Goal: Task Accomplishment & Management: Manage account settings

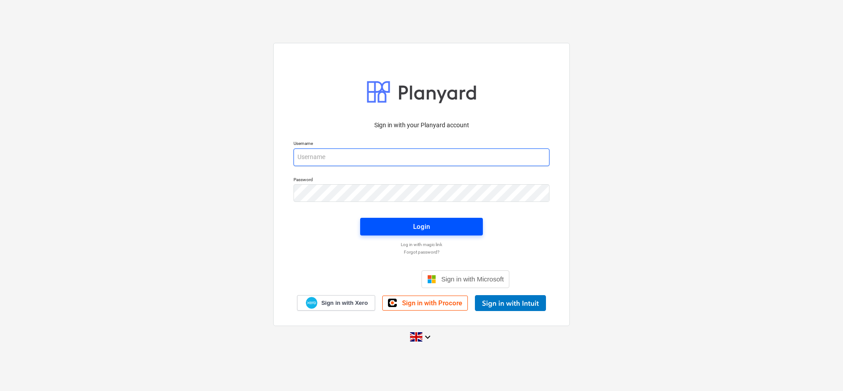
type input "[PERSON_NAME][EMAIL_ADDRESS][DOMAIN_NAME]"
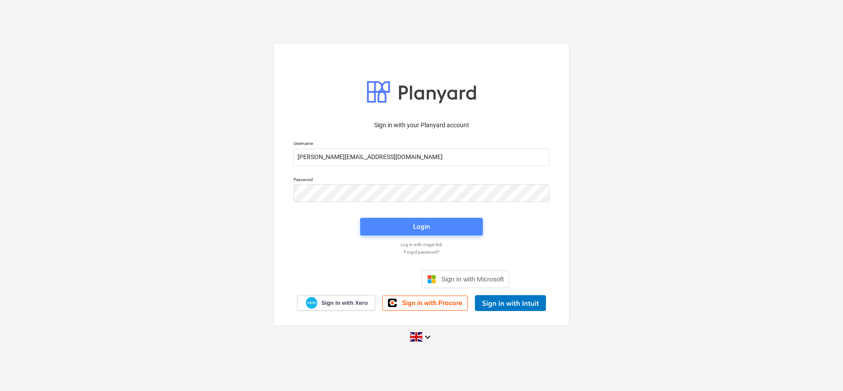
click at [416, 224] on div "Login" at bounding box center [421, 226] width 17 height 11
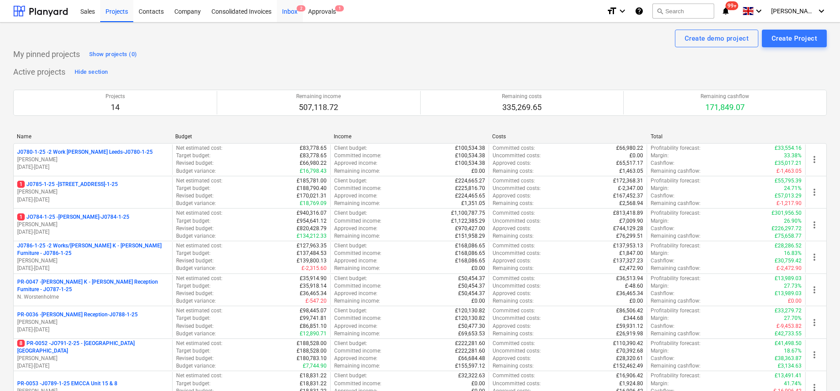
click at [291, 11] on div "Inbox 2" at bounding box center [290, 11] width 26 height 23
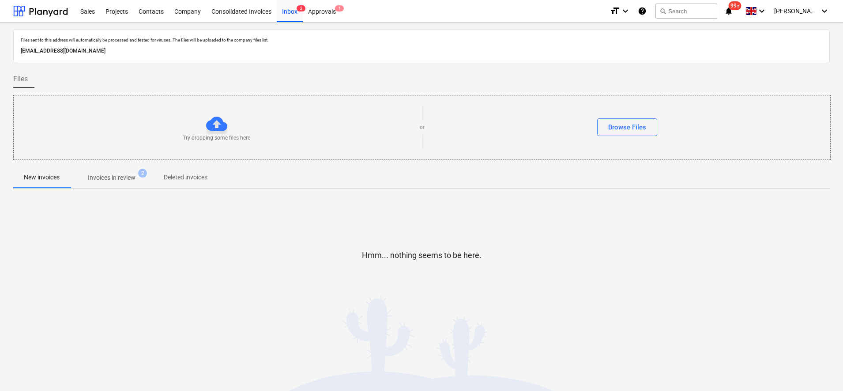
click at [101, 182] on p "Invoices in review" at bounding box center [112, 177] width 48 height 9
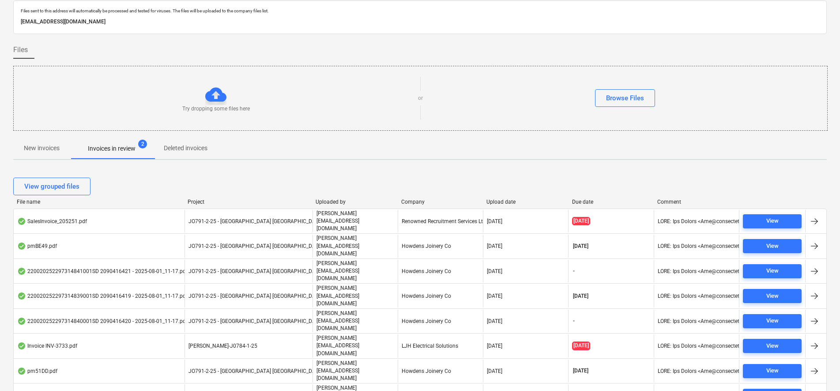
scroll to position [42, 0]
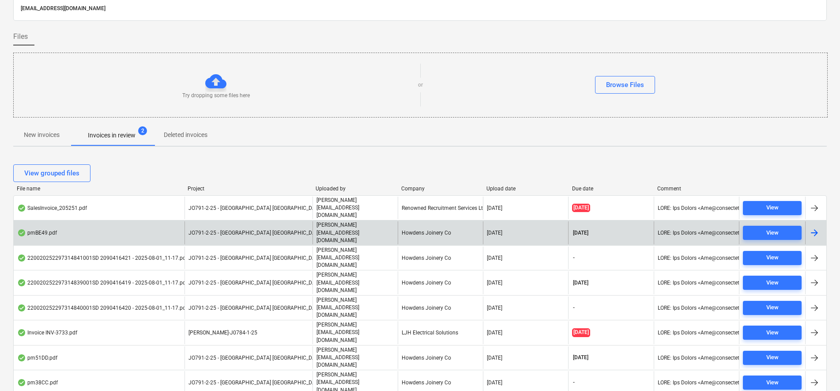
click at [440, 221] on div "Howdens Joinery Co" at bounding box center [440, 232] width 85 height 23
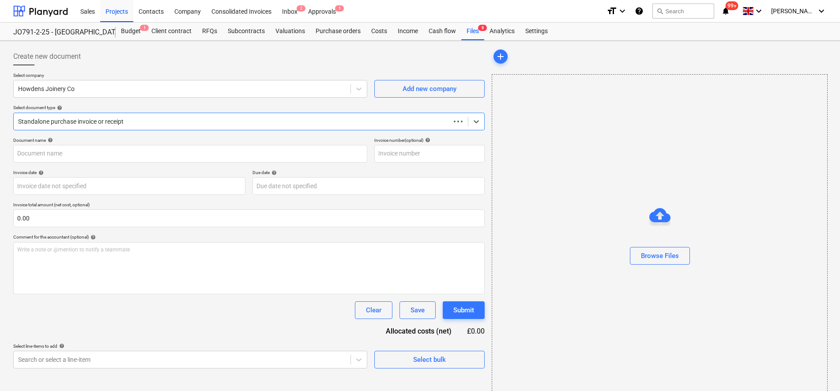
type input "1101944540"
type input "30 Sep 2025"
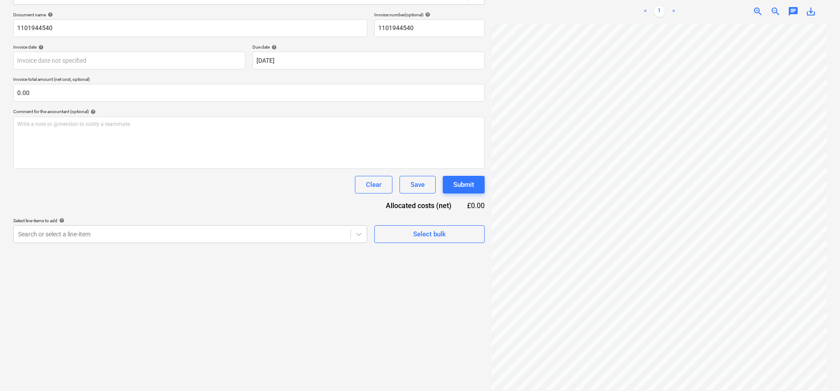
scroll to position [194, 57]
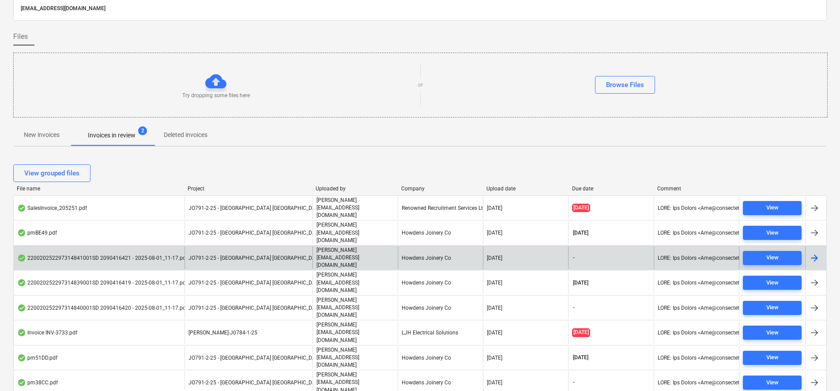
click at [118, 254] on div "220020252297314841001SD 2090416421 - 2025-08-01_11-17.pdf" at bounding box center [102, 257] width 170 height 7
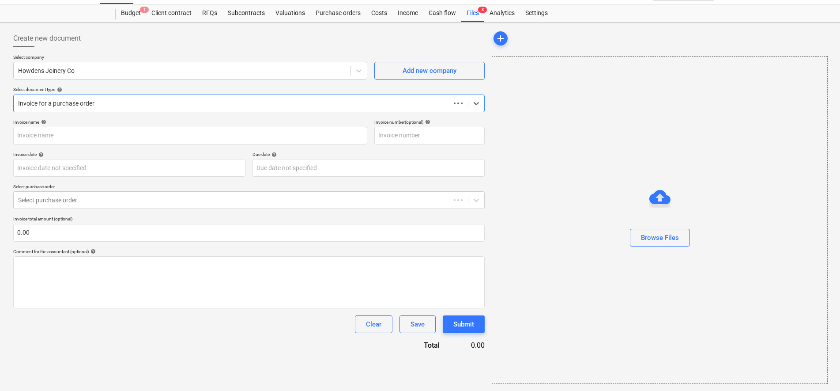
scroll to position [18, 0]
type input "1101944540"
type input "29 Jul 2025"
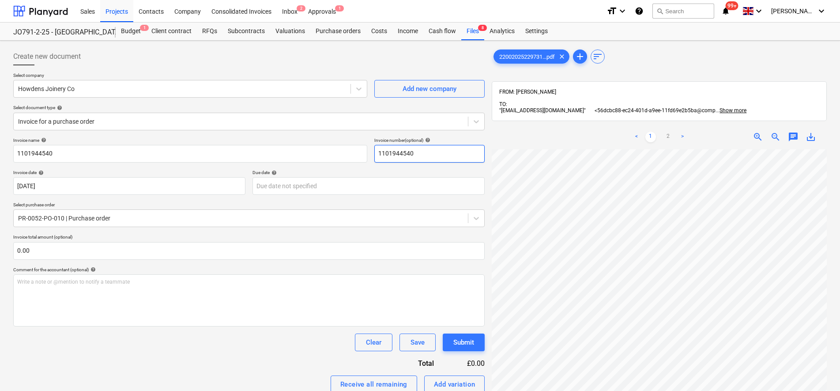
scroll to position [198, 64]
click at [666, 132] on link "2" at bounding box center [668, 137] width 11 height 11
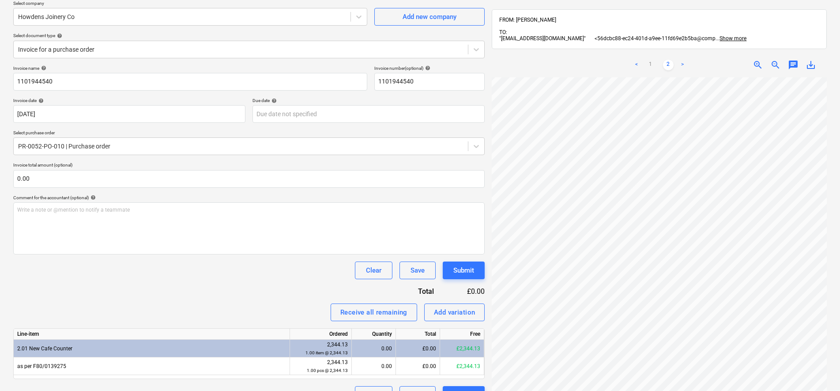
scroll to position [125, 0]
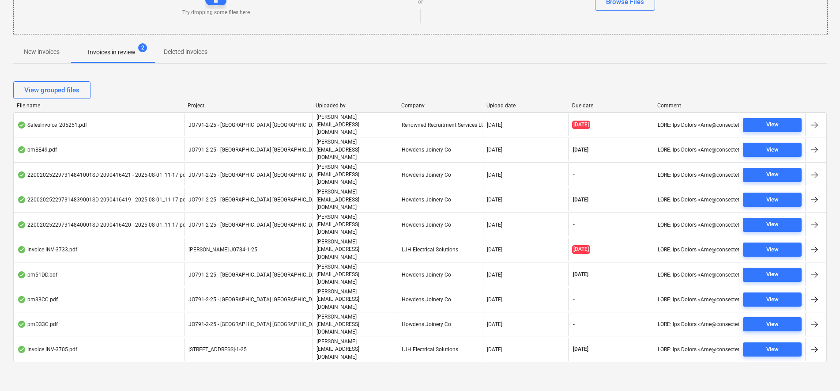
scroll to position [42, 0]
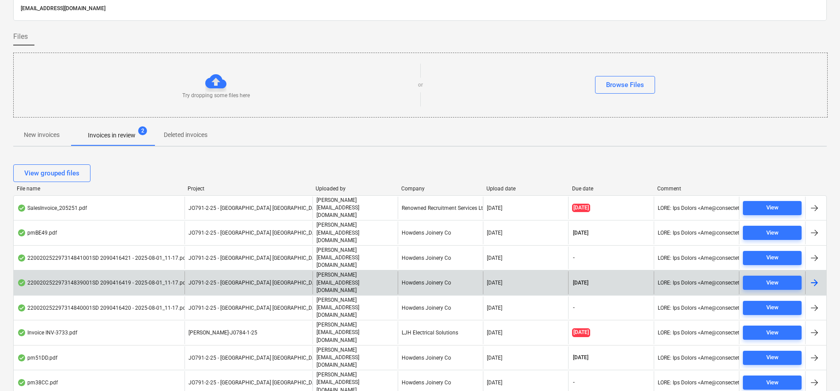
click at [126, 279] on div "220020252297314839001SD 2090416419 - 2025-08-01_11-17.pdf" at bounding box center [102, 282] width 170 height 7
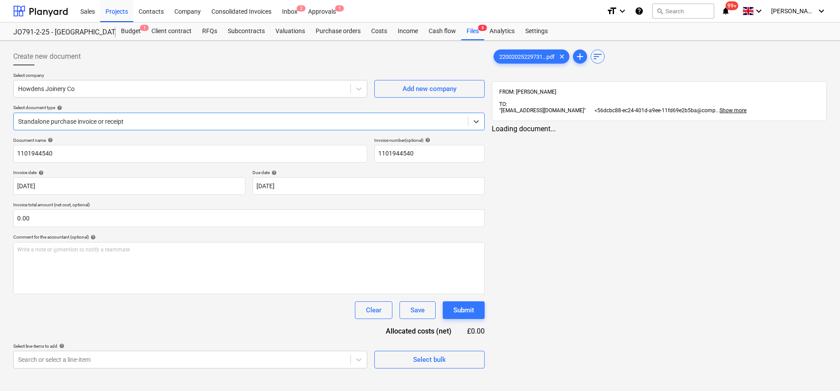
type input "1101944540"
type input "29 Jul 2025"
type input "31 Aug 2025"
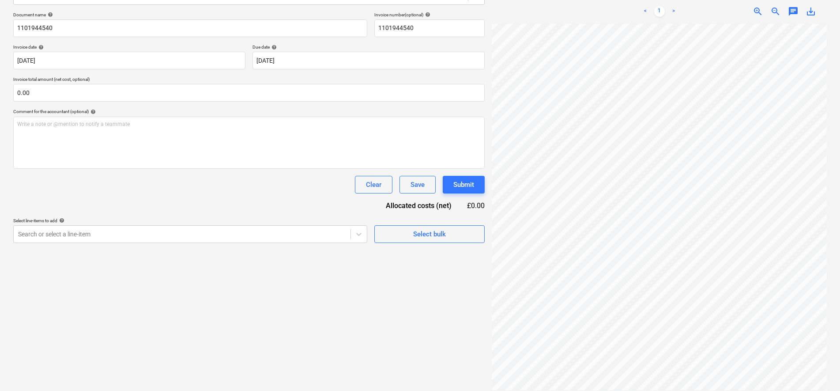
scroll to position [198, 64]
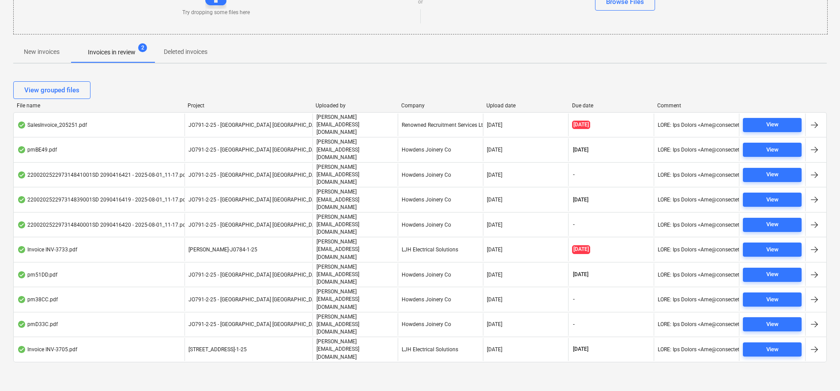
scroll to position [42, 0]
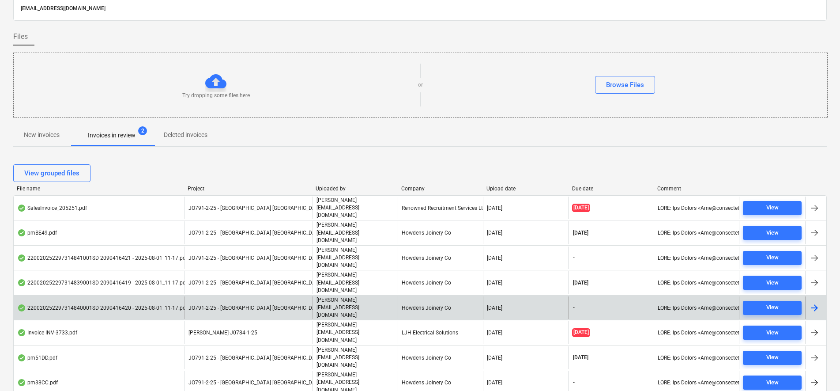
click at [67, 304] on div "220020252297314840001SD 2090416420 - 2025-08-01_11-17.pdf" at bounding box center [102, 307] width 170 height 7
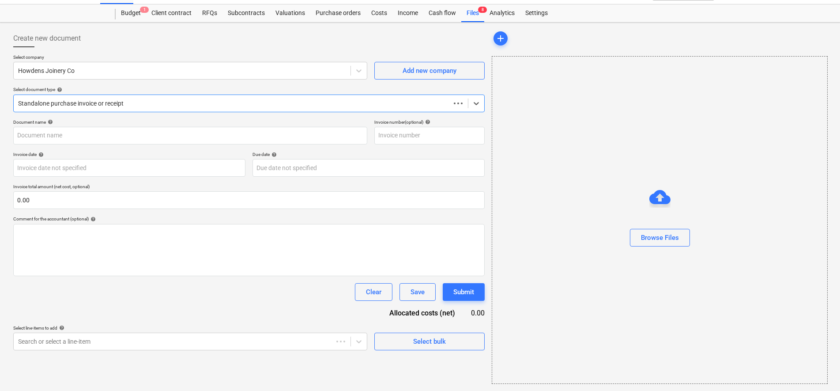
scroll to position [18, 0]
type input "1101944540"
type input "29 Jul 2025"
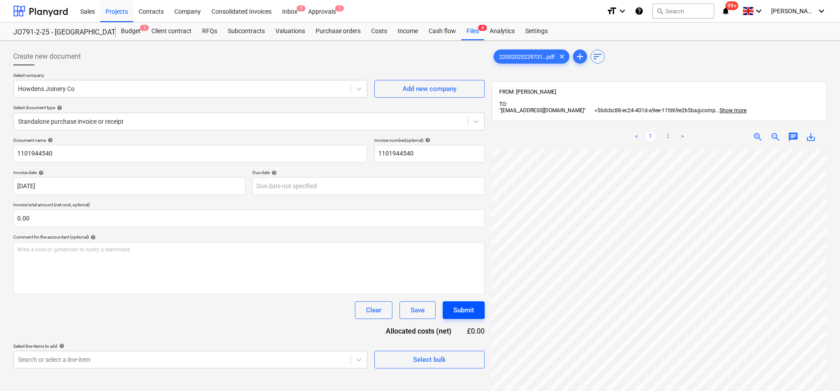
scroll to position [198, 53]
click at [639, 136] on div "< 1 2 > zoom_in zoom_out chat 0 save_alt" at bounding box center [659, 320] width 335 height 391
click at [673, 132] on link "2" at bounding box center [668, 137] width 11 height 11
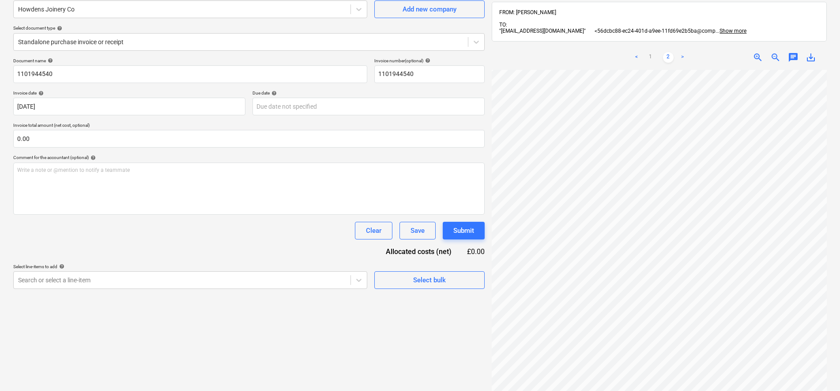
scroll to position [125, 0]
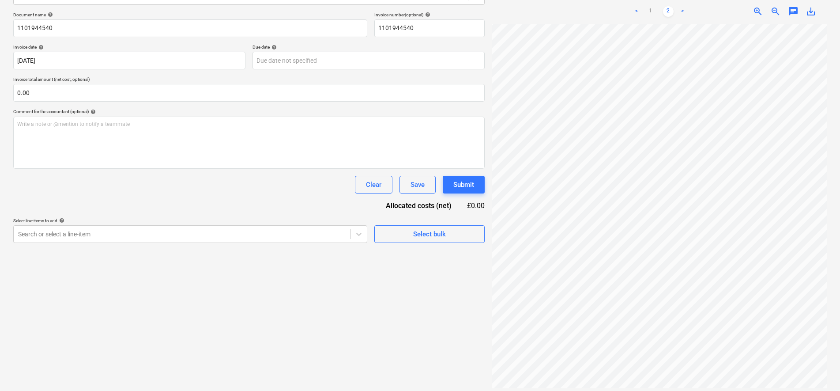
scroll to position [42, 0]
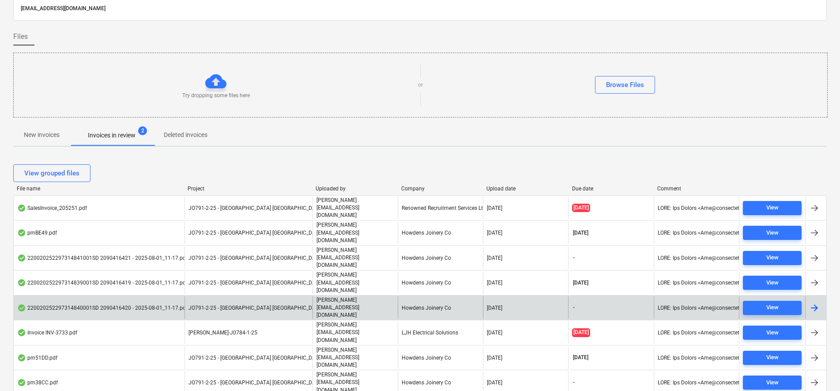
click at [121, 304] on div "220020252297314840001SD 2090416420 - 2025-08-01_11-17.pdf" at bounding box center [102, 307] width 170 height 7
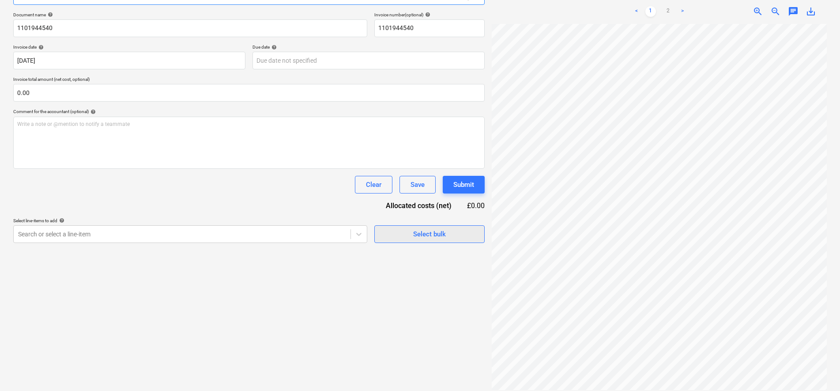
scroll to position [70, 0]
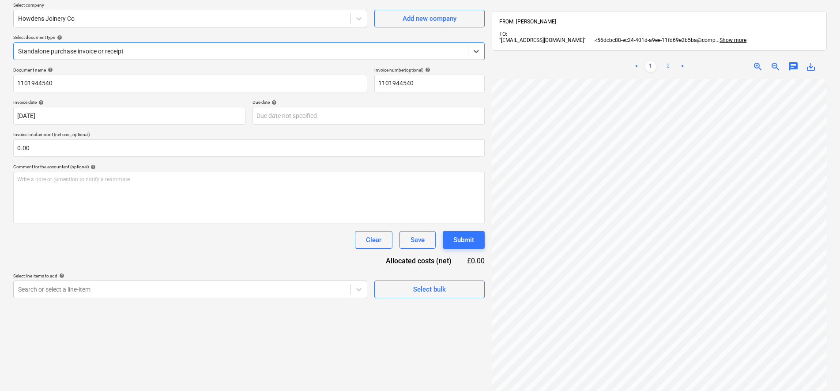
click at [668, 61] on link "2" at bounding box center [668, 66] width 11 height 11
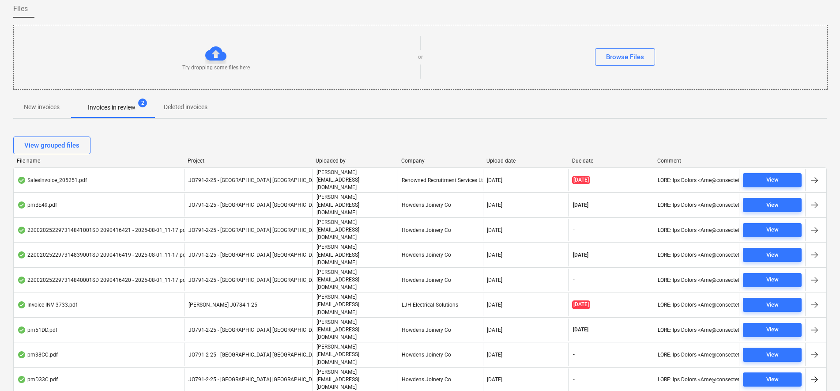
scroll to position [42, 0]
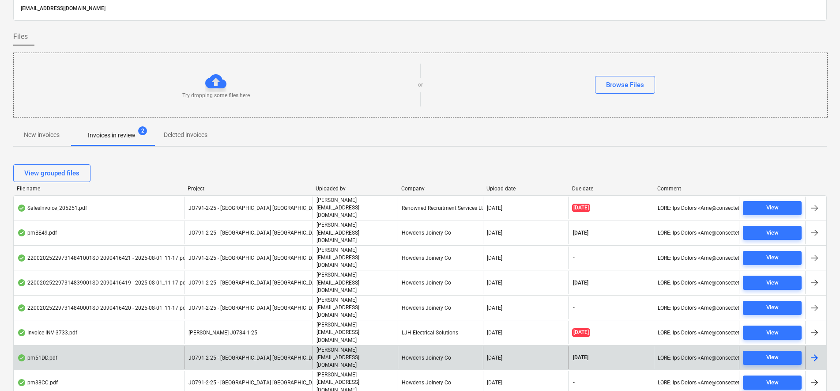
click at [155, 346] on div "pm51DD.pdf" at bounding box center [99, 357] width 171 height 23
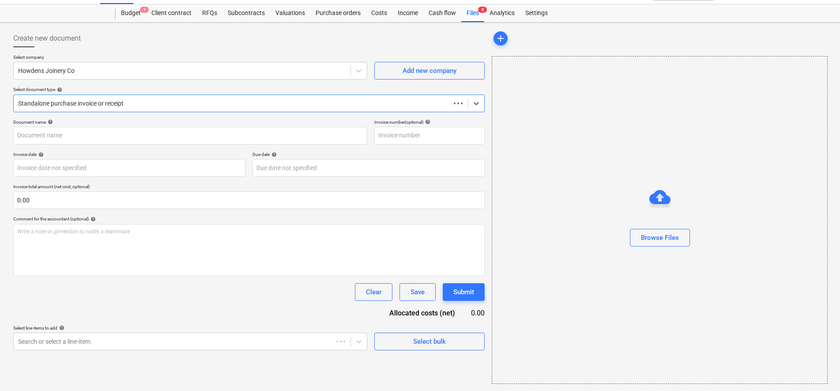
scroll to position [18, 0]
type input "1101944540"
type input "29 Jul 2025"
type input "31 Aug 2025"
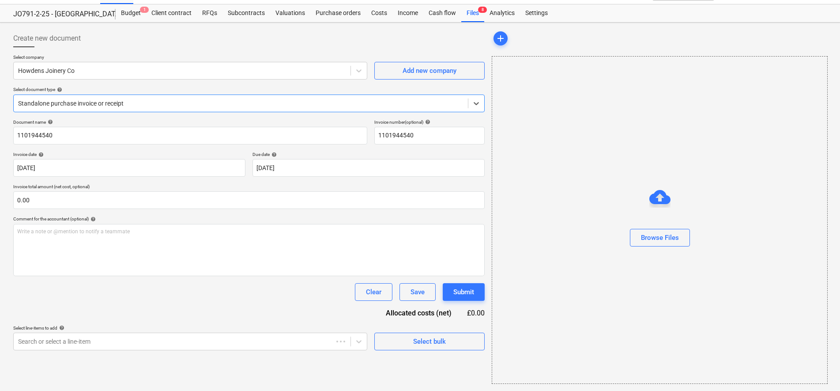
scroll to position [0, 0]
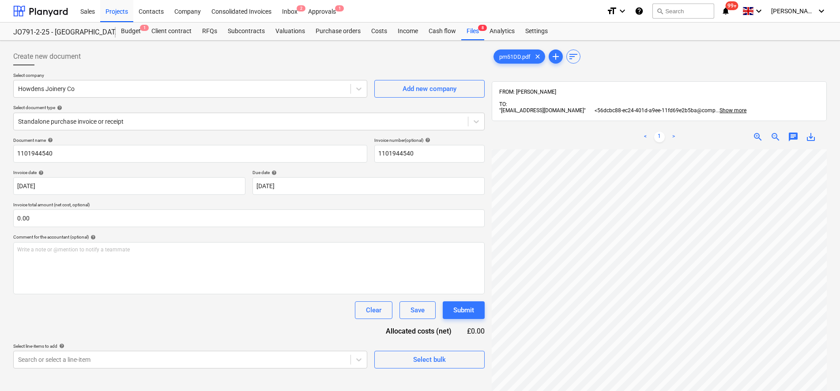
click at [665, 96] on div "pm51DD.pdf clear add sort FROM: Sam Ripley TO: "56dcbc88-ec24-401d-a9ee-11fd69e…" at bounding box center [659, 282] width 335 height 468
click at [626, 139] on div "< 1 > zoom_in zoom_out chat 0 save_alt" at bounding box center [659, 320] width 335 height 391
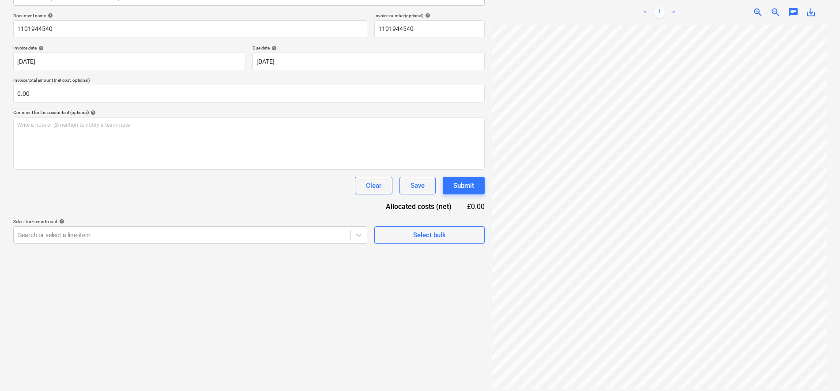
scroll to position [125, 0]
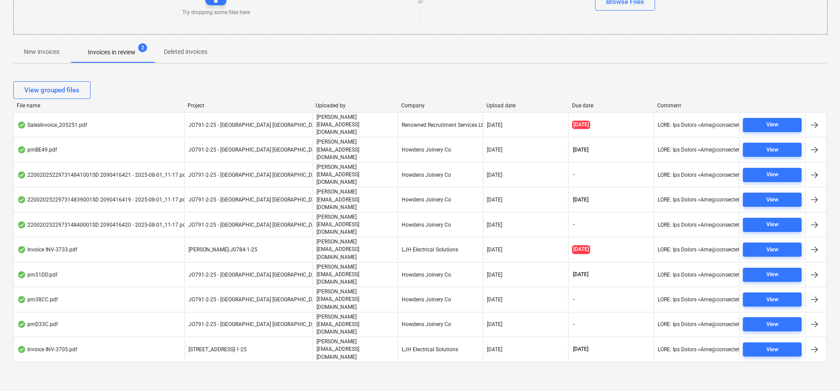
scroll to position [42, 0]
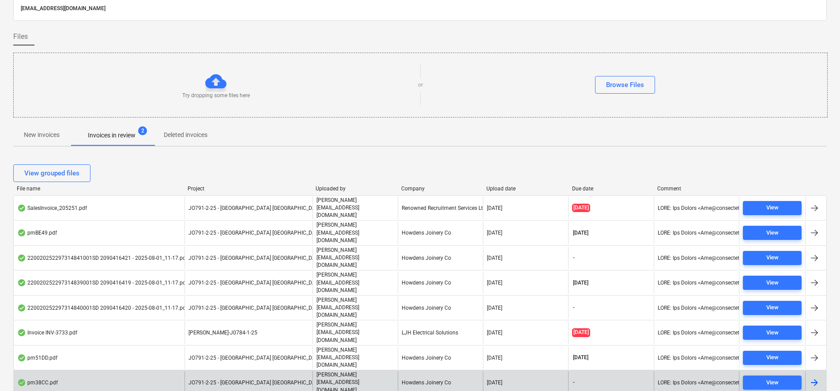
click at [140, 371] on div "pm38CC.pdf" at bounding box center [99, 382] width 171 height 23
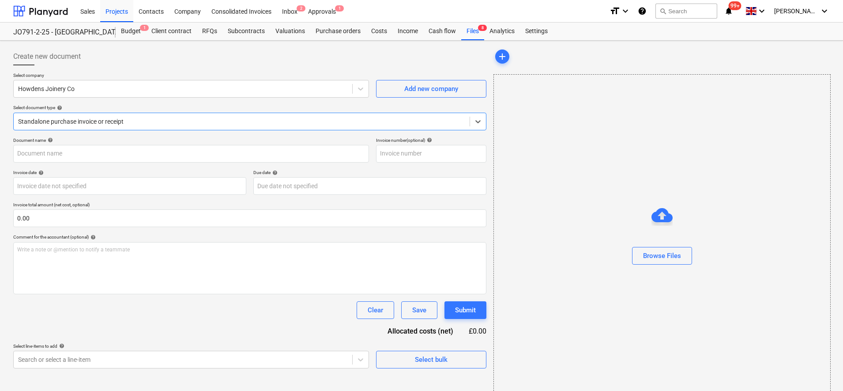
type input "1101944540"
type input "29 Jul 2025"
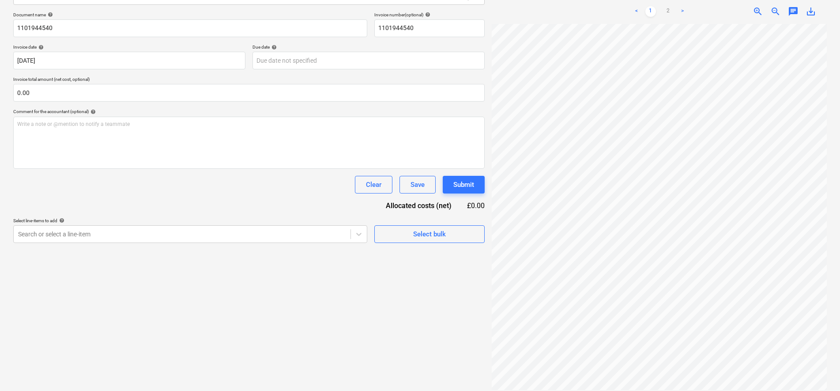
scroll to position [70, 0]
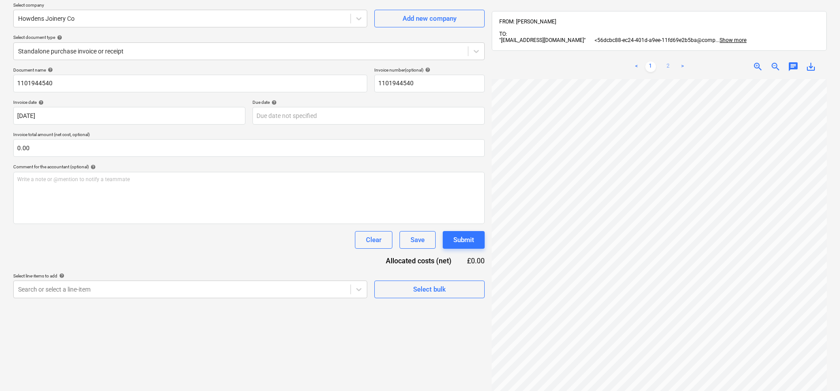
click at [669, 61] on link "2" at bounding box center [668, 66] width 11 height 11
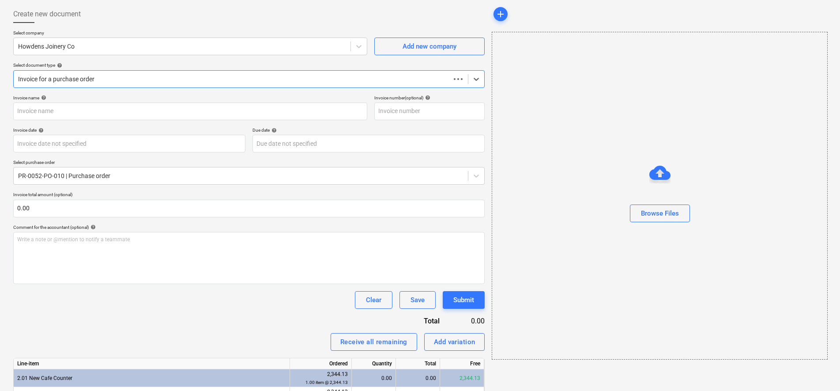
scroll to position [18, 0]
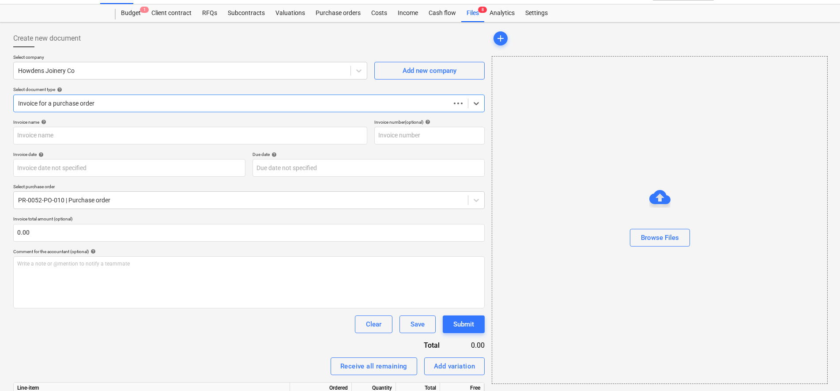
type input "1101944540"
type input "29 Jul 2025"
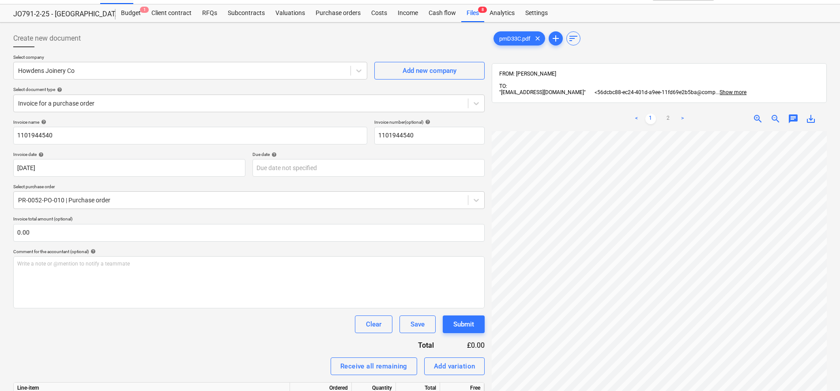
scroll to position [198, 64]
click at [670, 115] on link "2" at bounding box center [668, 118] width 11 height 11
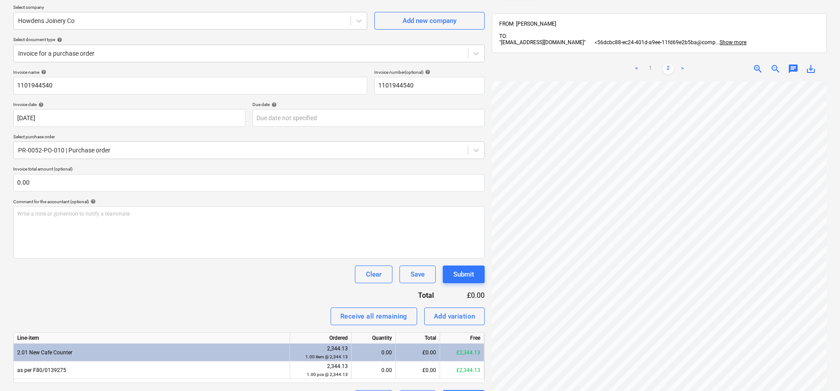
scroll to position [0, 0]
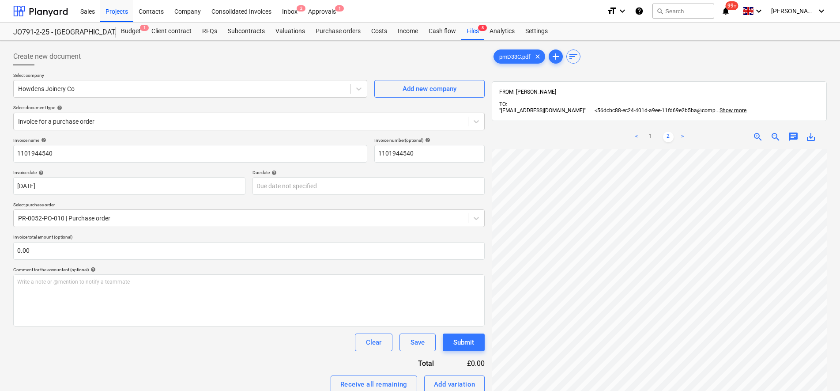
scroll to position [42, 0]
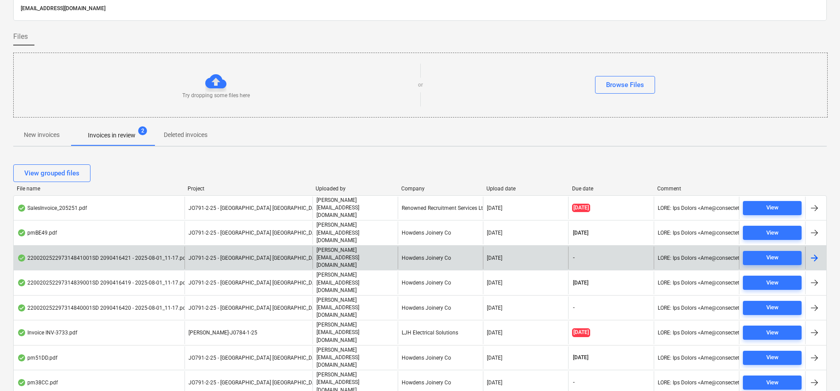
click at [276, 246] on div "JO791-2-25 - [GEOGRAPHIC_DATA] [GEOGRAPHIC_DATA]" at bounding box center [249, 257] width 128 height 23
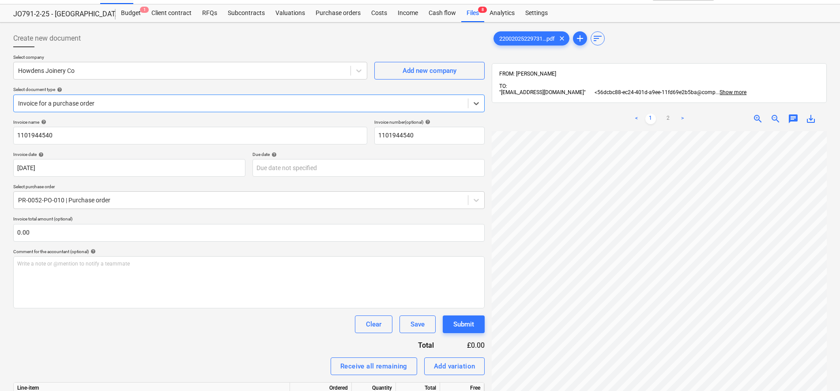
scroll to position [55, 0]
click at [666, 113] on link "2" at bounding box center [668, 118] width 11 height 11
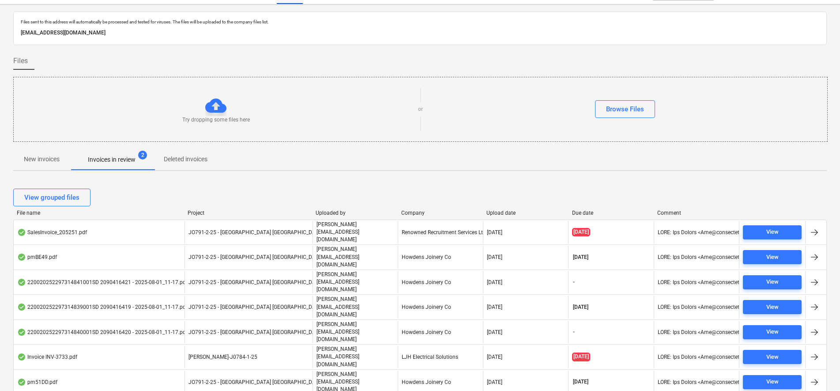
scroll to position [42, 0]
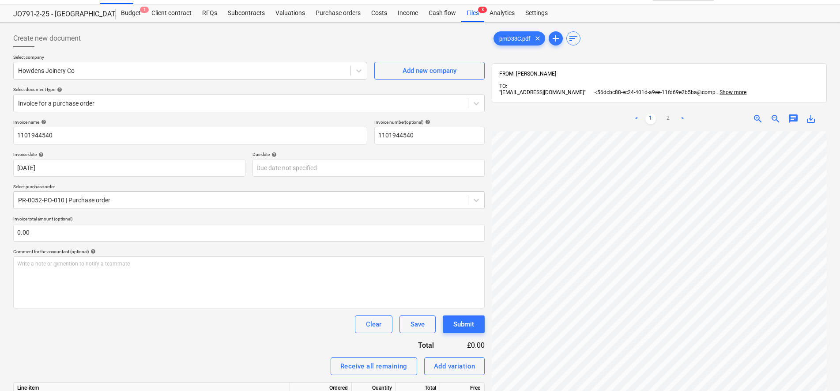
click at [671, 106] on div "< 1 2 >" at bounding box center [659, 118] width 107 height 25
click at [668, 113] on link "2" at bounding box center [668, 118] width 11 height 11
click at [657, 67] on div "pmD33C.pdf clear add sort FROM: Sam Ripley TO: "56dcbc88-ec24-401d-a9ee-11fd69e…" at bounding box center [659, 264] width 335 height 468
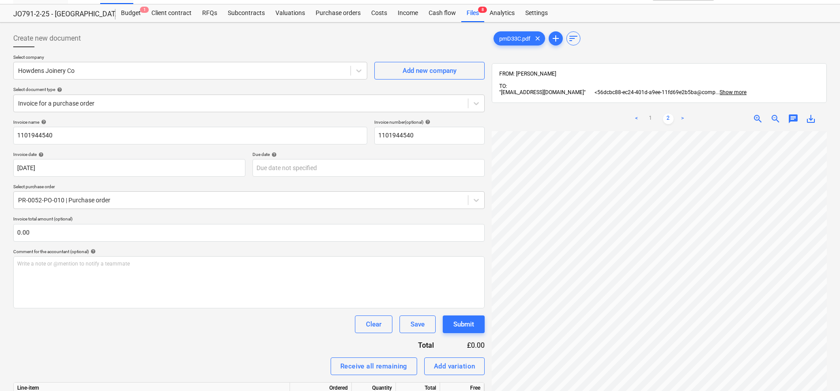
scroll to position [42, 0]
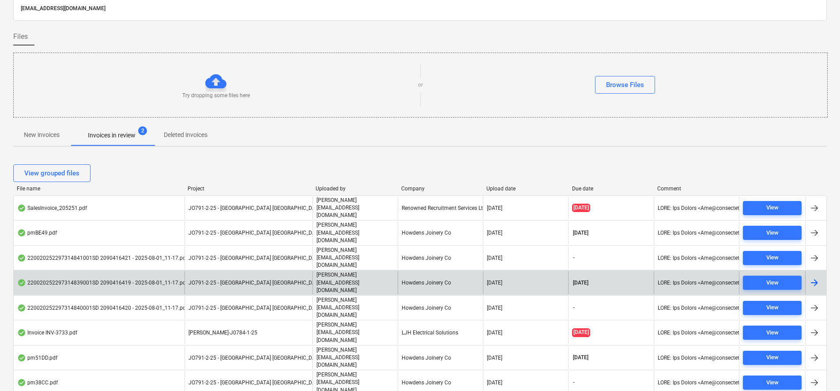
click at [350, 271] on p "[PERSON_NAME][EMAIL_ADDRESS][DOMAIN_NAME]" at bounding box center [356, 282] width 78 height 23
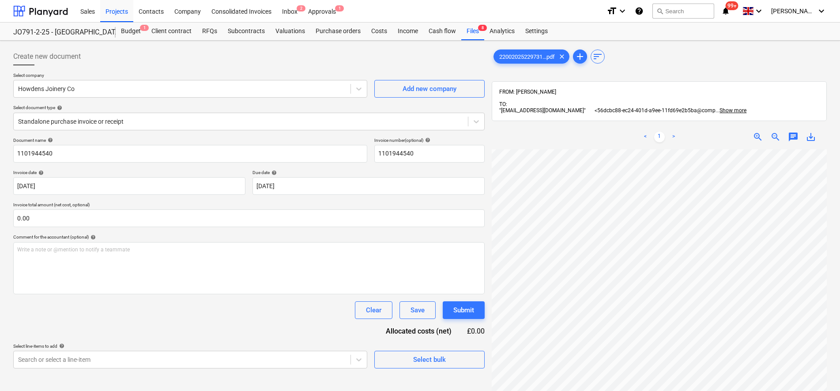
scroll to position [33, 53]
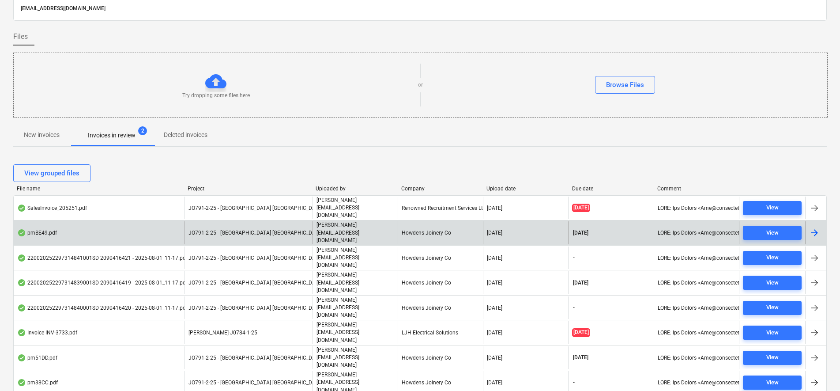
click at [310, 221] on div "JO791-2-25 - [GEOGRAPHIC_DATA] [GEOGRAPHIC_DATA]" at bounding box center [249, 232] width 128 height 23
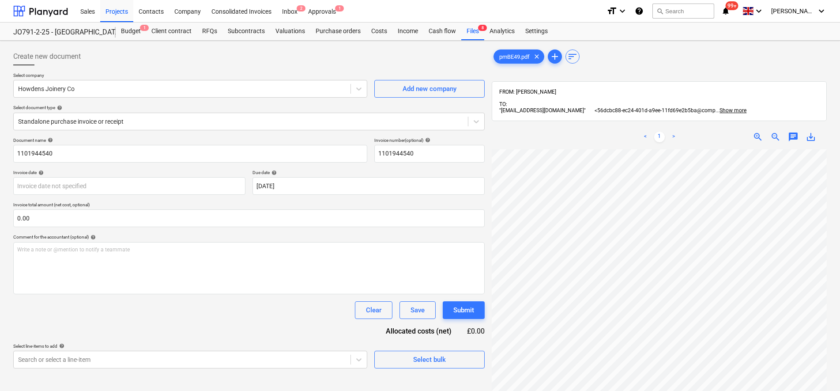
scroll to position [174, 25]
click at [631, 126] on div "< 1 > zoom_in zoom_out chat 0 save_alt" at bounding box center [659, 320] width 335 height 391
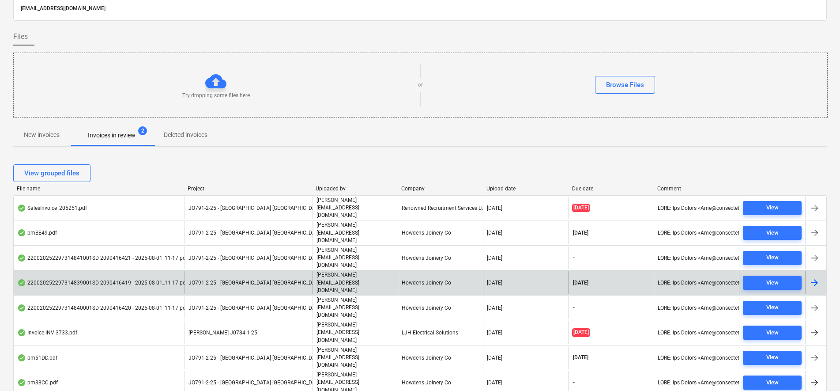
click at [358, 270] on div "220020252297314839001SD 2090416419 - 2025-08-01_11-17.pdf JO791-2-25 - Middlema…" at bounding box center [420, 282] width 814 height 25
click at [347, 271] on p "[PERSON_NAME][EMAIL_ADDRESS][DOMAIN_NAME]" at bounding box center [356, 282] width 78 height 23
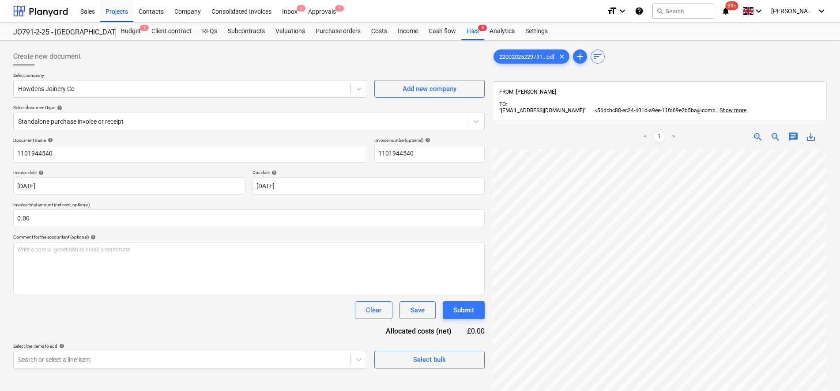
scroll to position [26, 40]
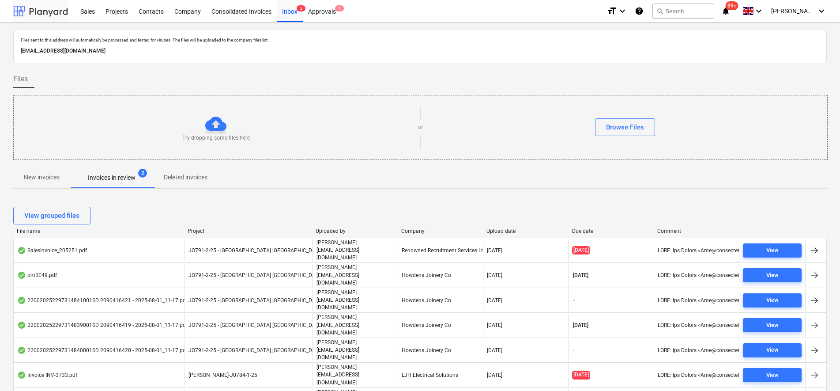
scroll to position [42, 0]
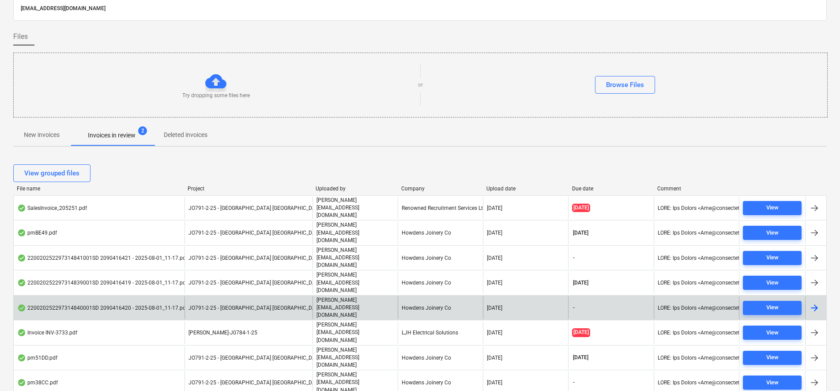
click at [199, 296] on div "JO791-2-25 - [GEOGRAPHIC_DATA] [GEOGRAPHIC_DATA]" at bounding box center [249, 307] width 128 height 23
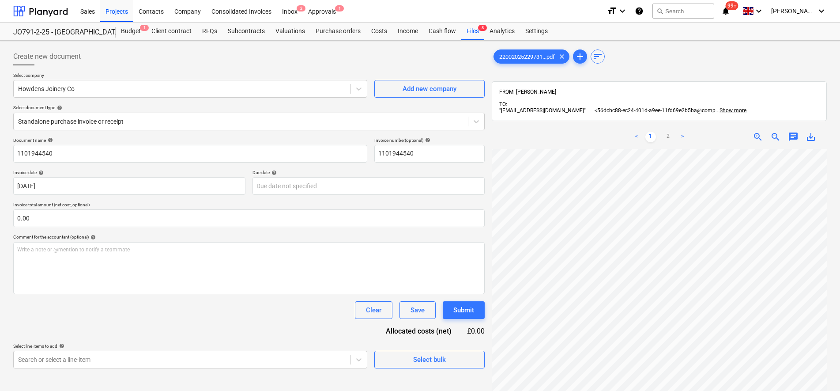
click at [573, 137] on div "< 1 2 > zoom_in zoom_out chat 0 save_alt" at bounding box center [659, 320] width 335 height 391
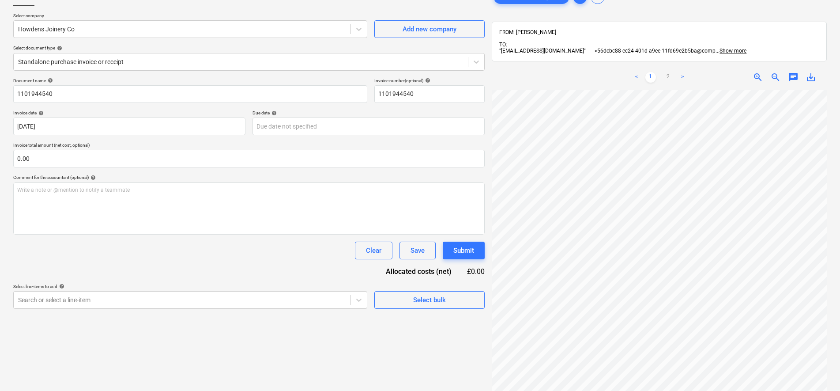
scroll to position [125, 0]
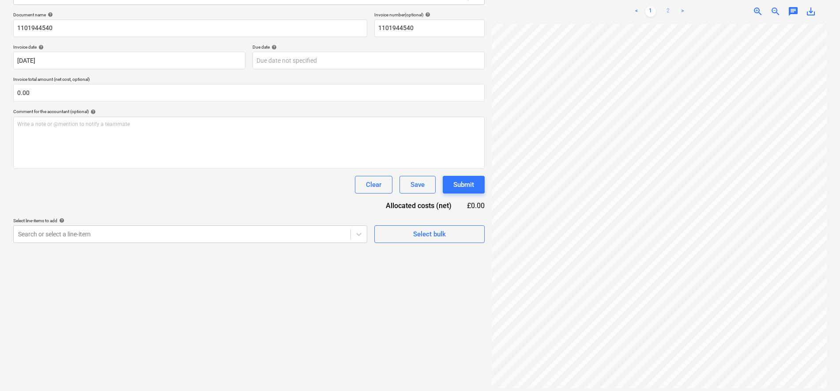
click at [669, 6] on link "2" at bounding box center [668, 11] width 11 height 11
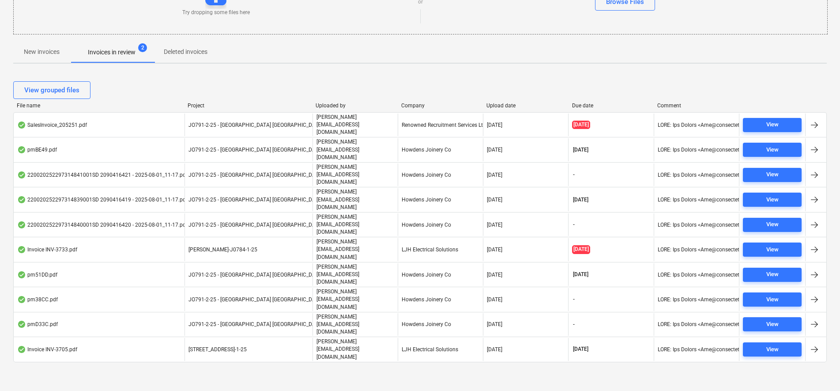
scroll to position [42, 0]
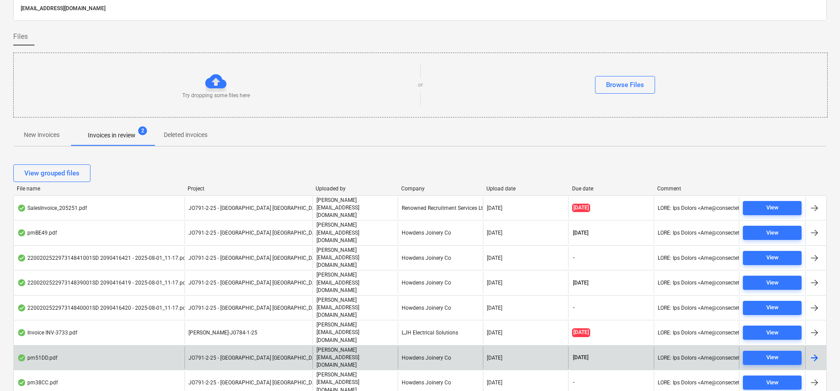
click at [439, 346] on div "Howdens Joinery Co" at bounding box center [440, 357] width 85 height 23
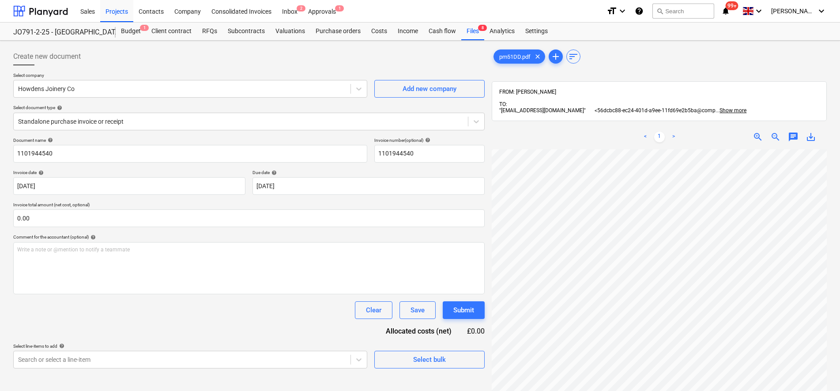
scroll to position [198, 64]
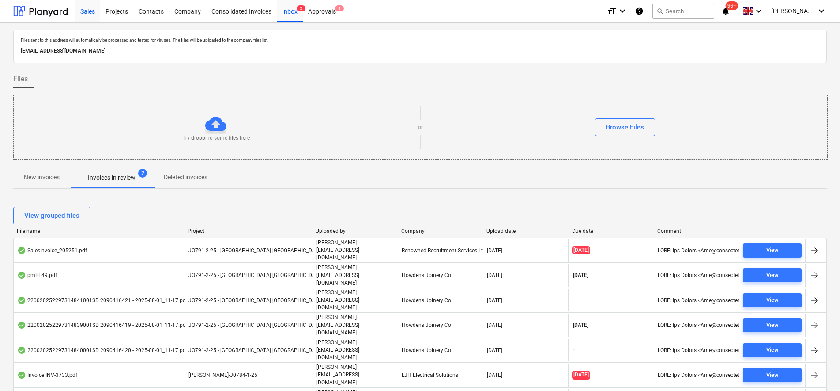
scroll to position [42, 0]
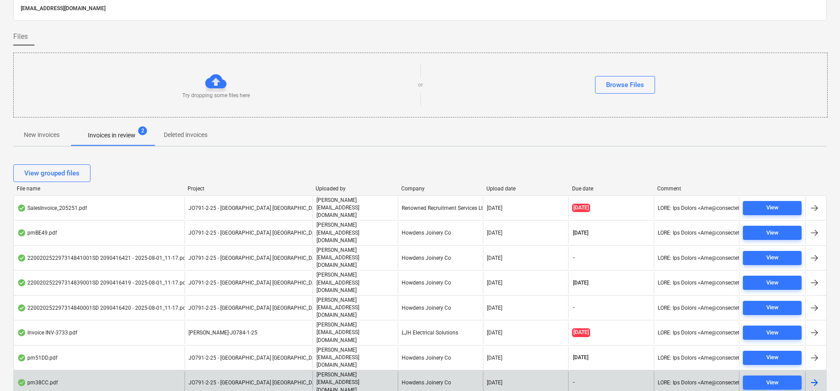
click at [307, 371] on div "JO791-2-25 - [GEOGRAPHIC_DATA] [GEOGRAPHIC_DATA]" at bounding box center [249, 382] width 128 height 23
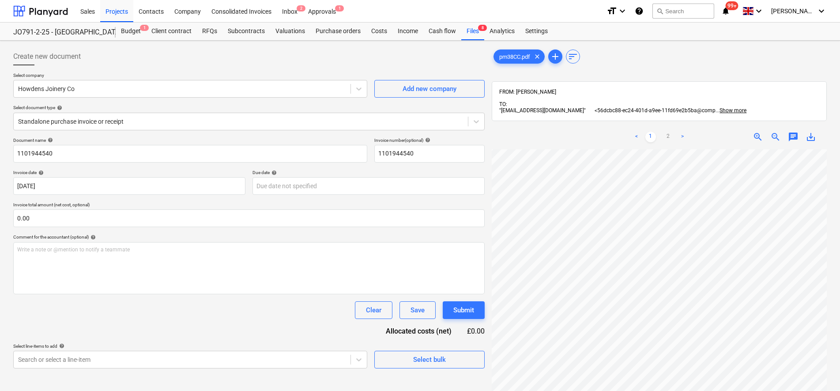
click at [640, 135] on div "< 1 2 > zoom_in zoom_out chat 0 save_alt" at bounding box center [659, 320] width 335 height 391
click at [663, 132] on ul "< 1 2 >" at bounding box center [659, 137] width 107 height 11
click at [665, 132] on link "2" at bounding box center [668, 137] width 11 height 11
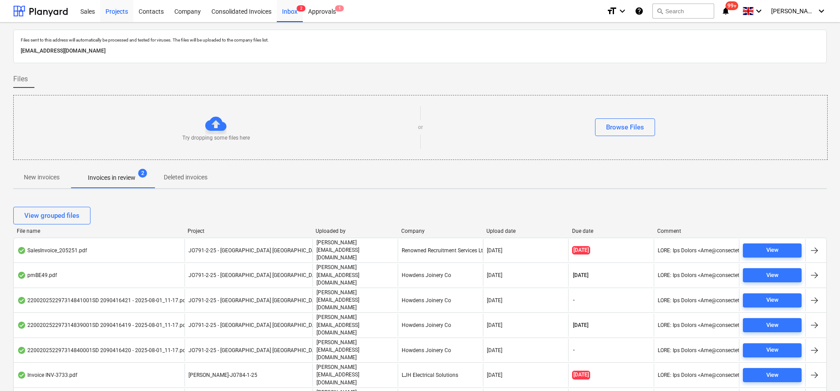
scroll to position [42, 0]
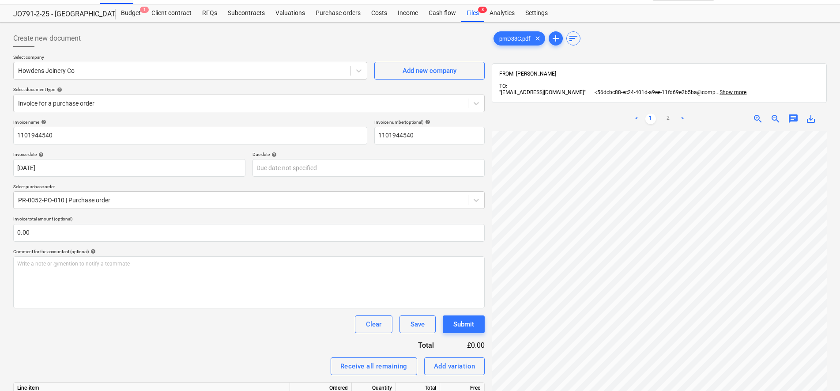
scroll to position [198, 64]
click at [670, 115] on link "2" at bounding box center [668, 118] width 11 height 11
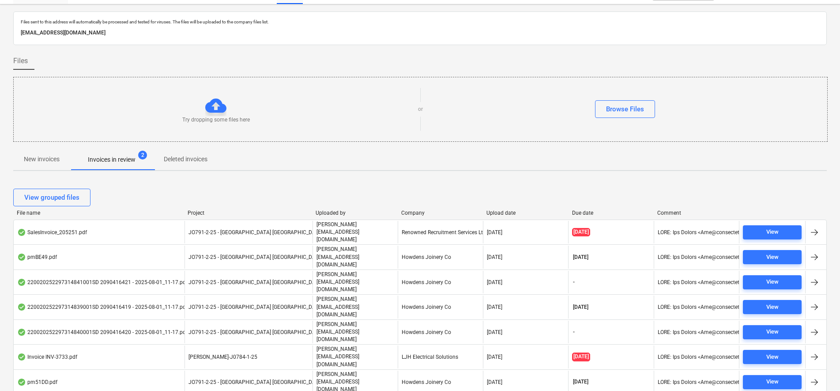
scroll to position [42, 0]
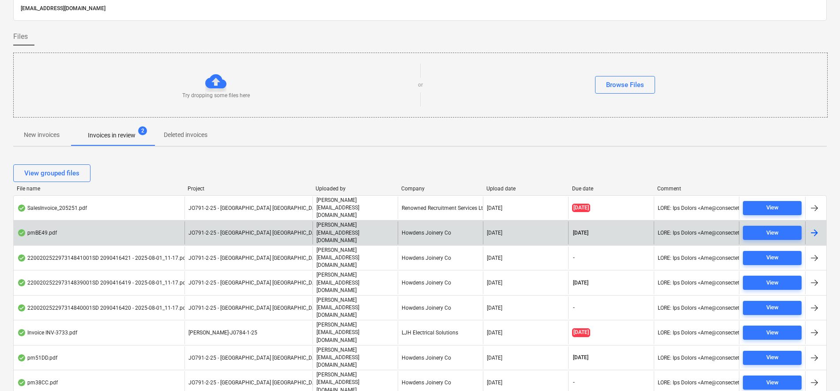
click at [167, 221] on div "pmBE49.pdf" at bounding box center [99, 232] width 171 height 23
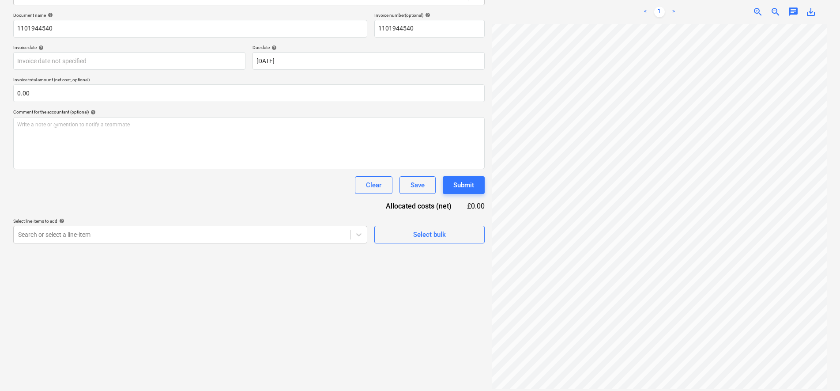
scroll to position [125, 0]
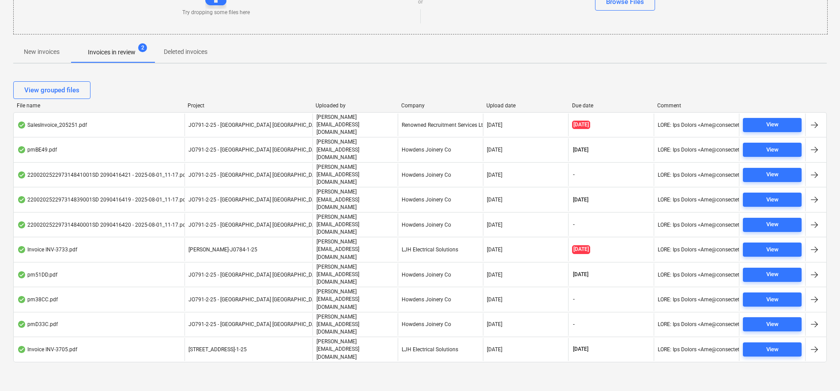
scroll to position [42, 0]
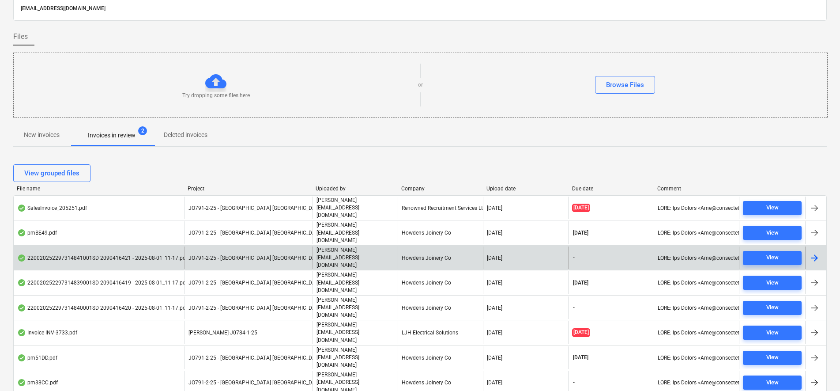
click at [103, 254] on div "220020252297314841001SD 2090416421 - 2025-08-01_11-17.pdf" at bounding box center [102, 257] width 170 height 7
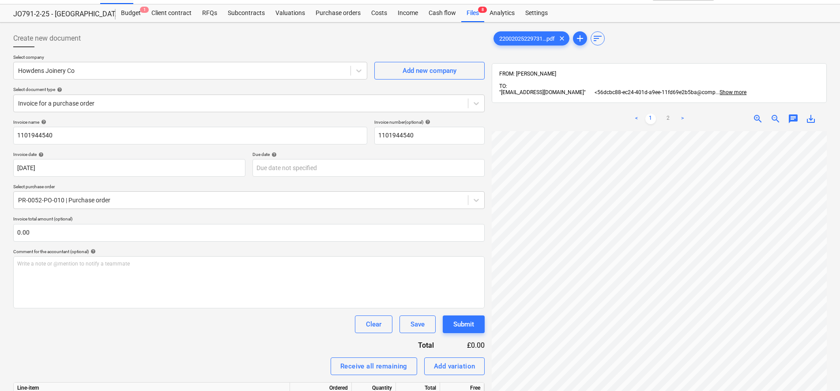
scroll to position [163, 36]
click at [669, 113] on link "2" at bounding box center [668, 118] width 11 height 11
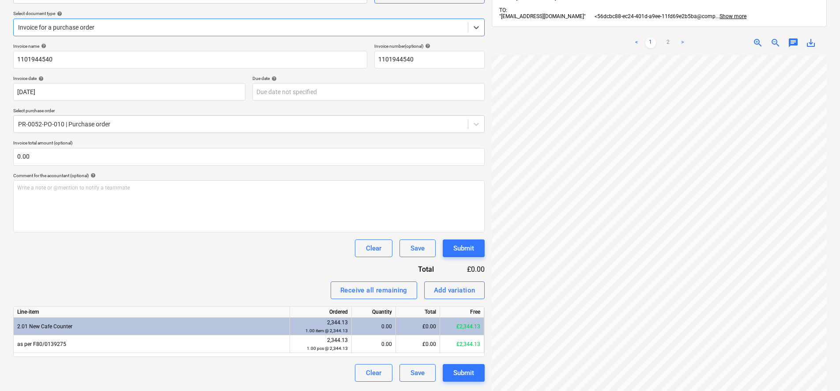
scroll to position [70, 0]
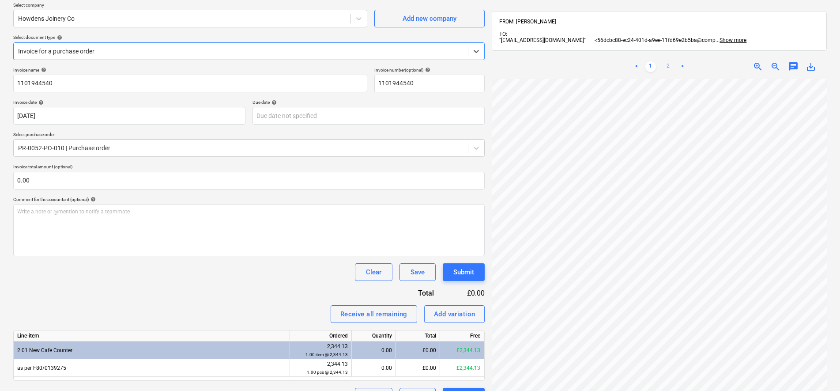
click at [669, 61] on link "2" at bounding box center [668, 66] width 11 height 11
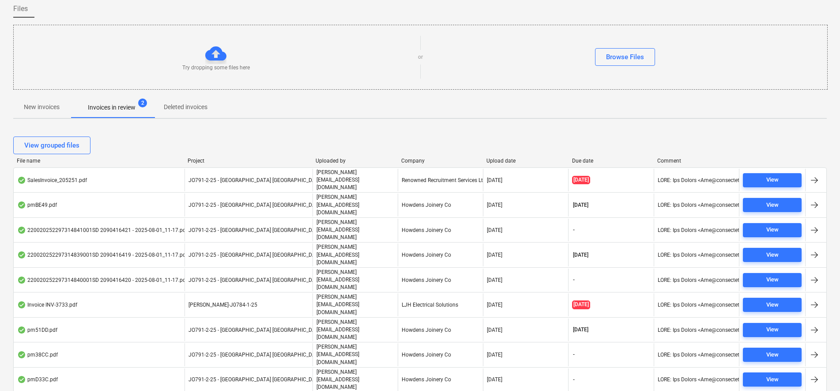
scroll to position [42, 0]
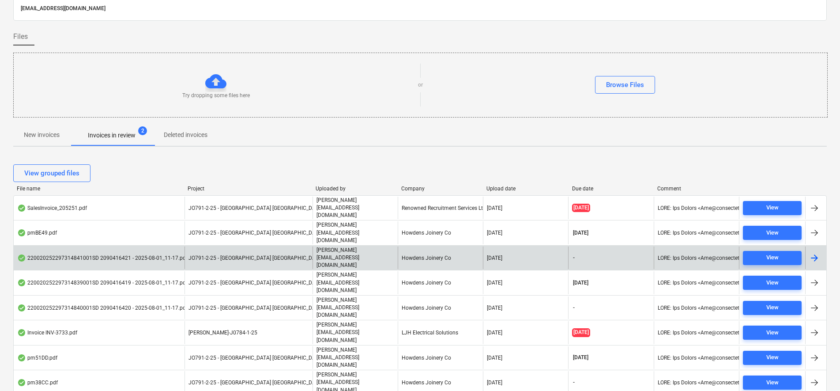
click at [351, 246] on p "[PERSON_NAME][EMAIL_ADDRESS][DOMAIN_NAME]" at bounding box center [356, 257] width 78 height 23
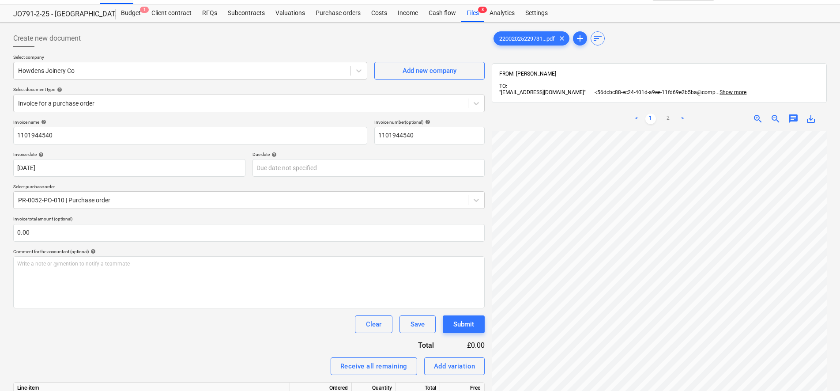
scroll to position [193, 57]
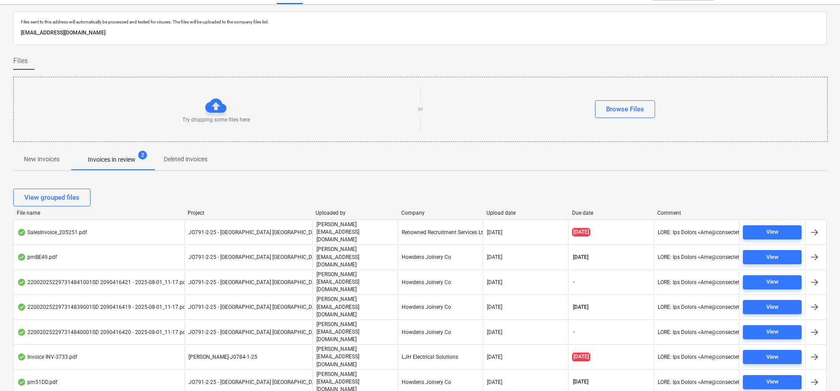
scroll to position [42, 0]
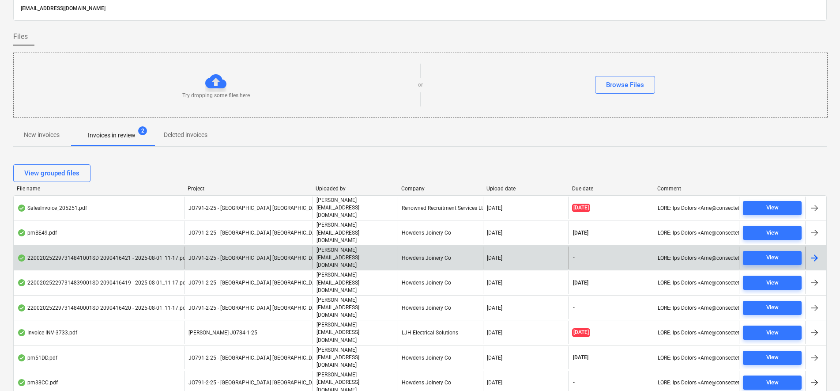
click at [151, 254] on div "220020252297314841001SD 2090416421 - 2025-08-01_11-17.pdf" at bounding box center [102, 257] width 170 height 7
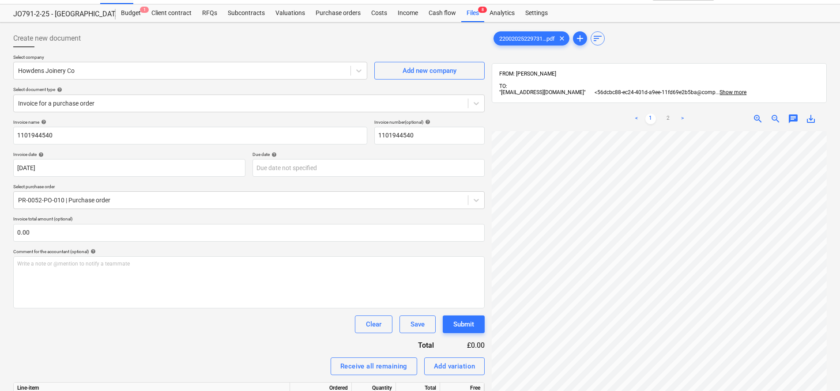
scroll to position [0, 41]
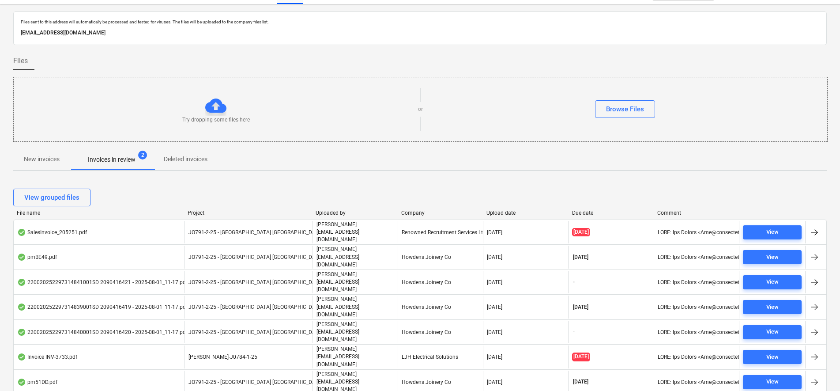
scroll to position [42, 0]
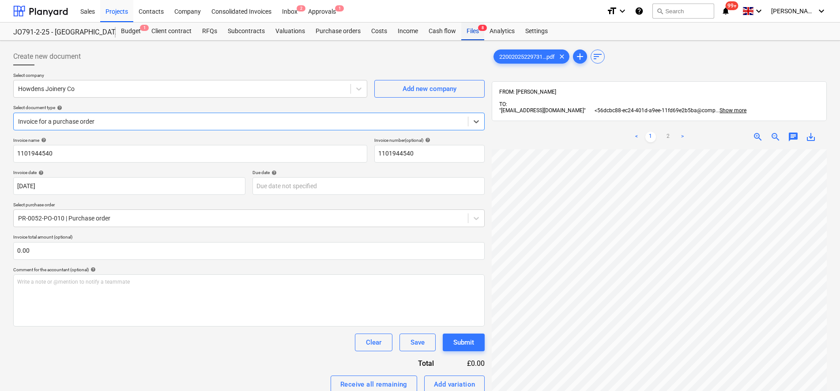
click at [472, 30] on div "Files 8" at bounding box center [472, 32] width 23 height 18
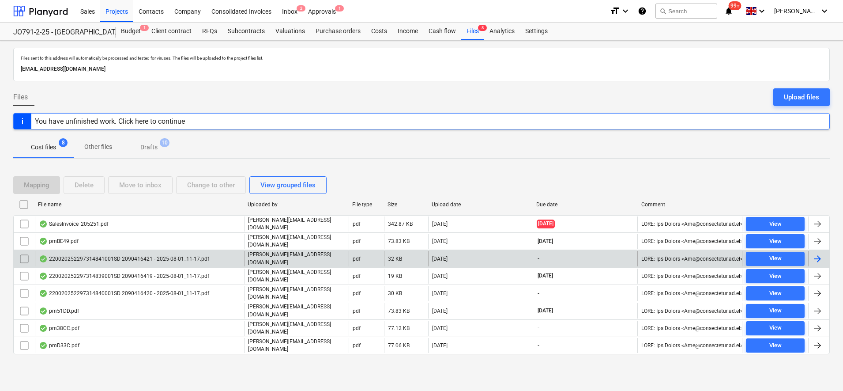
click at [126, 257] on div "220020252297314841001SD 2090416421 - 2025-08-01_11-17.pdf" at bounding box center [124, 258] width 170 height 7
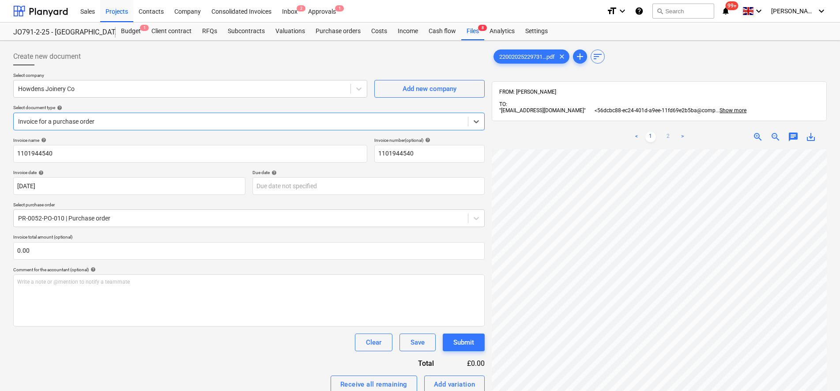
click at [665, 132] on link "2" at bounding box center [668, 137] width 11 height 11
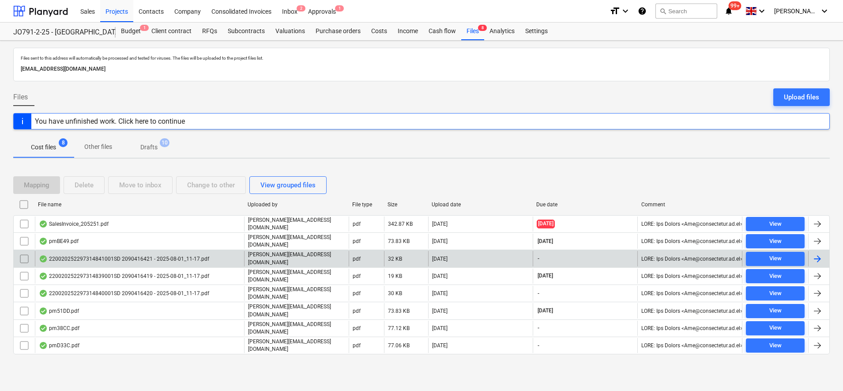
click at [24, 255] on input "checkbox" at bounding box center [24, 259] width 14 height 14
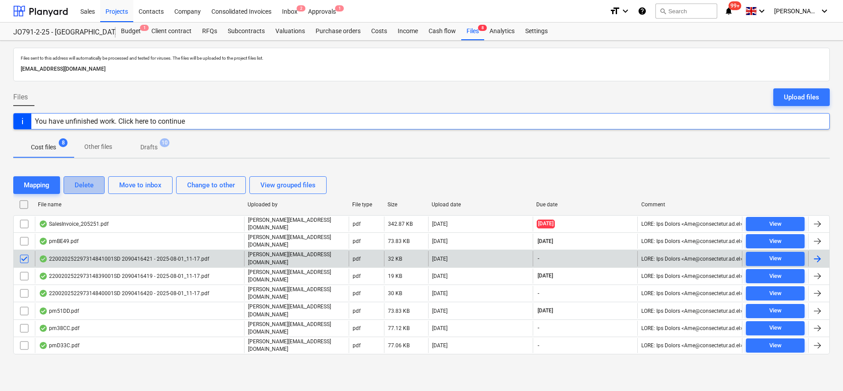
click at [82, 188] on div "Delete" at bounding box center [84, 184] width 19 height 11
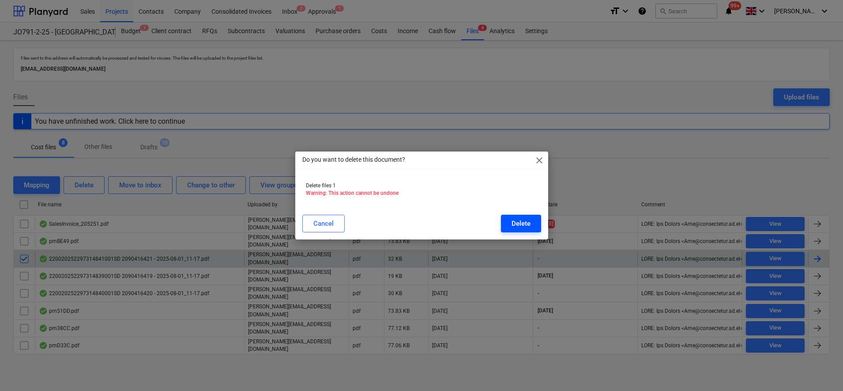
click at [523, 222] on div "Delete" at bounding box center [521, 223] width 19 height 11
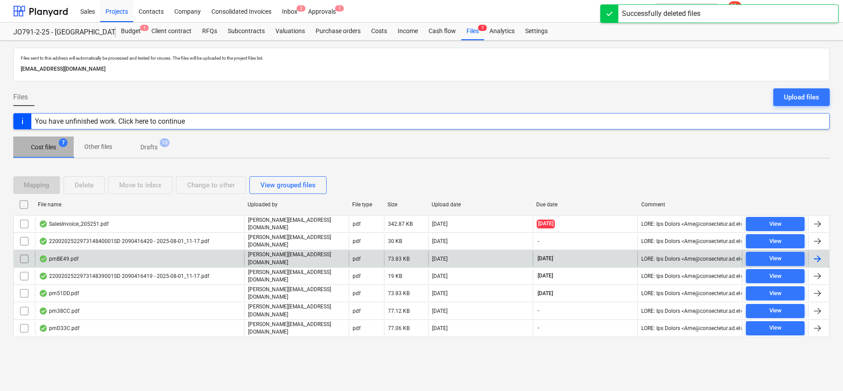
click at [52, 152] on span "Cost files 7" at bounding box center [43, 147] width 60 height 16
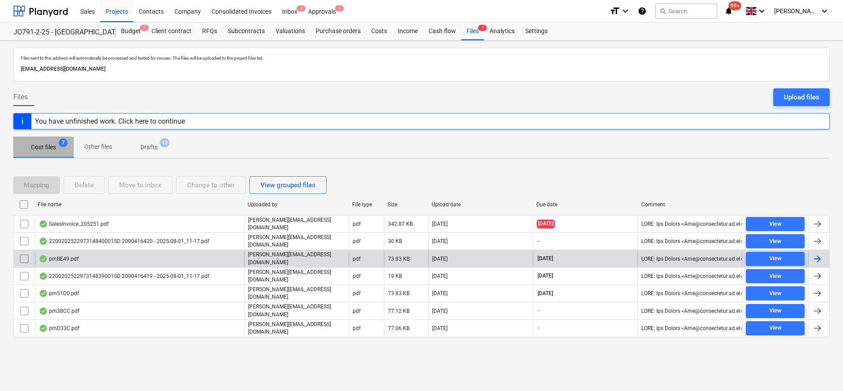
click at [38, 152] on span "Cost files 7" at bounding box center [43, 147] width 60 height 16
click at [288, 6] on div "Inbox 2" at bounding box center [290, 11] width 26 height 23
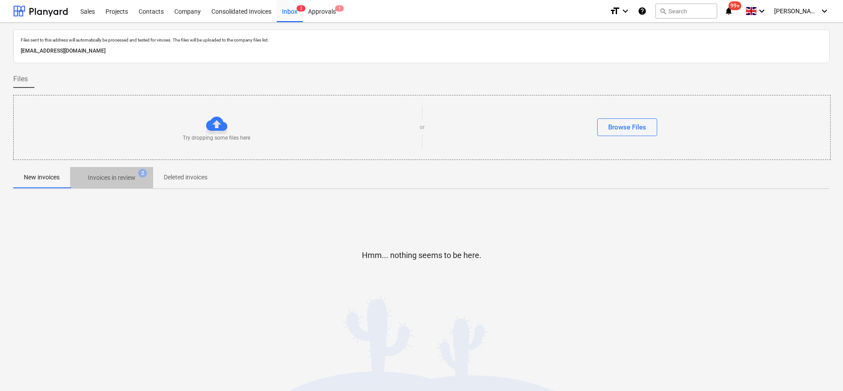
click at [128, 177] on p "Invoices in review" at bounding box center [112, 177] width 48 height 9
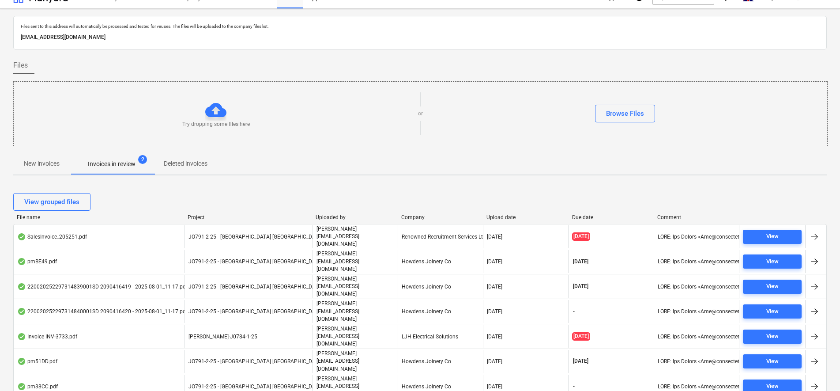
scroll to position [26, 0]
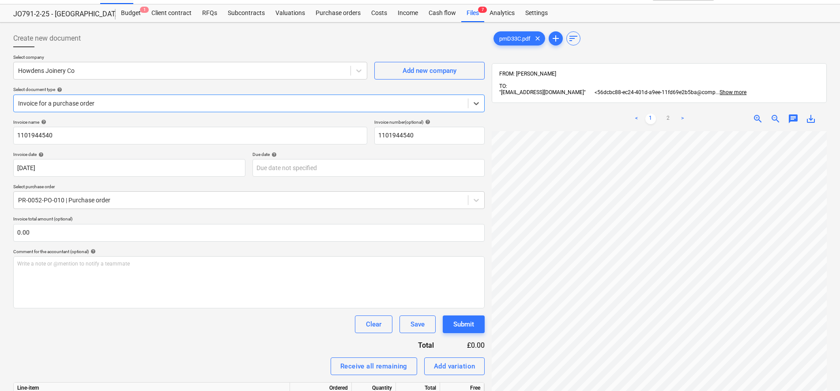
click at [669, 121] on div "< 1 2 >" at bounding box center [659, 118] width 107 height 25
click at [668, 113] on link "2" at bounding box center [668, 118] width 11 height 11
click at [603, 78] on div "pmD33C.pdf clear add sort FROM: Sam Ripley TO: "56dcbc88-ec24-401d-a9ee-11fd69e…" at bounding box center [659, 264] width 335 height 468
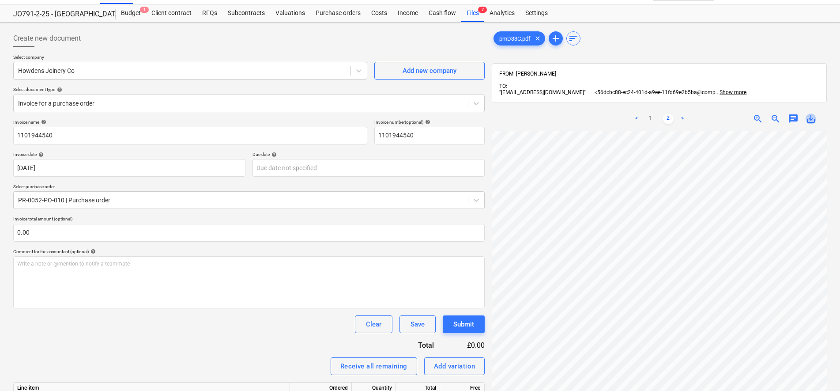
click at [816, 113] on span "save_alt" at bounding box center [811, 118] width 11 height 11
click at [260, 37] on div "Create new document" at bounding box center [249, 39] width 472 height 18
click at [322, 11] on div "Purchase orders" at bounding box center [338, 13] width 56 height 18
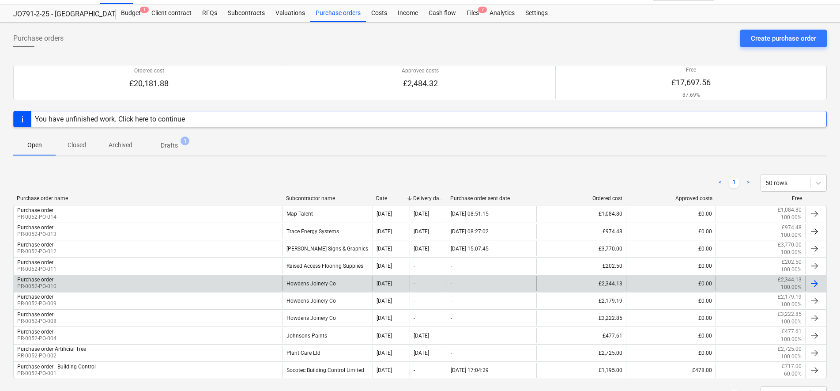
click at [123, 282] on div "Purchase order PR-0052-PO-010" at bounding box center [148, 283] width 269 height 15
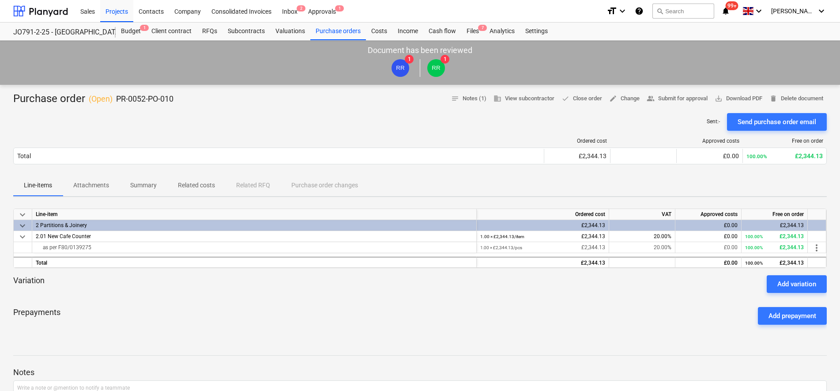
click at [250, 320] on div "Prepayments Add prepayment" at bounding box center [420, 316] width 814 height 32
click at [348, 25] on div "Purchase orders" at bounding box center [338, 32] width 56 height 18
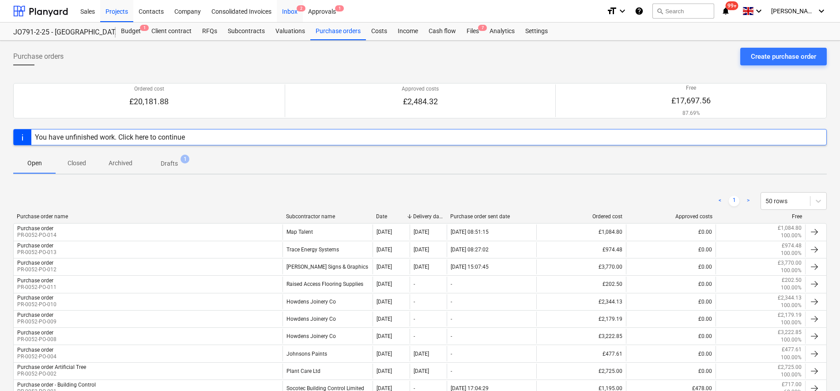
click at [291, 11] on div "Inbox 2" at bounding box center [290, 11] width 26 height 23
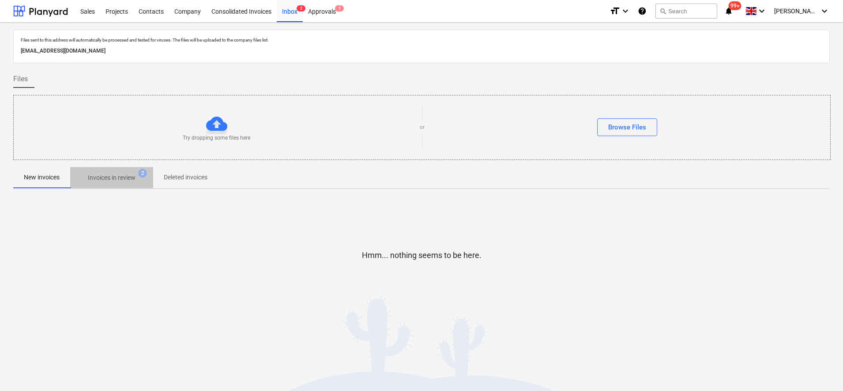
click at [123, 177] on p "Invoices in review" at bounding box center [112, 177] width 48 height 9
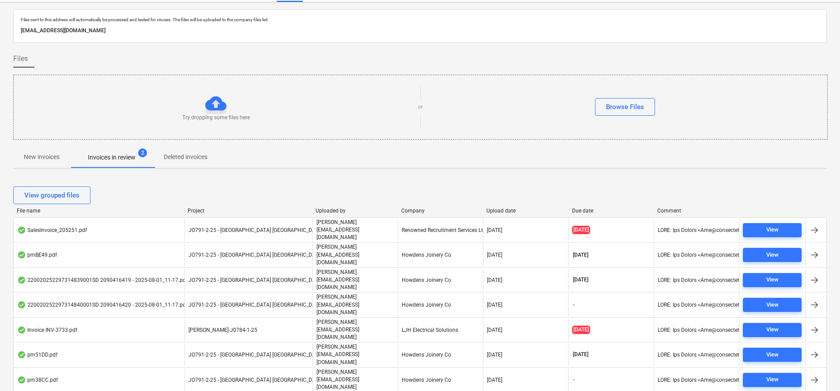
scroll to position [26, 0]
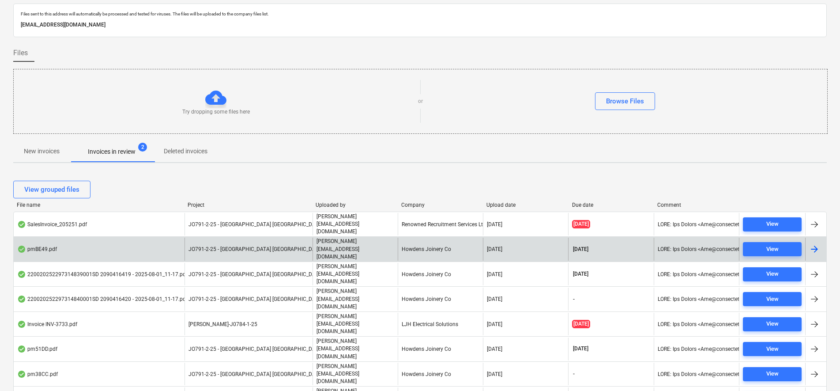
click at [209, 246] on span "JO791-2-25 - [GEOGRAPHIC_DATA] [GEOGRAPHIC_DATA]" at bounding box center [256, 249] width 135 height 6
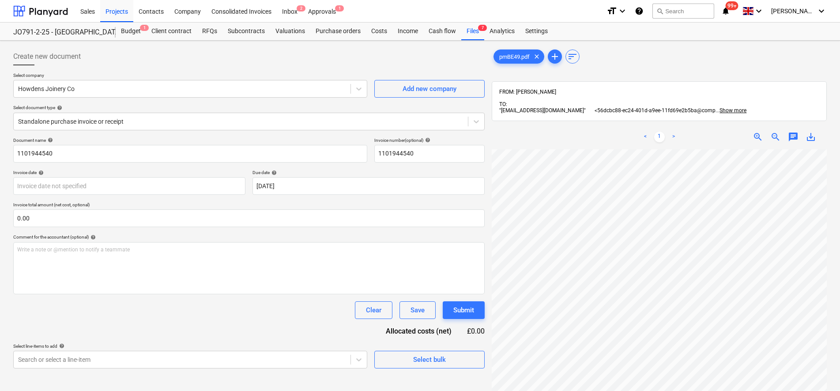
scroll to position [150, 15]
click at [281, 9] on div "Inbox 2" at bounding box center [290, 11] width 26 height 23
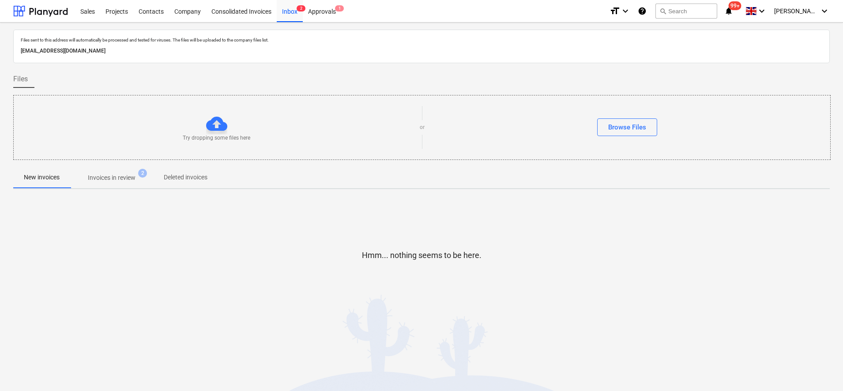
click at [136, 178] on p "Invoices in review" at bounding box center [112, 177] width 48 height 9
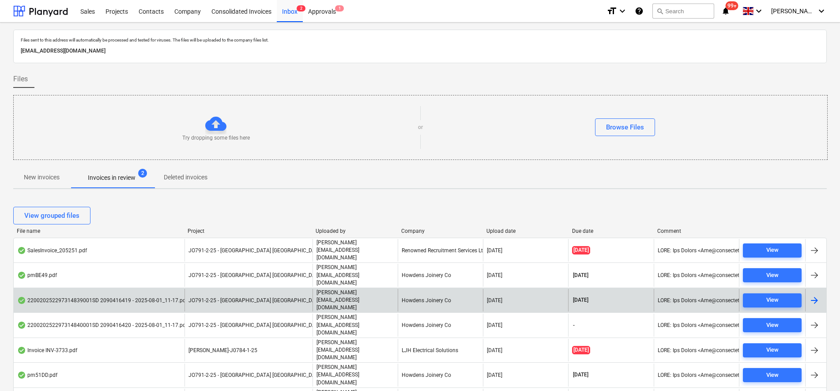
click at [170, 297] on div "220020252297314839001SD 2090416419 - 2025-08-01_11-17.pdf" at bounding box center [102, 300] width 170 height 7
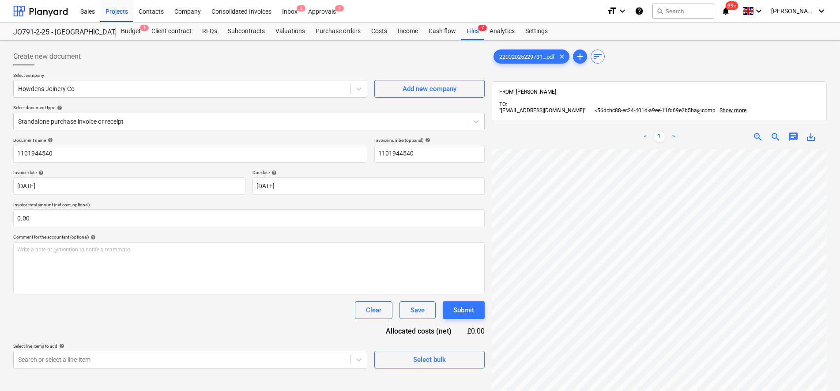
scroll to position [170, 0]
click at [170, 118] on div at bounding box center [241, 121] width 446 height 9
click at [559, 390] on html "Sales Projects Contacts Company Consolidated Invoices Inbox 2 Approvals 1 forma…" at bounding box center [420, 195] width 840 height 391
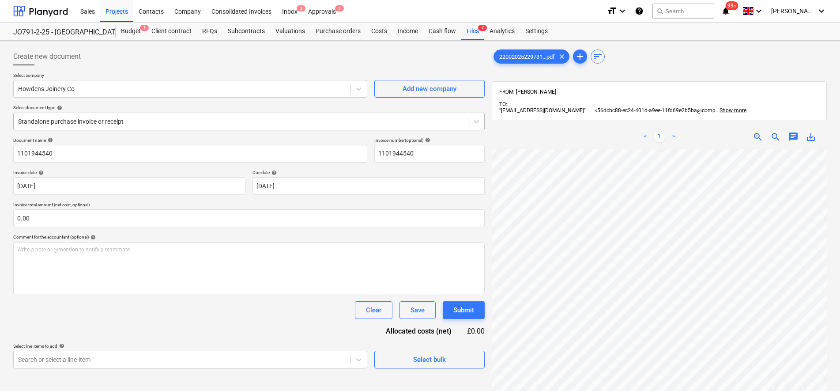
click at [55, 118] on div at bounding box center [241, 121] width 446 height 9
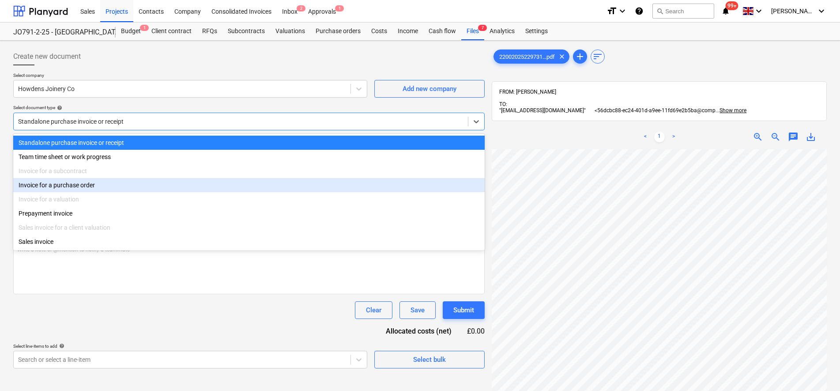
click at [53, 189] on div "Invoice for a purchase order" at bounding box center [249, 185] width 472 height 14
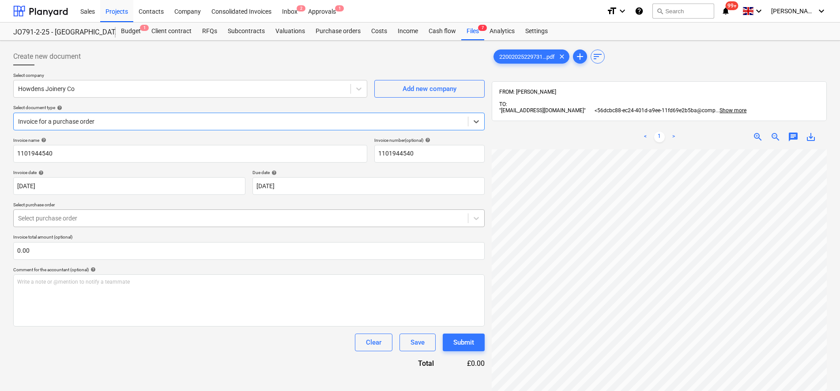
click at [76, 223] on div "Select purchase order" at bounding box center [241, 218] width 454 height 12
click at [102, 227] on div "Select purchase order" at bounding box center [249, 218] width 472 height 18
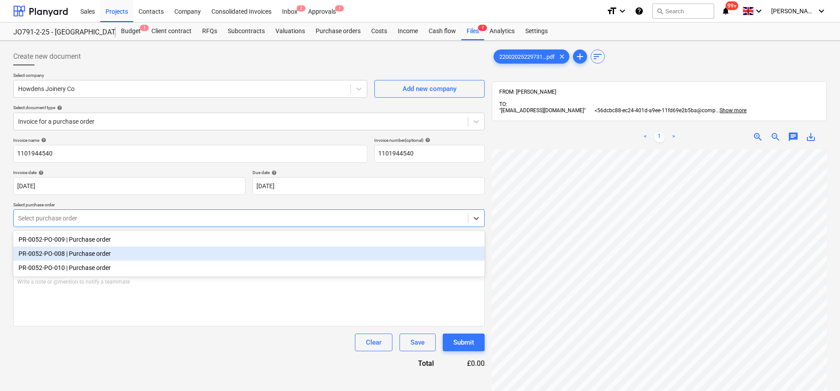
click at [94, 253] on div "PR-0052-PO-008 | Purchase order" at bounding box center [249, 253] width 472 height 14
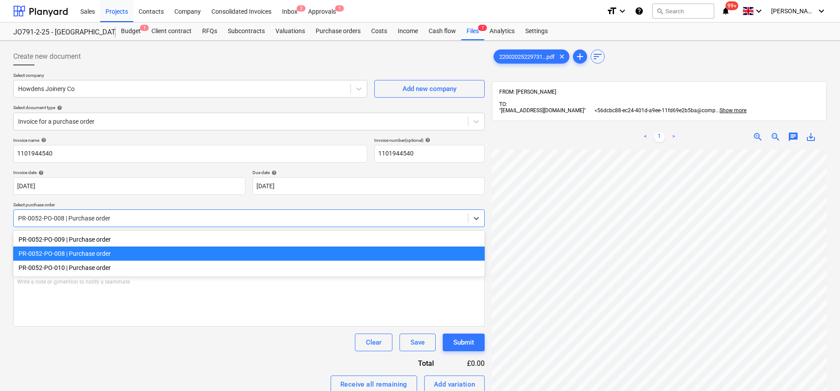
click at [117, 219] on div at bounding box center [241, 218] width 446 height 9
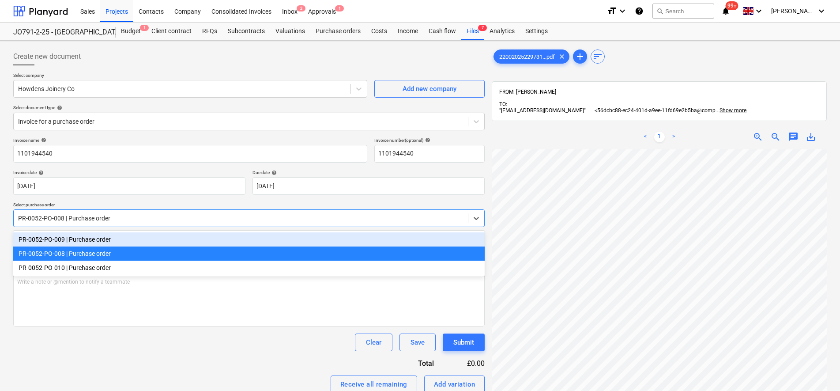
click at [115, 240] on div "PR-0052-PO-009 | Purchase order" at bounding box center [249, 239] width 472 height 14
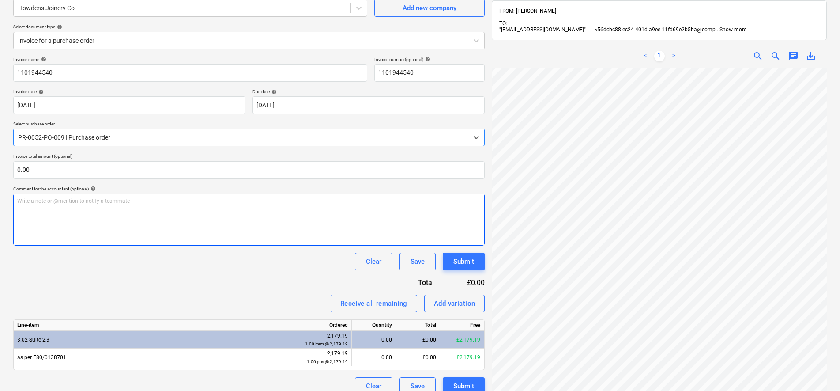
scroll to position [55, 0]
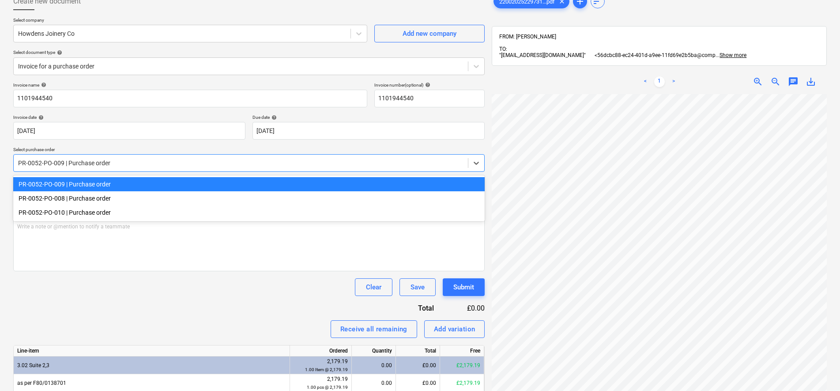
drag, startPoint x: 110, startPoint y: 164, endPoint x: 108, endPoint y: 171, distance: 7.4
click at [110, 165] on div at bounding box center [241, 163] width 446 height 9
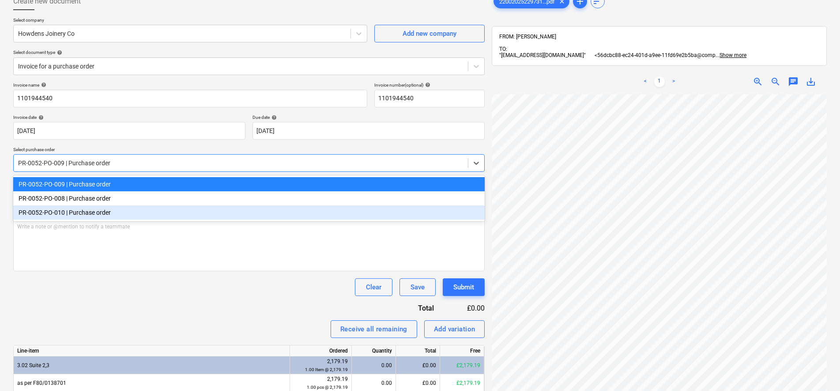
click at [106, 211] on div "PR-0052-PO-010 | Purchase order" at bounding box center [249, 212] width 472 height 14
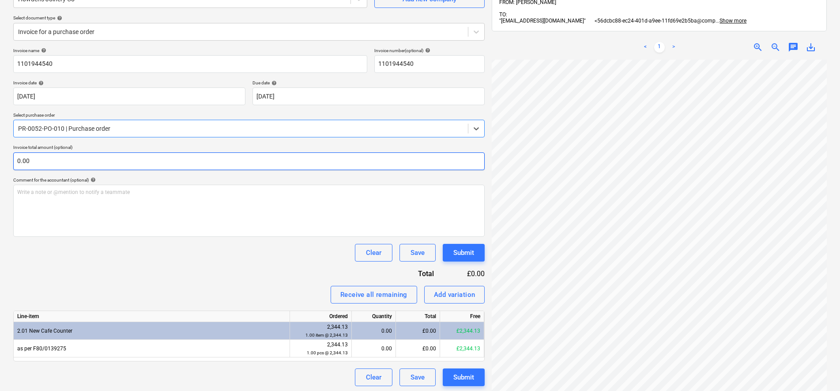
scroll to position [70, 0]
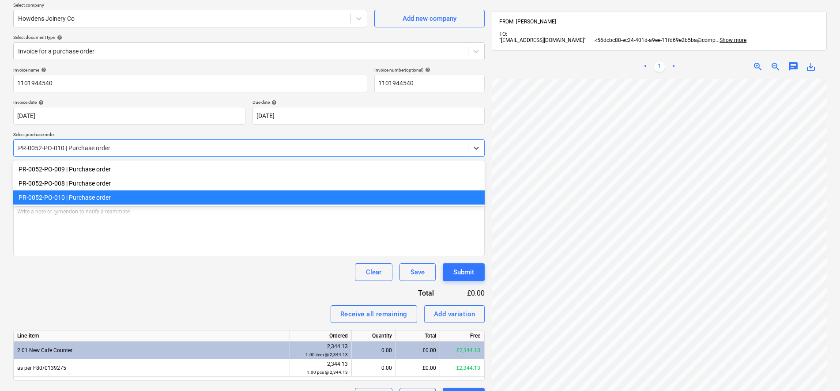
click at [81, 150] on div at bounding box center [241, 148] width 446 height 9
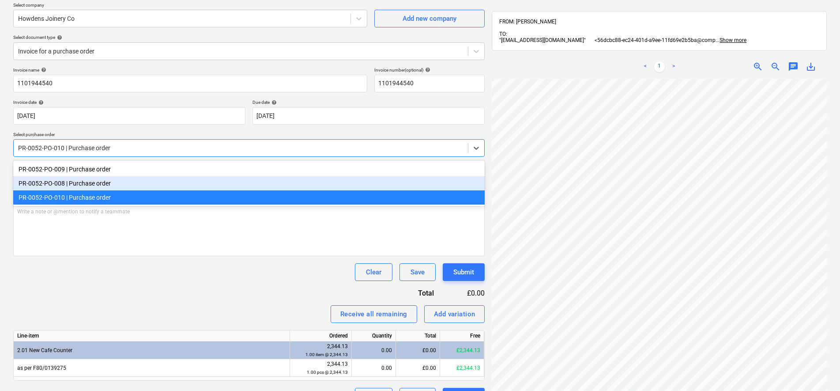
click at [83, 188] on div "PR-0052-PO-008 | Purchase order" at bounding box center [249, 183] width 472 height 14
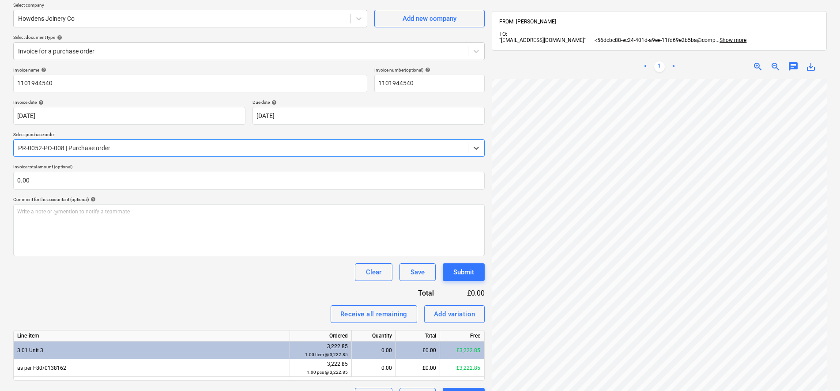
click at [75, 147] on div at bounding box center [241, 148] width 446 height 9
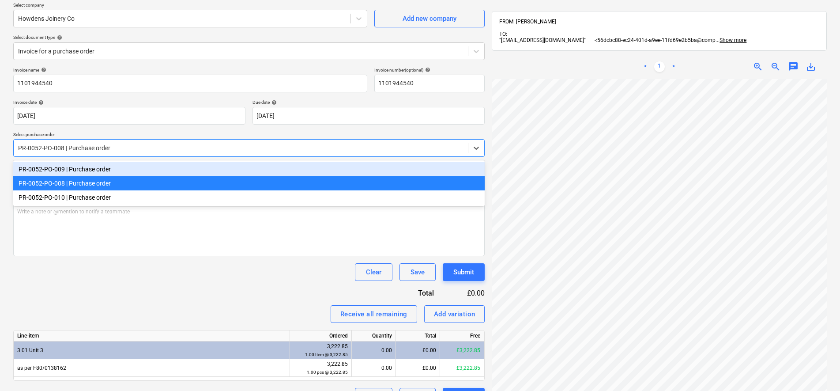
click at [76, 168] on div "PR-0052-PO-009 | Purchase order" at bounding box center [249, 169] width 472 height 14
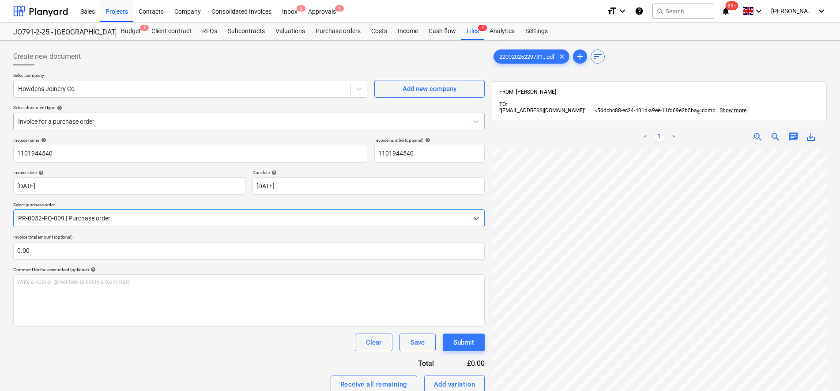
click at [100, 125] on div at bounding box center [241, 121] width 446 height 9
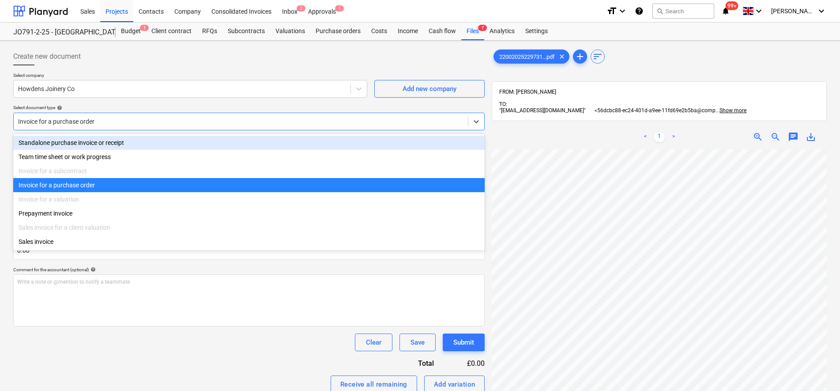
click at [87, 144] on div "Standalone purchase invoice or receipt" at bounding box center [249, 143] width 472 height 14
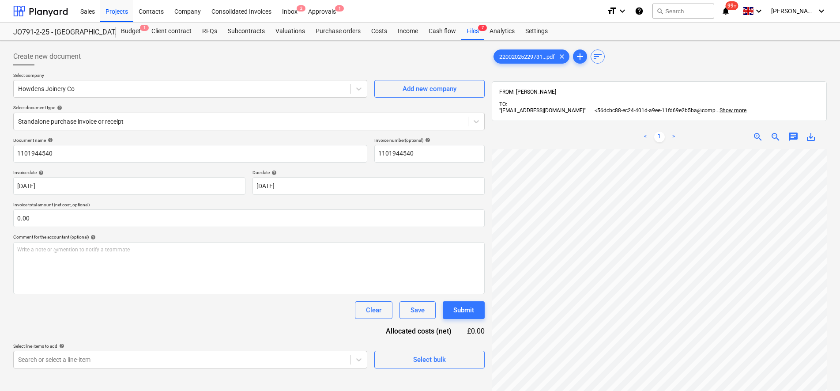
scroll to position [198, 64]
click at [550, 138] on div "< 1 > zoom_in zoom_out chat 0 save_alt" at bounding box center [659, 320] width 335 height 391
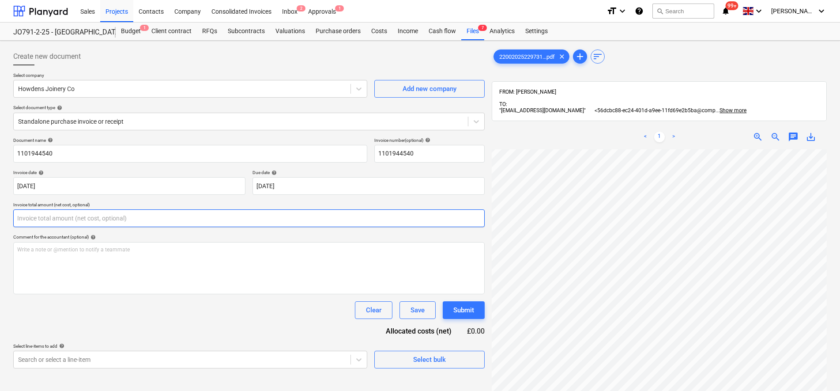
click at [72, 218] on input "text" at bounding box center [249, 218] width 472 height 18
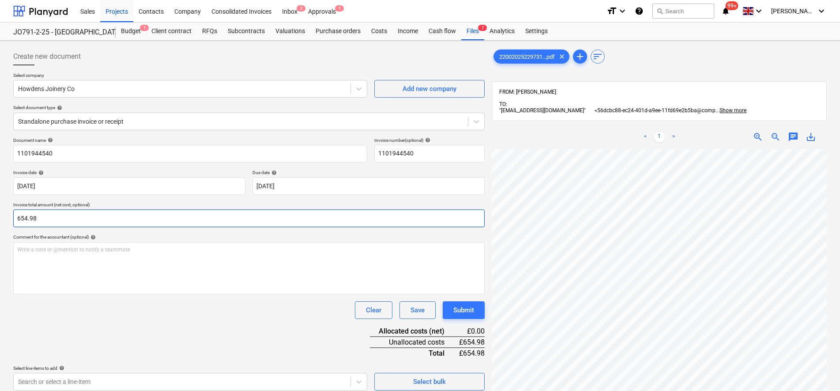
type input "654.98"
click at [136, 302] on div "Clear Save Submit" at bounding box center [249, 310] width 472 height 18
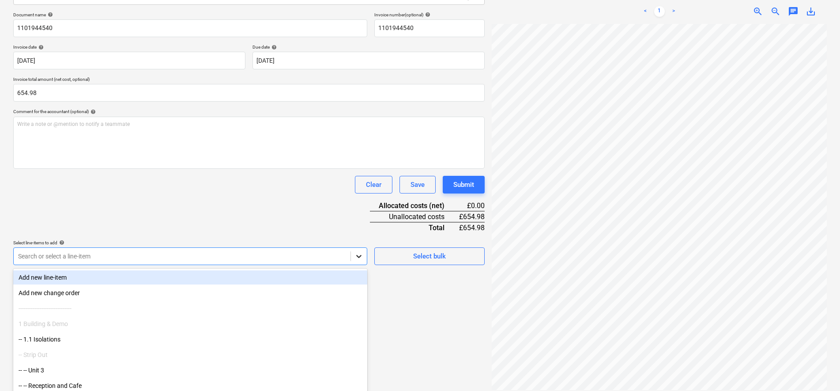
scroll to position [137, 0]
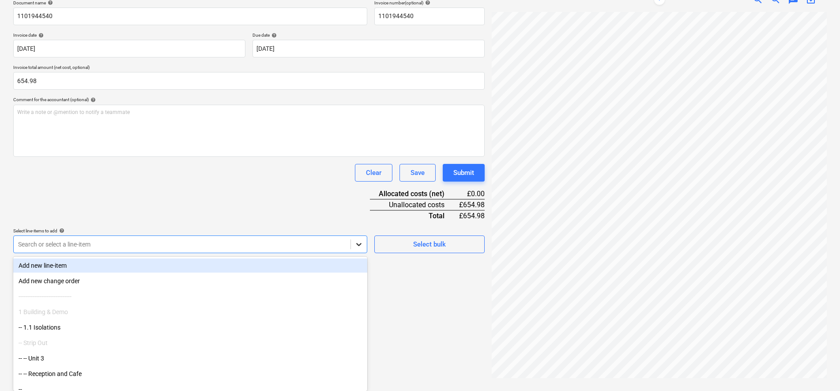
click at [363, 253] on body "Sales Projects Contacts Company Consolidated Invoices Inbox 2 Approvals 1 forma…" at bounding box center [420, 58] width 840 height 391
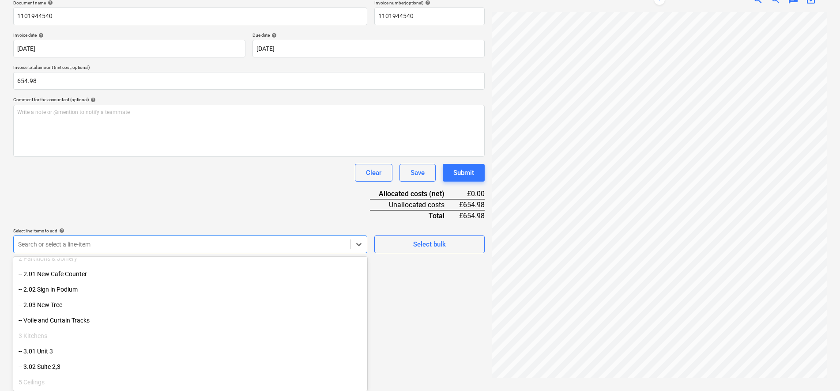
scroll to position [166, 0]
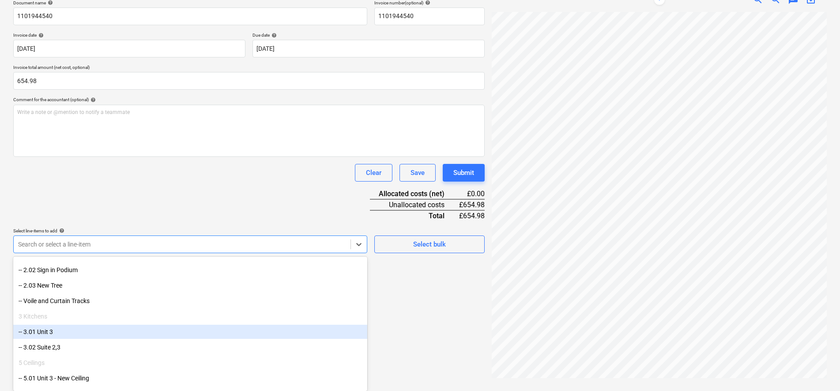
click at [58, 335] on div "-- 3.01 Unit 3" at bounding box center [190, 332] width 354 height 14
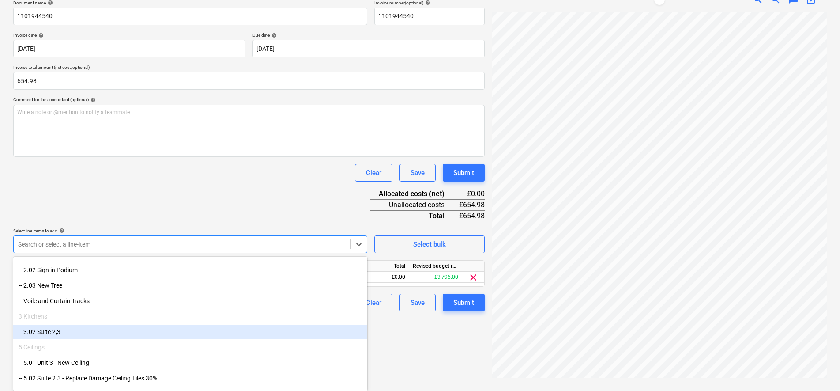
click at [76, 335] on div "-- 3.02 Suite 2,3" at bounding box center [190, 332] width 354 height 14
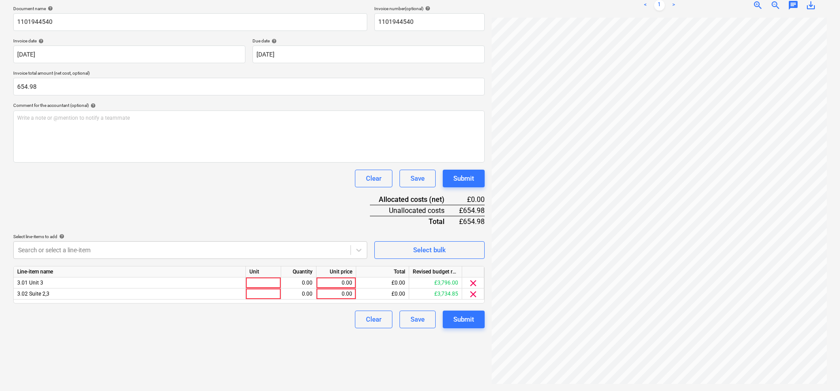
scroll to position [125, 0]
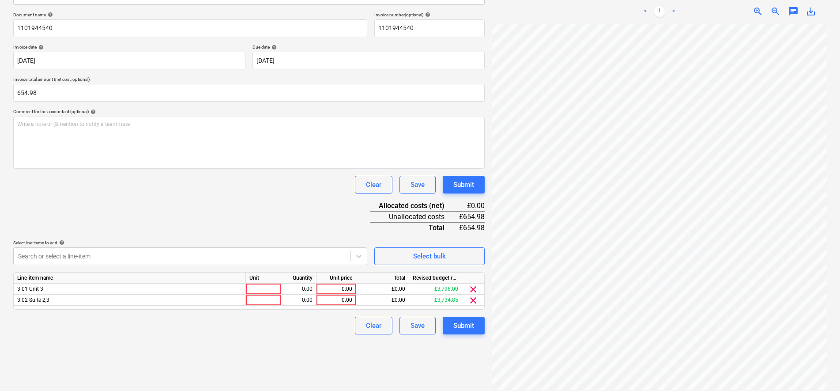
click at [194, 193] on div "Document name help 1101944540 Invoice number (optional) help 1101944540 Invoice…" at bounding box center [249, 173] width 472 height 322
click at [272, 286] on div at bounding box center [263, 288] width 35 height 11
type input "pcs"
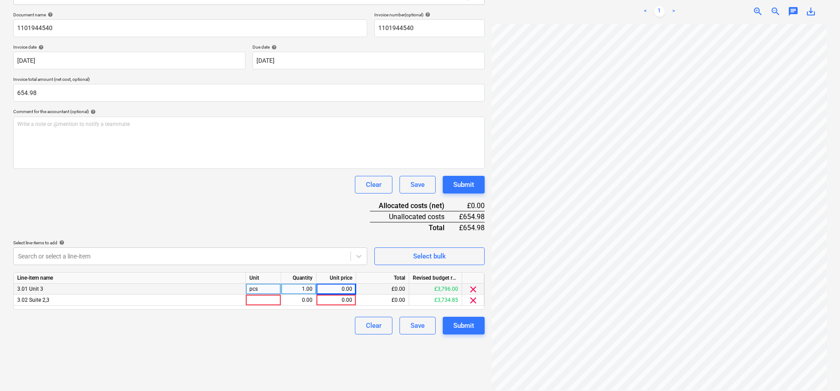
click at [816, 310] on div "22002025229731...pdf clear add sort FROM: Sam Ripley TO: "56dcbc88-ec24-401d-a9…" at bounding box center [659, 156] width 342 height 475
click at [349, 289] on div "0.00" at bounding box center [336, 288] width 32 height 11
type input "545.82"
click at [474, 302] on span "clear" at bounding box center [473, 300] width 11 height 11
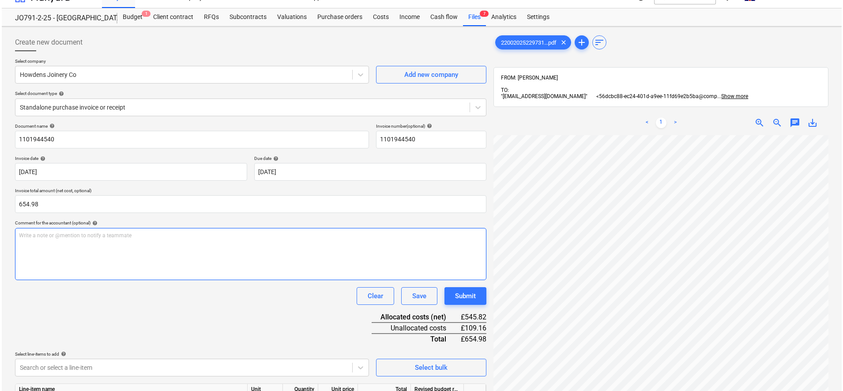
scroll to position [125, 0]
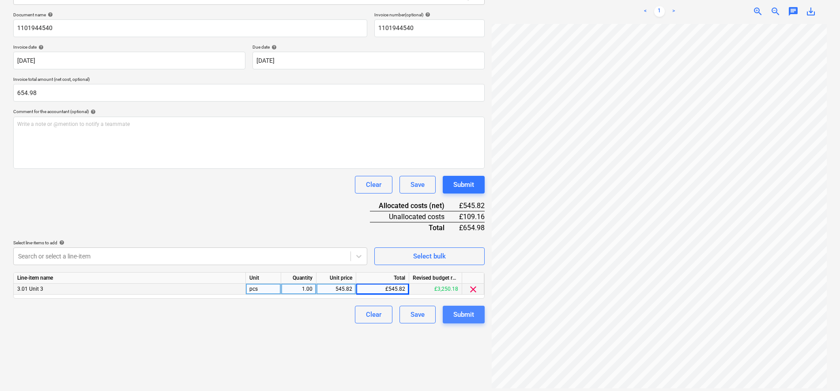
click at [455, 318] on div "Submit" at bounding box center [463, 314] width 21 height 11
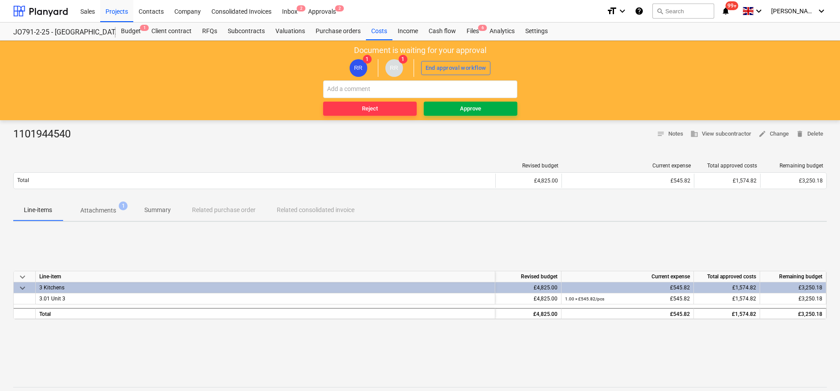
click at [462, 110] on div "Approve" at bounding box center [470, 109] width 21 height 10
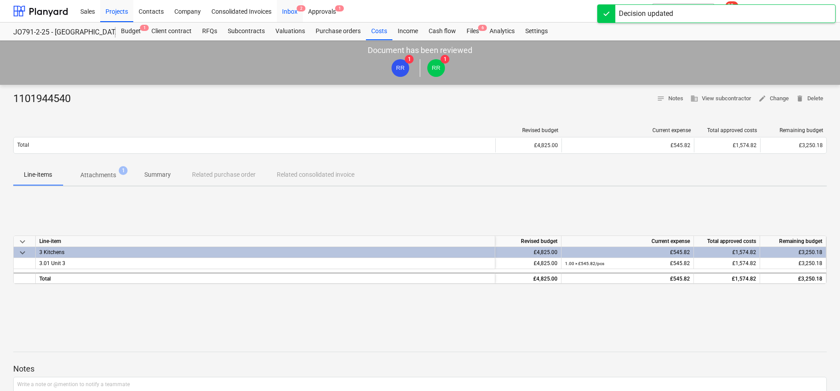
click at [291, 13] on div "Inbox 2" at bounding box center [290, 11] width 26 height 23
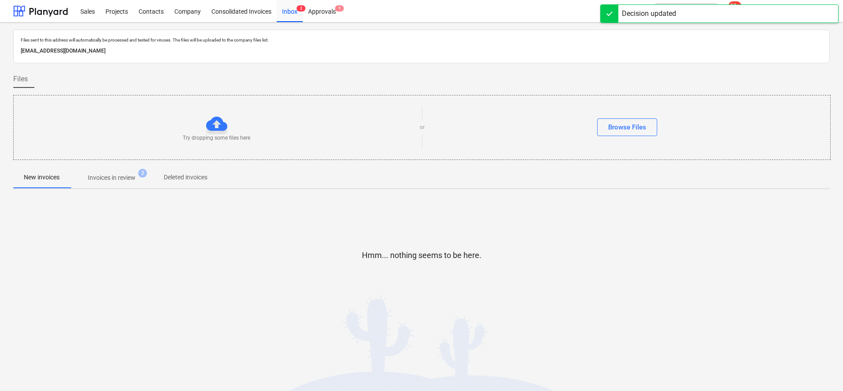
click at [123, 178] on p "Invoices in review" at bounding box center [112, 177] width 48 height 9
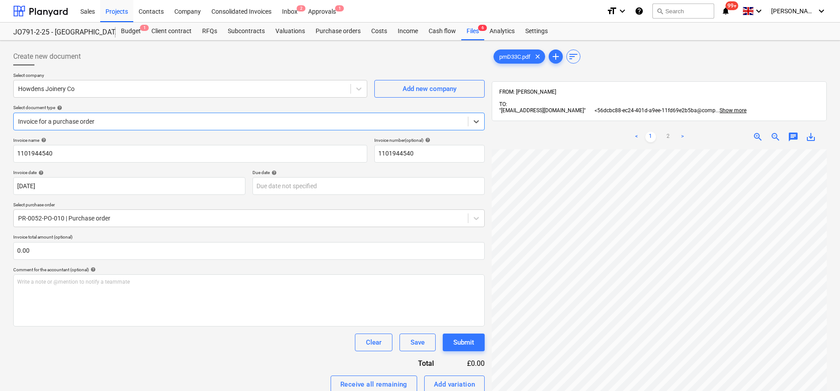
click at [127, 117] on div at bounding box center [241, 121] width 446 height 9
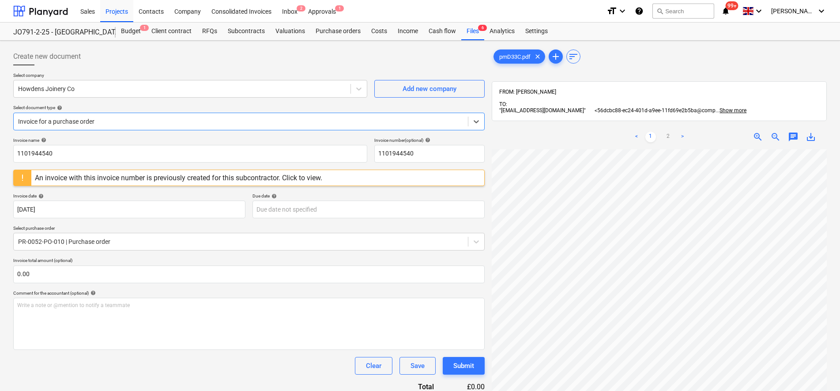
click at [127, 117] on div at bounding box center [241, 121] width 446 height 9
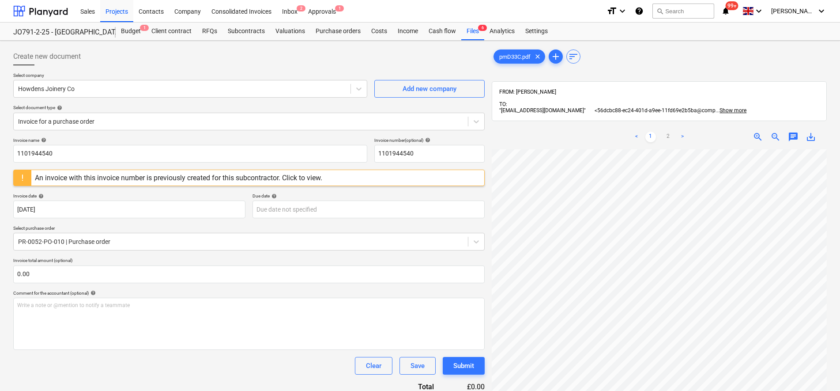
click at [26, 180] on div at bounding box center [23, 177] width 18 height 15
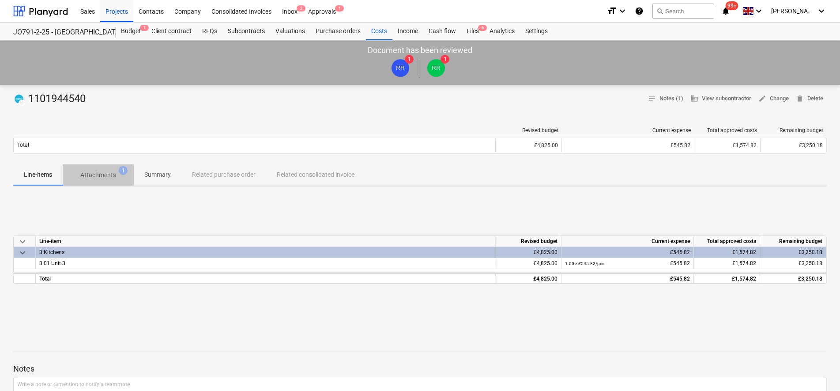
click at [94, 182] on span "Attachments 1" at bounding box center [98, 175] width 71 height 16
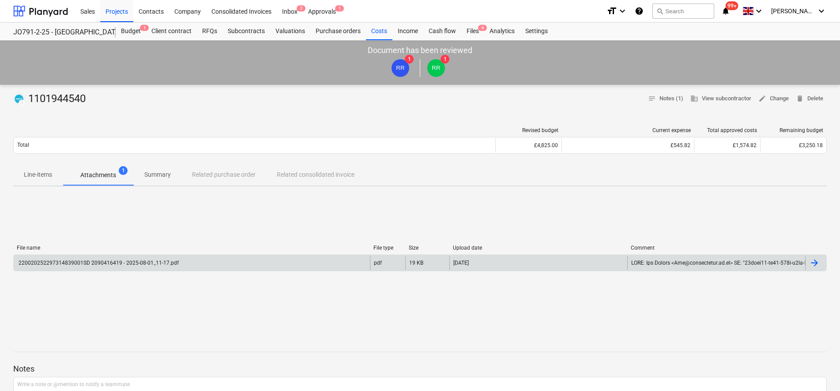
click at [89, 267] on div "220020252297314839001SD 2090416419 - 2025-08-01_11-17.pdf" at bounding box center [192, 263] width 356 height 14
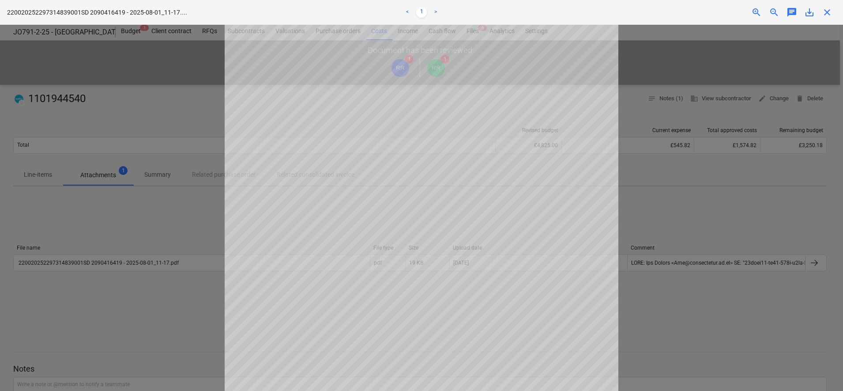
scroll to position [193, 0]
click at [124, 248] on div at bounding box center [421, 208] width 843 height 366
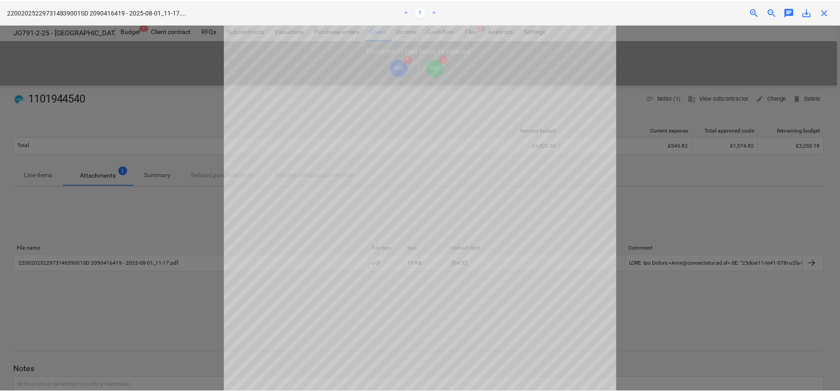
scroll to position [0, 0]
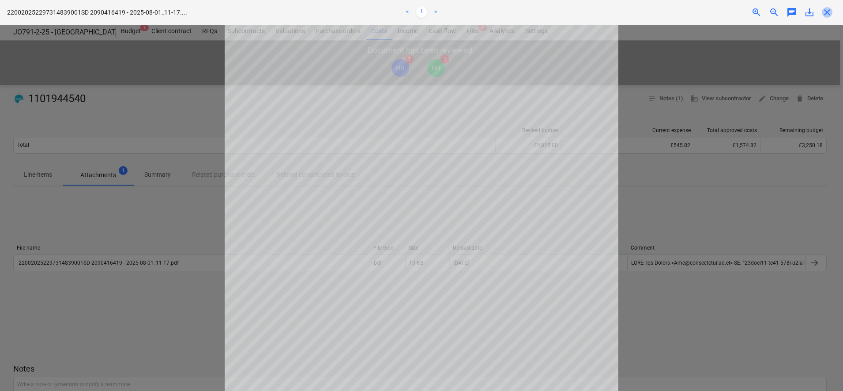
click at [825, 15] on span "close" at bounding box center [827, 12] width 11 height 11
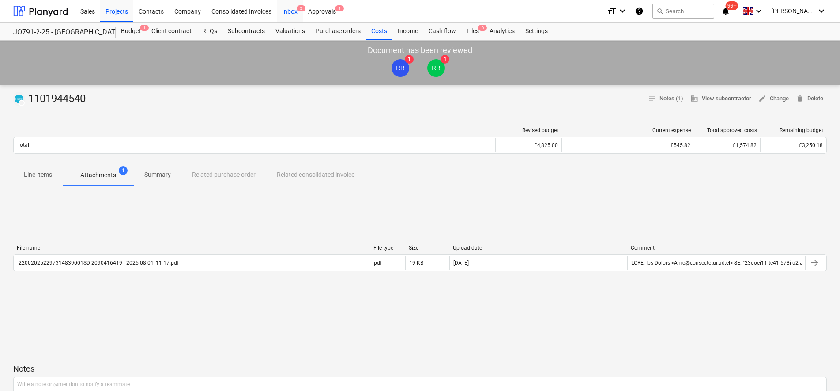
click at [286, 13] on div "Inbox 2" at bounding box center [290, 11] width 26 height 23
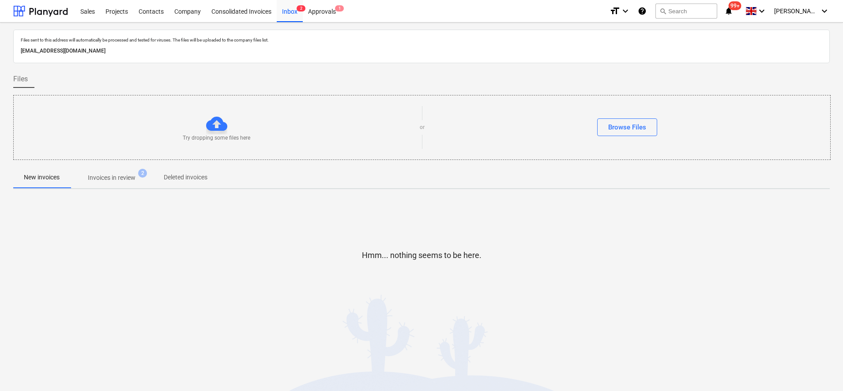
click at [91, 164] on div at bounding box center [421, 163] width 817 height 7
click at [92, 177] on p "Invoices in review" at bounding box center [112, 177] width 48 height 9
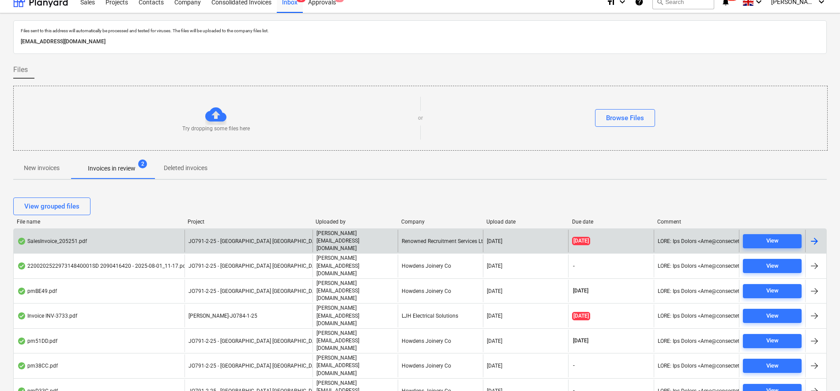
scroll to position [10, 0]
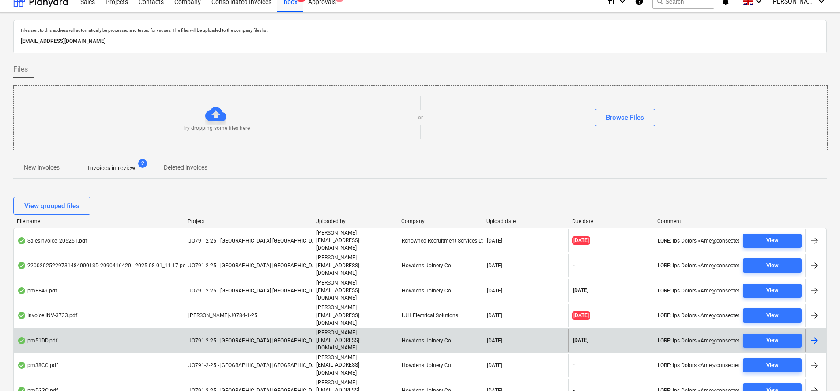
click at [82, 329] on div "pm51DD.pdf" at bounding box center [99, 340] width 171 height 23
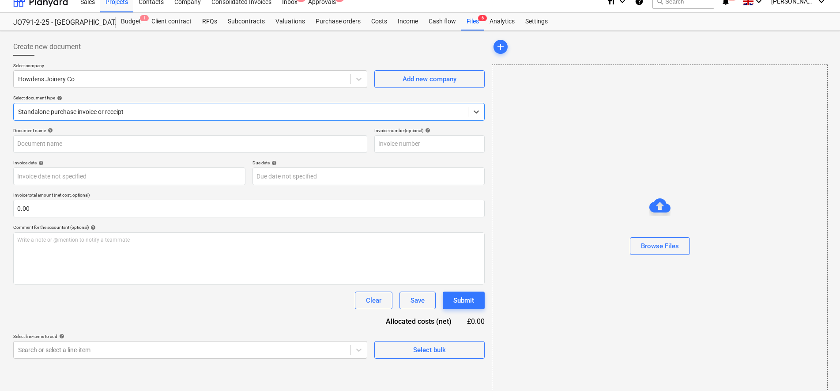
type input "1101944540"
type input "29 Jul 2025"
type input "31 Aug 2025"
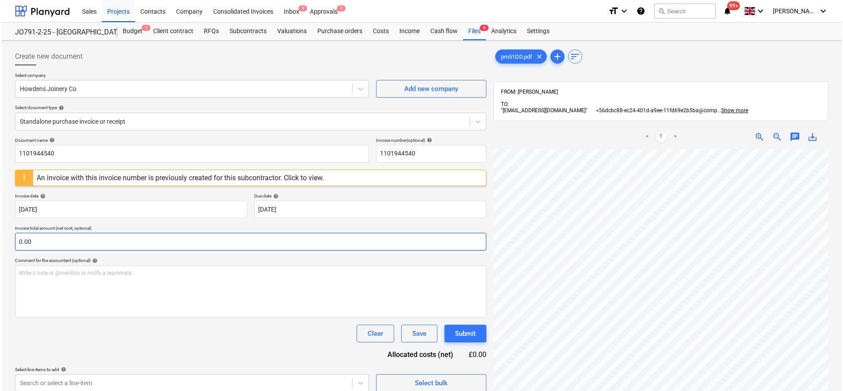
scroll to position [125, 64]
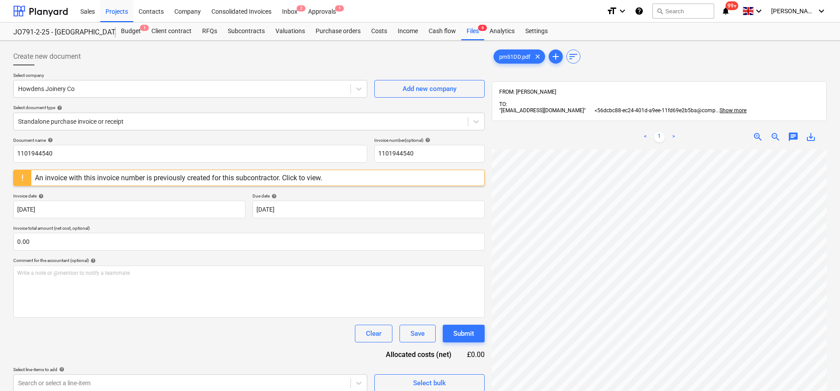
click at [15, 180] on div at bounding box center [23, 177] width 18 height 15
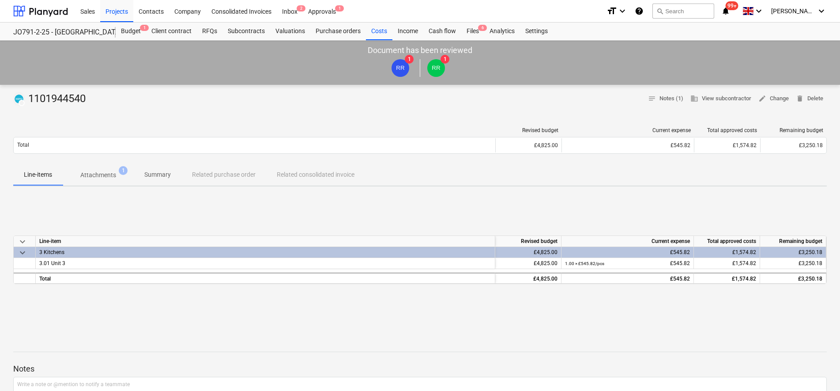
click at [113, 177] on p "Attachments" at bounding box center [98, 174] width 36 height 9
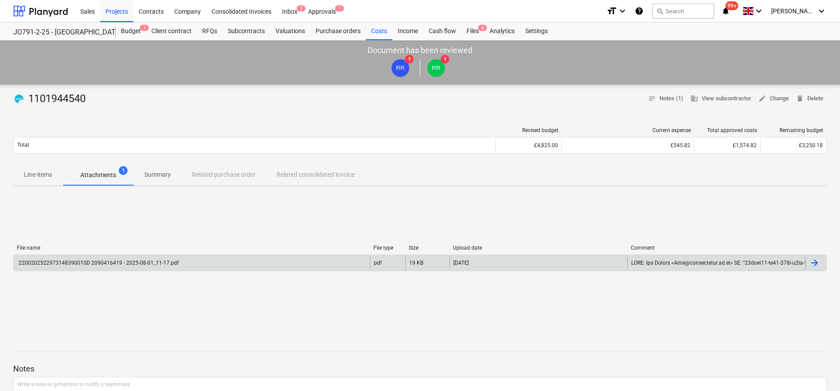
click at [111, 260] on div "220020252297314839001SD 2090416419 - 2025-08-01_11-17.pdf" at bounding box center [98, 263] width 162 height 6
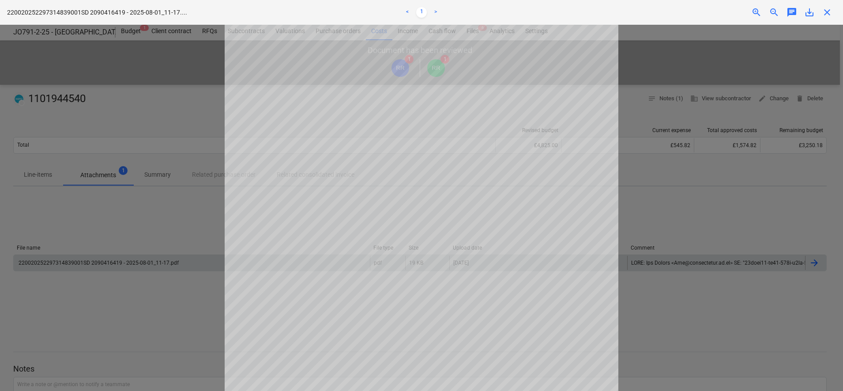
scroll to position [193, 0]
click at [123, 221] on div at bounding box center [421, 208] width 843 height 366
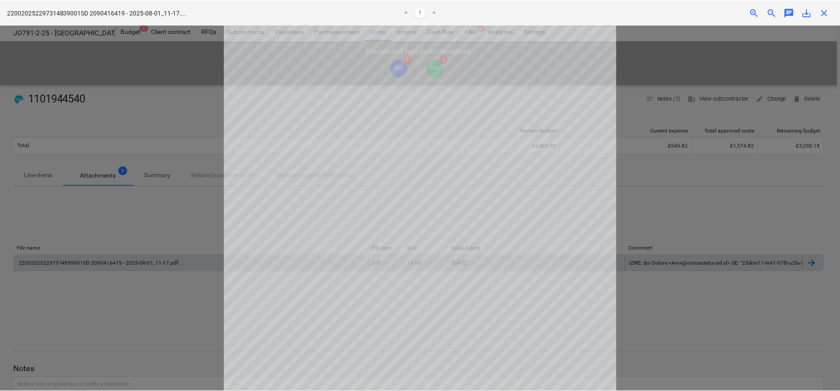
scroll to position [26, 0]
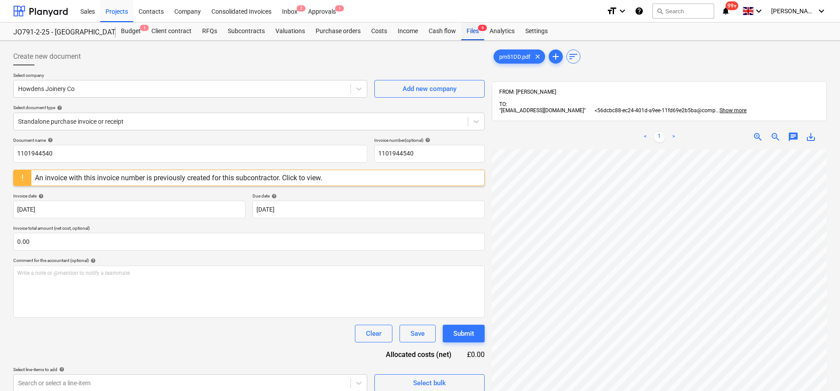
click at [469, 32] on div "Files 6" at bounding box center [472, 32] width 23 height 18
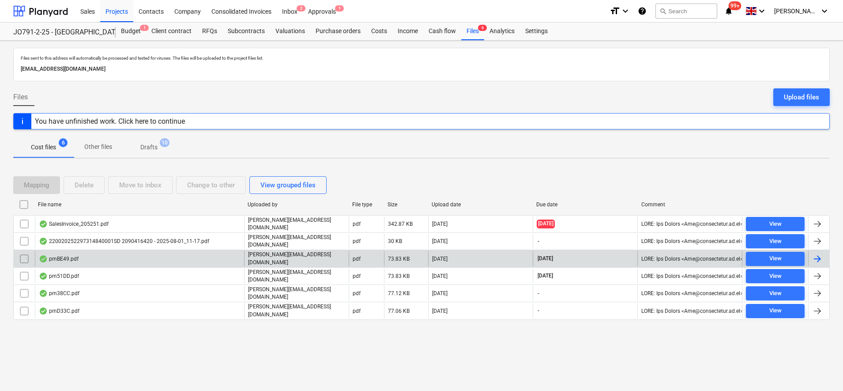
click at [75, 257] on div "pmBE49.pdf" at bounding box center [59, 258] width 40 height 7
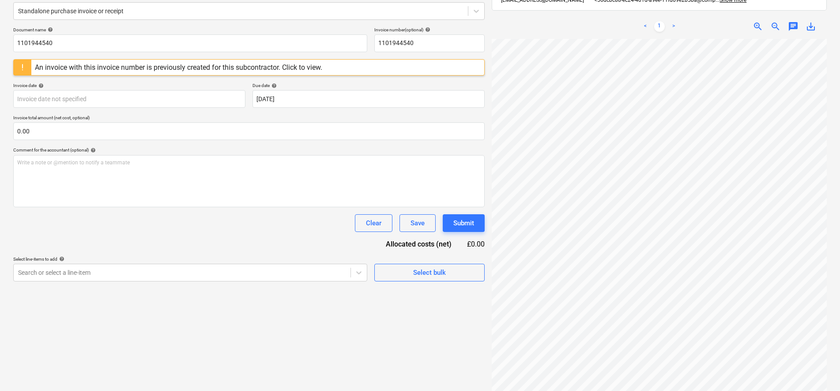
scroll to position [48, 34]
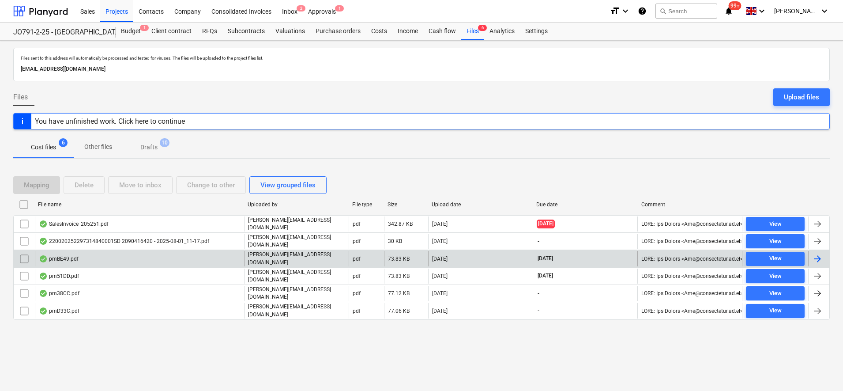
click at [87, 257] on div "pmBE49.pdf" at bounding box center [139, 258] width 209 height 15
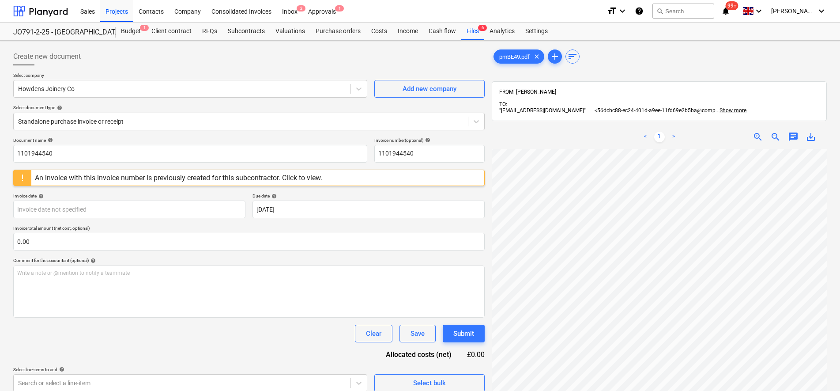
click at [621, 125] on div "< 1 > zoom_in zoom_out chat 0 save_alt" at bounding box center [659, 320] width 335 height 391
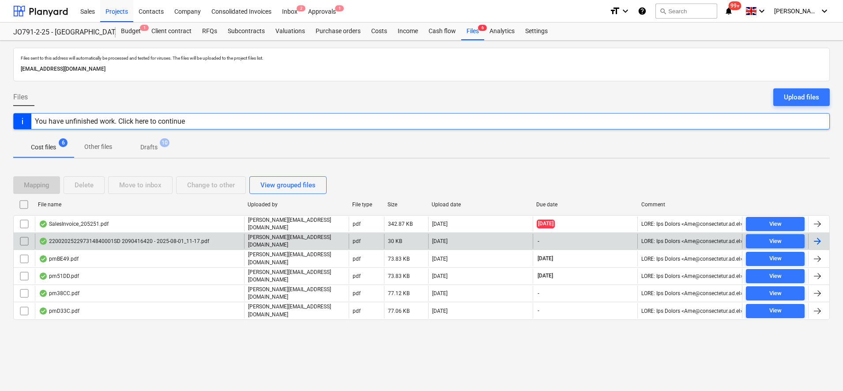
click at [79, 238] on div "220020252297314840001SD 2090416420 - 2025-08-01_11-17.pdf" at bounding box center [124, 241] width 170 height 7
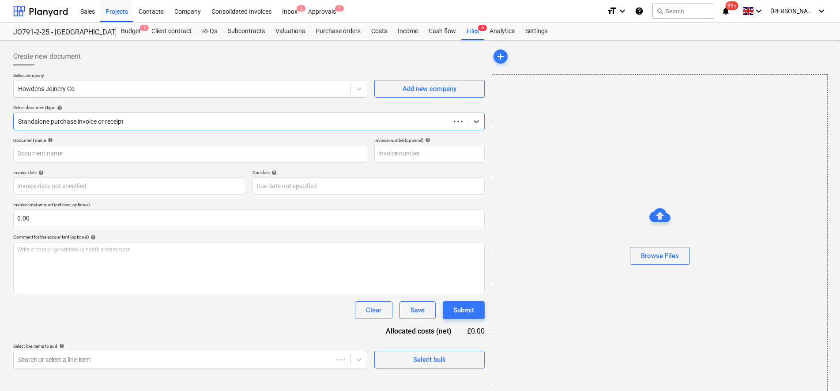
type input "1101944540"
type input "29 Jul 2025"
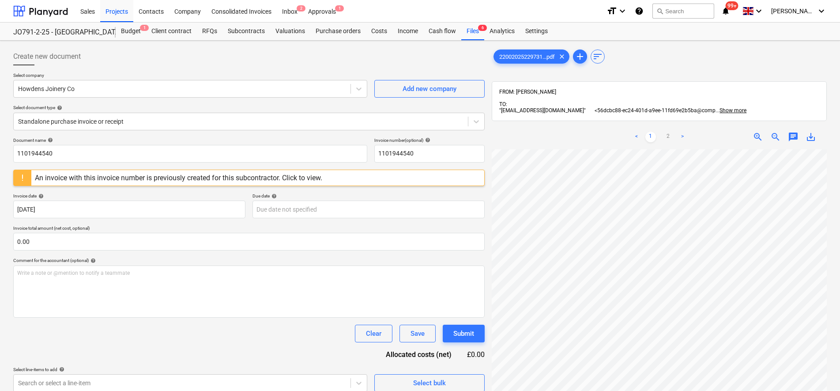
scroll to position [125, 0]
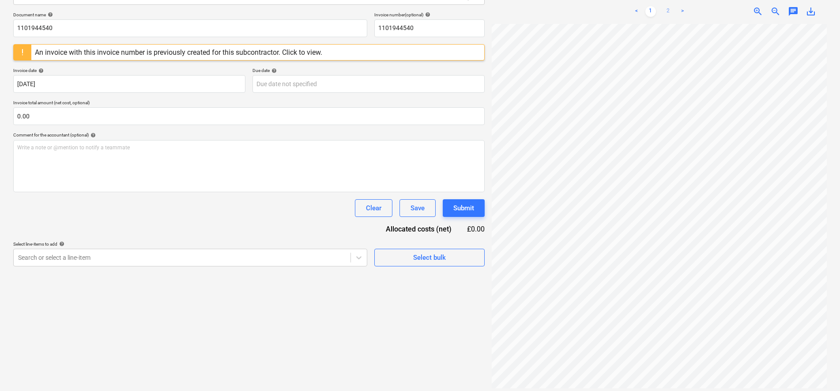
click at [669, 9] on link "2" at bounding box center [668, 11] width 11 height 11
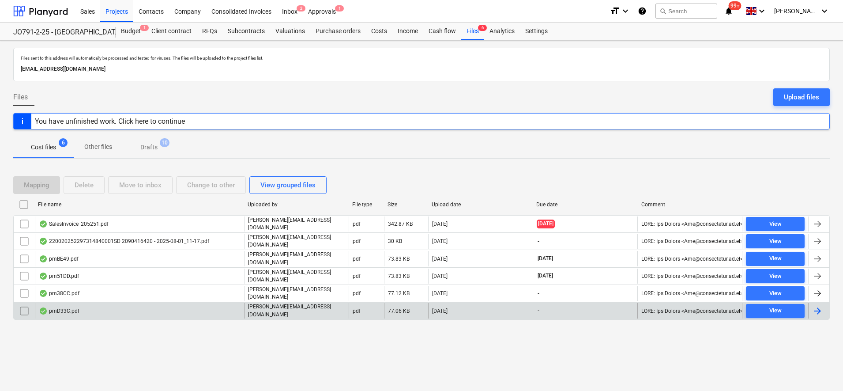
click at [155, 306] on div "pmD33C.pdf" at bounding box center [139, 310] width 209 height 15
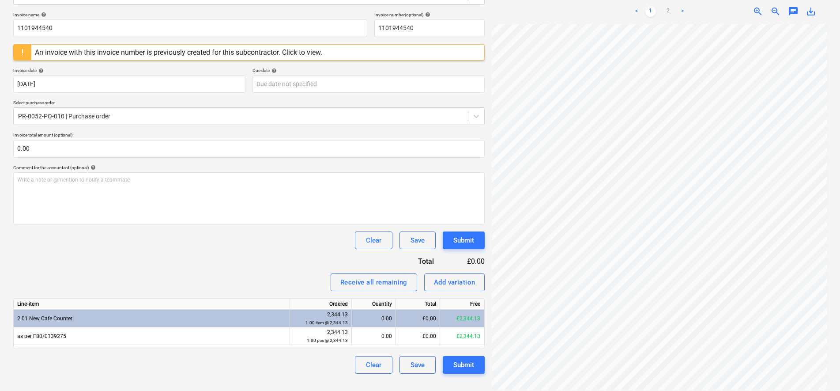
scroll to position [0, 64]
click at [668, 7] on link "2" at bounding box center [668, 11] width 11 height 11
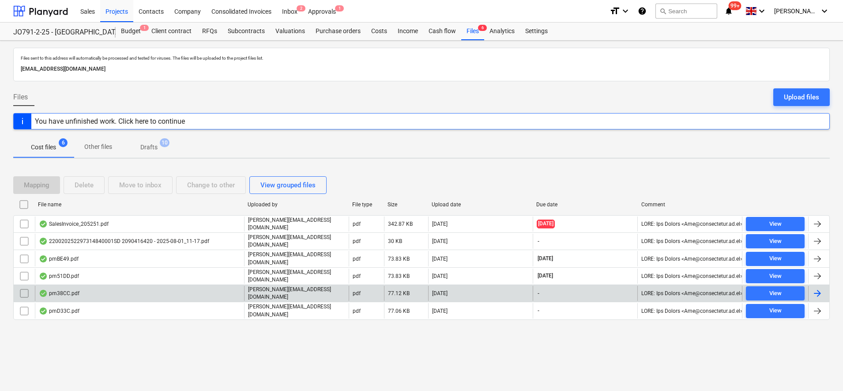
click at [128, 288] on div "pm38CC.pdf" at bounding box center [139, 293] width 209 height 15
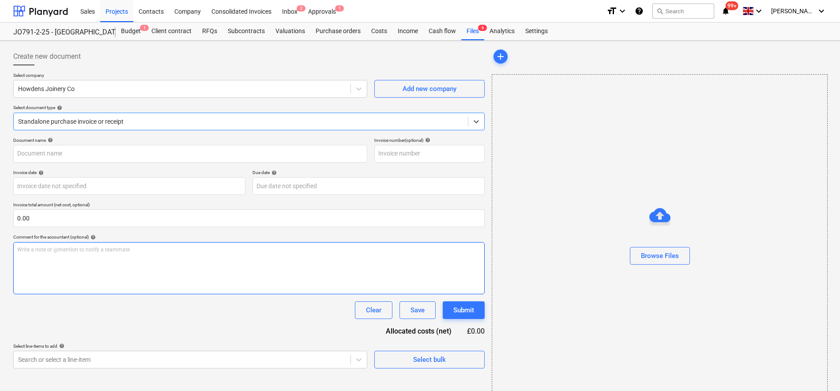
type input "1101944540"
type input "29 Jul 2025"
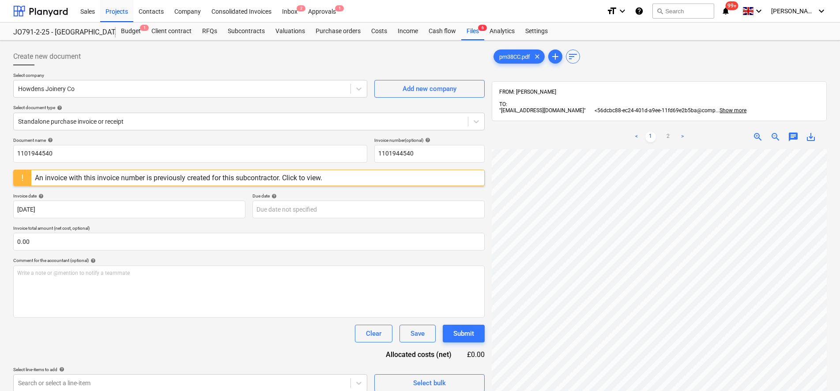
click at [694, 87] on div "pm38CC.pdf clear add sort FROM: Sam Ripley TO: "56dcbc88-ec24-401d-a9ee-11fd69e…" at bounding box center [659, 282] width 335 height 468
click at [661, 132] on div "< 1 2 > zoom_in zoom_out chat 0 save_alt" at bounding box center [659, 320] width 335 height 391
click at [670, 132] on link "2" at bounding box center [668, 137] width 11 height 11
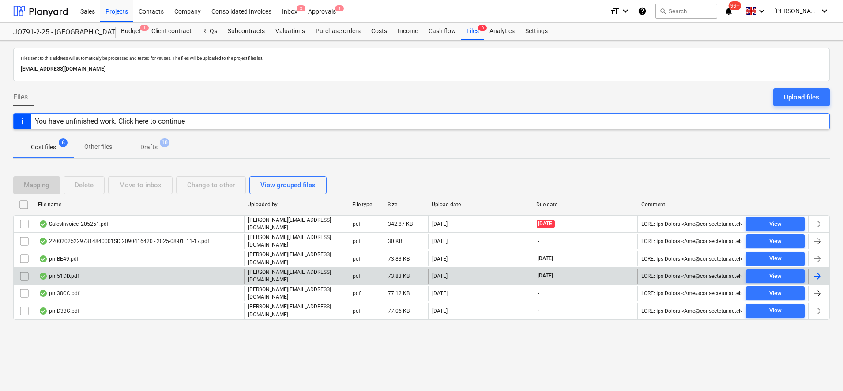
click at [72, 273] on div "pm51DD.pdf" at bounding box center [59, 275] width 40 height 7
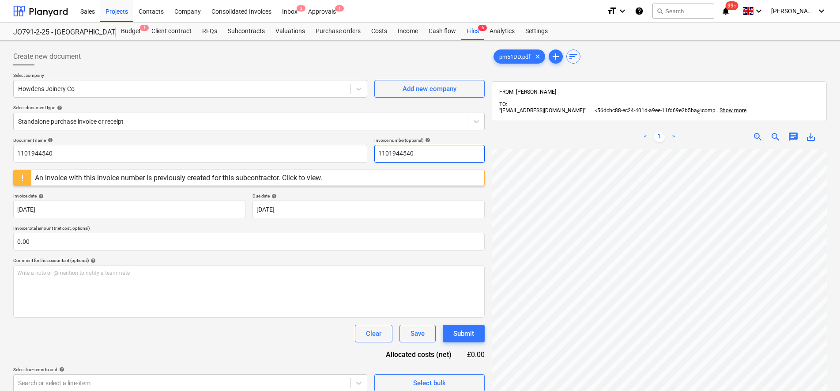
scroll to position [87, 13]
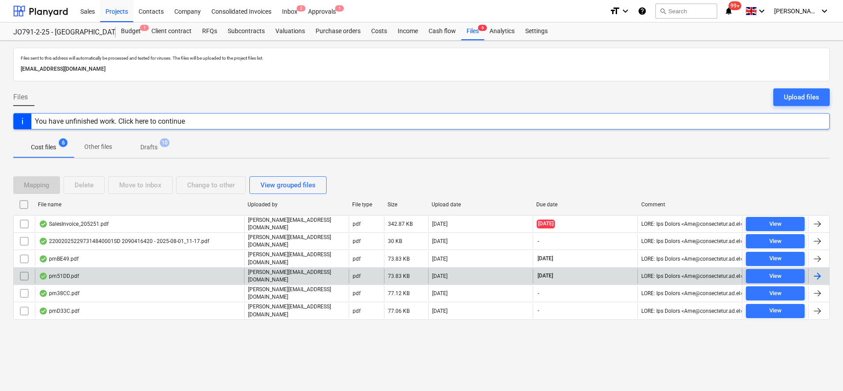
click at [111, 269] on div "pm51DD.pdf" at bounding box center [139, 275] width 209 height 15
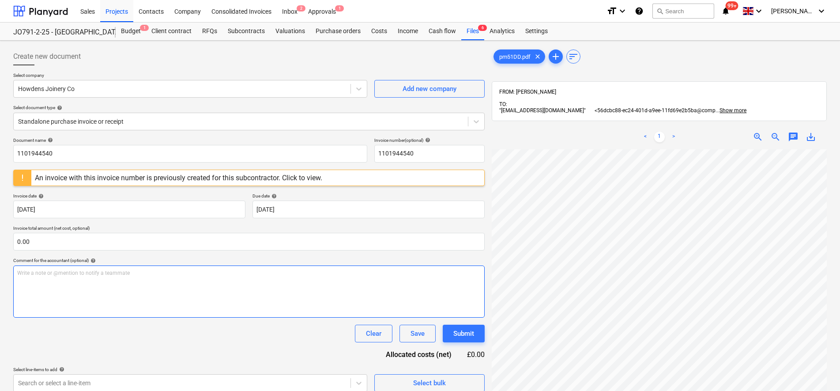
scroll to position [71, 13]
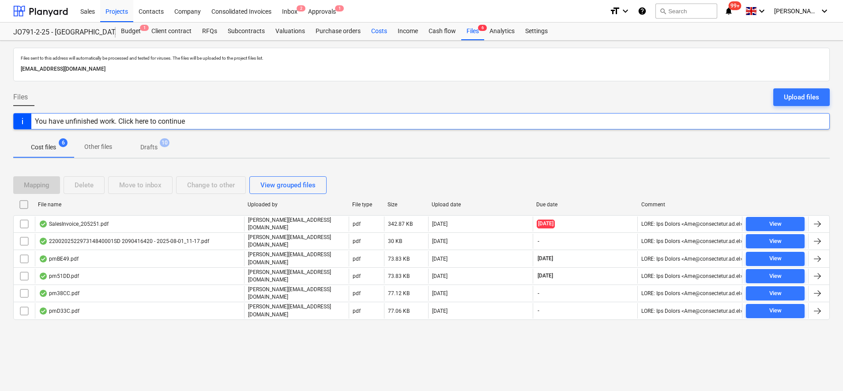
click at [379, 31] on div "Costs" at bounding box center [379, 32] width 26 height 18
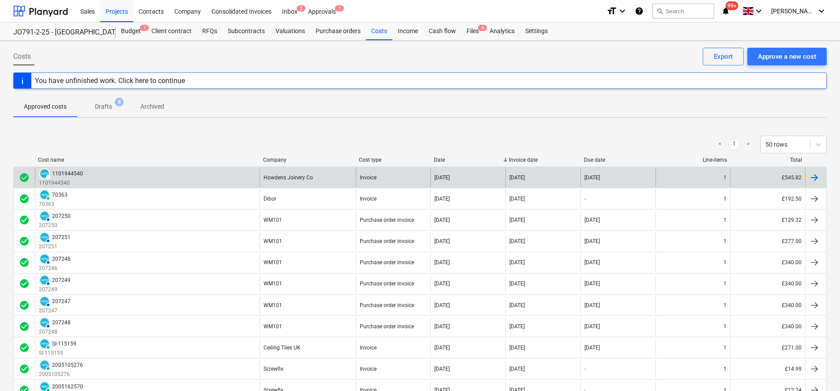
click at [105, 185] on div "DRAFT 1101944540 1101944540" at bounding box center [147, 177] width 225 height 19
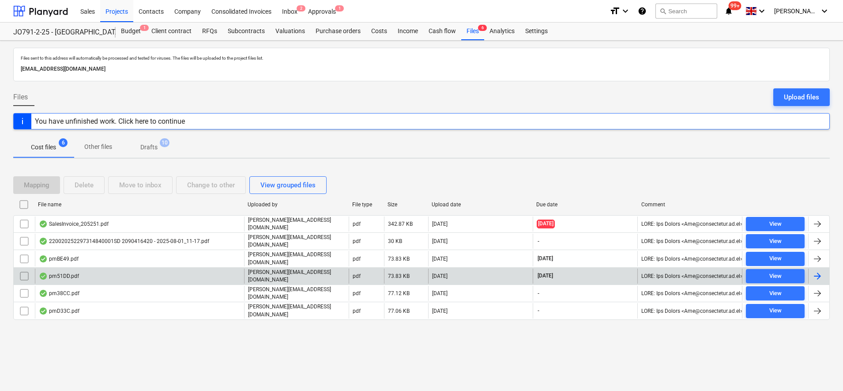
click at [83, 273] on div "pm51DD.pdf" at bounding box center [139, 275] width 209 height 15
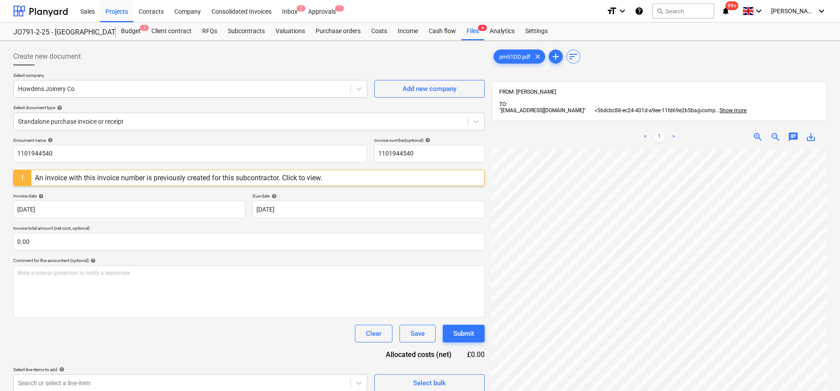
click at [675, 110] on div "pm51DD.pdf clear add sort FROM: Sam Ripley TO: "56dcbc88-ec24-401d-a9ee-11fd69e…" at bounding box center [659, 282] width 335 height 468
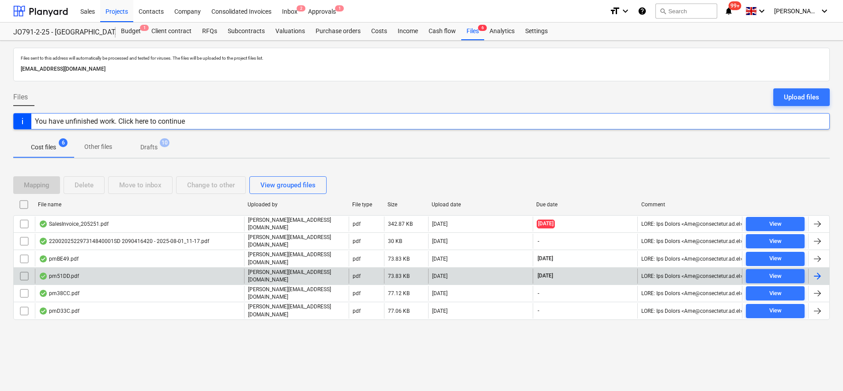
click at [23, 269] on input "checkbox" at bounding box center [24, 276] width 14 height 14
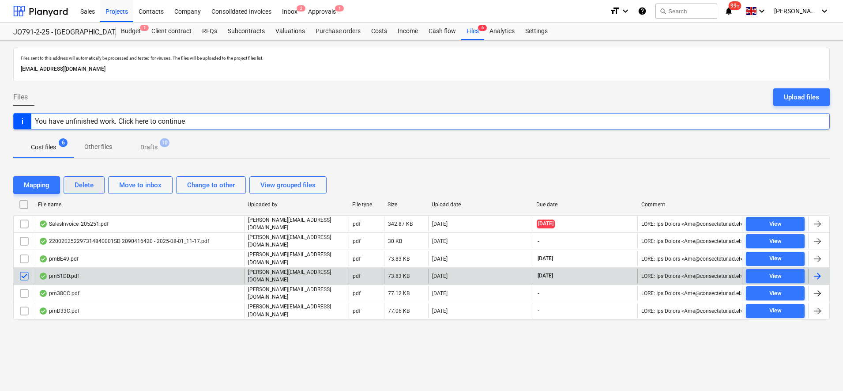
click at [85, 182] on div "Delete" at bounding box center [84, 184] width 19 height 11
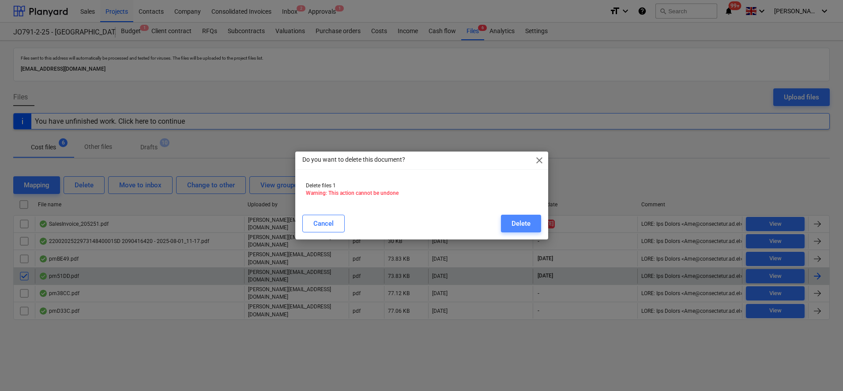
click at [525, 218] on div "Delete" at bounding box center [521, 223] width 19 height 11
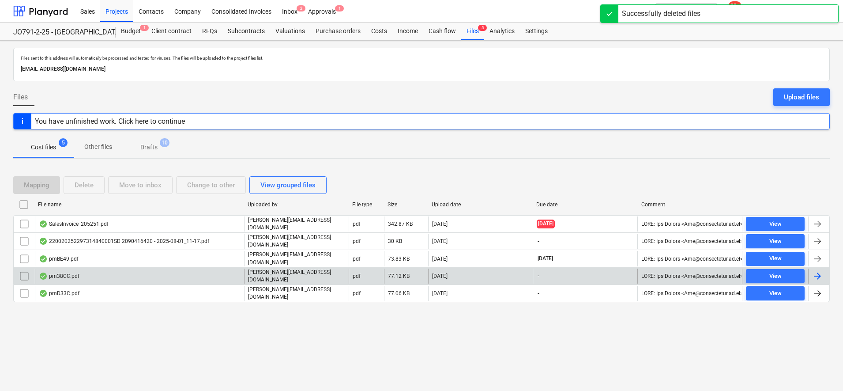
click at [199, 339] on div "Files sent to this address will automatically be processed and tested for virus…" at bounding box center [421, 216] width 843 height 350
click at [56, 149] on p "Cost files" at bounding box center [43, 147] width 25 height 9
click at [150, 150] on p "Drafts" at bounding box center [148, 147] width 17 height 9
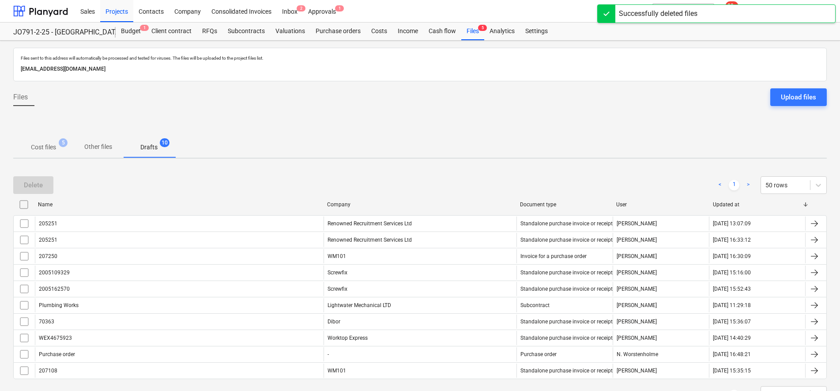
scroll to position [38, 0]
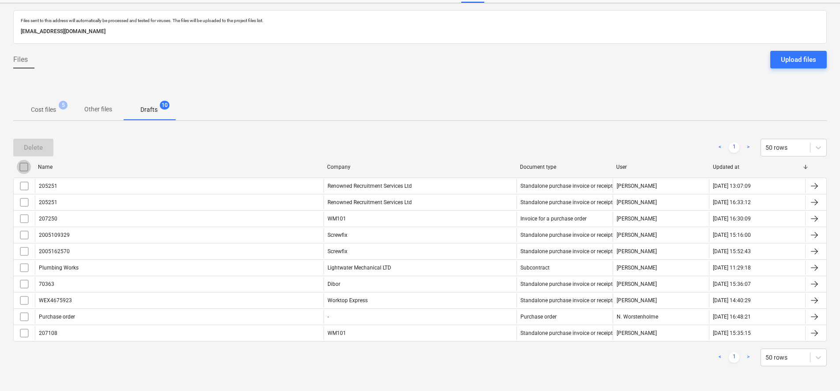
click at [23, 171] on input "checkbox" at bounding box center [24, 167] width 14 height 14
click at [28, 151] on div "Delete" at bounding box center [33, 147] width 19 height 11
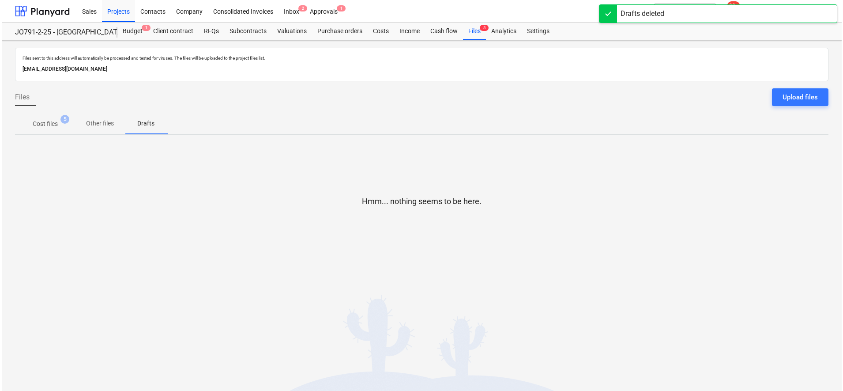
scroll to position [0, 0]
click at [54, 128] on p "Cost files" at bounding box center [43, 123] width 25 height 9
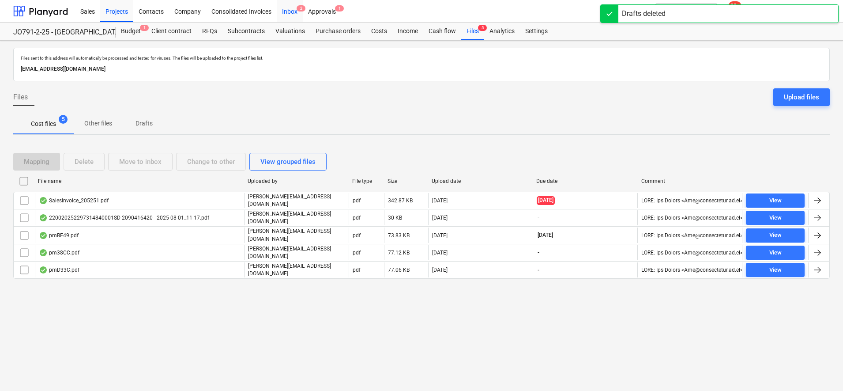
click at [287, 12] on div "Inbox 2" at bounding box center [290, 11] width 26 height 23
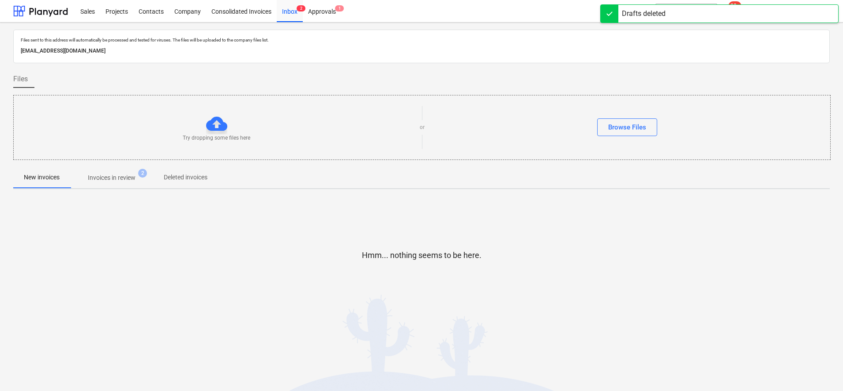
click at [117, 172] on span "Invoices in review 2" at bounding box center [111, 178] width 83 height 16
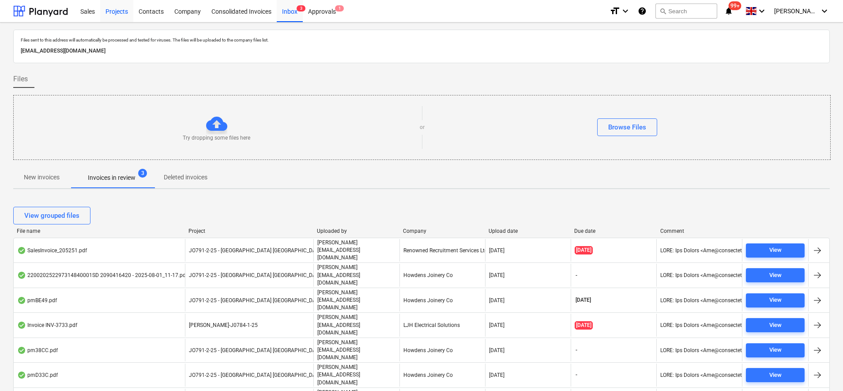
drag, startPoint x: 115, startPoint y: 9, endPoint x: 113, endPoint y: 17, distance: 7.8
click at [115, 9] on div "Projects" at bounding box center [116, 11] width 33 height 23
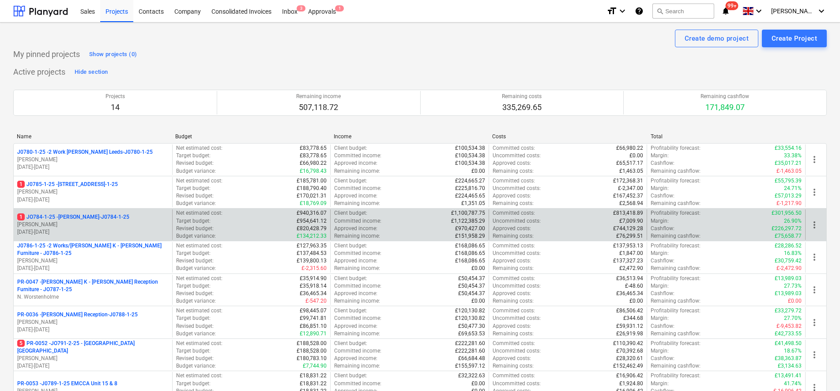
click at [102, 217] on p "1 JO784-1-25 - Wizu York-J0784-1-25" at bounding box center [73, 217] width 112 height 8
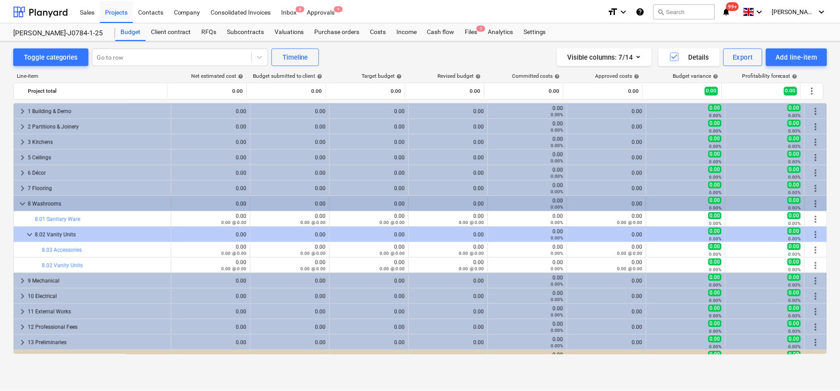
scroll to position [11, 0]
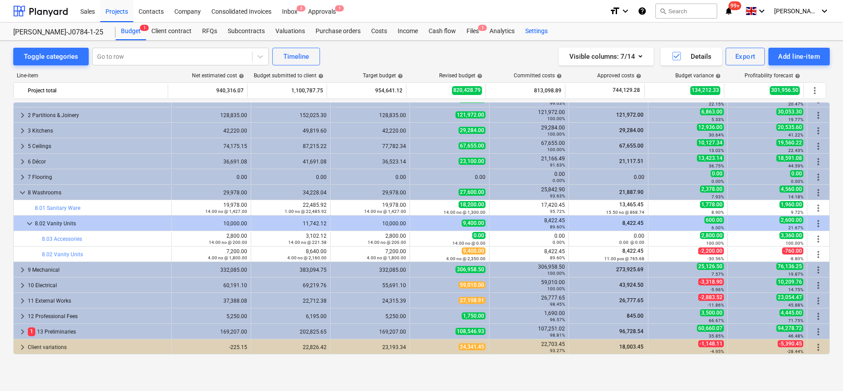
click at [537, 32] on div "Settings" at bounding box center [536, 32] width 33 height 18
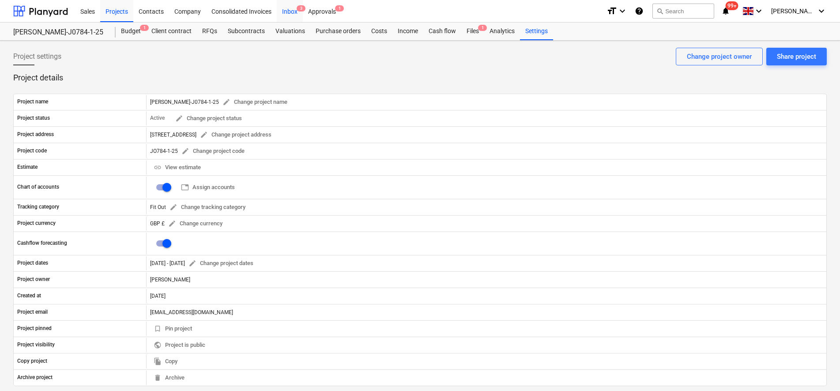
click at [294, 3] on div "Inbox 3" at bounding box center [290, 11] width 26 height 23
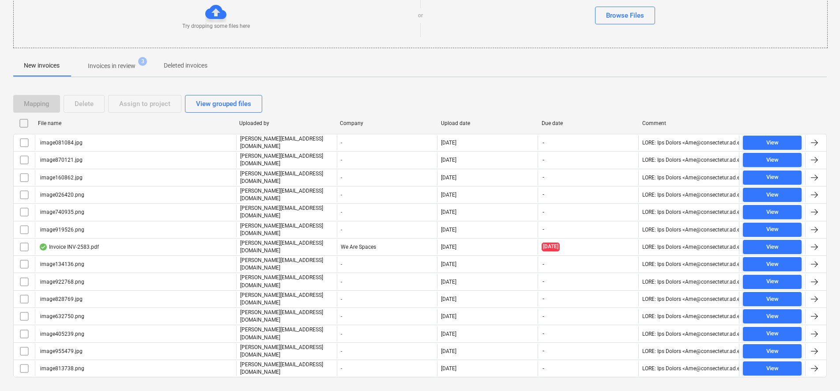
scroll to position [116, 0]
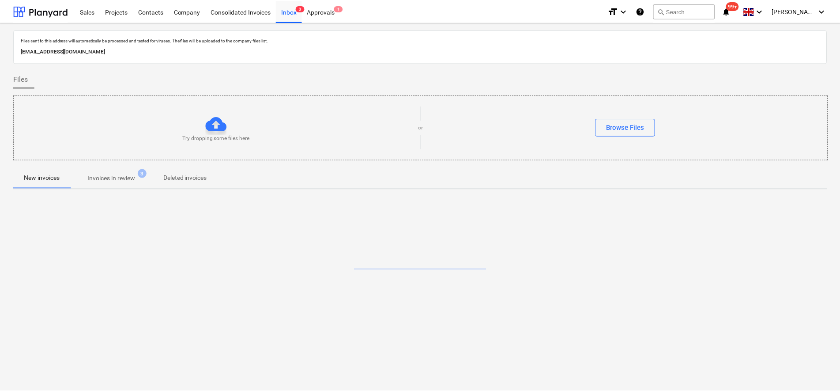
scroll to position [116, 0]
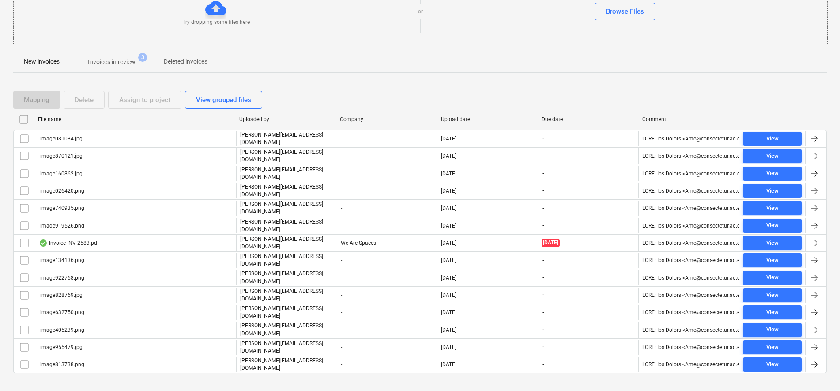
click at [105, 58] on p "Invoices in review" at bounding box center [112, 61] width 48 height 9
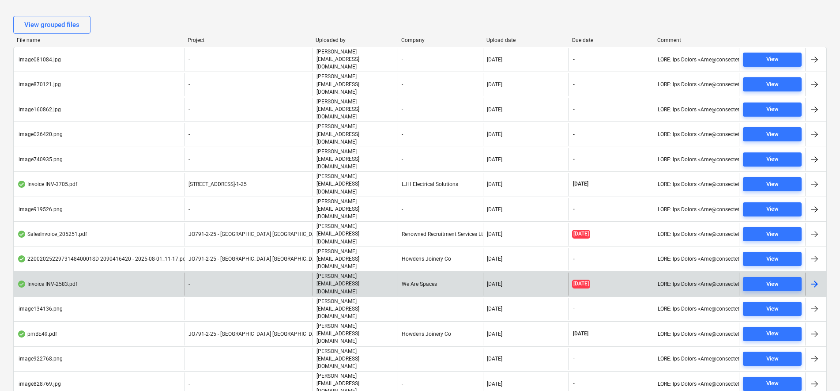
scroll to position [222, 0]
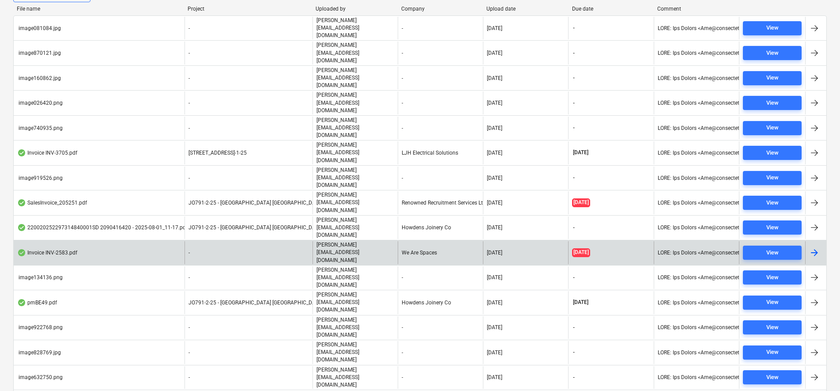
click at [110, 241] on div "Invoice INV-2583.pdf" at bounding box center [99, 252] width 171 height 23
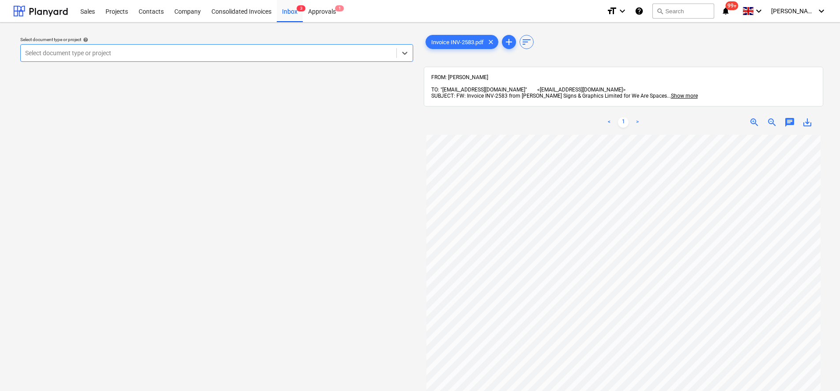
scroll to position [55, 0]
click at [293, 13] on div "Inbox 3" at bounding box center [290, 11] width 26 height 23
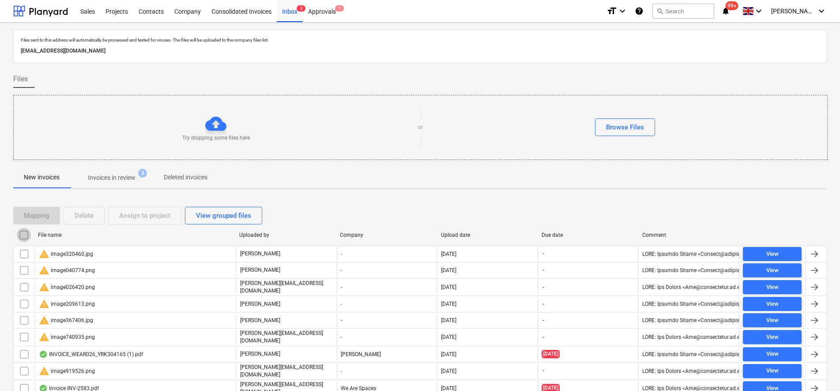
click at [23, 236] on input "checkbox" at bounding box center [24, 235] width 14 height 14
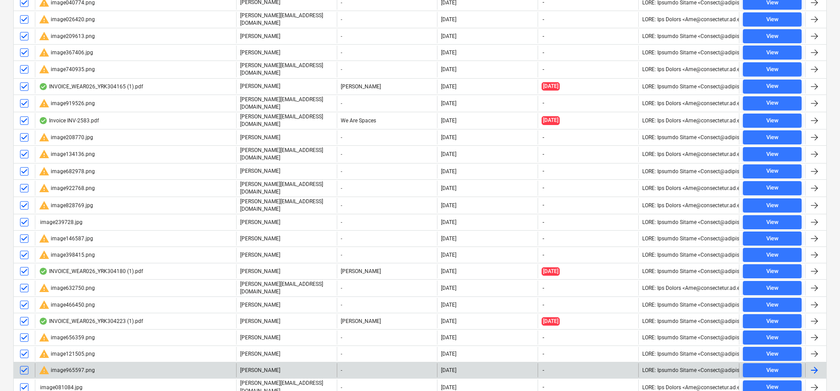
scroll to position [267, 0]
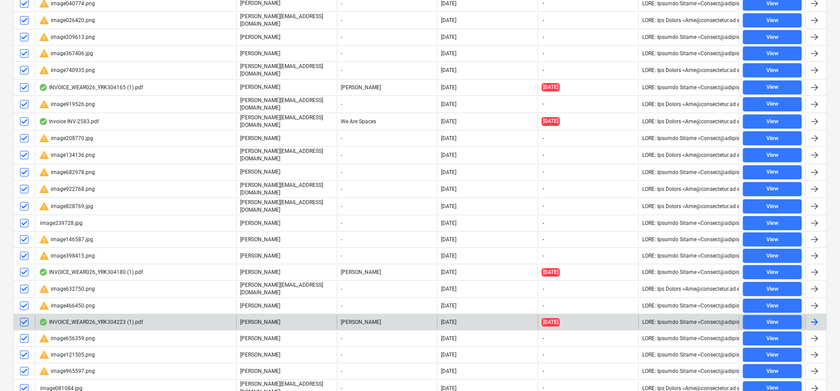
click at [22, 315] on input "checkbox" at bounding box center [24, 322] width 14 height 14
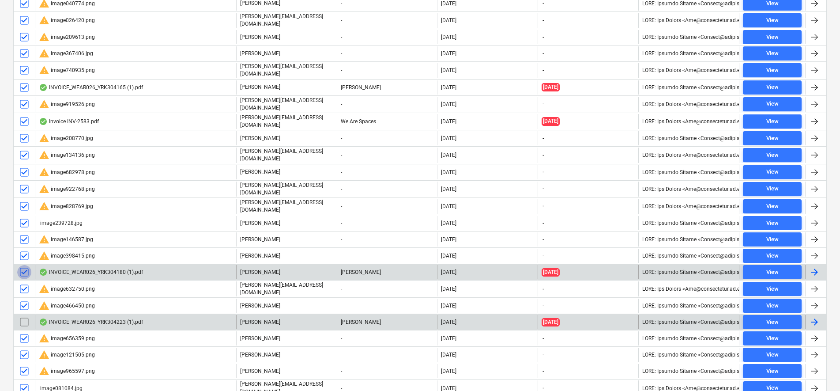
click at [26, 265] on input "checkbox" at bounding box center [24, 272] width 14 height 14
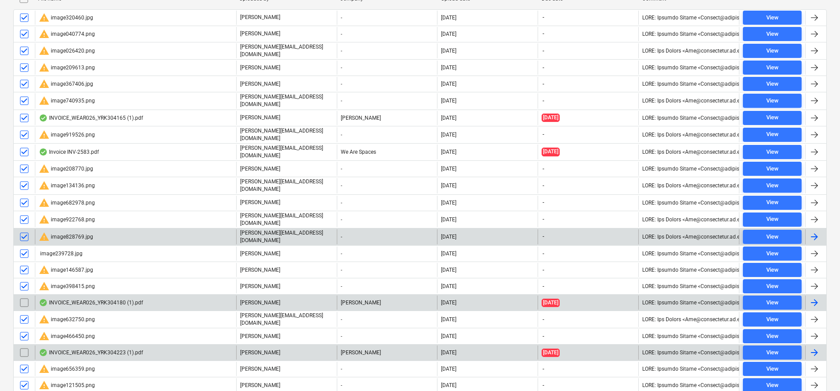
scroll to position [212, 0]
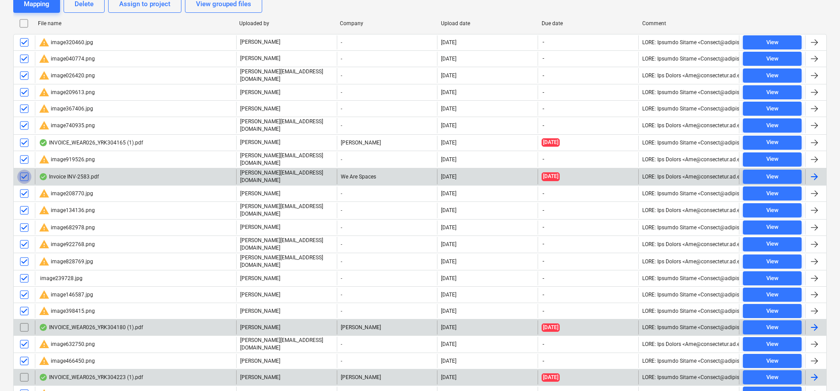
click at [26, 172] on input "checkbox" at bounding box center [24, 177] width 14 height 14
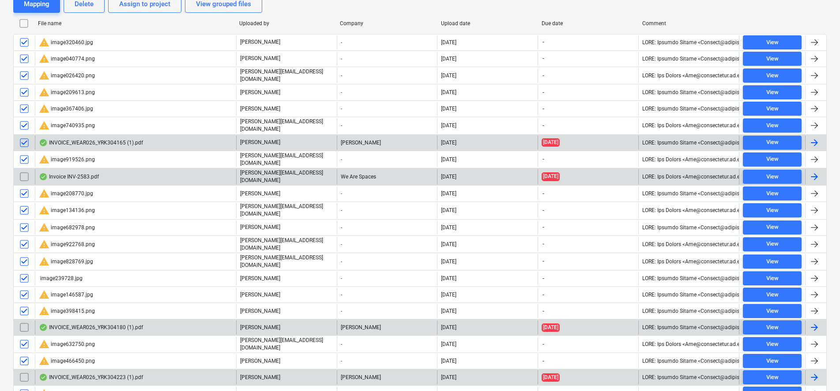
click at [27, 142] on input "checkbox" at bounding box center [24, 143] width 14 height 14
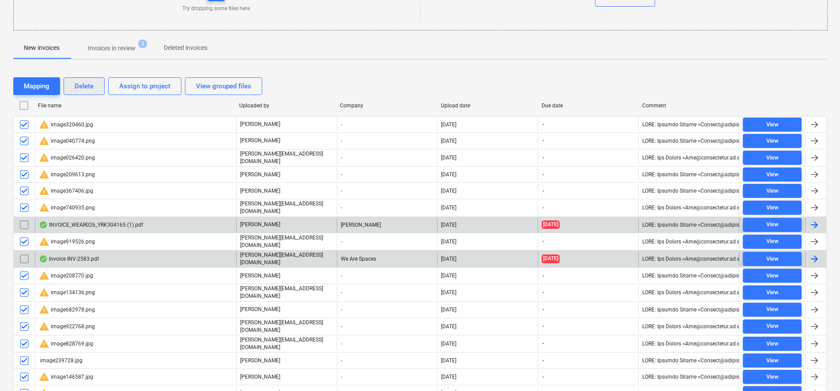
scroll to position [101, 0]
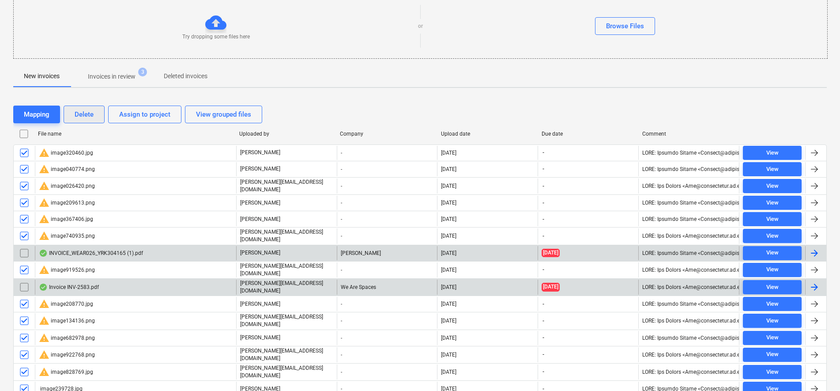
click at [91, 107] on button "Delete" at bounding box center [84, 115] width 41 height 18
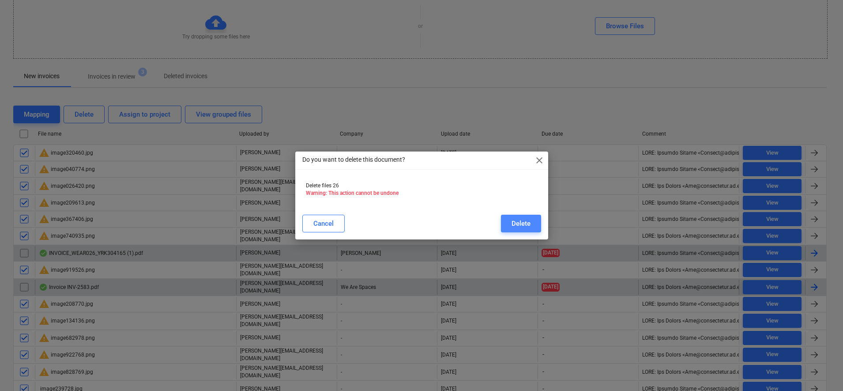
click at [524, 223] on div "Delete" at bounding box center [521, 223] width 19 height 11
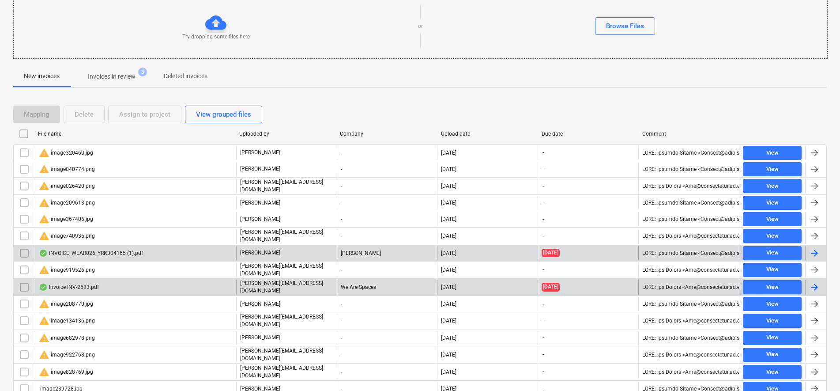
scroll to position [0, 0]
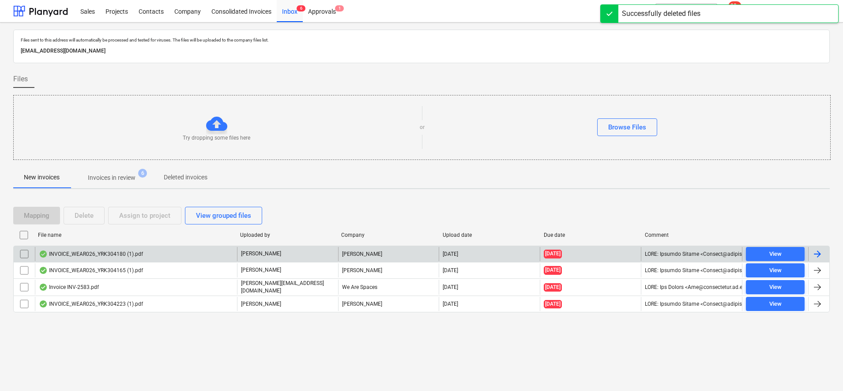
click at [386, 252] on div "[PERSON_NAME]" at bounding box center [388, 254] width 101 height 14
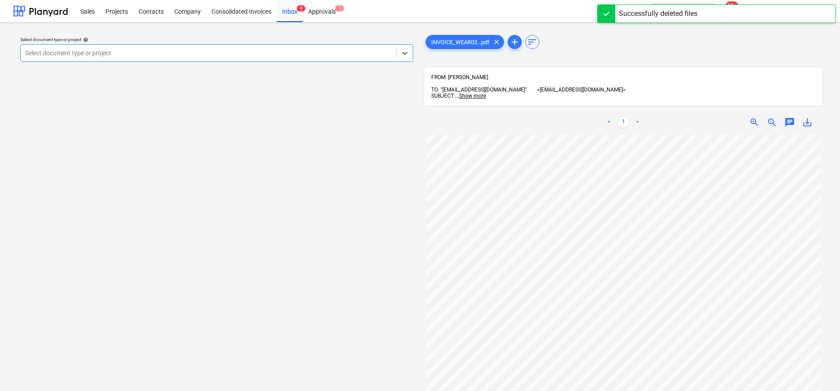
scroll to position [110, 0]
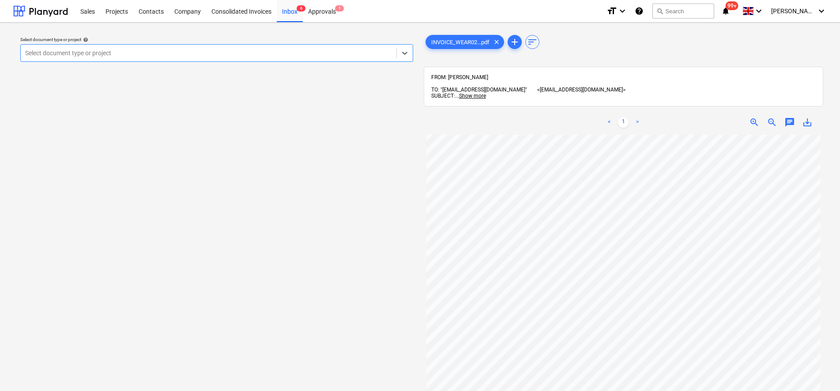
click at [172, 36] on div "Select document type or project help Select is focused ,type to refine list, pr…" at bounding box center [217, 49] width 400 height 32
click at [174, 50] on div at bounding box center [208, 53] width 367 height 9
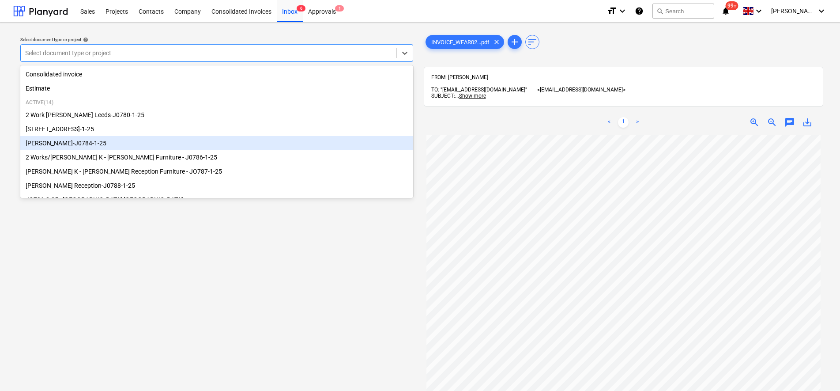
click at [80, 146] on div "[PERSON_NAME]-J0784-1-25" at bounding box center [216, 143] width 393 height 14
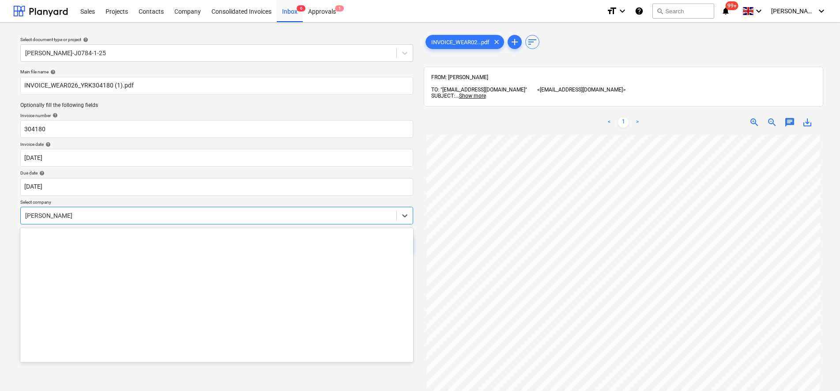
click at [88, 212] on div at bounding box center [208, 215] width 367 height 9
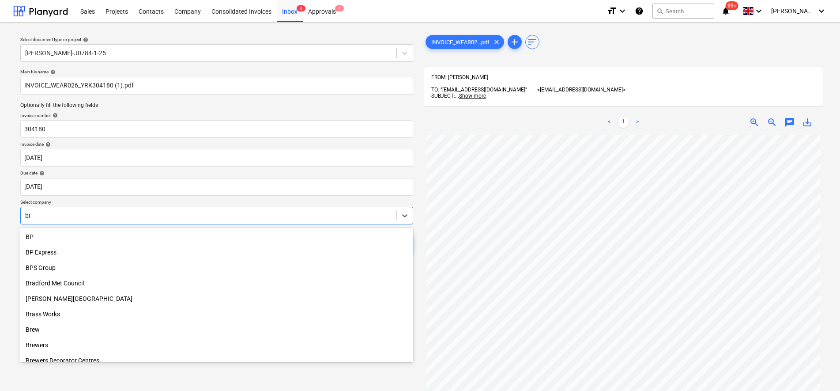
scroll to position [517, 0]
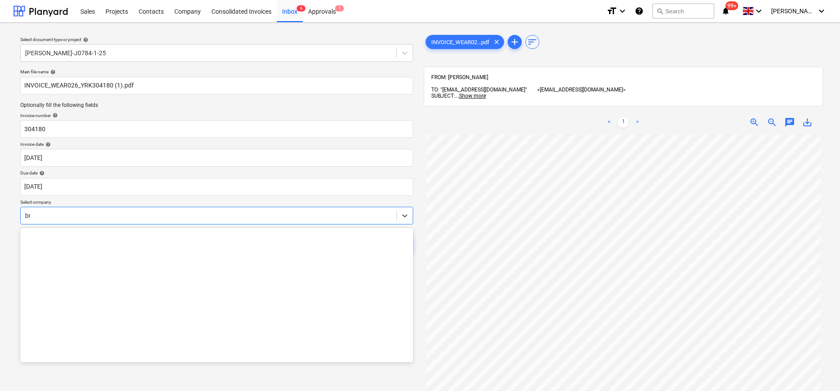
type input "bre"
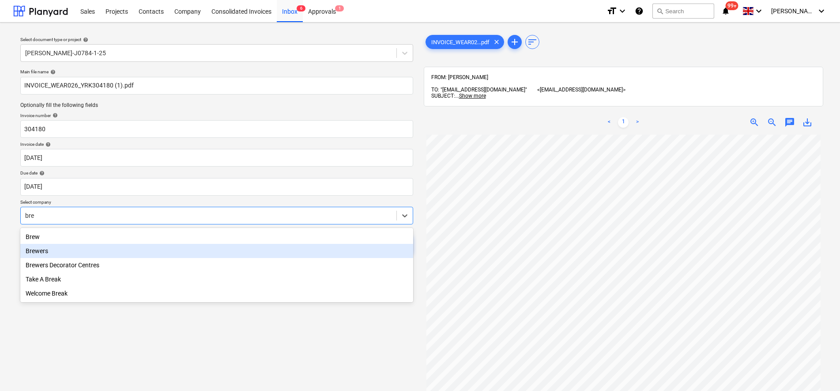
scroll to position [0, 0]
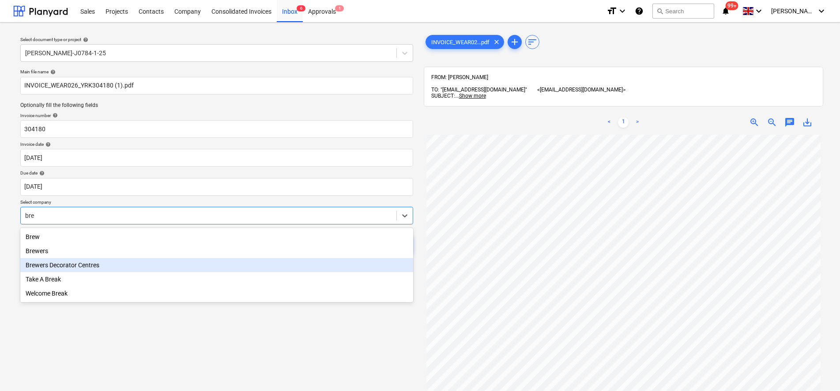
click at [47, 269] on div "Brewers Decorator Centres" at bounding box center [216, 265] width 393 height 14
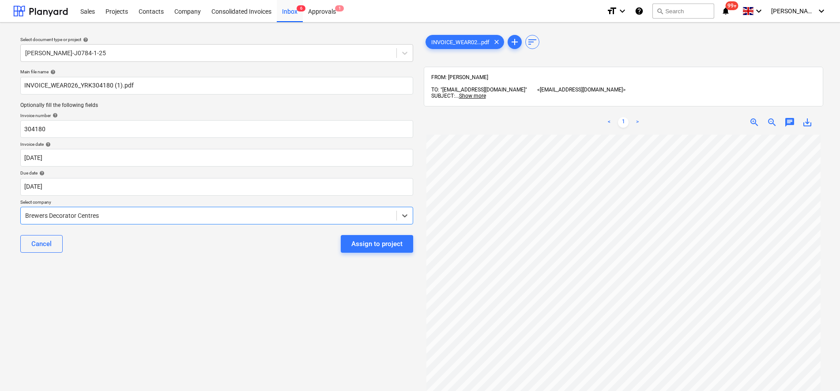
click at [126, 278] on div "Select document type or project help Wizu York-J0784-1-25 Main file name help I…" at bounding box center [216, 267] width 407 height 475
click at [392, 246] on div "Assign to project" at bounding box center [376, 243] width 51 height 11
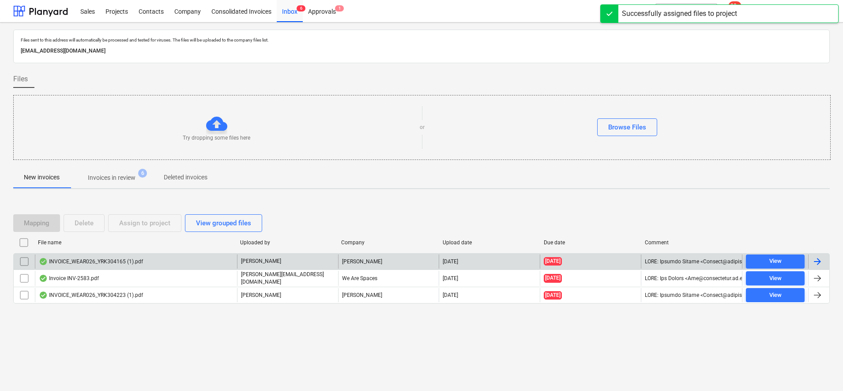
click at [141, 263] on div "INVOICE_WEAR026_YRK304165 (1).pdf" at bounding box center [91, 261] width 104 height 7
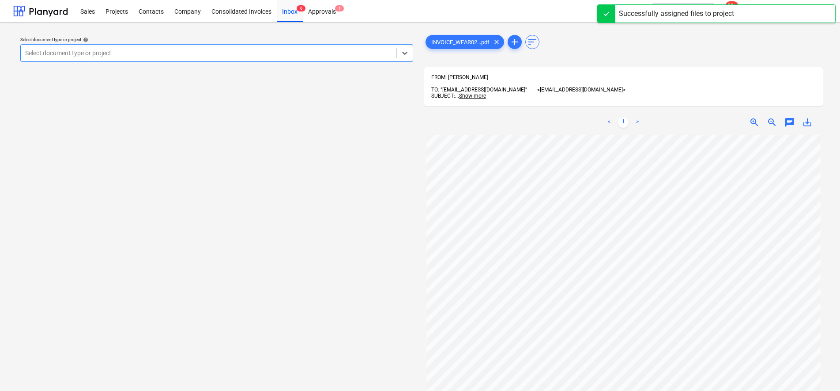
click at [87, 53] on div at bounding box center [208, 53] width 367 height 9
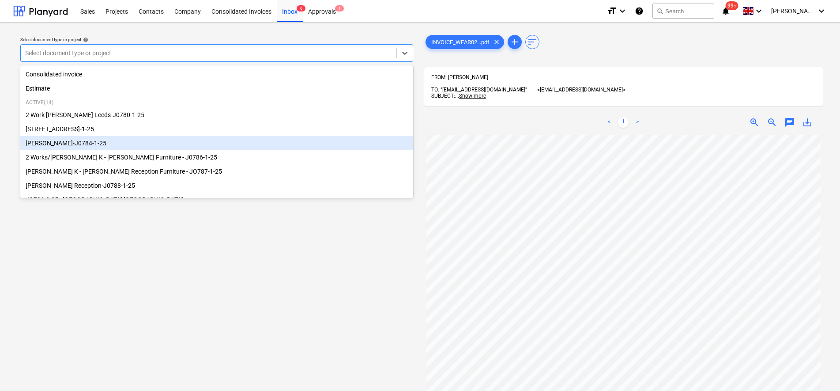
click at [67, 148] on div "[PERSON_NAME]-J0784-1-25" at bounding box center [216, 143] width 393 height 14
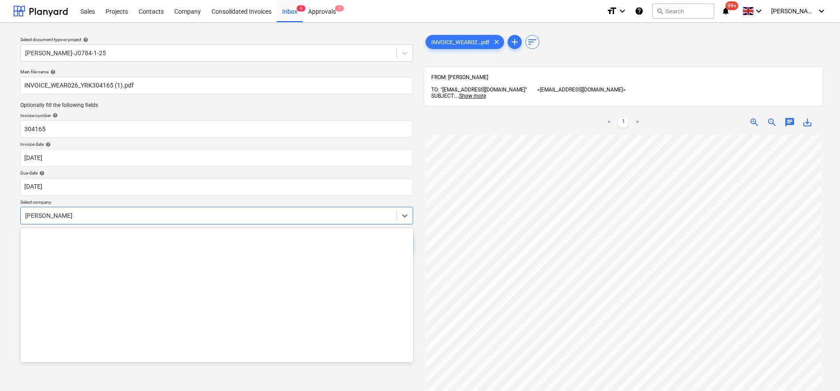
click at [63, 216] on div at bounding box center [208, 215] width 367 height 9
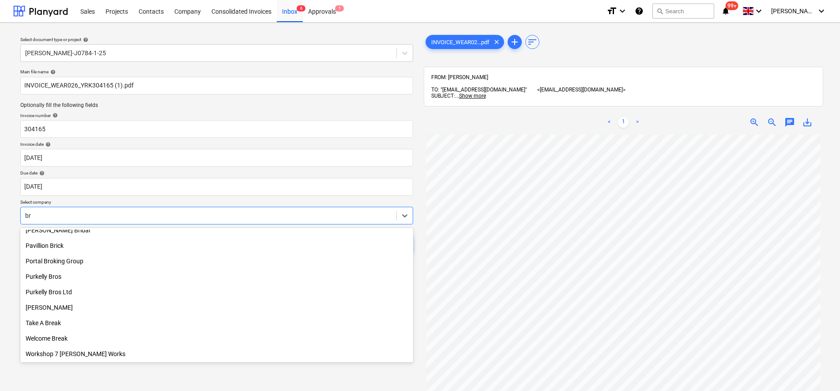
scroll to position [517, 0]
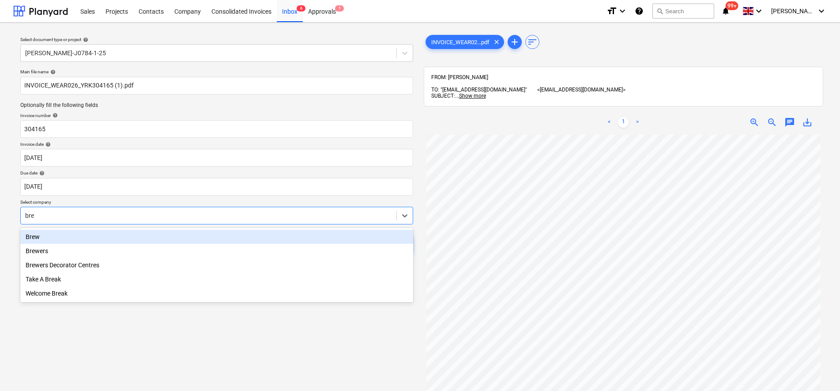
type input "brew"
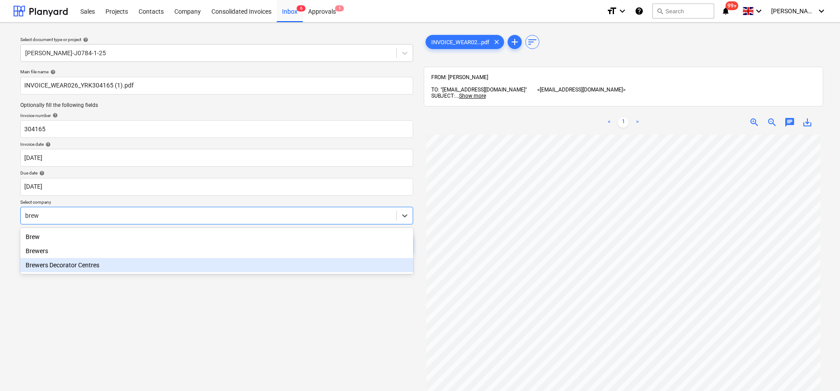
click at [66, 264] on div "Brewers Decorator Centres" at bounding box center [216, 265] width 393 height 14
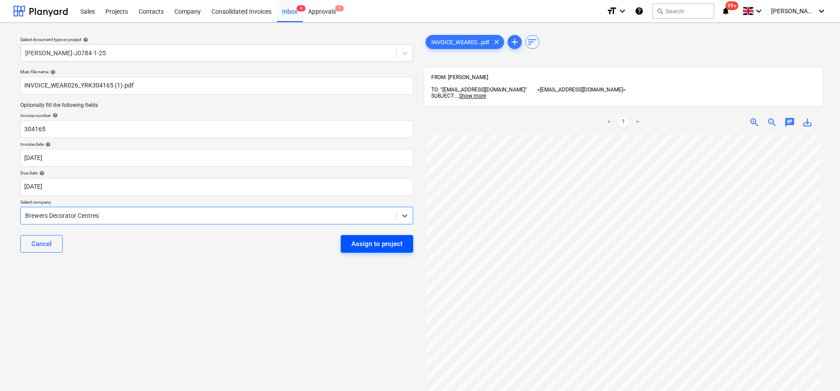
click at [366, 240] on div "Assign to project" at bounding box center [376, 243] width 51 height 11
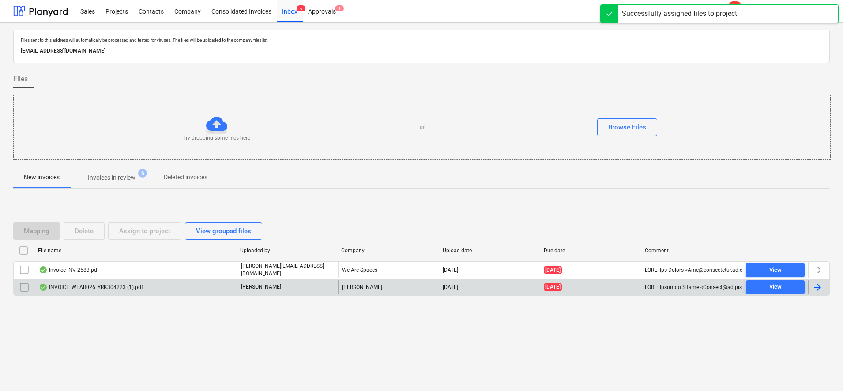
click at [79, 289] on div "INVOICE_WEAR026_YRK304223 (1).pdf" at bounding box center [91, 286] width 104 height 7
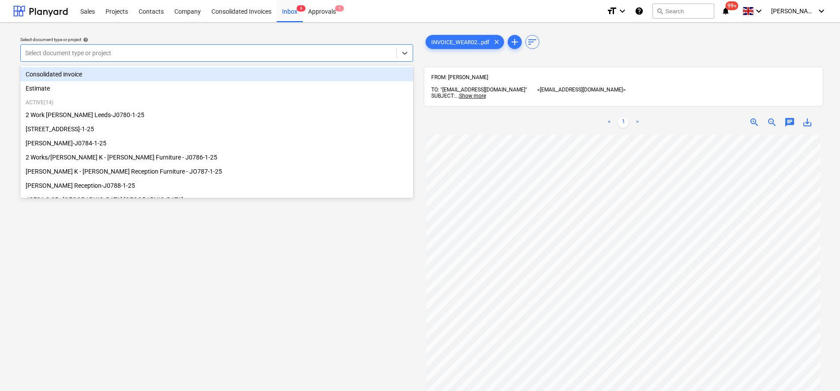
click at [80, 48] on div "Select document type or project" at bounding box center [209, 53] width 376 height 12
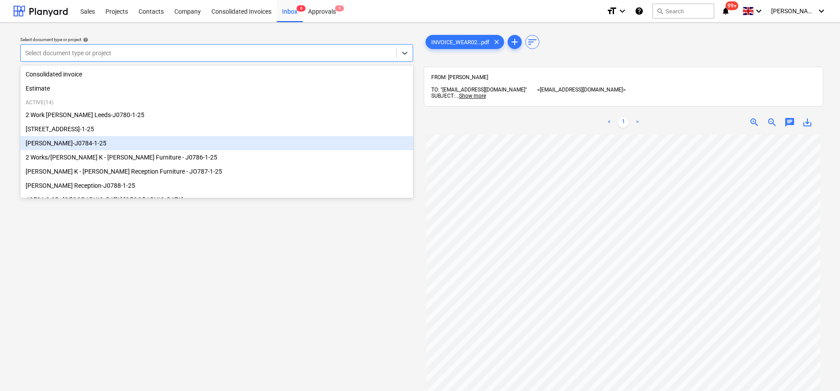
click at [55, 143] on div "[PERSON_NAME]-J0784-1-25" at bounding box center [216, 143] width 393 height 14
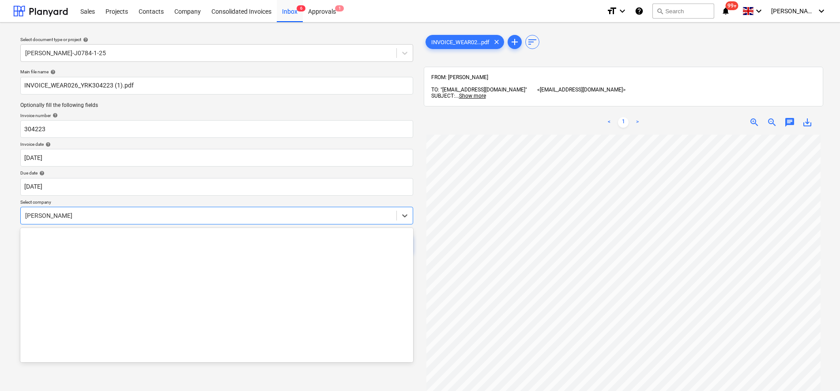
click at [45, 212] on div at bounding box center [208, 215] width 367 height 9
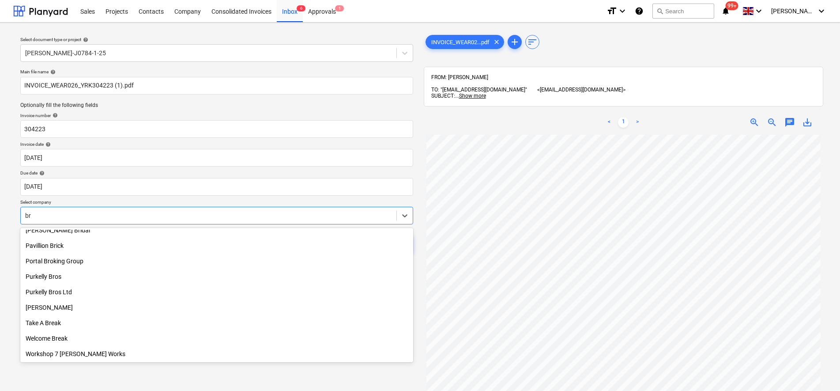
scroll to position [517, 0]
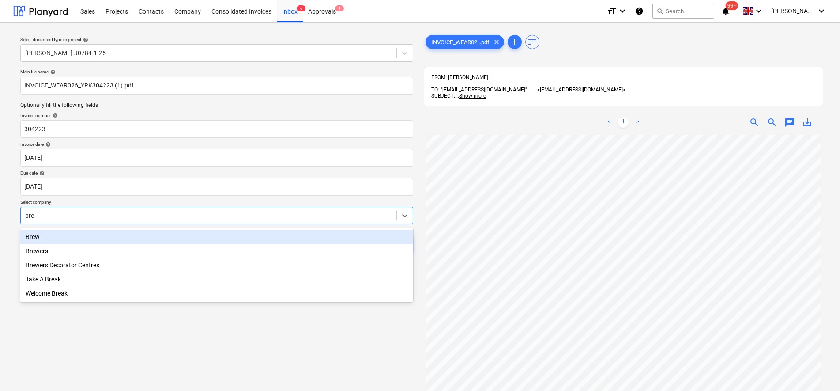
type input "brew"
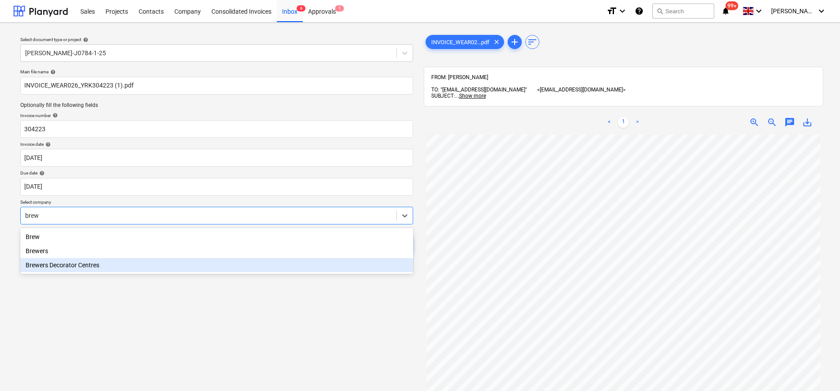
click at [68, 264] on div "Brewers Decorator Centres" at bounding box center [216, 265] width 393 height 14
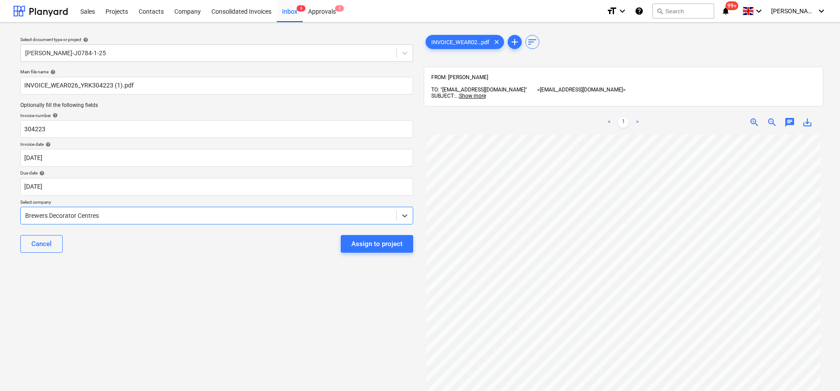
click at [153, 272] on div "Select document type or project help Wizu York-J0784-1-25 Main file name help I…" at bounding box center [216, 267] width 407 height 475
click at [375, 250] on button "Assign to project" at bounding box center [377, 244] width 72 height 18
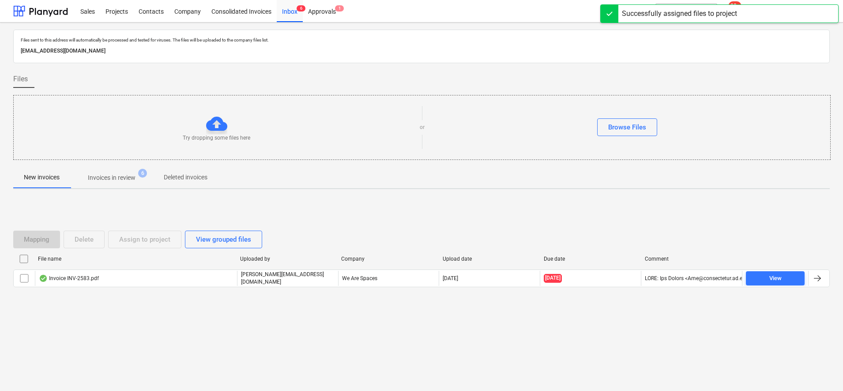
click at [135, 179] on p "Invoices in review" at bounding box center [112, 177] width 48 height 9
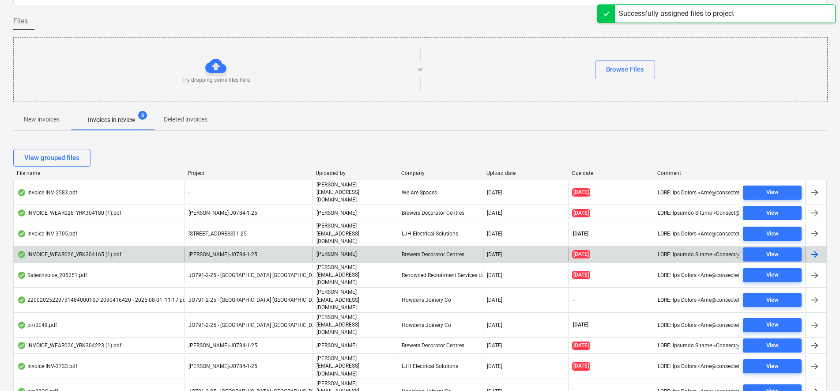
scroll to position [59, 0]
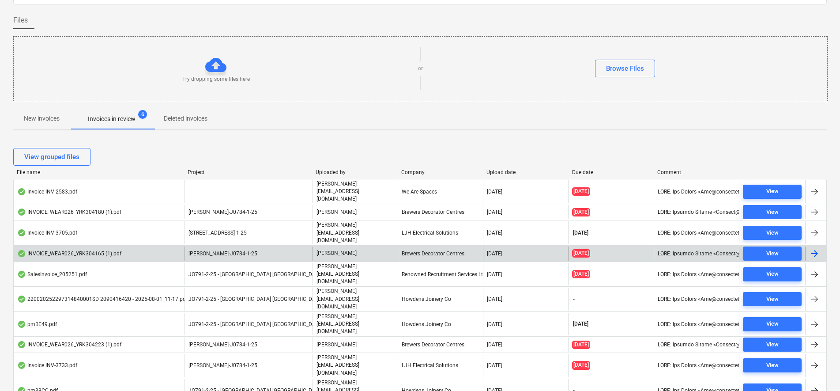
click at [376, 246] on div "[PERSON_NAME]" at bounding box center [355, 253] width 85 height 14
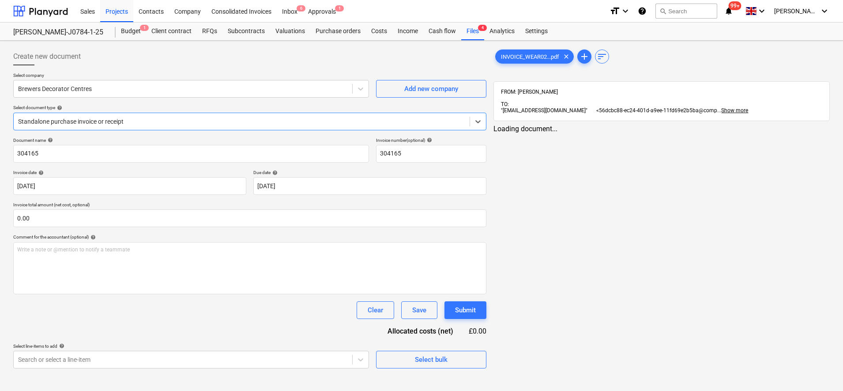
click at [238, 129] on div "Standalone purchase invoice or receipt" at bounding box center [249, 122] width 473 height 18
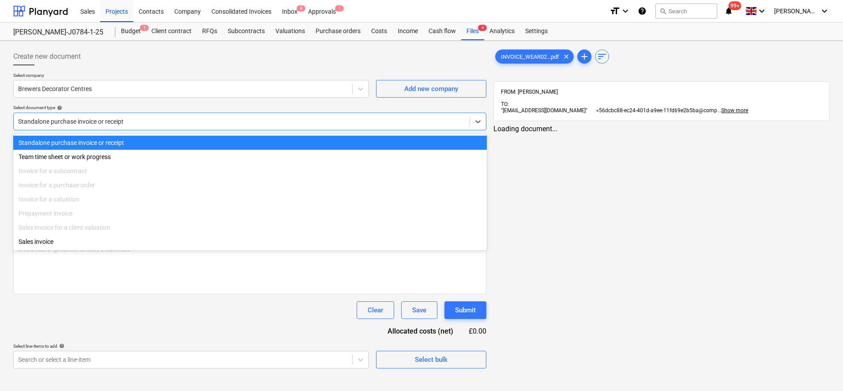
click at [238, 129] on div "Standalone purchase invoice or receipt" at bounding box center [249, 122] width 473 height 18
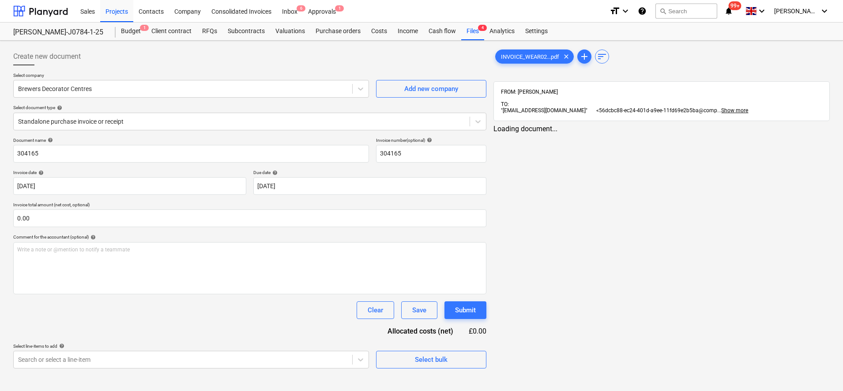
click at [522, 43] on div "Create new document Select company Brewers Decorator Centres Add new company Se…" at bounding box center [421, 216] width 843 height 350
click at [522, 55] on span "INVOICE_WEAR02...pdf" at bounding box center [530, 56] width 69 height 7
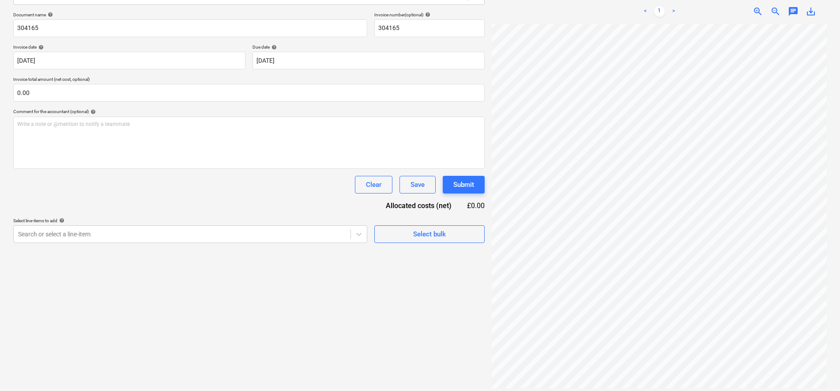
scroll to position [198, 64]
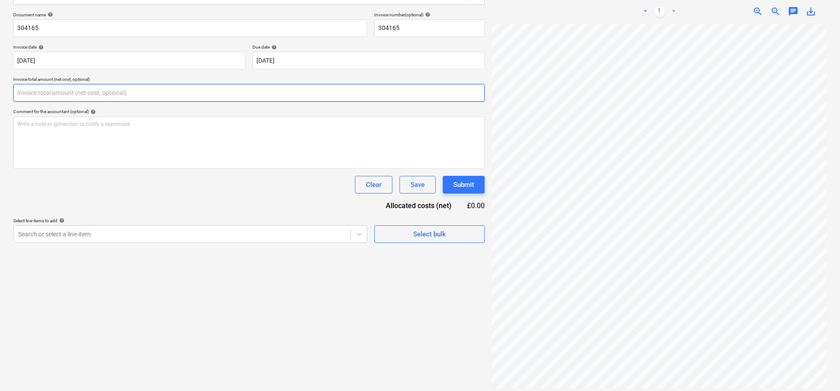
click at [66, 96] on input "text" at bounding box center [249, 93] width 472 height 18
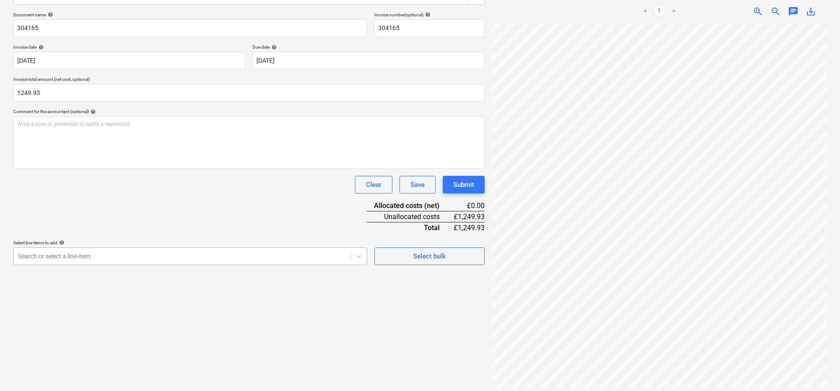
type input "1,249.93"
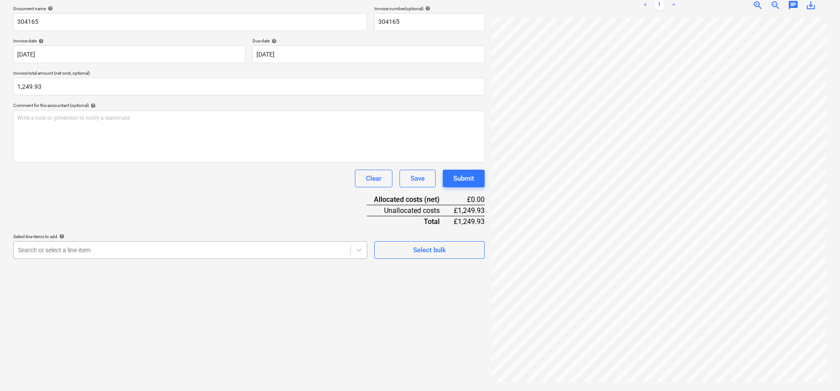
click at [253, 254] on div "Create new document Select company Brewers Decorator Centres Add new company Se…" at bounding box center [249, 150] width 479 height 475
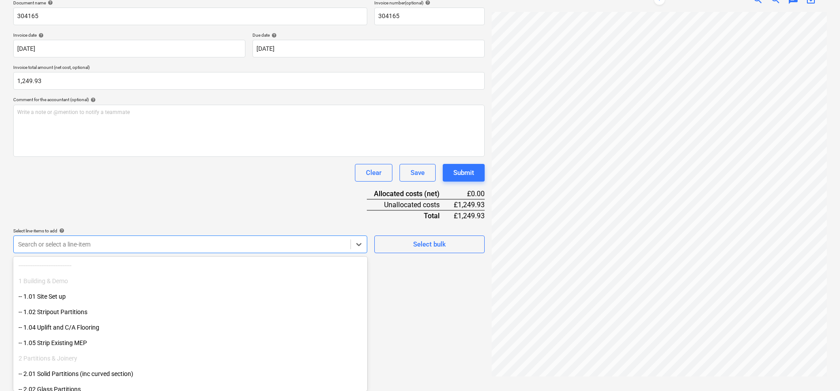
scroll to position [55, 0]
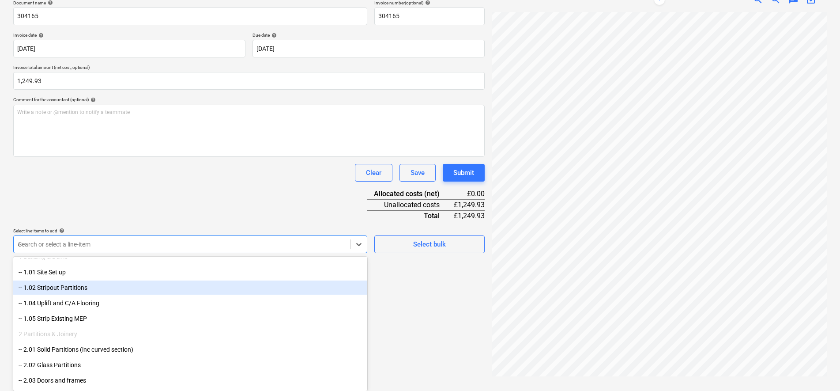
type input "de"
click at [103, 287] on div "-- 6.02 Decoration to Site" at bounding box center [190, 287] width 354 height 14
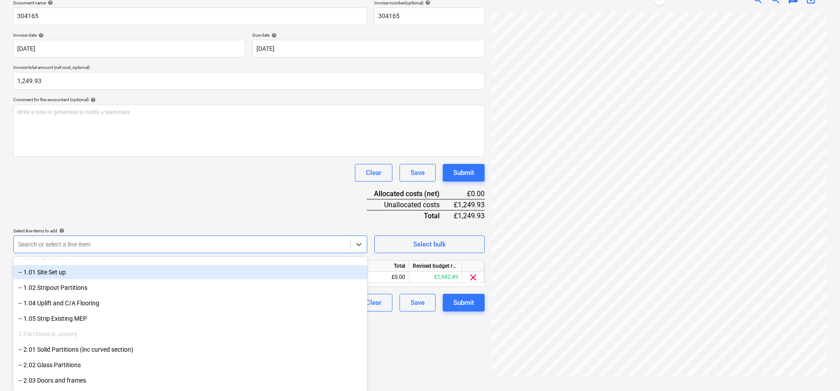
click at [152, 192] on div "Document name help 304165 Invoice number (optional) help 304165 Invoice date he…" at bounding box center [249, 155] width 472 height 311
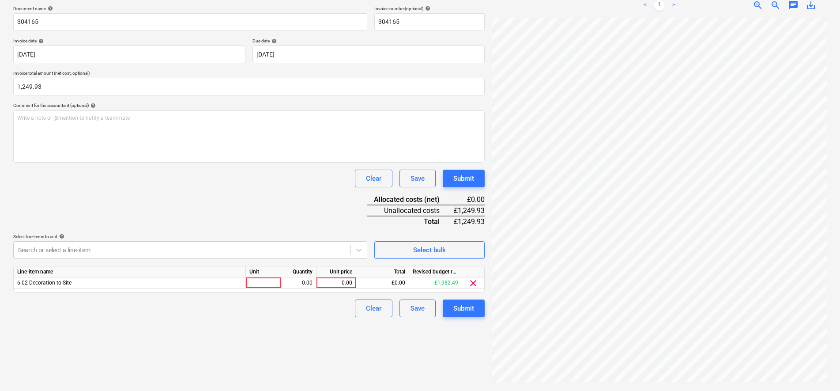
scroll to position [125, 0]
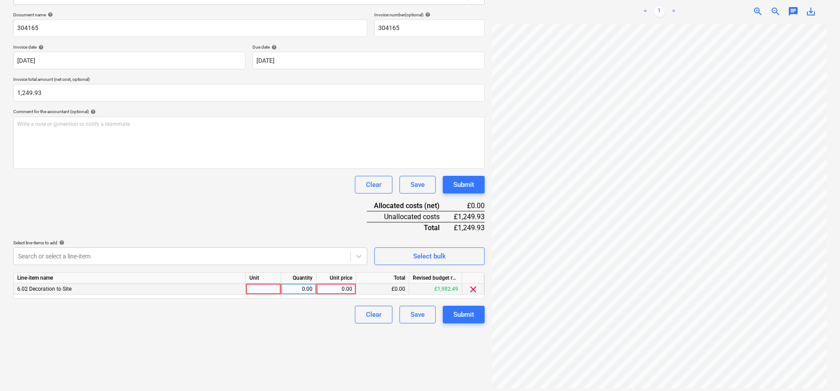
click at [263, 291] on div at bounding box center [263, 288] width 35 height 11
type input "pcs"
type input "1041.61"
click at [456, 317] on div "Submit" at bounding box center [463, 314] width 21 height 11
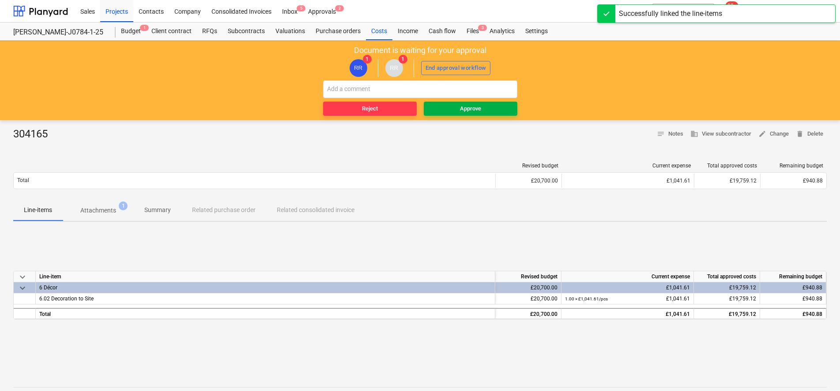
click at [472, 110] on div "Approve" at bounding box center [470, 109] width 21 height 10
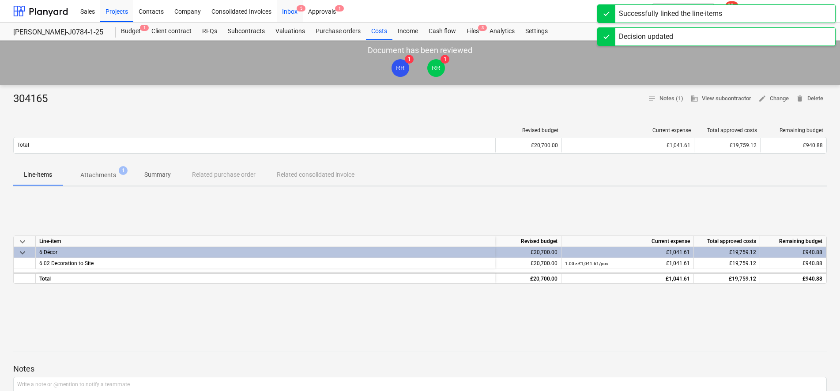
click at [287, 14] on div "Inbox 5" at bounding box center [290, 11] width 26 height 23
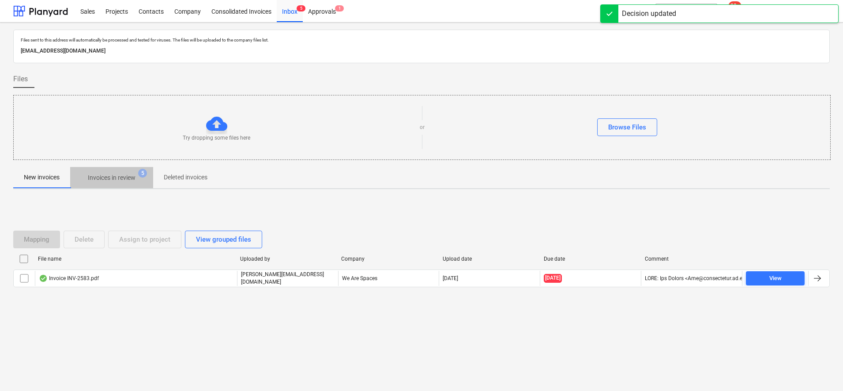
click at [120, 181] on p "Invoices in review" at bounding box center [112, 177] width 48 height 9
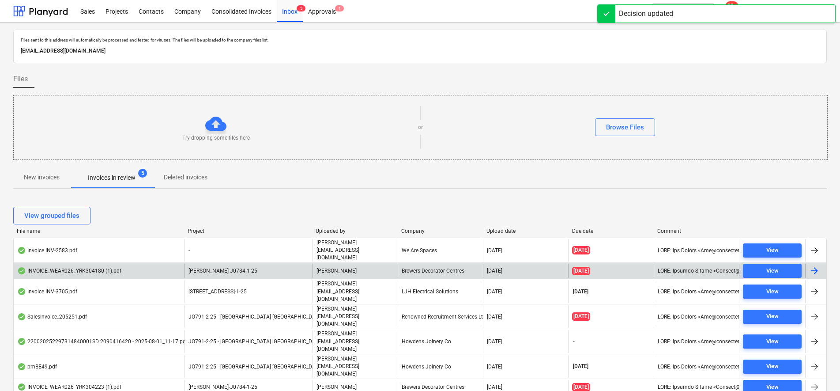
click at [259, 268] on div "[PERSON_NAME]-J0784-1-25" at bounding box center [249, 271] width 128 height 14
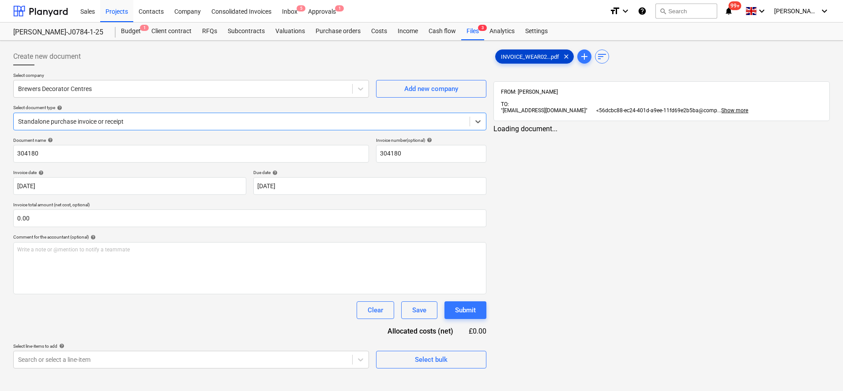
click at [518, 60] on span "INVOICE_WEAR02...pdf" at bounding box center [530, 56] width 69 height 7
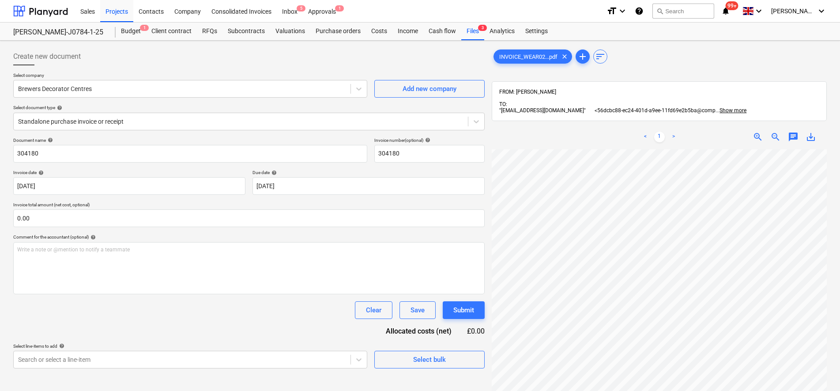
click at [565, 128] on div "< 1 > zoom_in zoom_out chat 0 save_alt" at bounding box center [659, 320] width 335 height 391
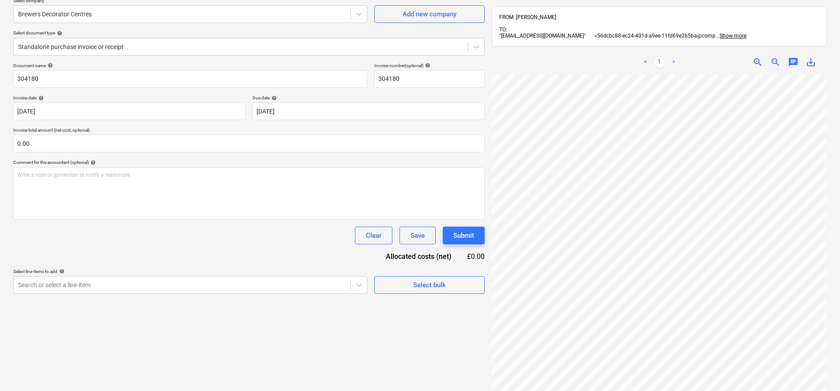
scroll to position [125, 0]
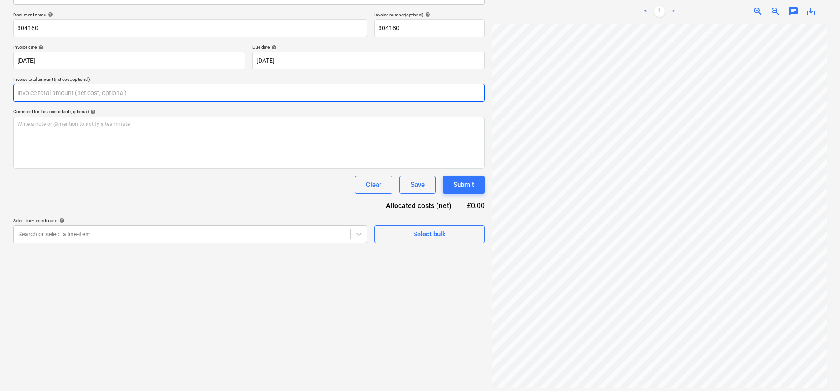
click at [64, 89] on input "text" at bounding box center [249, 93] width 472 height 18
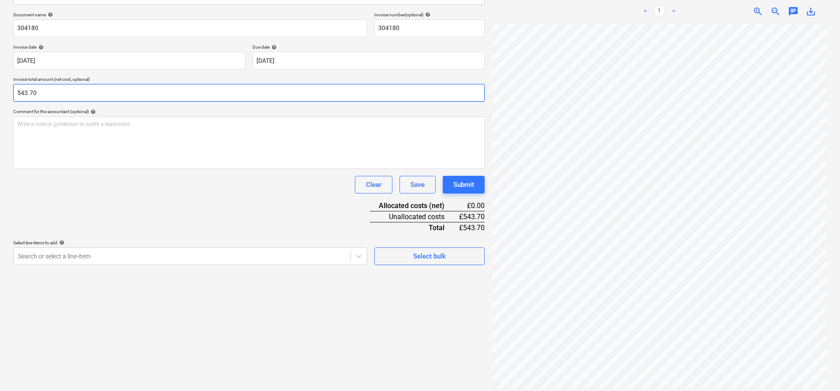
type input "543.70"
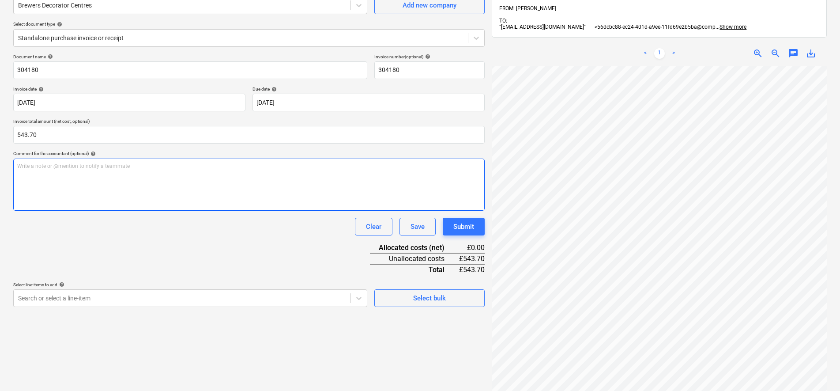
scroll to position [0, 0]
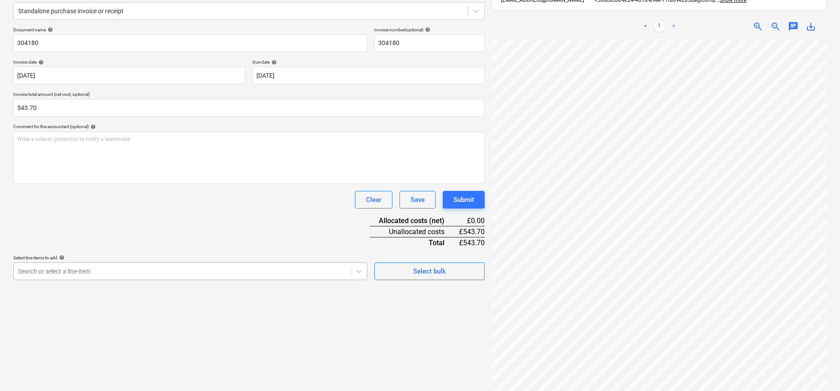
click at [101, 264] on body "Sales Projects Contacts Company Consolidated Invoices Inbox 5 Approvals 1 forma…" at bounding box center [420, 85] width 840 height 391
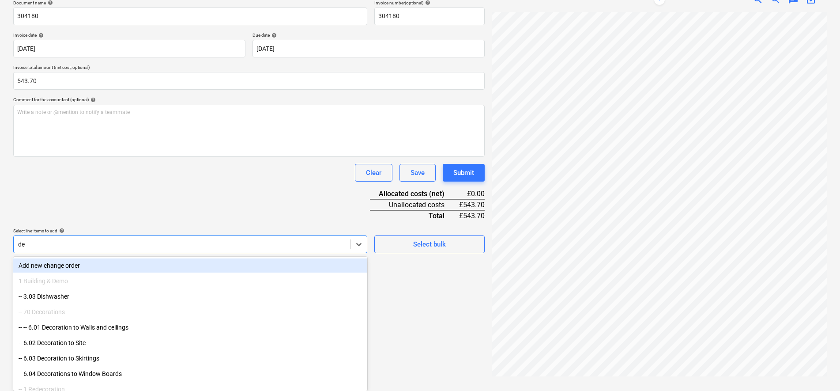
type input "dec"
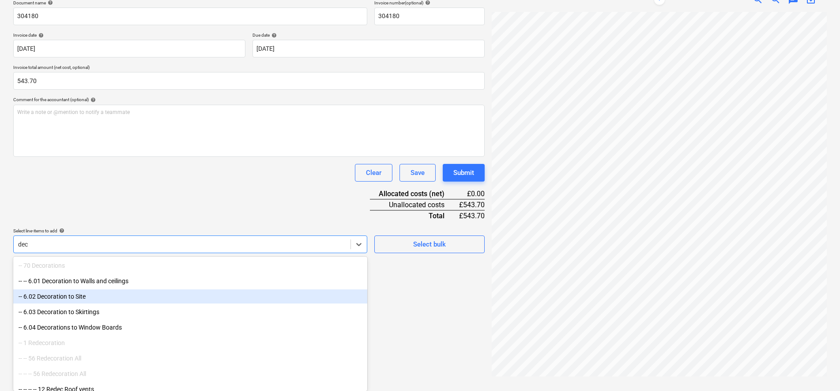
click at [88, 292] on div "-- 6.02 Decoration to Site" at bounding box center [190, 296] width 354 height 14
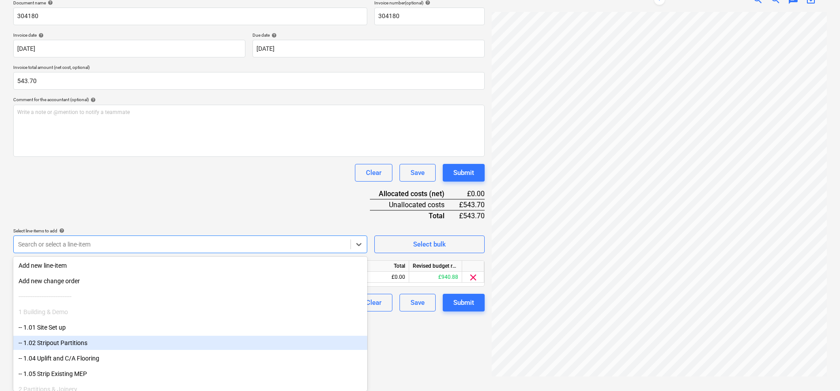
click at [449, 347] on div "Create new document Select company Brewers Decorator Centres Add new company Se…" at bounding box center [249, 144] width 479 height 475
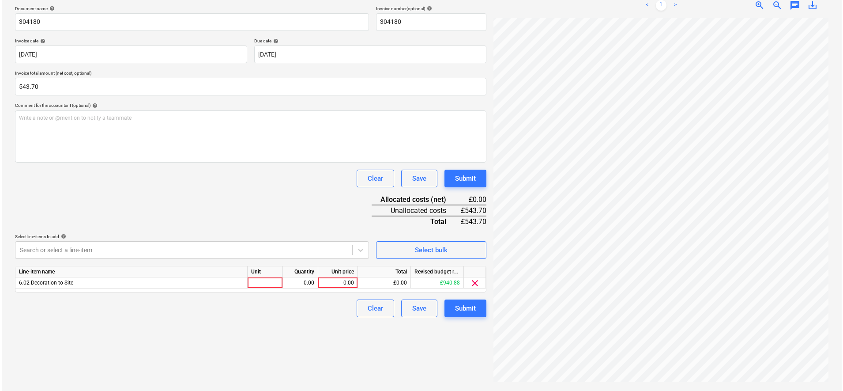
scroll to position [125, 0]
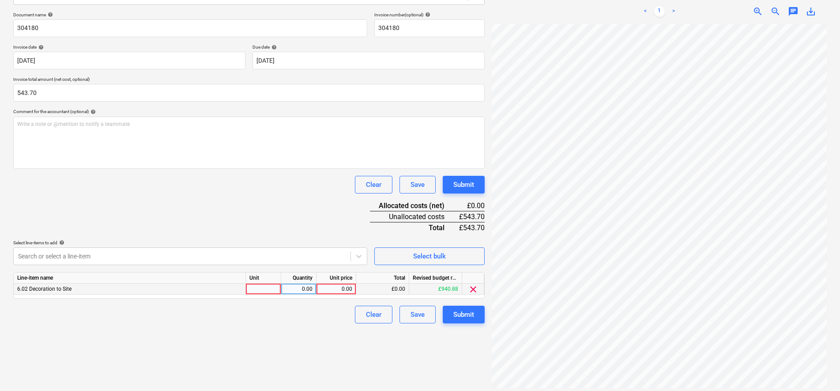
click at [265, 291] on div at bounding box center [263, 288] width 35 height 11
type input "pcs"
type input "453.08"
click at [477, 322] on button "Submit" at bounding box center [464, 315] width 42 height 18
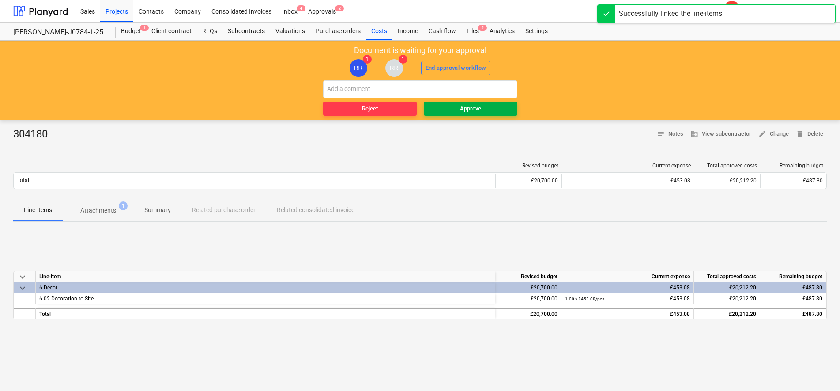
click at [456, 105] on span "Approve" at bounding box center [470, 109] width 87 height 10
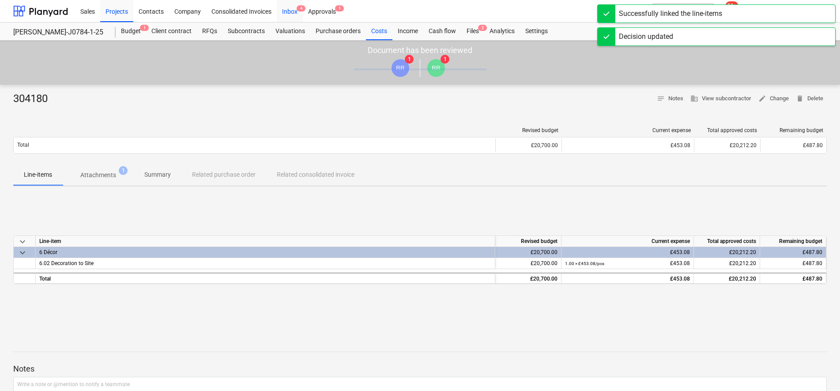
click at [295, 14] on div "Inbox 4" at bounding box center [290, 11] width 26 height 23
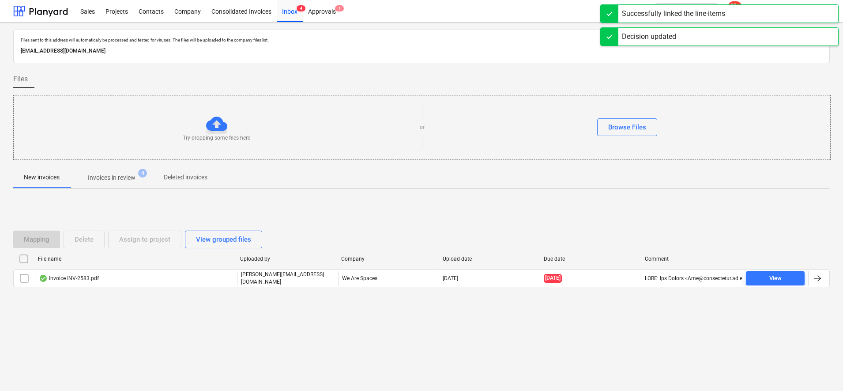
click at [119, 177] on p "Invoices in review" at bounding box center [112, 177] width 48 height 9
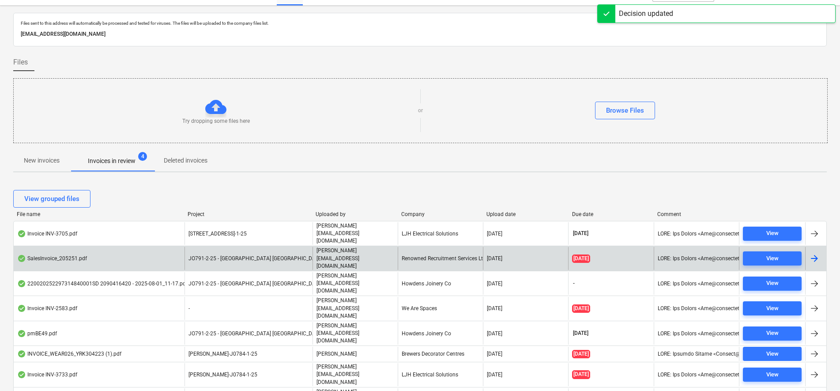
scroll to position [26, 0]
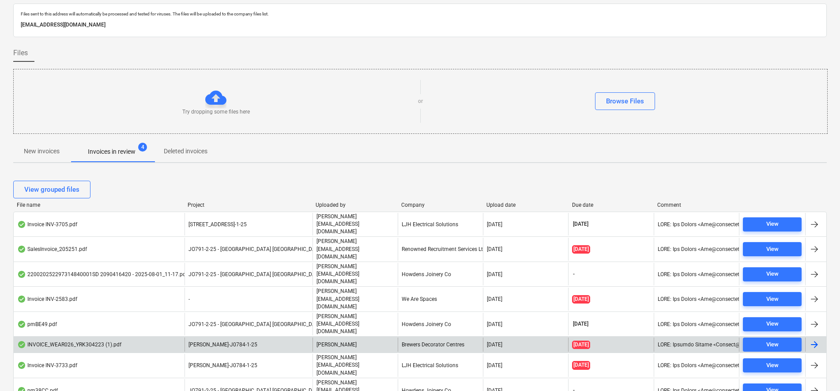
click at [170, 337] on div "INVOICE_WEAR026_YRK304223 (1).pdf" at bounding box center [99, 344] width 171 height 14
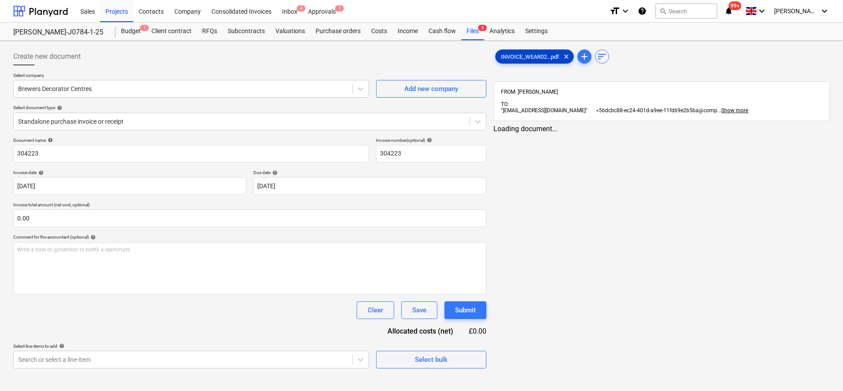
click at [527, 57] on span "INVOICE_WEAR02...pdf" at bounding box center [530, 56] width 69 height 7
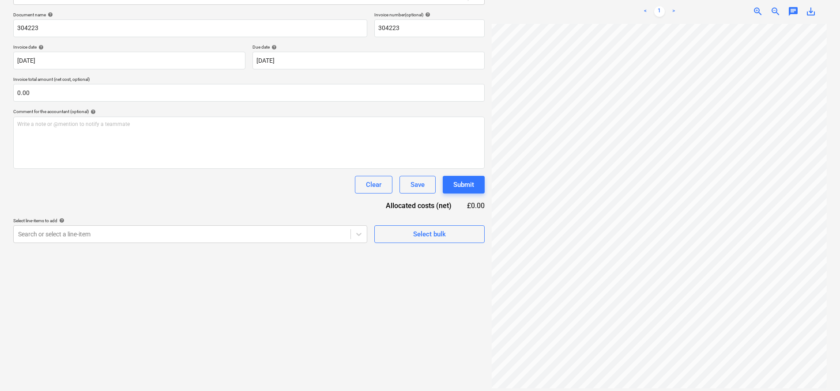
scroll to position [198, 64]
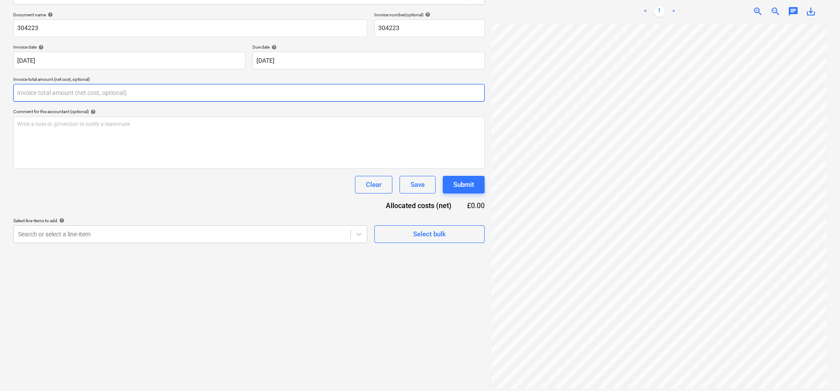
click at [128, 98] on input "text" at bounding box center [249, 93] width 472 height 18
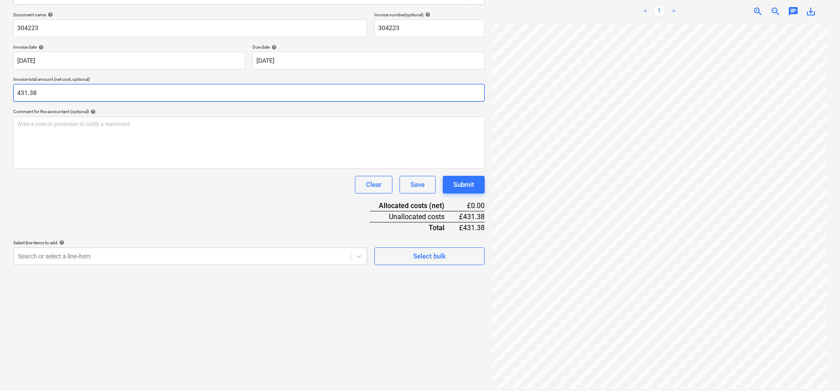
type input "431.38"
click at [236, 253] on div "Search or select a line-item" at bounding box center [190, 256] width 354 height 18
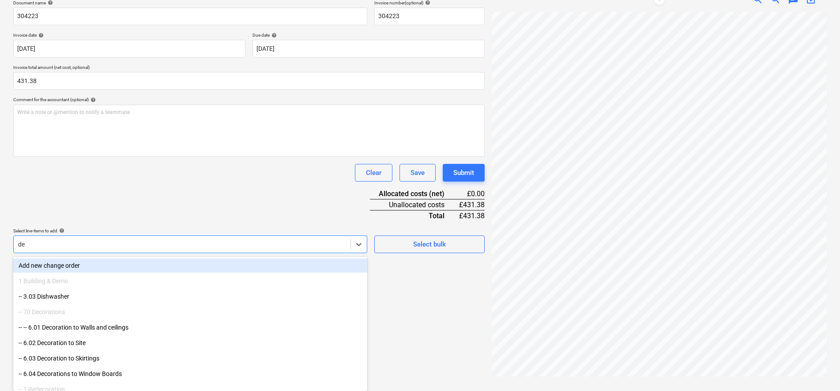
type input "dec"
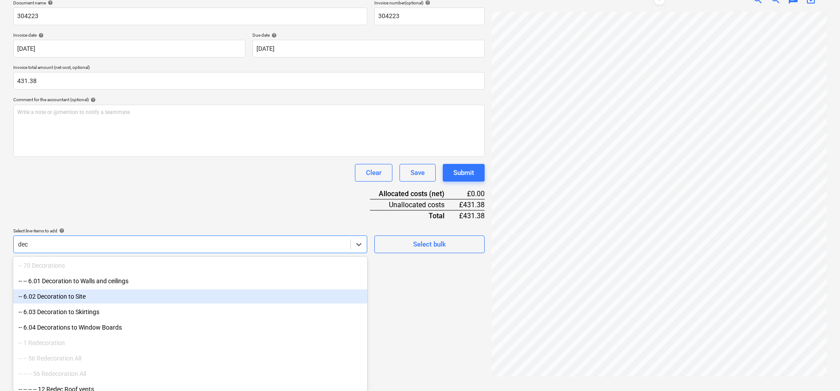
click at [125, 299] on div "-- 6.02 Decoration to Site" at bounding box center [190, 296] width 354 height 14
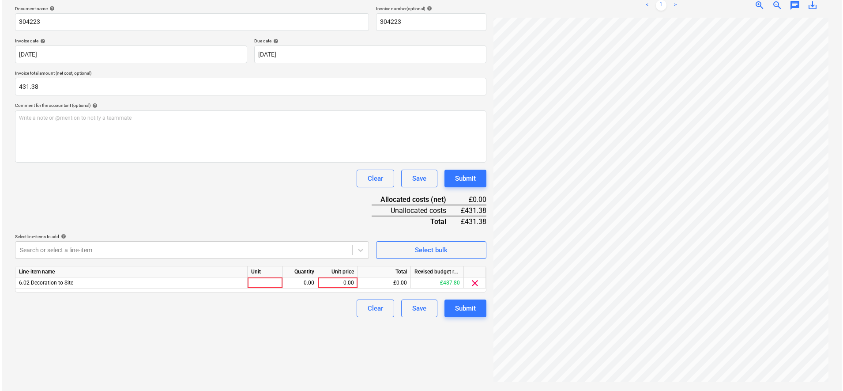
scroll to position [125, 0]
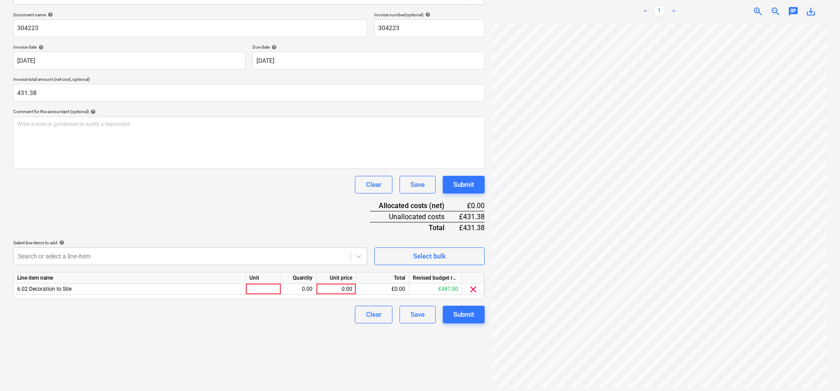
click at [180, 195] on div "Document name help 304223 Invoice number (optional) help 304223 Invoice date he…" at bounding box center [249, 167] width 472 height 311
click at [263, 291] on div at bounding box center [263, 288] width 35 height 11
type input "pcs"
type input "359.48"
click at [460, 314] on div "Submit" at bounding box center [463, 314] width 21 height 11
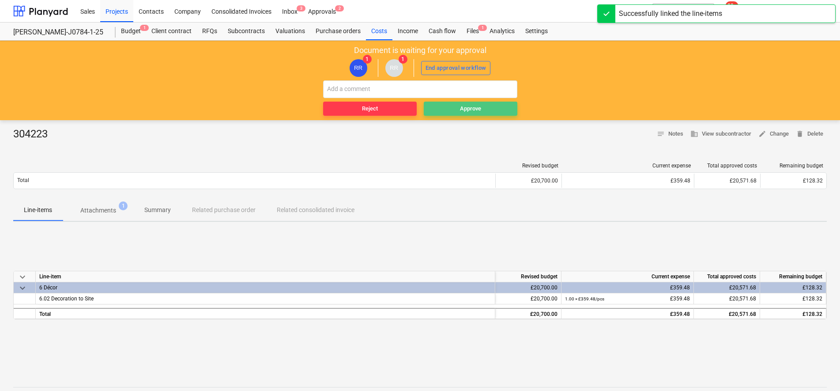
click at [452, 109] on span "Approve" at bounding box center [470, 109] width 87 height 10
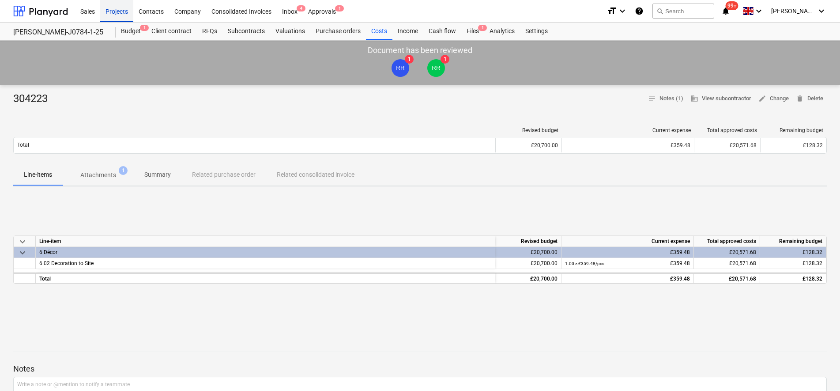
click at [121, 17] on div "Projects" at bounding box center [116, 11] width 33 height 23
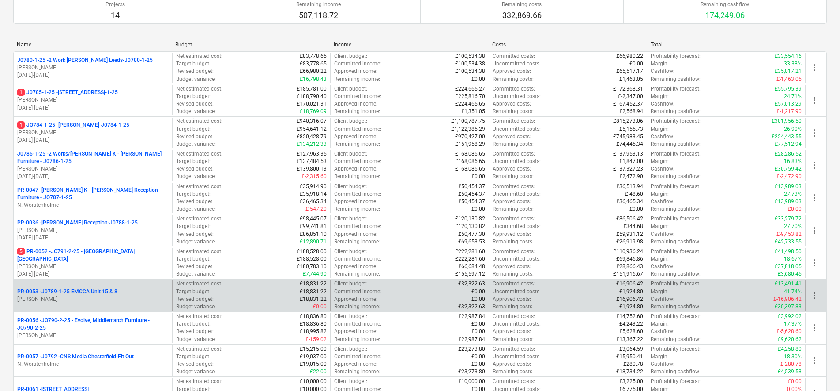
scroll to position [110, 0]
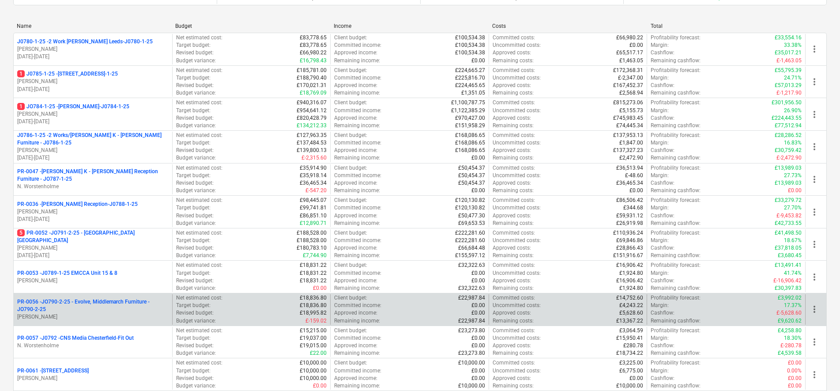
click at [140, 316] on p "[PERSON_NAME]" at bounding box center [92, 317] width 151 height 8
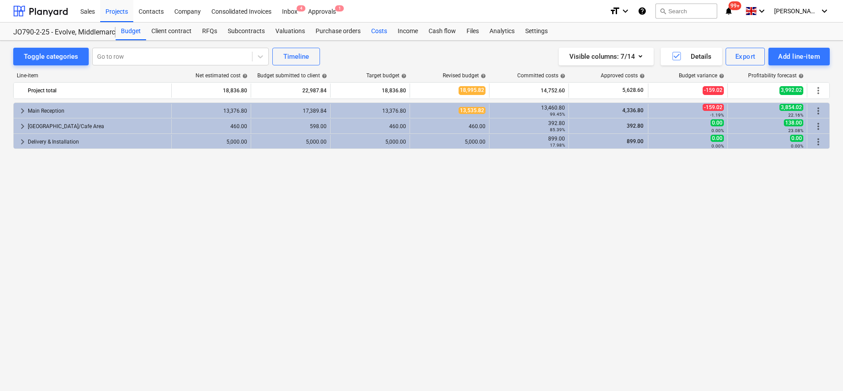
click at [375, 31] on div "Costs" at bounding box center [379, 32] width 26 height 18
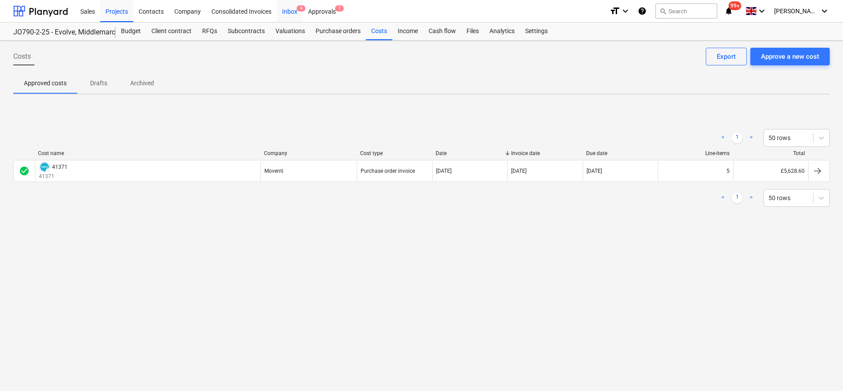
click at [294, 6] on div "Inbox 4" at bounding box center [290, 11] width 26 height 23
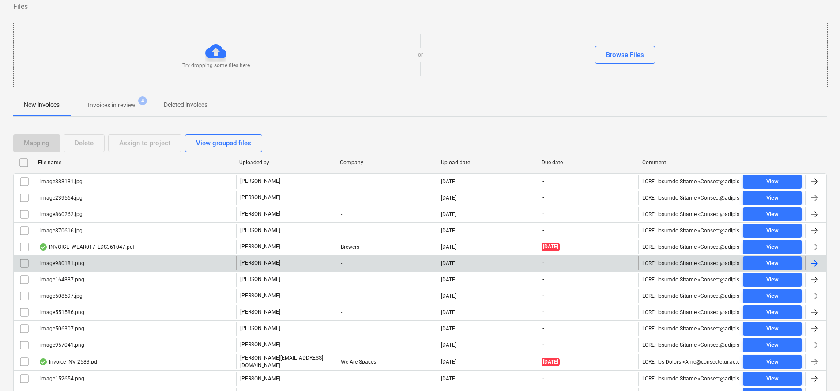
scroll to position [110, 0]
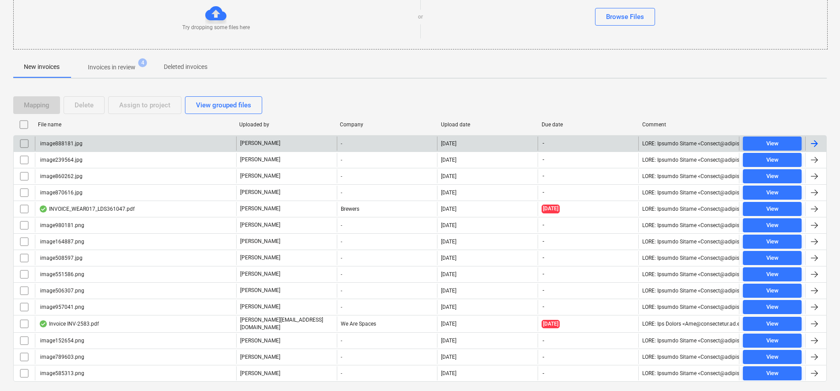
click at [23, 140] on input "checkbox" at bounding box center [24, 143] width 14 height 14
click at [25, 125] on input "checkbox" at bounding box center [24, 124] width 14 height 14
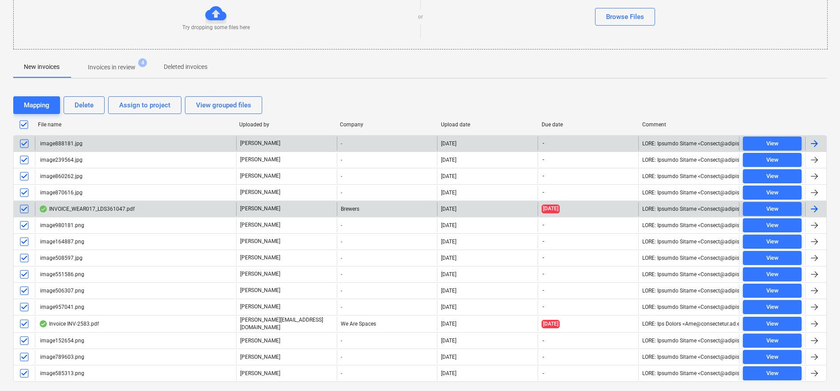
click at [28, 209] on input "checkbox" at bounding box center [24, 209] width 14 height 14
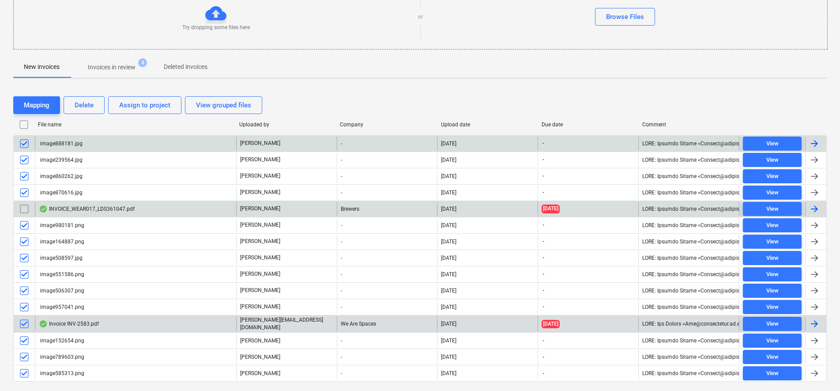
click at [26, 322] on input "checkbox" at bounding box center [24, 324] width 14 height 14
click at [82, 104] on div "Delete" at bounding box center [84, 104] width 19 height 11
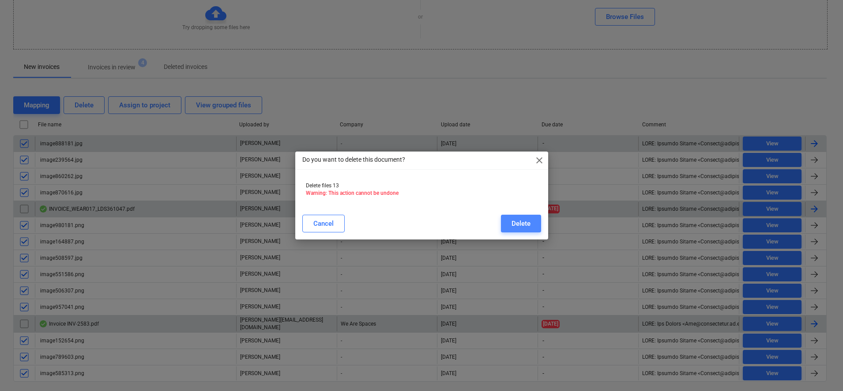
click at [530, 228] on div "Delete" at bounding box center [521, 223] width 19 height 11
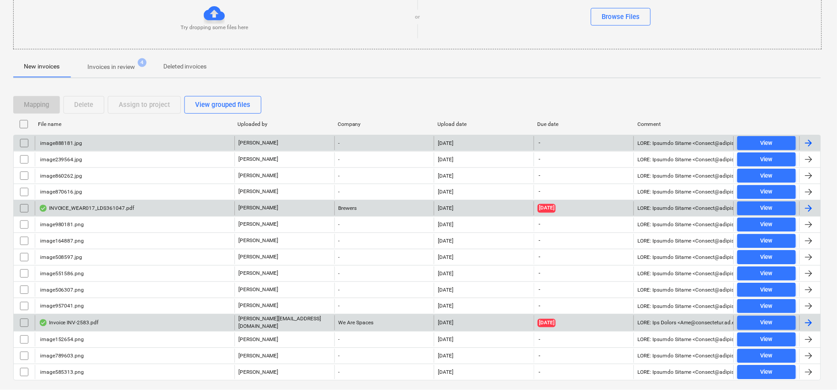
scroll to position [0, 0]
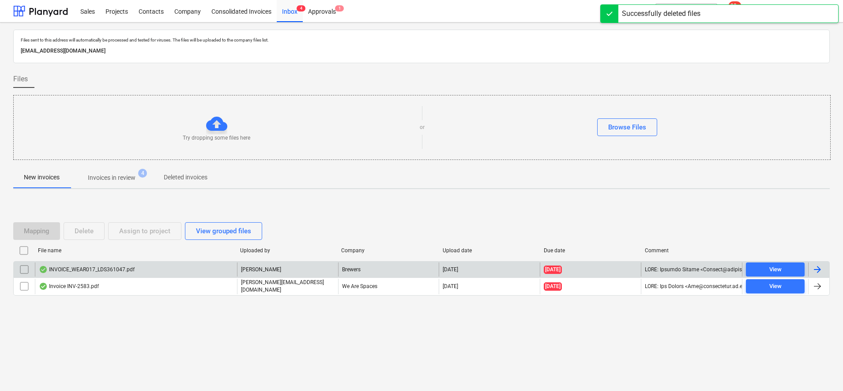
click at [87, 269] on div "INVOICE_WEAR017_LDS361047.pdf" at bounding box center [87, 269] width 96 height 7
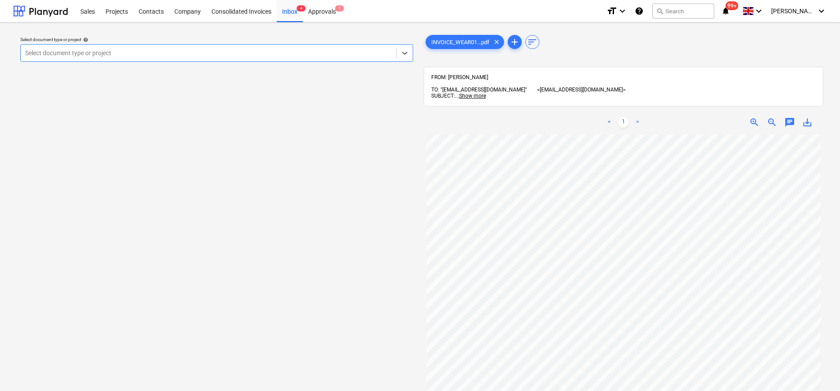
click at [144, 65] on div "Select document type or project help Select is focused ,type to refine list, pr…" at bounding box center [217, 49] width 400 height 32
click at [137, 58] on div "Select document type or project" at bounding box center [209, 53] width 376 height 12
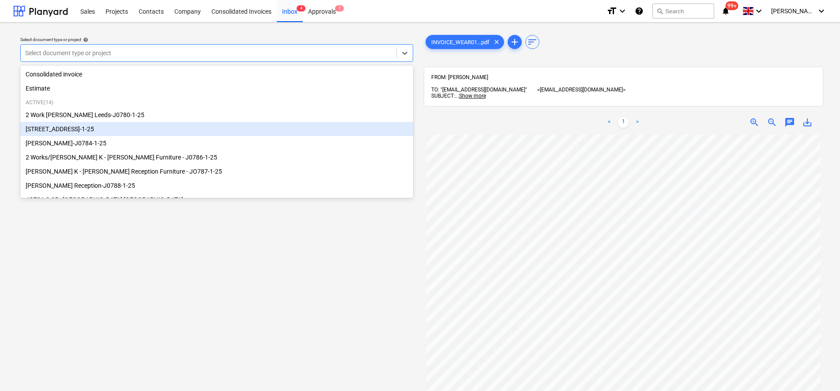
click at [132, 131] on div "[STREET_ADDRESS]-1-25" at bounding box center [216, 129] width 393 height 14
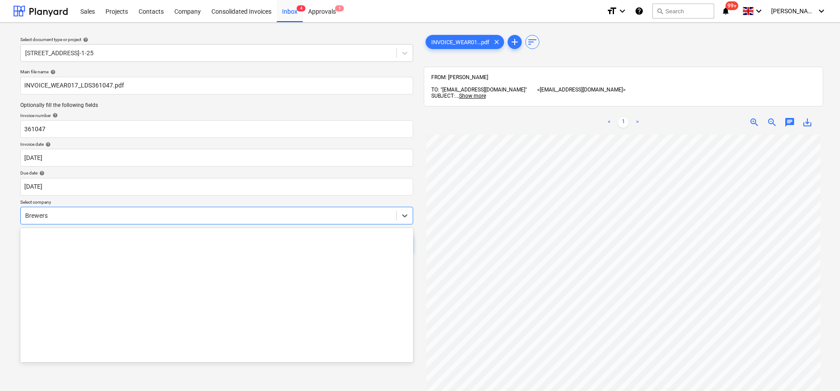
click at [73, 222] on div "Brewers" at bounding box center [216, 216] width 393 height 18
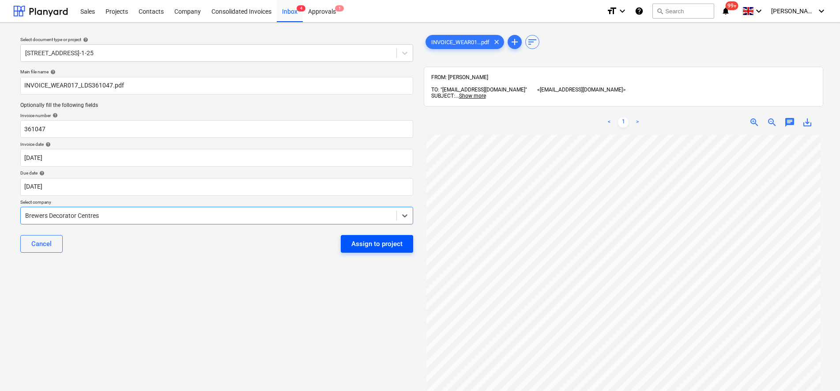
click at [371, 241] on div "Assign to project" at bounding box center [376, 243] width 51 height 11
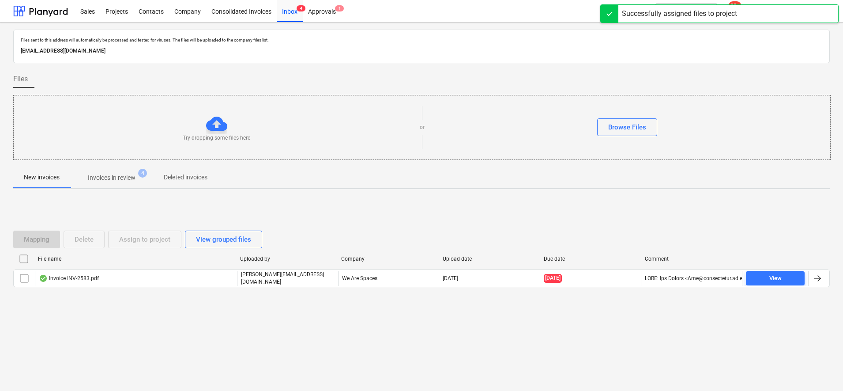
click at [113, 183] on span "Invoices in review 4" at bounding box center [111, 178] width 83 height 16
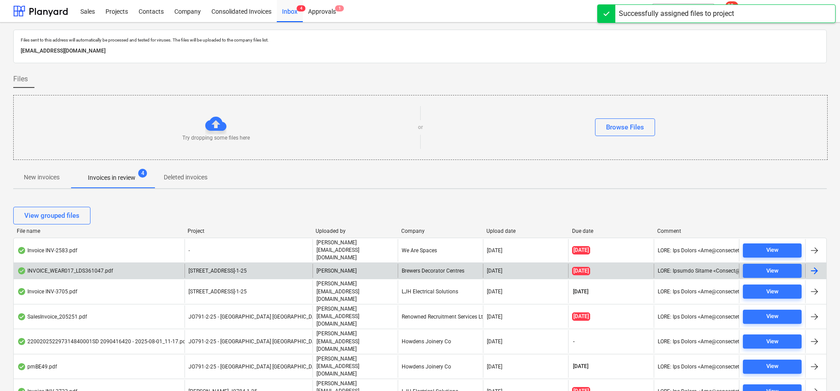
click at [240, 268] on span "[STREET_ADDRESS]-1-25" at bounding box center [218, 271] width 58 height 6
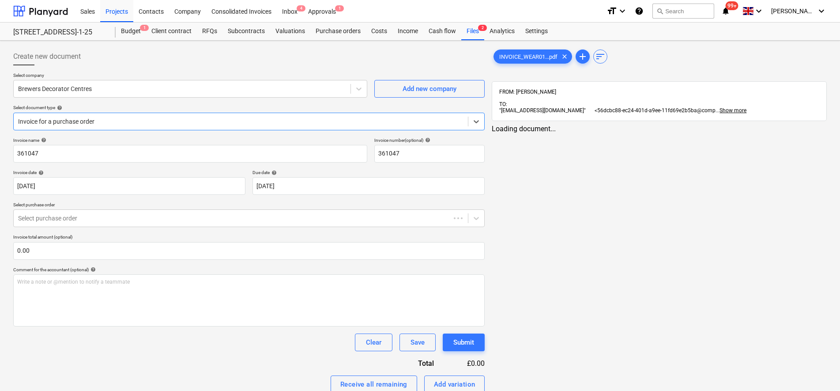
click at [106, 121] on div at bounding box center [241, 121] width 446 height 9
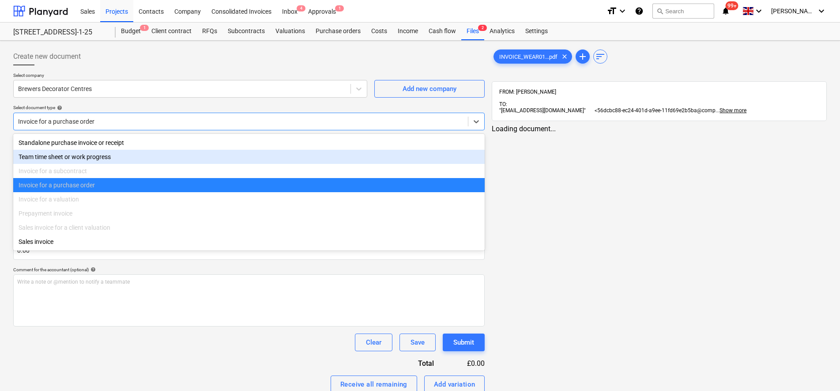
click at [98, 185] on div "Invoice for a purchase order" at bounding box center [249, 185] width 472 height 14
click at [599, 195] on div "INVOICE_WEAR01...pdf clear add sort FROM: [PERSON_NAME] TO: "[EMAIL_ADDRESS][DO…" at bounding box center [659, 261] width 342 height 435
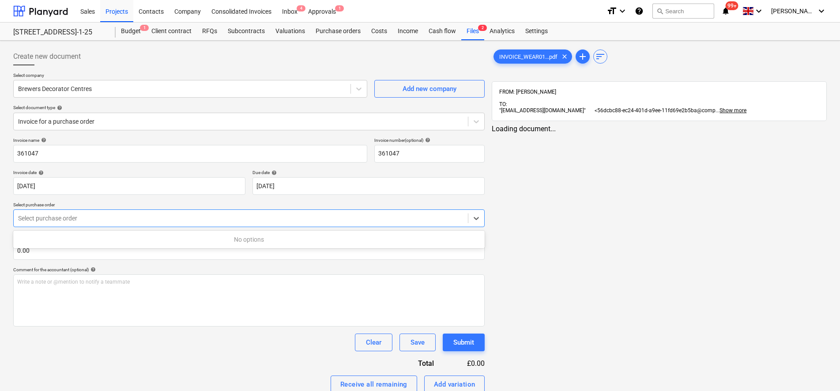
click at [61, 211] on div "Select purchase order" at bounding box center [249, 218] width 472 height 18
click at [180, 241] on div "No options" at bounding box center [249, 239] width 472 height 14
click at [45, 125] on div at bounding box center [241, 121] width 446 height 9
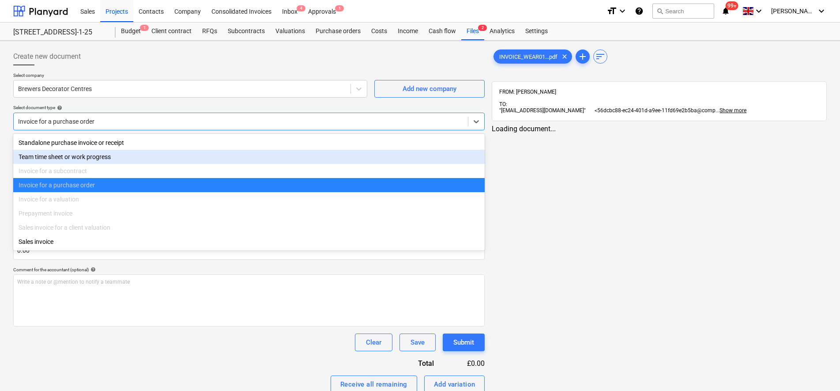
click at [67, 187] on div "Invoice for a purchase order" at bounding box center [249, 185] width 472 height 14
click at [675, 226] on div "INVOICE_WEAR01...pdf clear add sort FROM: [PERSON_NAME] TO: "[EMAIL_ADDRESS][DO…" at bounding box center [659, 261] width 342 height 435
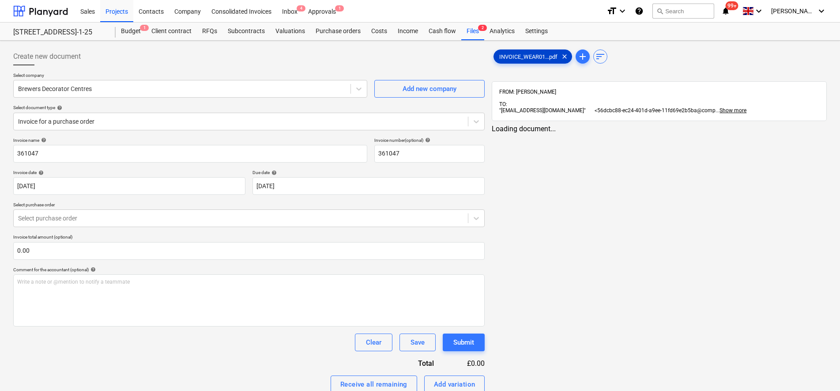
click at [510, 57] on span "INVOICE_WEAR01...pdf" at bounding box center [528, 56] width 69 height 7
click at [374, 32] on div "Costs" at bounding box center [379, 32] width 26 height 18
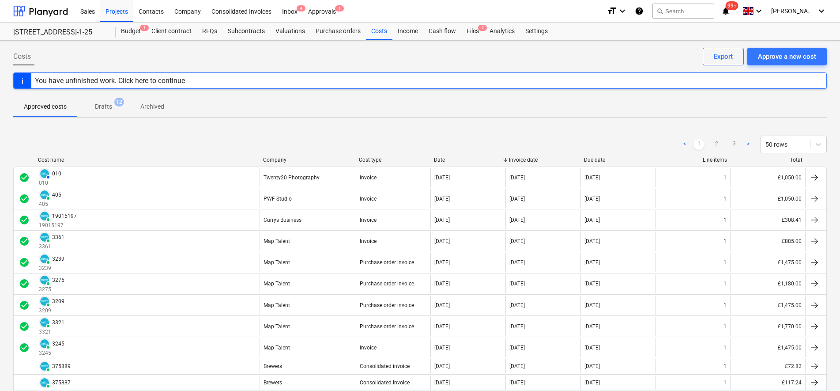
click at [116, 99] on span "12" at bounding box center [119, 102] width 10 height 9
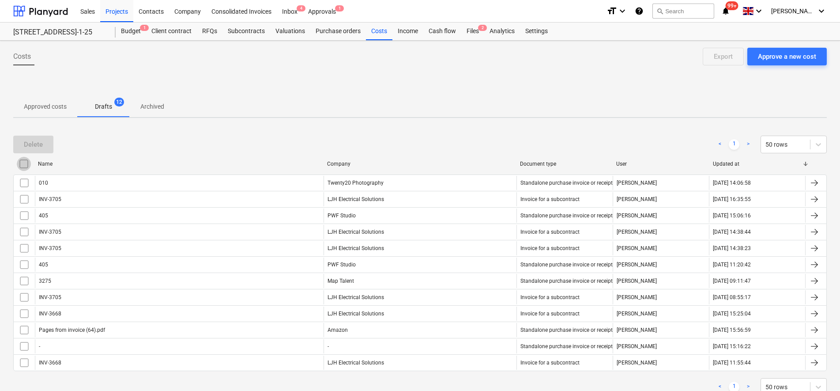
click at [29, 167] on input "checkbox" at bounding box center [24, 164] width 14 height 14
click at [26, 149] on div "Delete" at bounding box center [33, 144] width 19 height 11
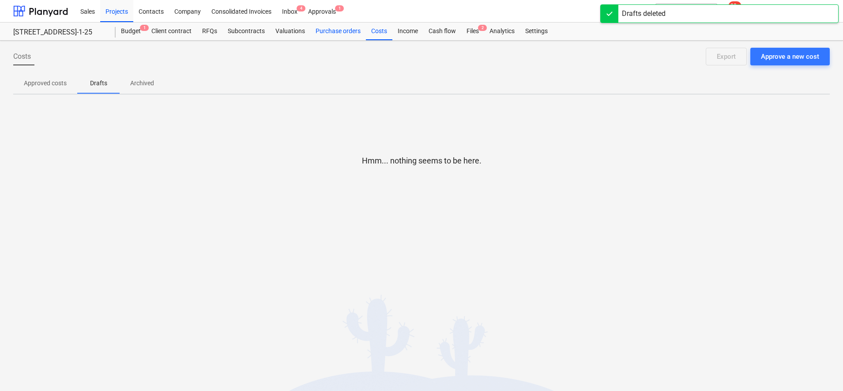
click at [326, 32] on div "Purchase orders" at bounding box center [338, 32] width 56 height 18
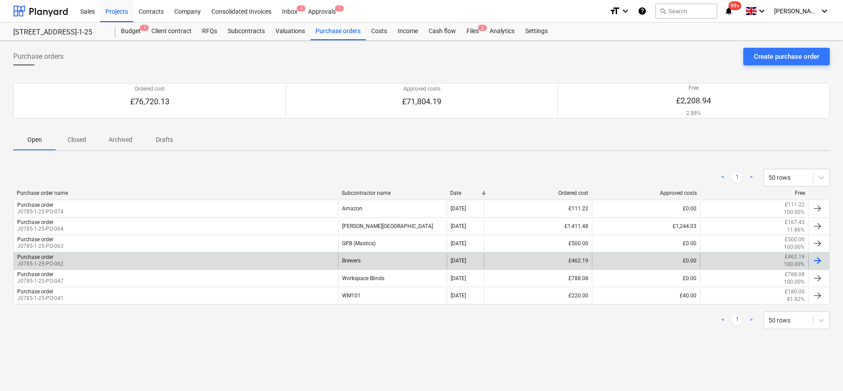
click at [362, 261] on div "Brewers" at bounding box center [392, 260] width 108 height 15
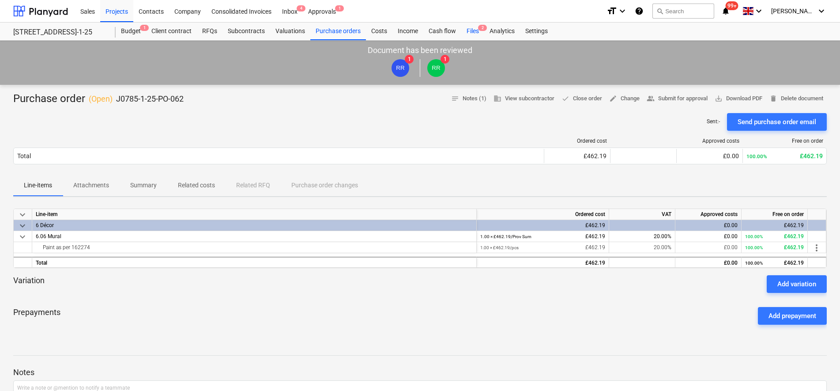
click at [471, 32] on div "Files 2" at bounding box center [472, 32] width 23 height 18
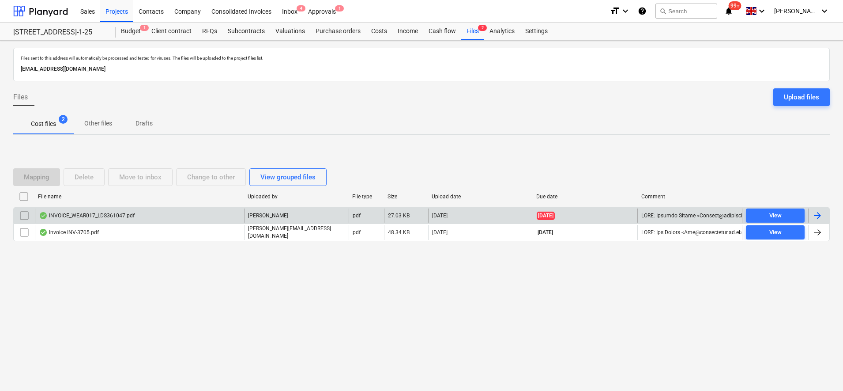
click at [99, 219] on div "INVOICE_WEAR017_LDS361047.pdf" at bounding box center [87, 215] width 96 height 7
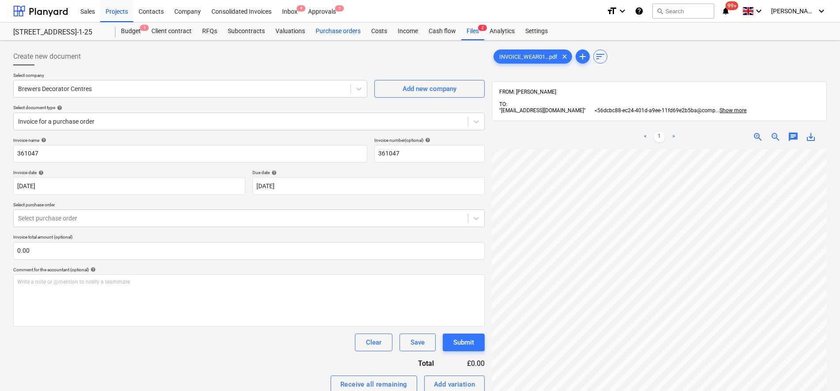
click at [349, 30] on div "Purchase orders" at bounding box center [338, 32] width 56 height 18
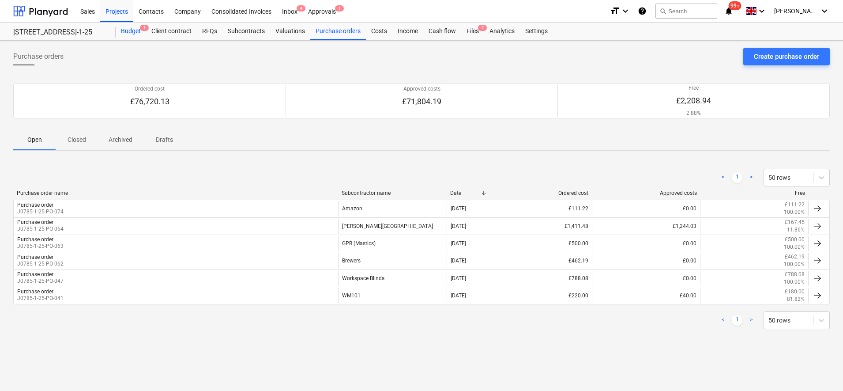
click at [139, 29] on div "Budget 1" at bounding box center [131, 32] width 30 height 18
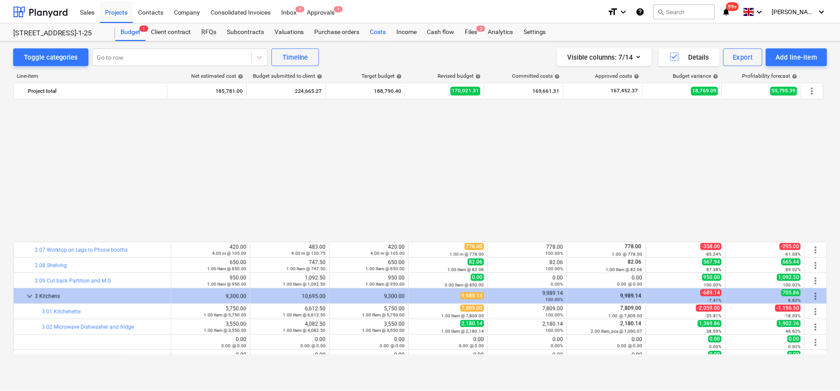
scroll to position [459, 0]
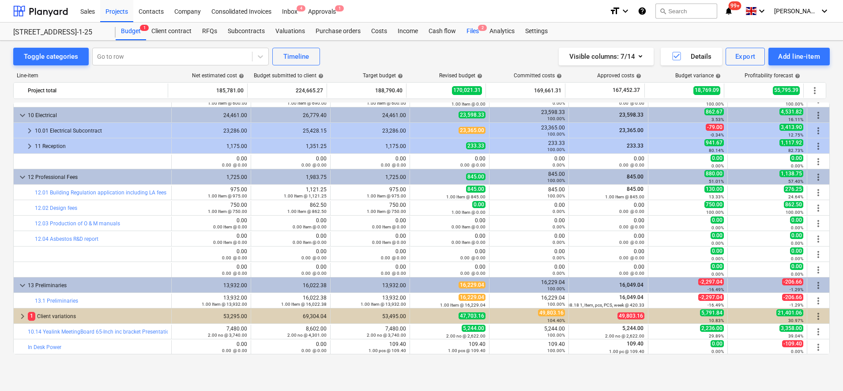
click at [469, 27] on div "Files 2" at bounding box center [472, 32] width 23 height 18
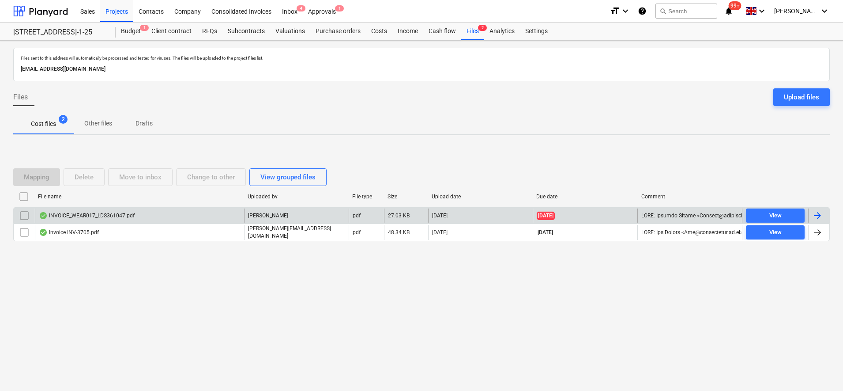
click at [130, 214] on div "INVOICE_WEAR017_LDS361047.pdf" at bounding box center [87, 215] width 96 height 7
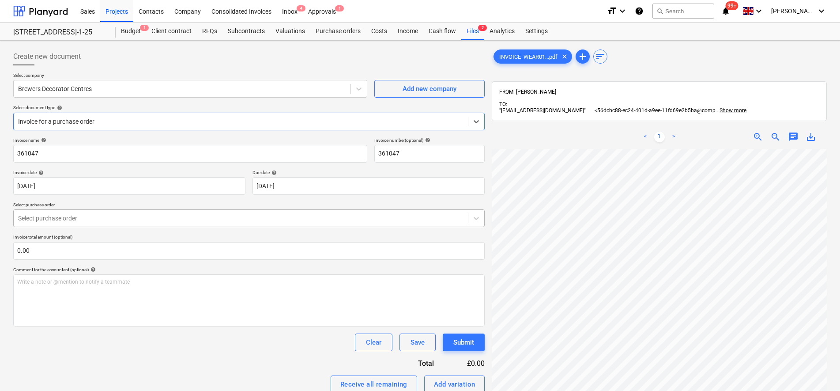
click at [62, 215] on div at bounding box center [241, 218] width 446 height 9
click at [198, 238] on div "No options" at bounding box center [249, 239] width 472 height 14
click at [278, 236] on div "No options" at bounding box center [249, 239] width 472 height 14
click at [65, 122] on div at bounding box center [241, 121] width 446 height 9
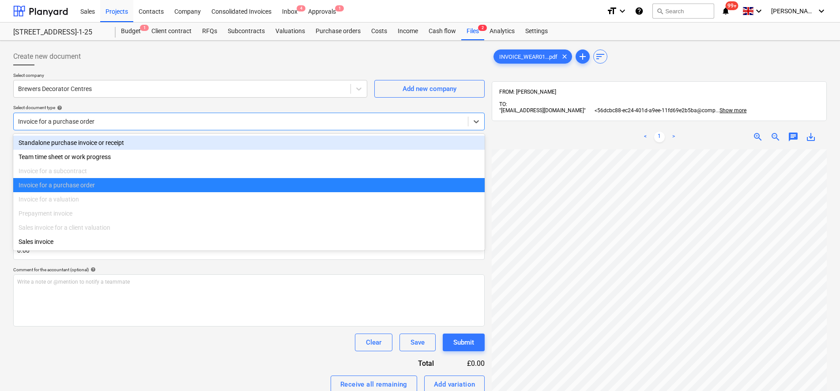
click at [65, 136] on div "Standalone purchase invoice or receipt" at bounding box center [249, 143] width 472 height 14
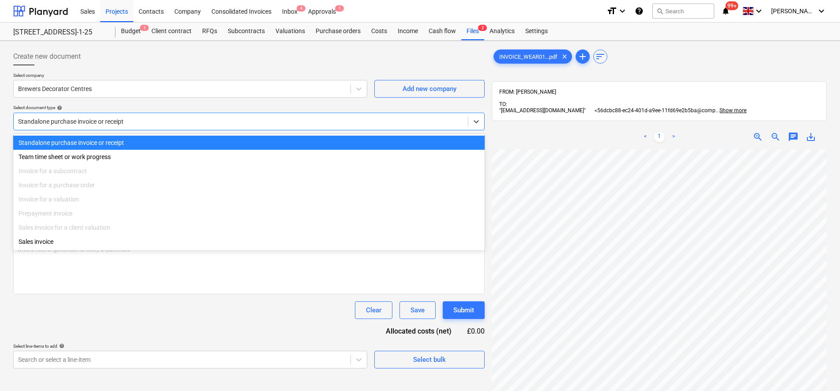
click at [57, 117] on div at bounding box center [241, 121] width 446 height 9
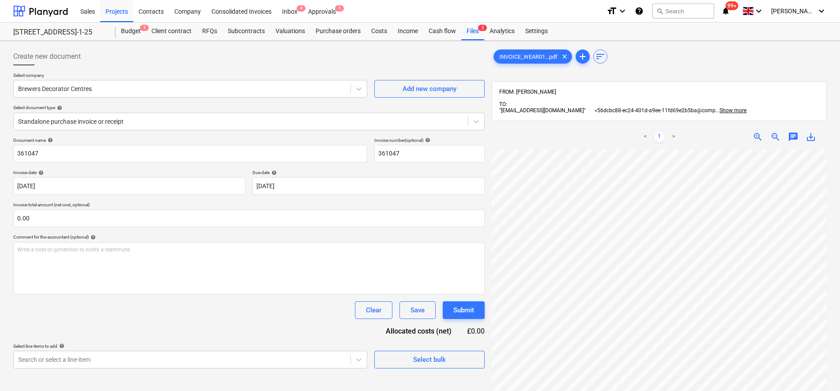
click at [131, 316] on div "Clear Save Submit" at bounding box center [249, 310] width 472 height 18
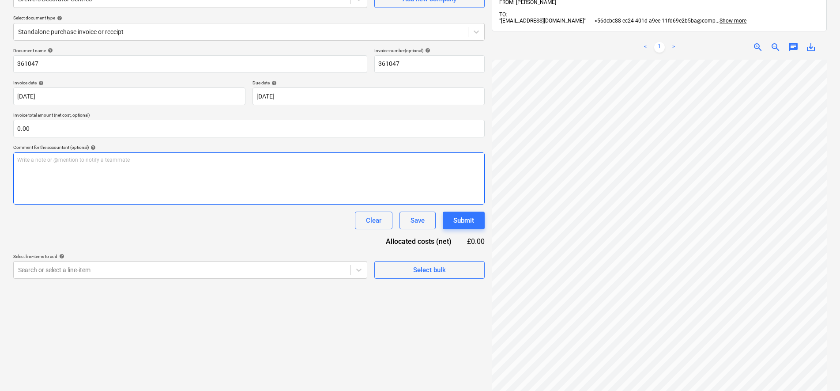
scroll to position [70, 0]
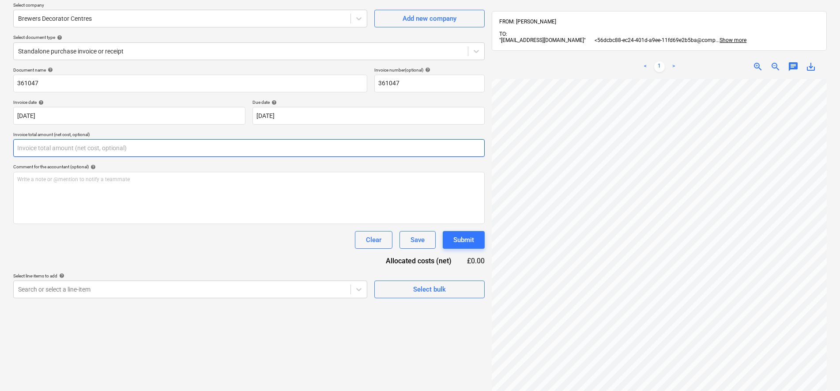
click at [42, 154] on input "text" at bounding box center [249, 148] width 472 height 18
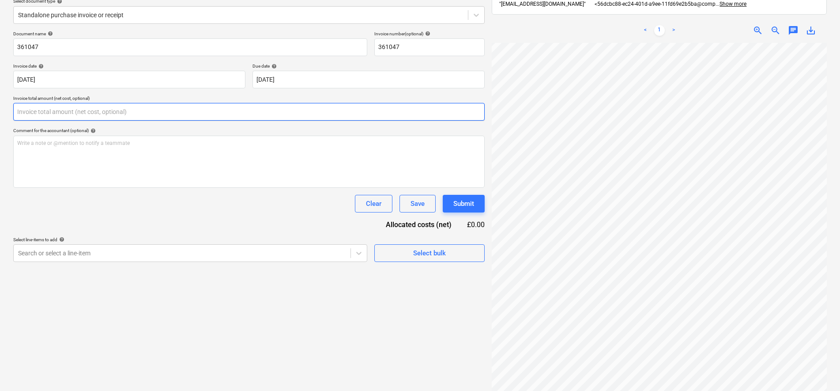
scroll to position [125, 0]
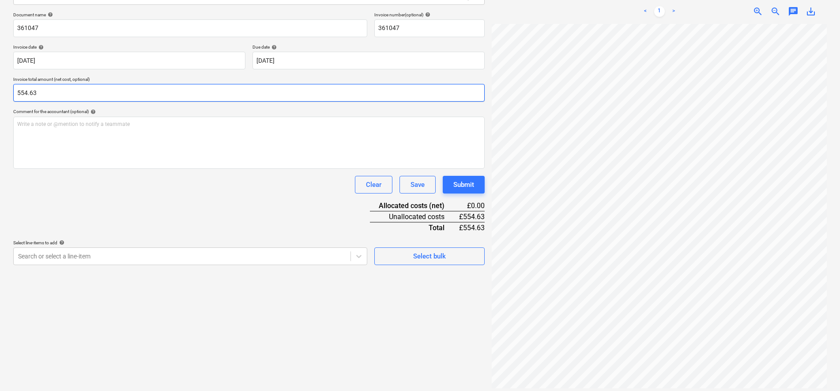
type input "554.63"
click at [212, 191] on div "Clear Save Submit" at bounding box center [249, 185] width 472 height 18
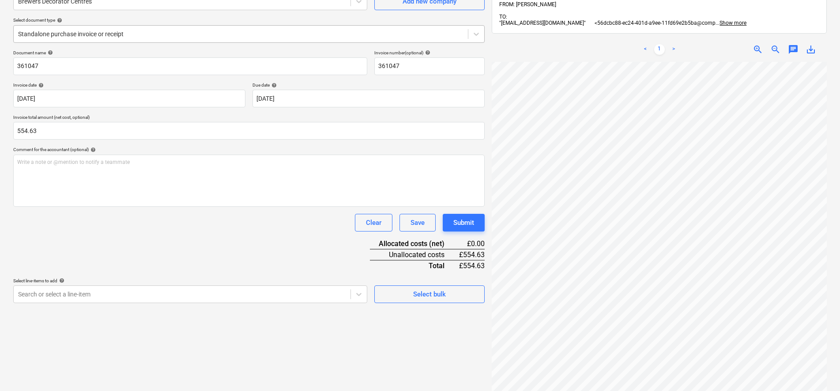
scroll to position [15, 0]
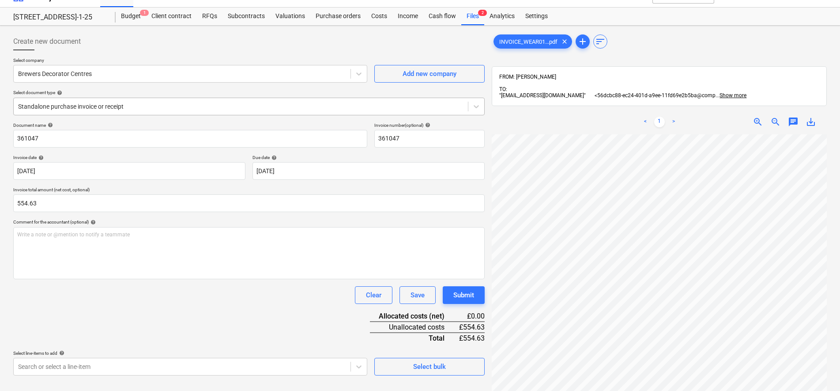
click at [79, 103] on div at bounding box center [241, 106] width 446 height 9
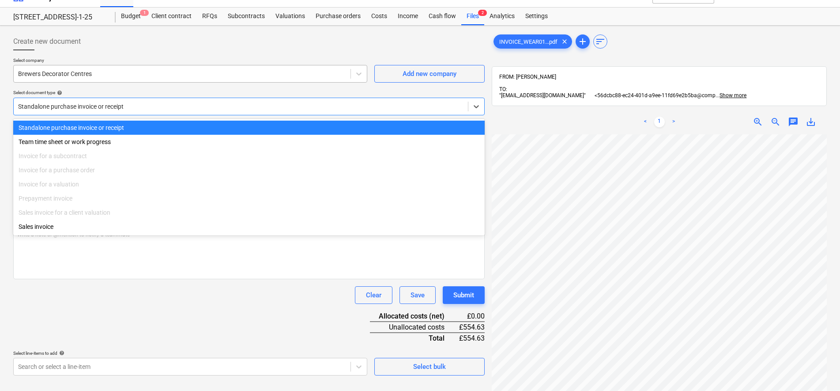
click at [332, 75] on div at bounding box center [182, 73] width 328 height 9
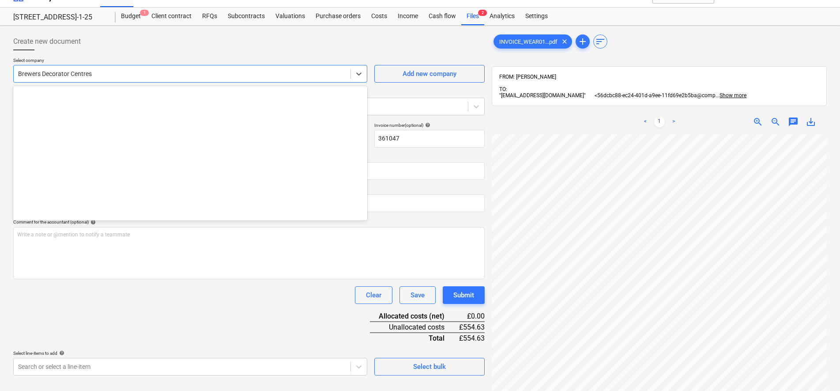
scroll to position [2983, 0]
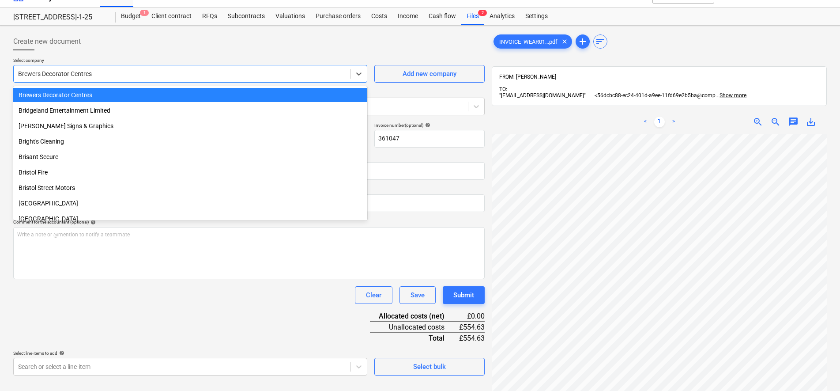
click at [123, 69] on div at bounding box center [182, 73] width 328 height 9
drag, startPoint x: 116, startPoint y: 73, endPoint x: 16, endPoint y: 71, distance: 100.3
click at [18, 72] on div at bounding box center [182, 73] width 328 height 9
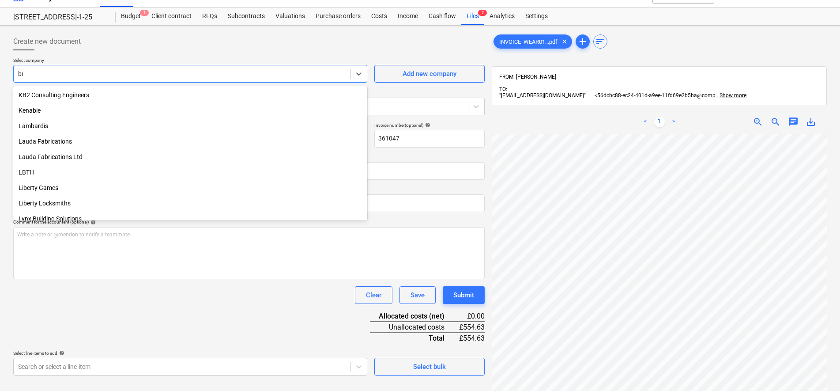
scroll to position [532, 0]
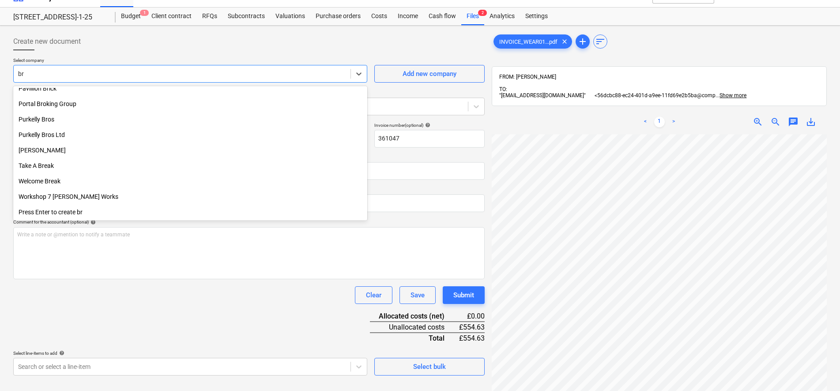
type input "bre"
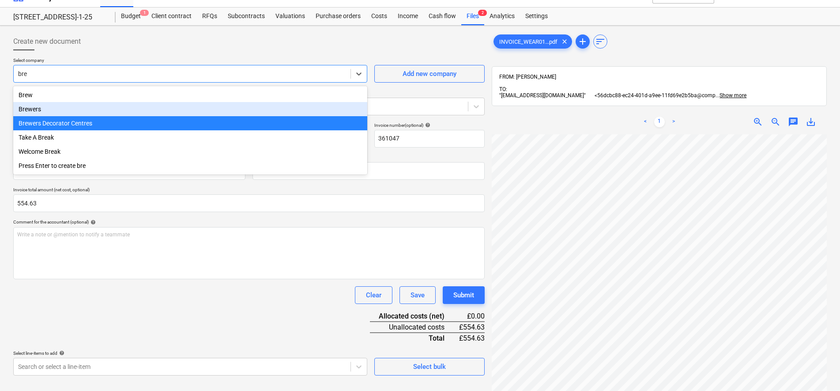
click at [54, 108] on div "Brewers" at bounding box center [190, 109] width 354 height 14
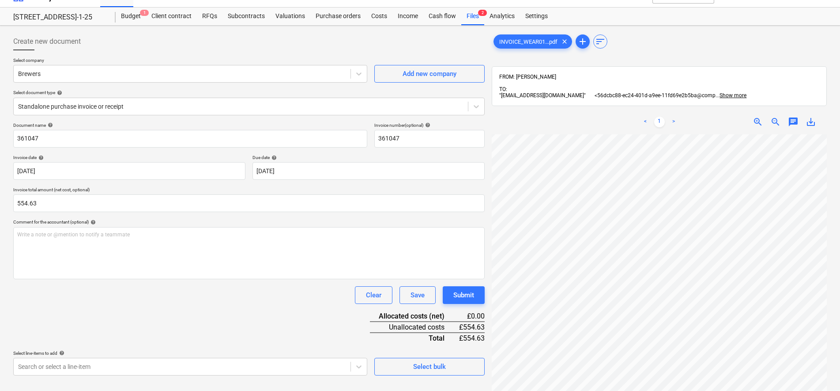
click at [95, 27] on div "Create new document Select company Brewers Add new company Select document type…" at bounding box center [420, 267] width 840 height 482
click at [97, 47] on div "Create new document" at bounding box center [249, 42] width 472 height 18
click at [70, 106] on div at bounding box center [241, 106] width 446 height 9
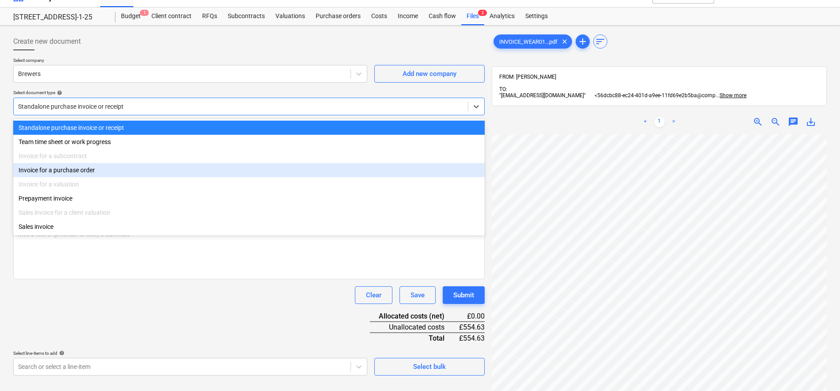
click at [65, 167] on div "Invoice for a purchase order" at bounding box center [249, 170] width 472 height 14
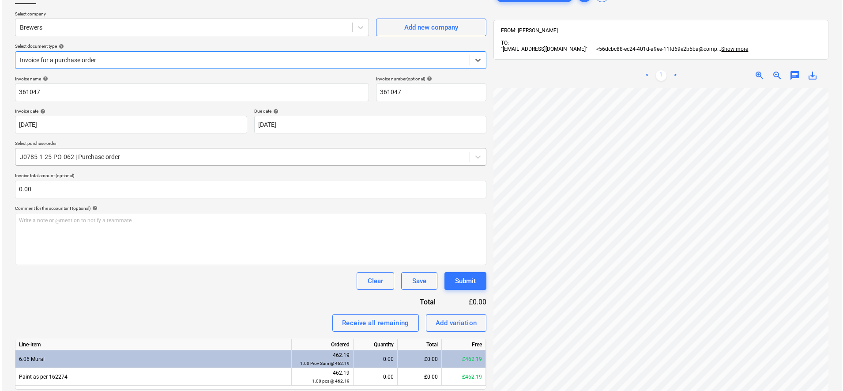
scroll to position [125, 0]
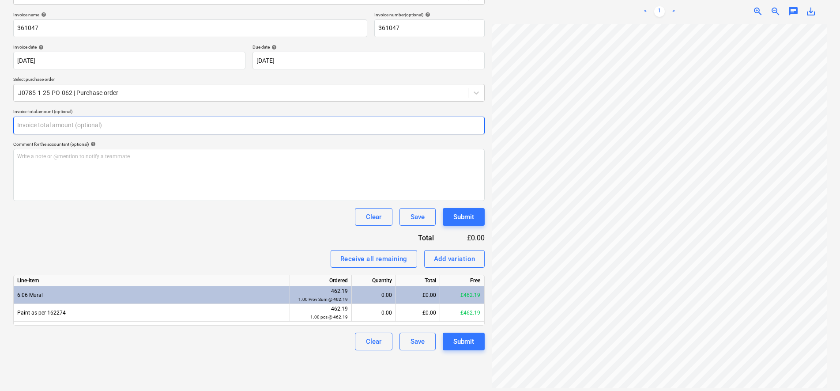
click at [52, 120] on input "text" at bounding box center [249, 126] width 472 height 18
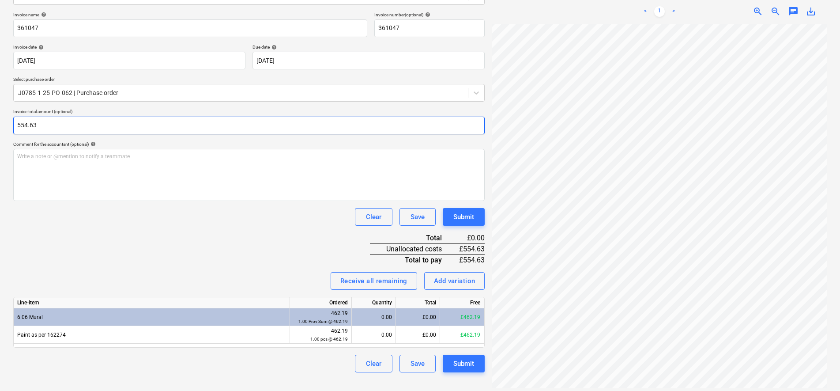
type input "554.63"
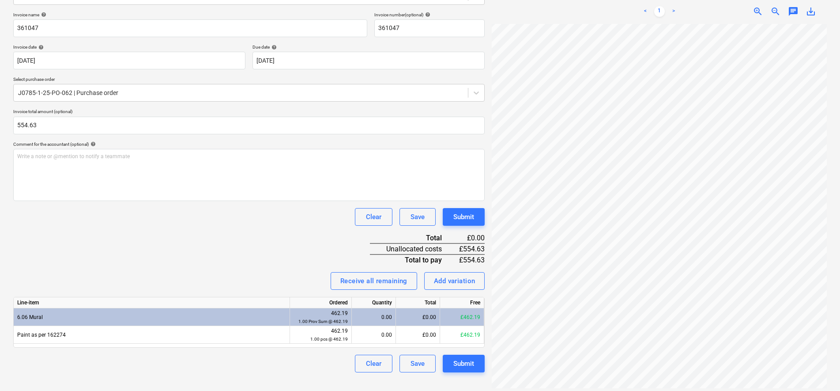
click at [269, 269] on div "Invoice name help 361047 Invoice number (optional) help 361047 Invoice date hel…" at bounding box center [249, 192] width 472 height 360
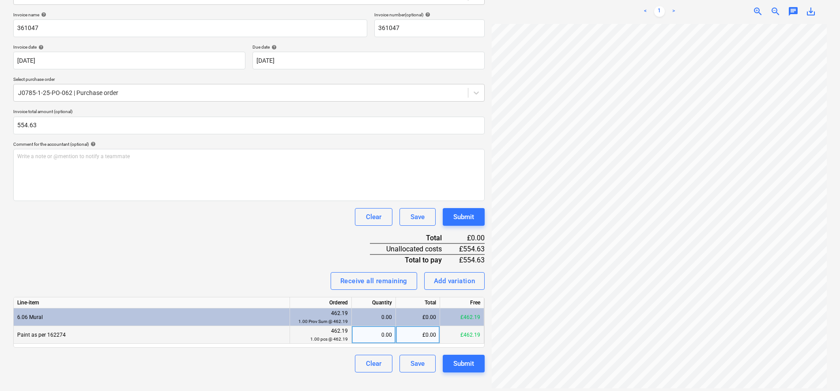
click at [388, 336] on div "0.00" at bounding box center [373, 335] width 37 height 18
type input "1"
click at [283, 257] on div "Invoice name help 361047 Invoice number (optional) help 361047 Invoice date hel…" at bounding box center [249, 192] width 472 height 360
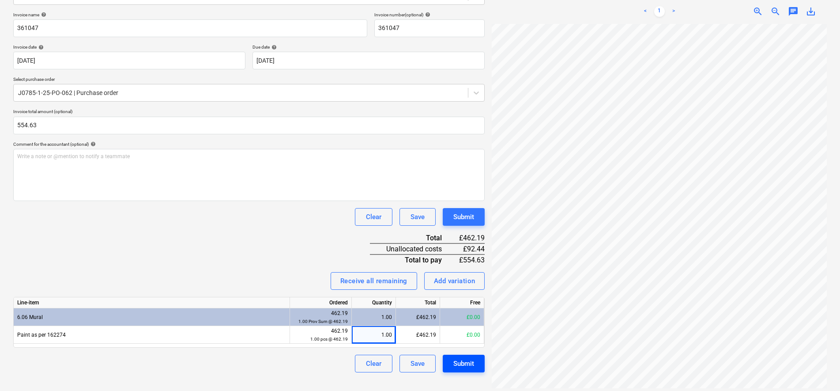
click at [468, 371] on button "Submit" at bounding box center [464, 364] width 42 height 18
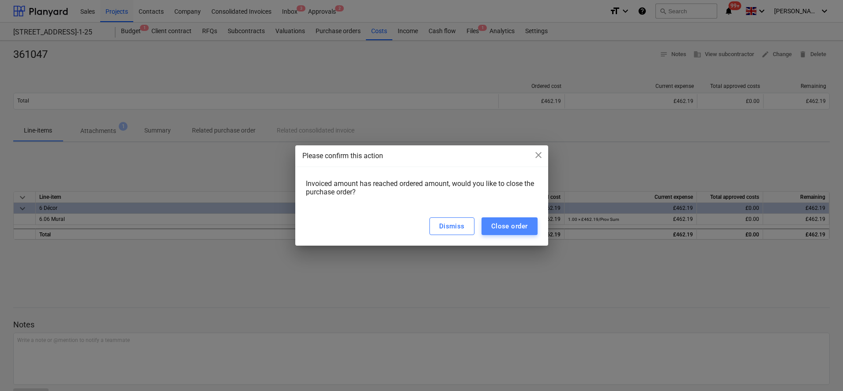
click at [498, 226] on div "Close order" at bounding box center [509, 225] width 37 height 11
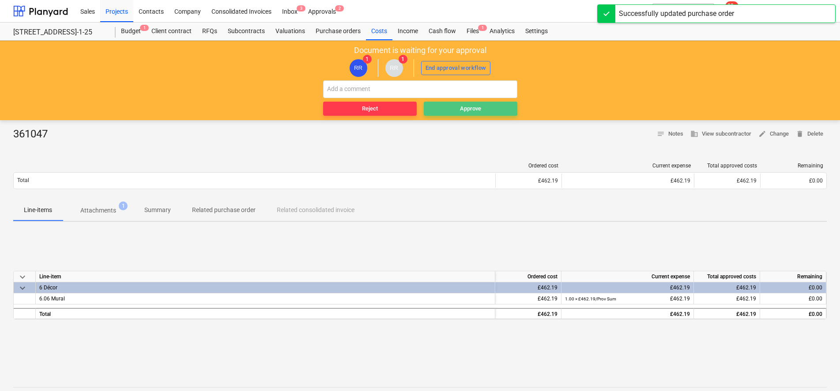
click at [457, 106] on span "Approve" at bounding box center [470, 109] width 87 height 10
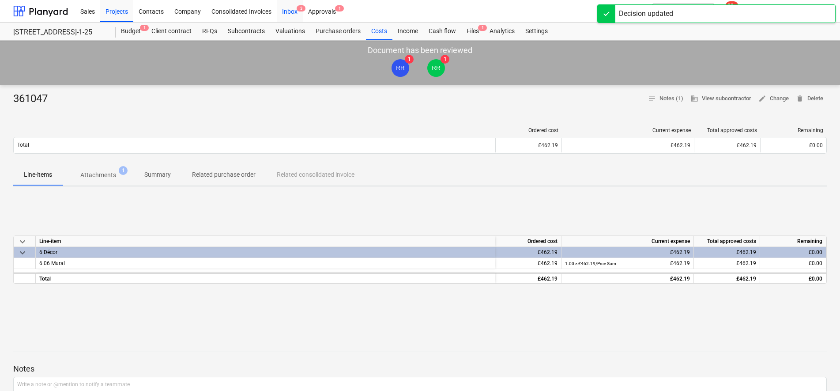
click at [289, 15] on div "Inbox 3" at bounding box center [290, 11] width 26 height 23
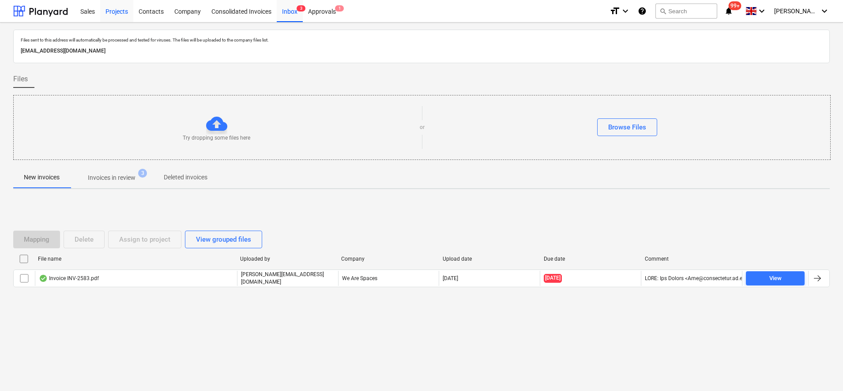
click at [128, 13] on div "Projects" at bounding box center [116, 11] width 33 height 23
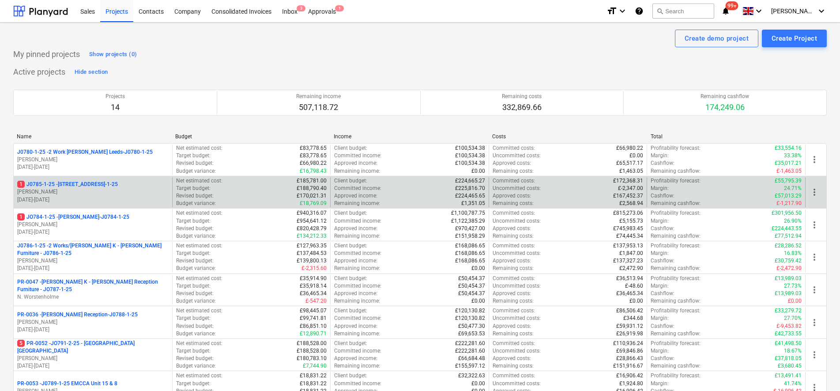
click at [82, 192] on p "[PERSON_NAME]" at bounding box center [92, 192] width 151 height 8
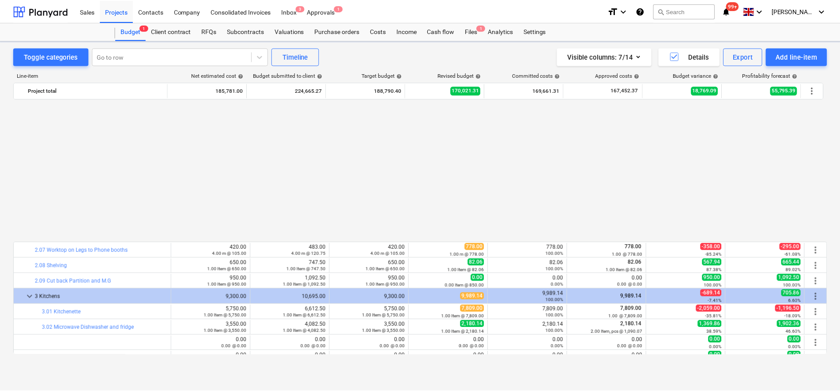
scroll to position [459, 0]
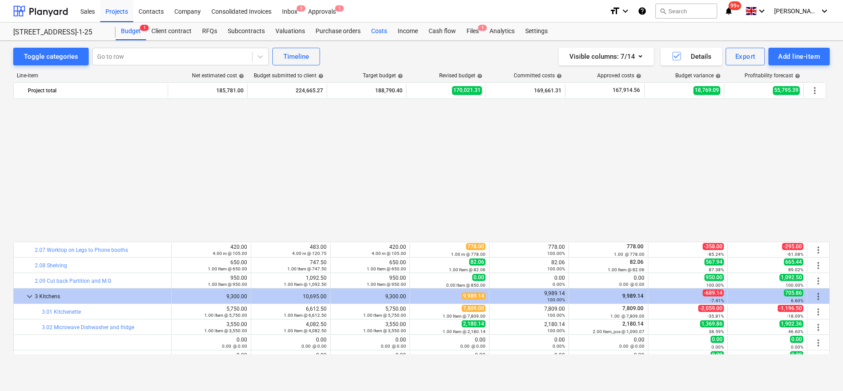
click at [376, 34] on div "Costs" at bounding box center [379, 32] width 26 height 18
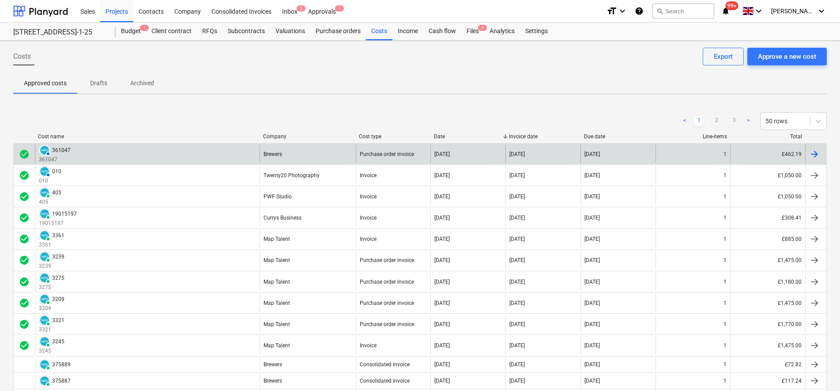
click at [149, 156] on div "AUTHORISED 361047 361047" at bounding box center [147, 153] width 225 height 19
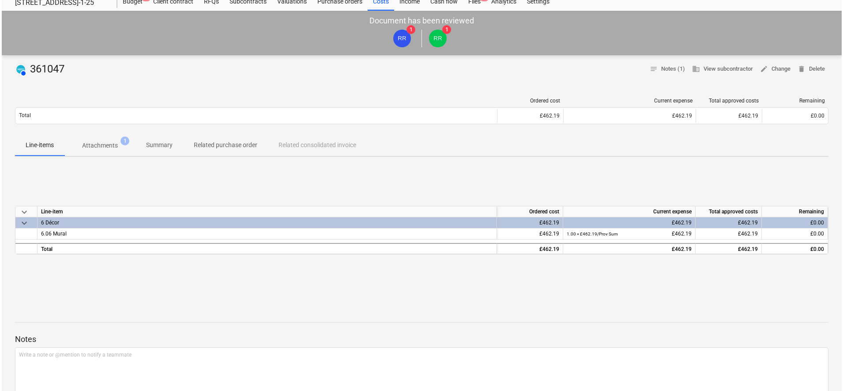
scroll to position [55, 0]
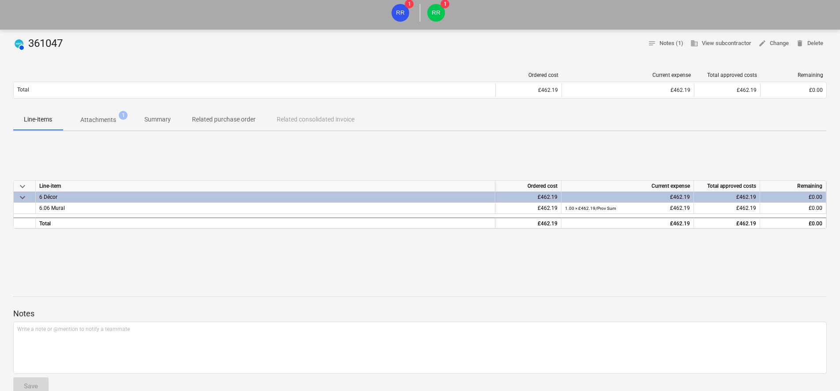
click at [107, 122] on p "Attachments" at bounding box center [98, 119] width 36 height 9
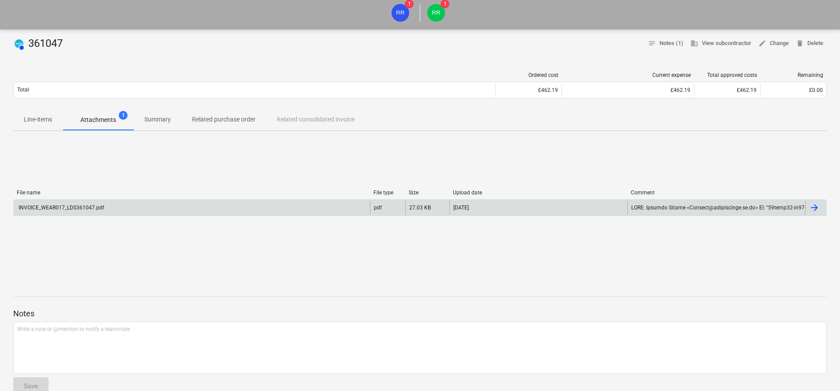
click at [108, 203] on div "INVOICE_WEAR017_LDS361047.pdf" at bounding box center [192, 207] width 356 height 14
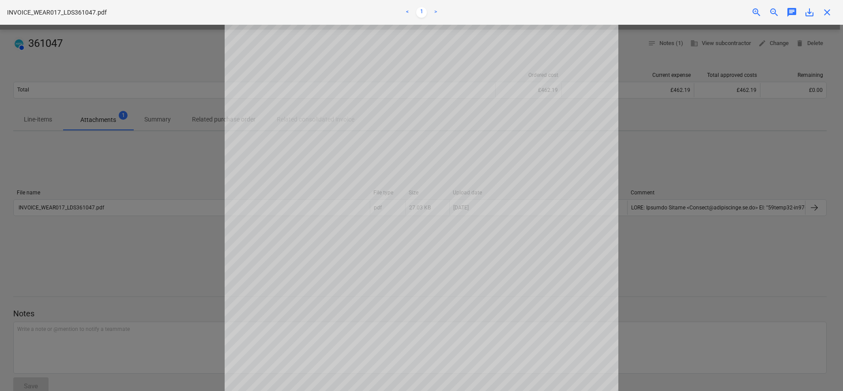
drag, startPoint x: 831, startPoint y: 8, endPoint x: 618, endPoint y: 10, distance: 212.8
click at [831, 8] on div "Successfully linked the line-items" at bounding box center [720, 9] width 238 height 19
click at [830, 9] on div "Successfully linked the line-items" at bounding box center [720, 9] width 238 height 19
click at [825, 10] on div "Successfully linked the line-items" at bounding box center [720, 9] width 238 height 19
click at [695, 288] on div at bounding box center [421, 208] width 843 height 366
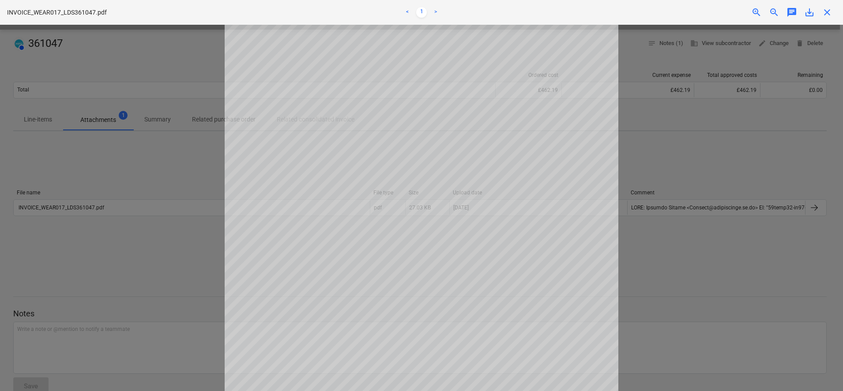
click at [828, 11] on div "Successfully linked the line-items" at bounding box center [720, 9] width 238 height 19
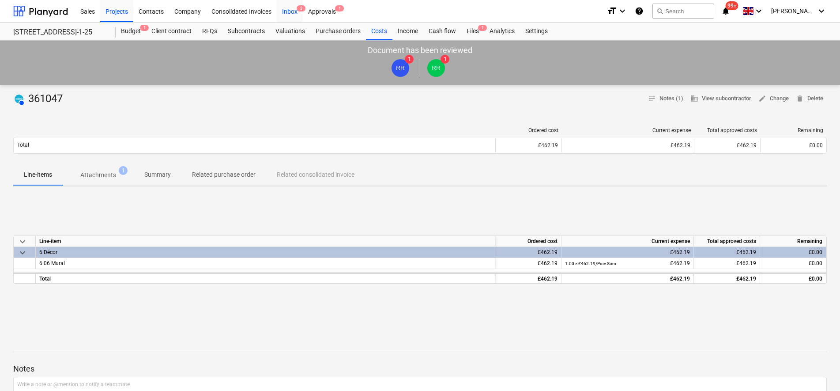
click at [295, 15] on div "Inbox 3" at bounding box center [290, 11] width 26 height 23
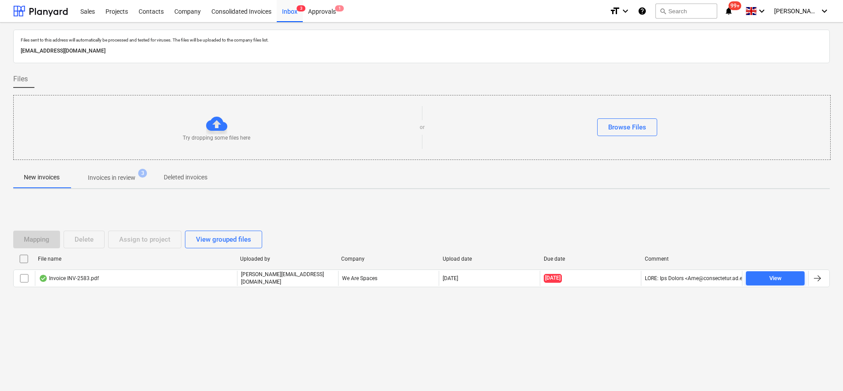
click at [121, 180] on p "Invoices in review" at bounding box center [112, 177] width 48 height 9
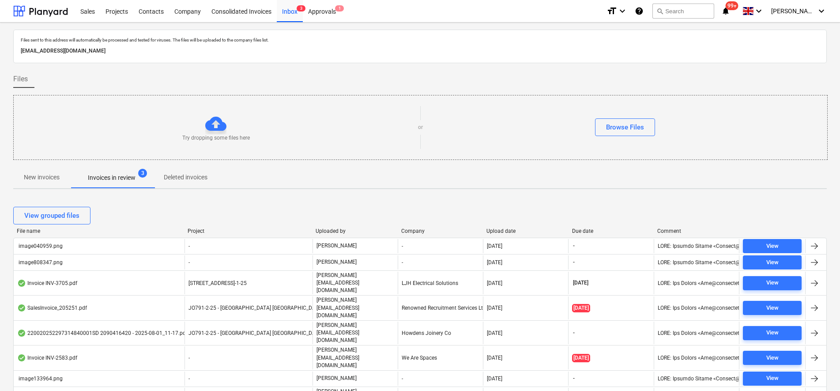
click at [44, 182] on span "New invoices" at bounding box center [41, 177] width 57 height 15
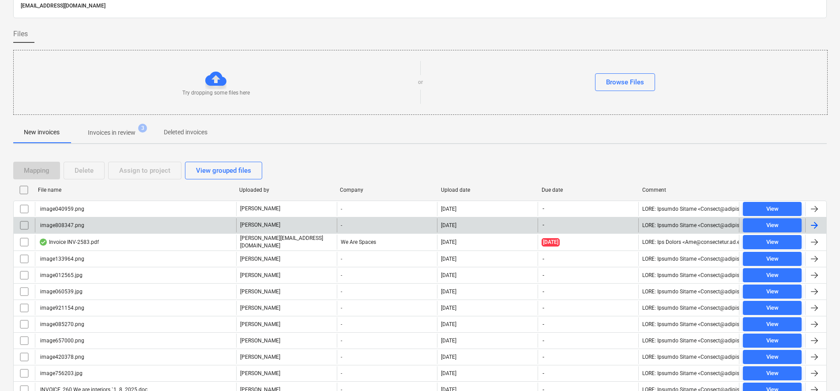
scroll to position [132, 0]
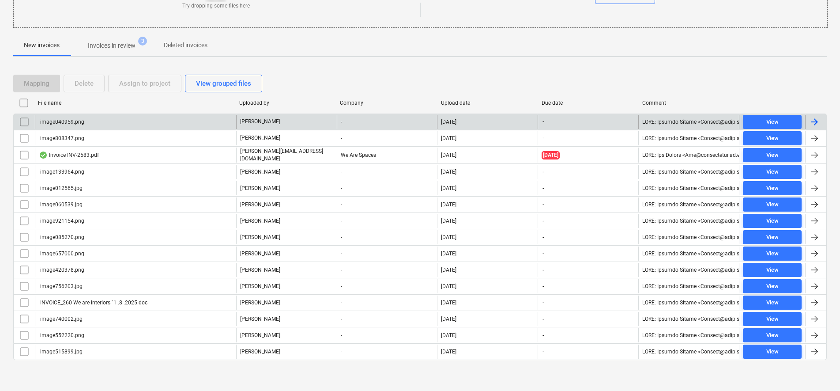
click at [25, 125] on input "checkbox" at bounding box center [24, 122] width 14 height 14
click at [23, 103] on input "checkbox" at bounding box center [24, 103] width 14 height 14
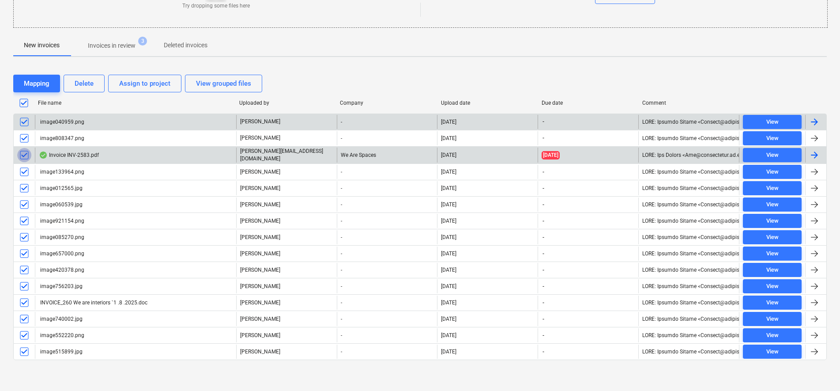
click at [27, 155] on input "checkbox" at bounding box center [24, 155] width 14 height 14
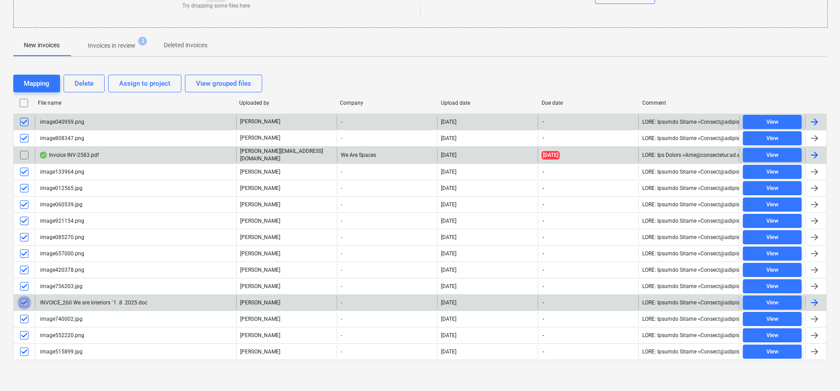
click at [26, 300] on input "checkbox" at bounding box center [24, 302] width 14 height 14
click at [83, 81] on div "Delete" at bounding box center [84, 83] width 19 height 11
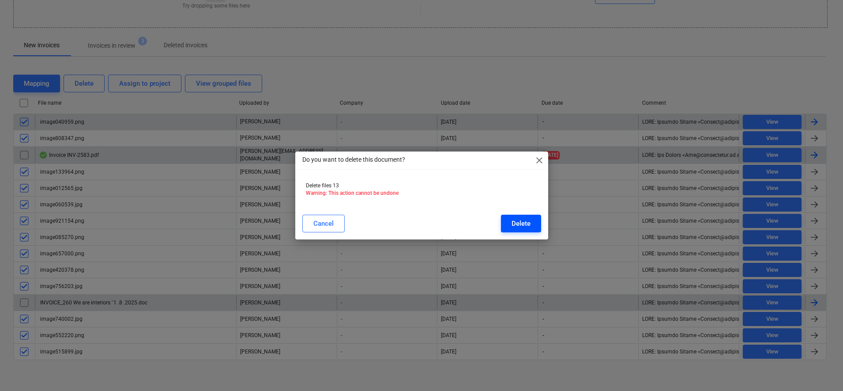
click at [523, 226] on div "Delete" at bounding box center [521, 223] width 19 height 11
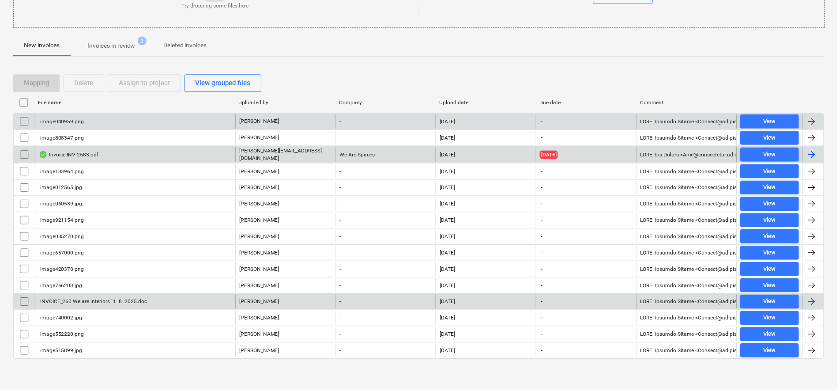
scroll to position [0, 0]
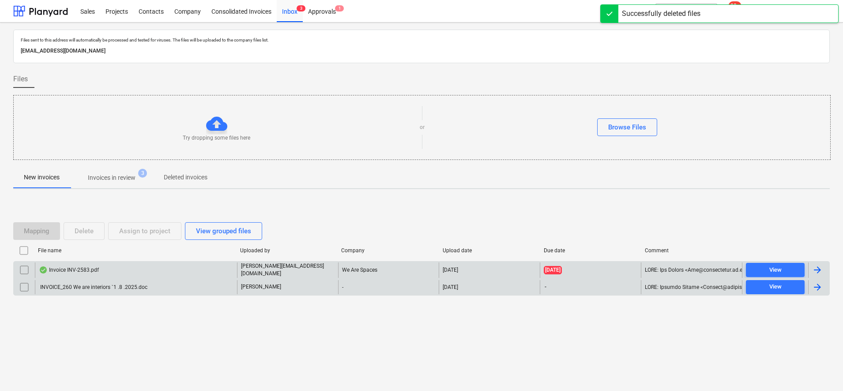
click at [98, 286] on div "INVOICE_260 We are interiors `1 .8 .2025.doc" at bounding box center [93, 287] width 109 height 6
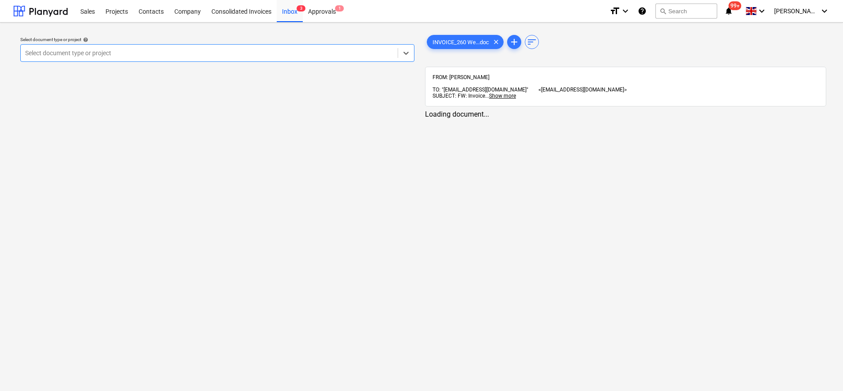
click at [197, 54] on div at bounding box center [209, 53] width 368 height 9
click at [453, 40] on span "INVOICE_260 We...doc" at bounding box center [460, 42] width 67 height 7
click at [469, 43] on span "INVOICE_260 We...doc" at bounding box center [460, 42] width 67 height 7
click at [331, 55] on div at bounding box center [209, 53] width 368 height 9
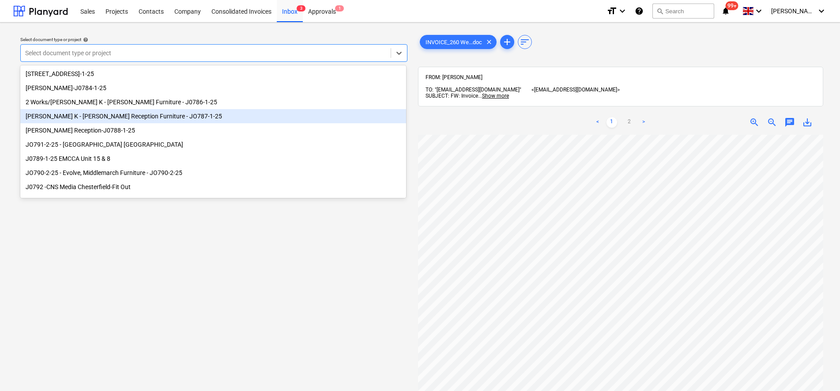
scroll to position [110, 0]
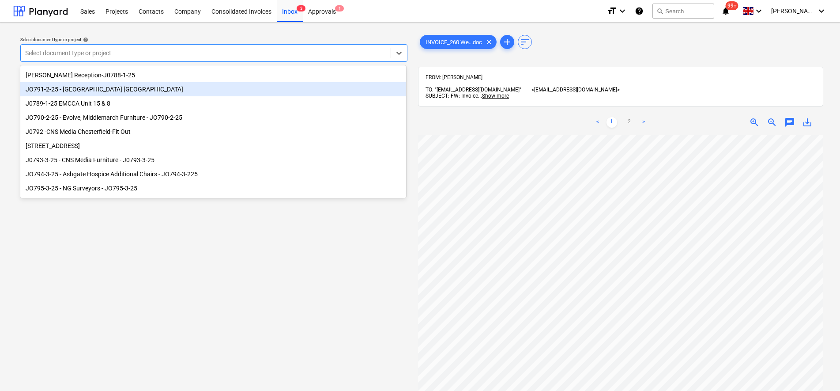
click at [112, 90] on div "JO791-2-25 - [GEOGRAPHIC_DATA] [GEOGRAPHIC_DATA]" at bounding box center [213, 89] width 386 height 14
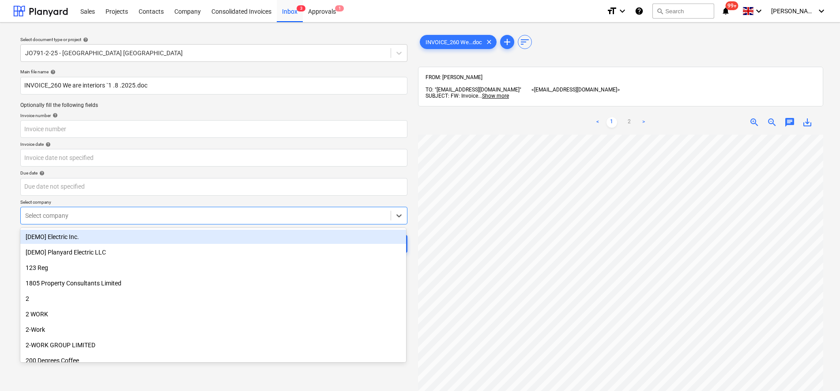
click at [66, 215] on div at bounding box center [205, 215] width 361 height 9
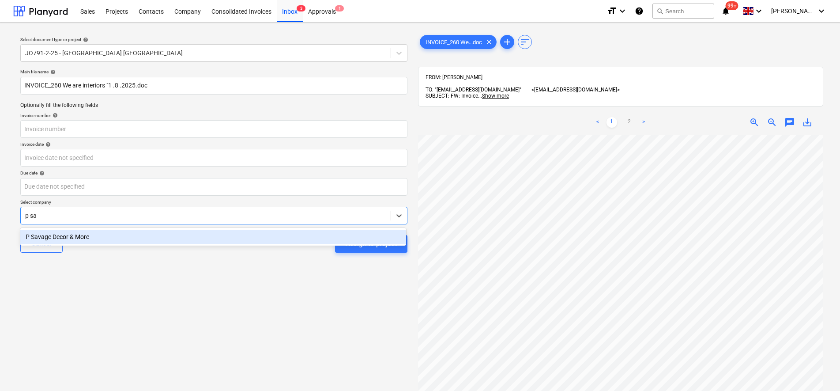
type input "p sav"
click at [64, 238] on div "P Savage Decor & More" at bounding box center [213, 237] width 386 height 14
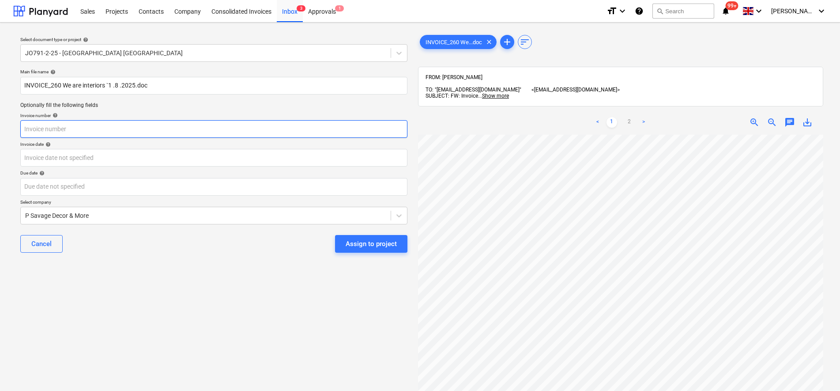
click at [60, 131] on input "text" at bounding box center [213, 129] width 387 height 18
type input "260"
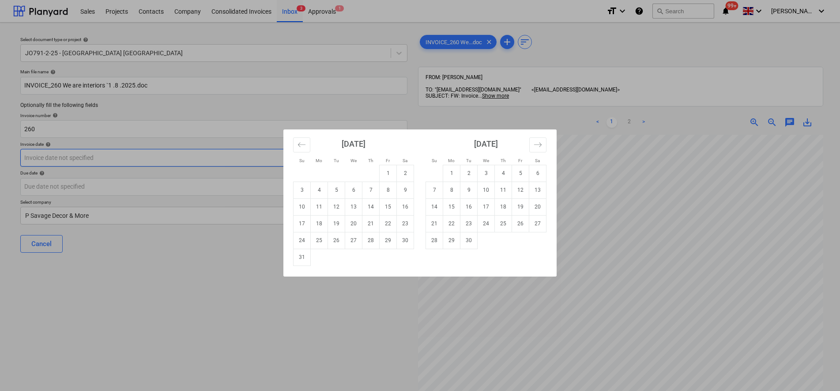
click at [65, 154] on body "Sales Projects Contacts Company Consolidated Invoices Inbox 3 Approvals 1 forma…" at bounding box center [420, 195] width 840 height 391
click at [389, 172] on td "1" at bounding box center [388, 173] width 17 height 17
type input "01 Aug 2025"
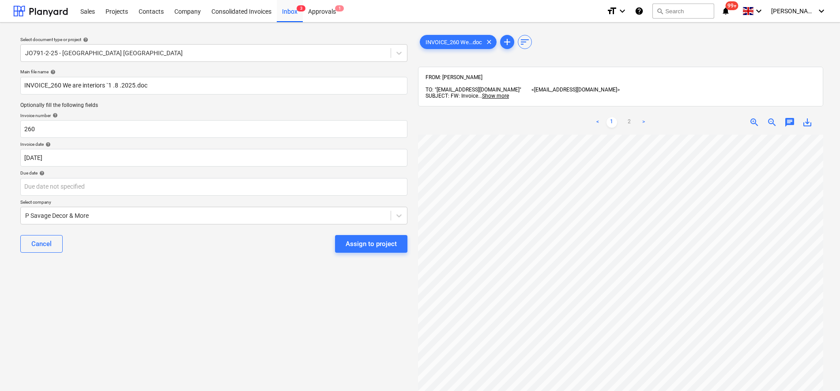
click at [193, 273] on div "Select document type or project help JO791-2-25 - Middlemarch Coventry Main fil…" at bounding box center [213, 267] width 401 height 475
click at [364, 247] on div "Assign to project" at bounding box center [371, 243] width 51 height 11
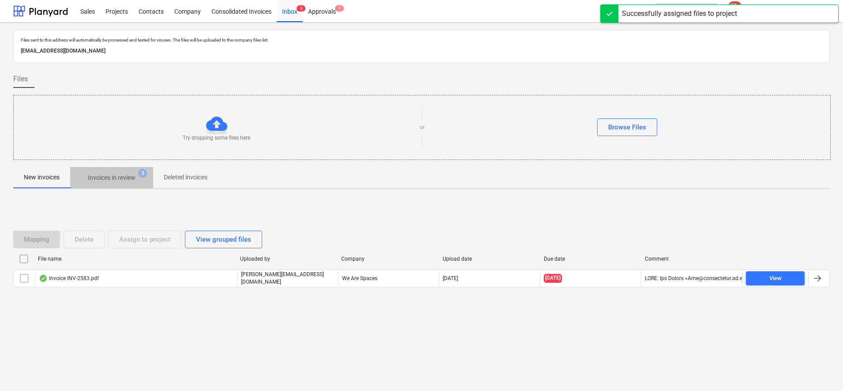
click at [115, 177] on p "Invoices in review" at bounding box center [112, 177] width 48 height 9
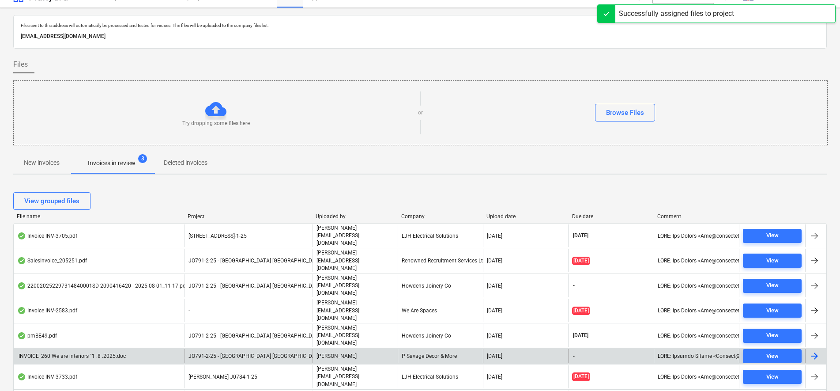
scroll to position [26, 0]
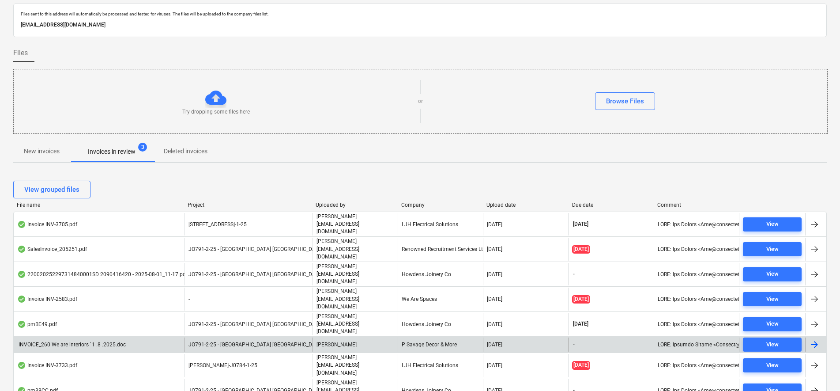
click at [281, 337] on div "JO791-2-25 - [GEOGRAPHIC_DATA] [GEOGRAPHIC_DATA]" at bounding box center [249, 344] width 128 height 14
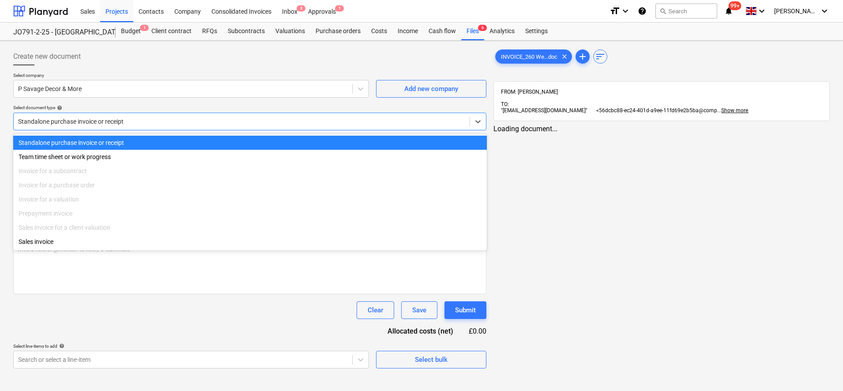
click at [53, 119] on div at bounding box center [241, 121] width 447 height 9
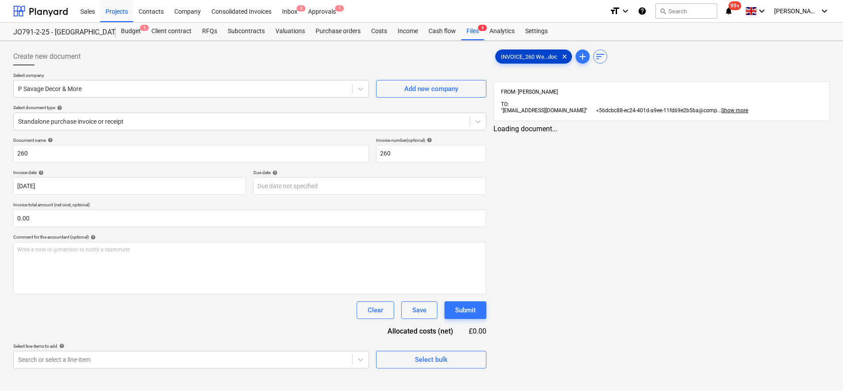
click at [517, 52] on div "INVOICE_260 We...doc clear" at bounding box center [533, 56] width 77 height 14
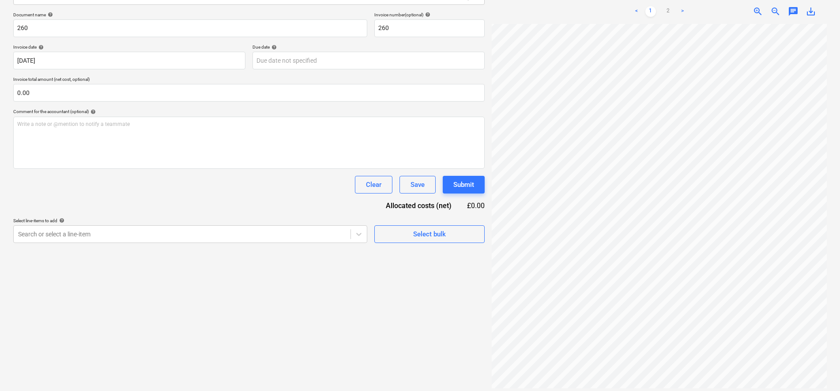
scroll to position [165, 60]
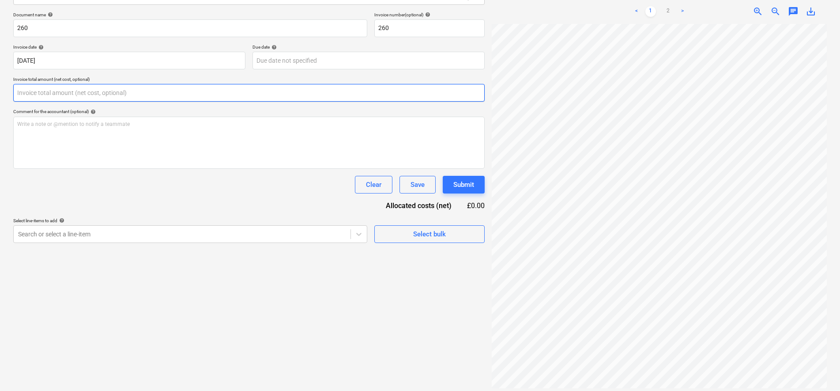
click at [102, 99] on input "text" at bounding box center [249, 93] width 472 height 18
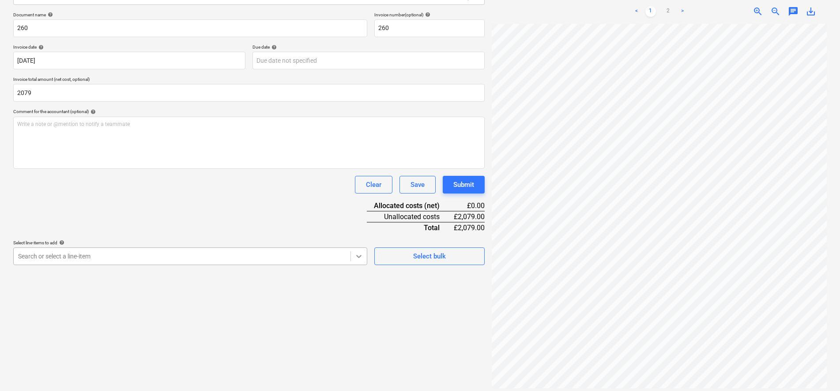
type input "2,079.00"
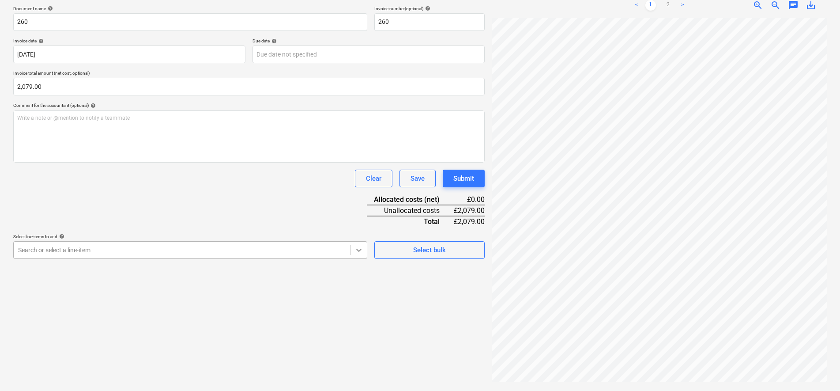
click at [355, 253] on div "Search or select a line-item" at bounding box center [190, 250] width 354 height 18
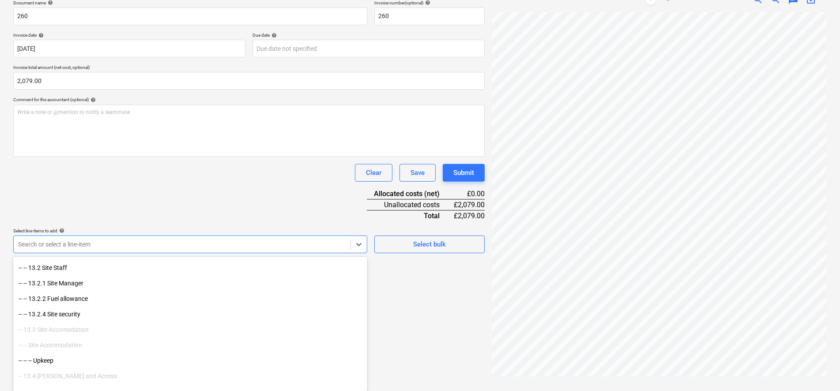
scroll to position [994, 0]
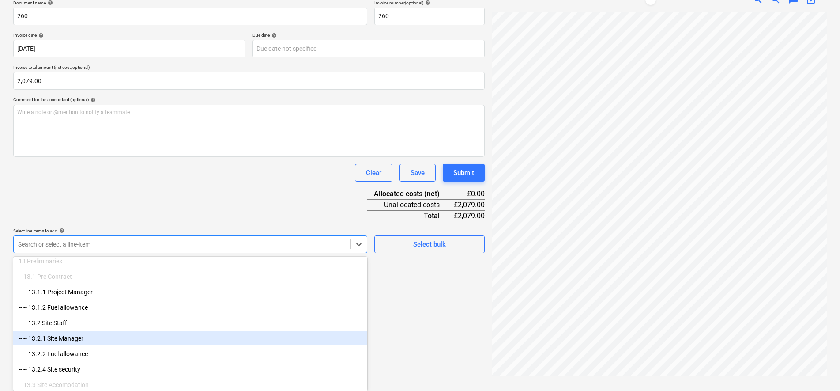
click at [97, 345] on div "-- -- 13.2.1 Site Manager" at bounding box center [190, 338] width 354 height 14
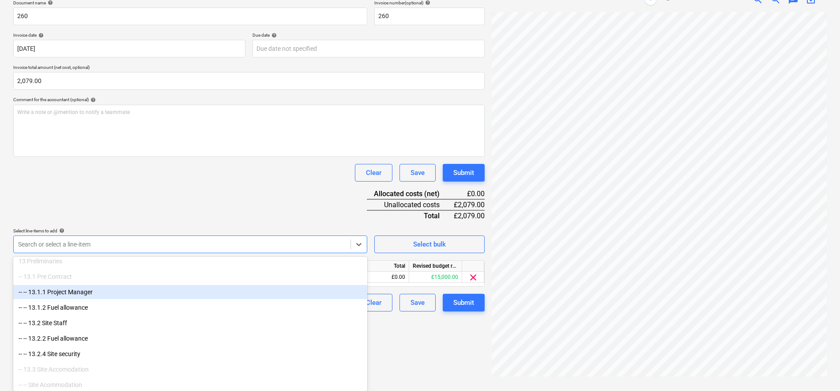
click at [171, 208] on div "Document name help 260 Invoice number (optional) help 260 Invoice date help 01 …" at bounding box center [249, 155] width 472 height 311
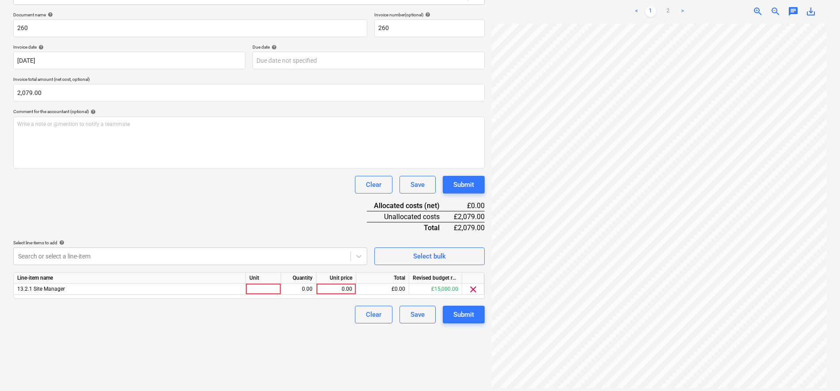
click at [263, 281] on div "Unit" at bounding box center [263, 277] width 35 height 11
click at [258, 287] on div at bounding box center [263, 288] width 35 height 11
click at [261, 288] on input at bounding box center [263, 288] width 35 height 11
click at [256, 291] on input at bounding box center [263, 288] width 35 height 11
click at [362, 255] on icon at bounding box center [359, 256] width 5 height 3
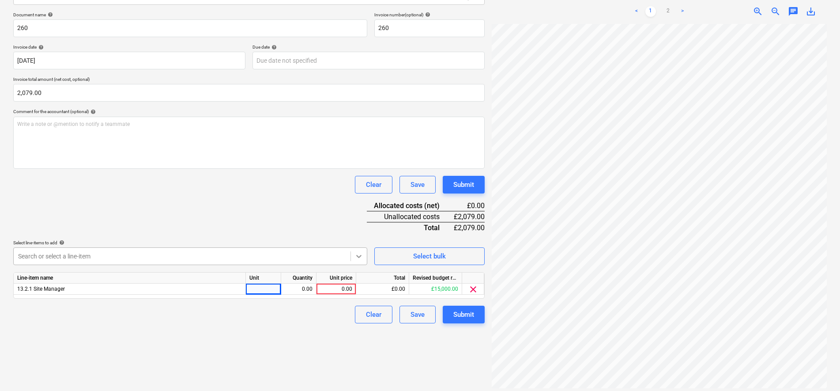
scroll to position [137, 0]
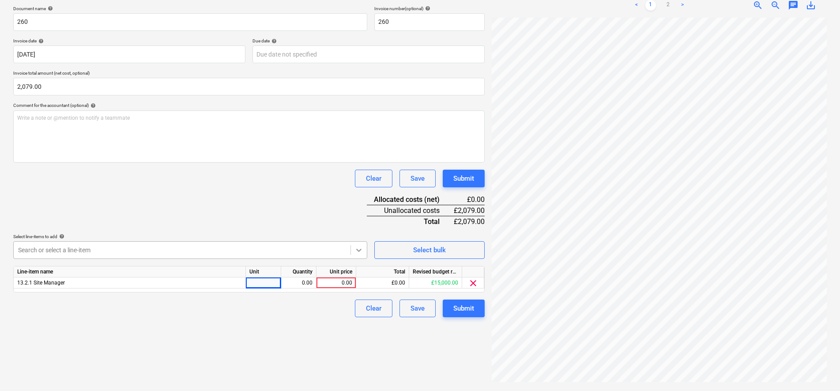
click at [362, 259] on body "Sales Projects Contacts Company Consolidated Invoices Inbox 3 Approvals 1 forma…" at bounding box center [420, 63] width 840 height 391
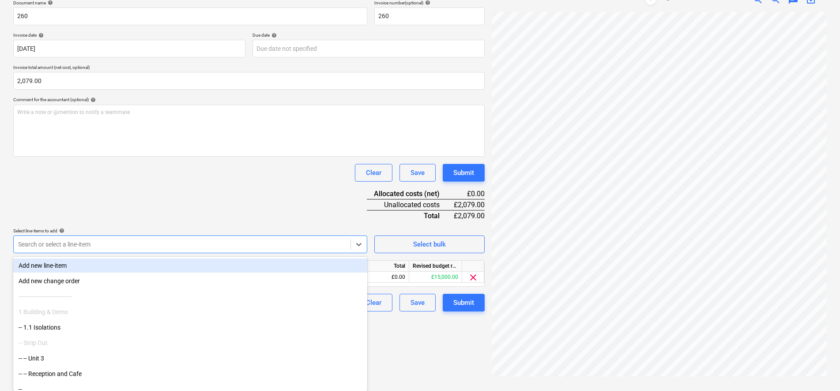
click at [282, 216] on div "Document name help 260 Invoice number (optional) help 260 Invoice date help 01 …" at bounding box center [249, 155] width 472 height 311
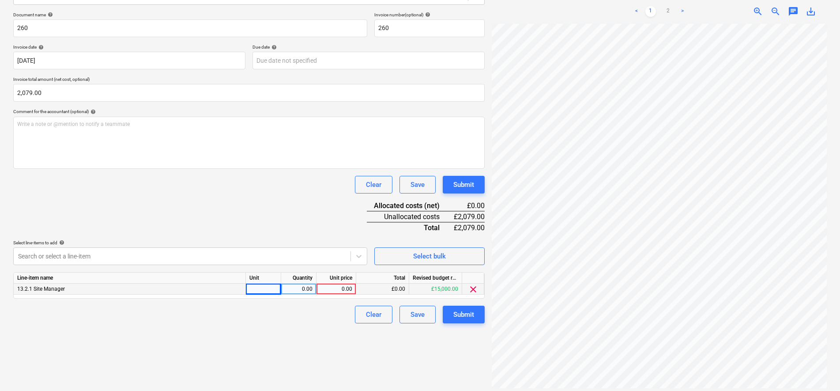
click at [271, 289] on div at bounding box center [263, 288] width 35 height 11
type input "days"
click at [302, 287] on div "0.00" at bounding box center [299, 288] width 28 height 11
type input "10"
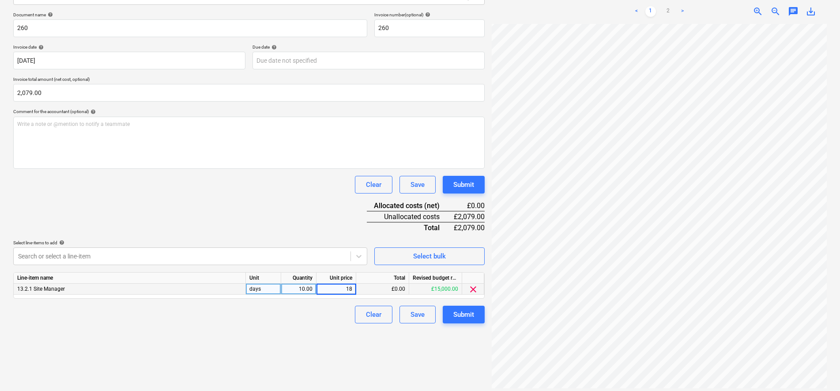
type input "180"
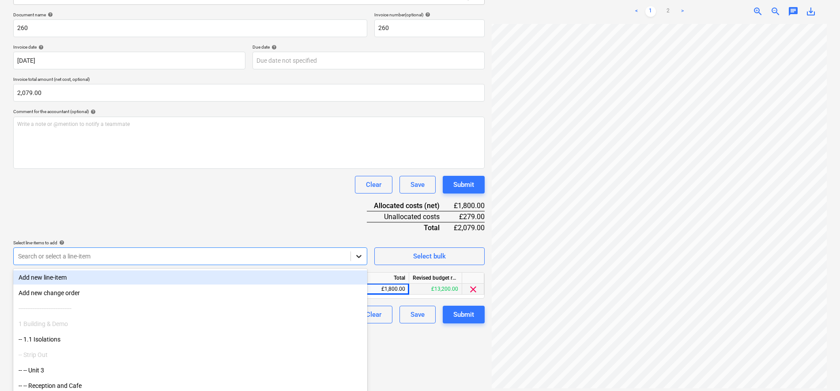
scroll to position [137, 0]
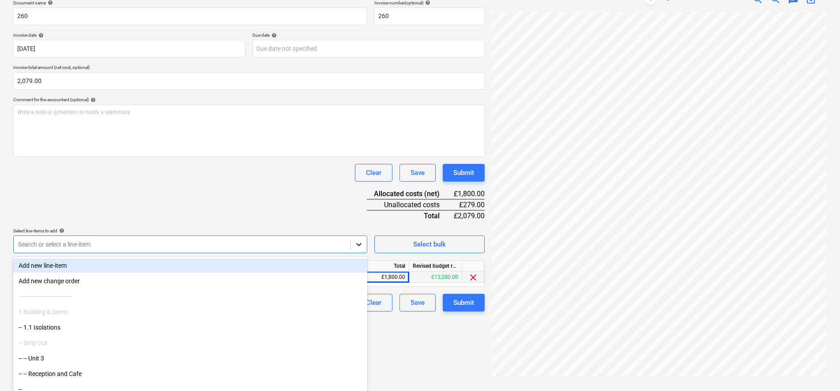
click at [361, 253] on div at bounding box center [359, 244] width 16 height 17
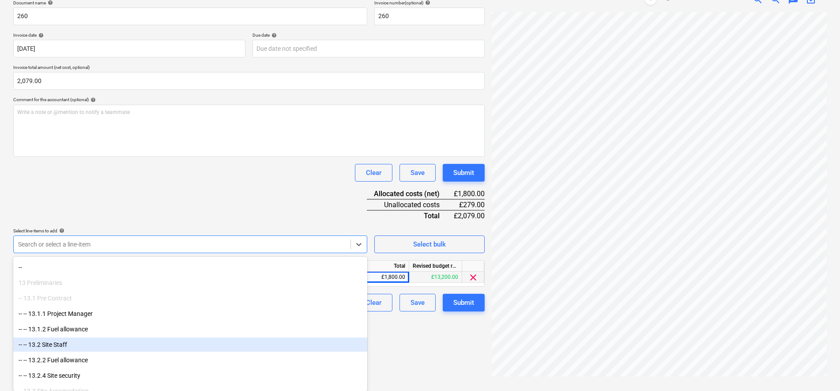
scroll to position [991, 0]
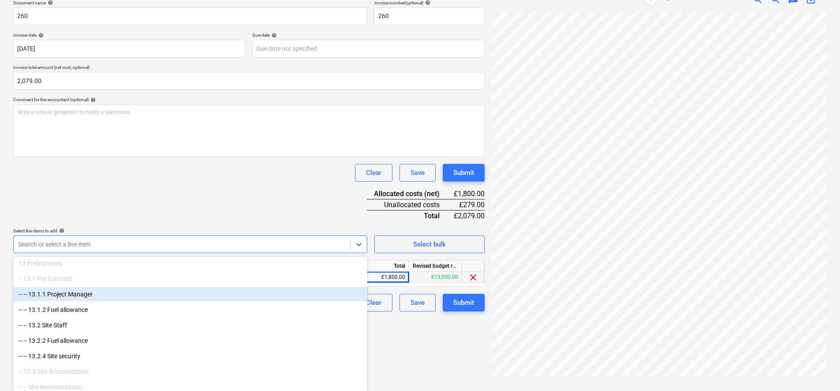
click at [170, 181] on div "Document name help 260 Invoice number (optional) help 260 Invoice date help 01 …" at bounding box center [249, 155] width 472 height 311
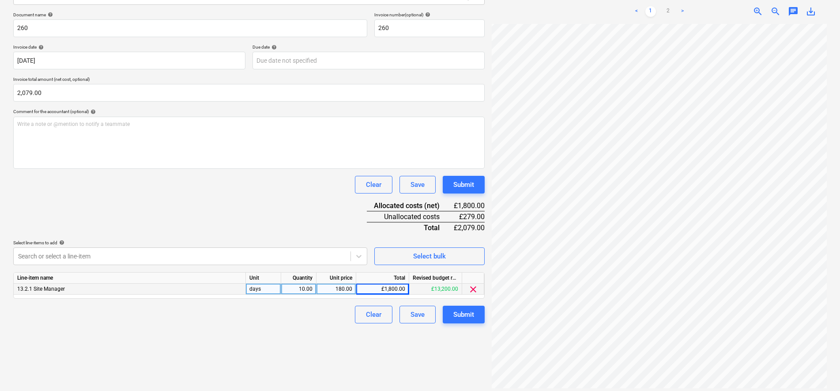
click at [279, 290] on div "days" at bounding box center [263, 288] width 35 height 11
type input "pcs"
type input "1663.20"
click at [472, 319] on div "Submit" at bounding box center [463, 314] width 21 height 11
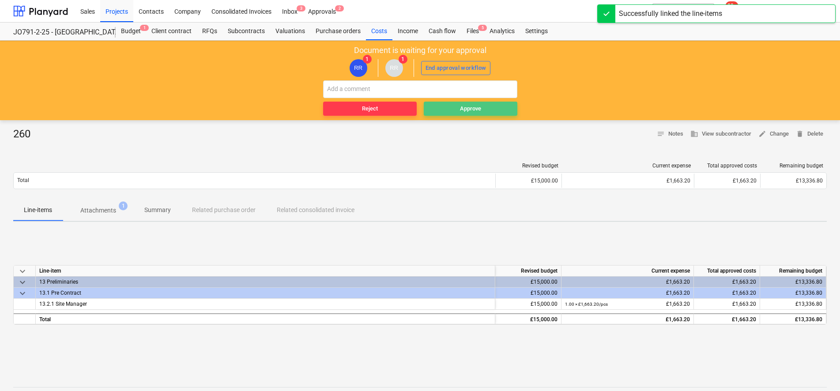
click at [471, 107] on div "Approve" at bounding box center [470, 109] width 21 height 10
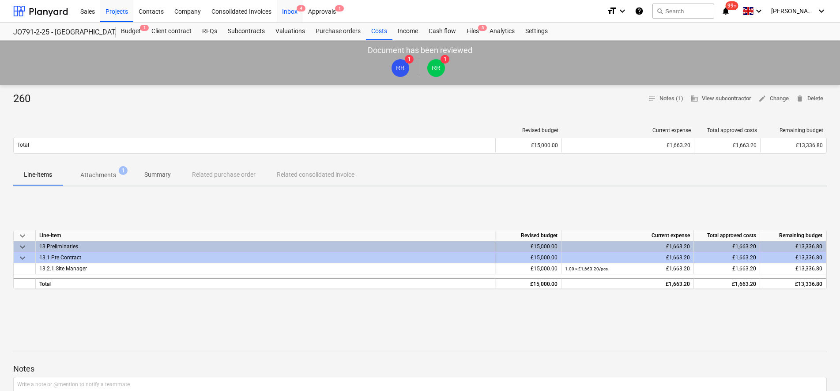
click at [288, 14] on div "Inbox 4" at bounding box center [290, 11] width 26 height 23
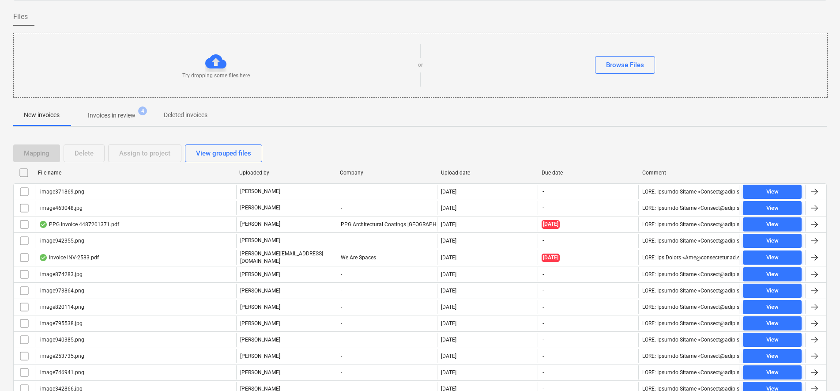
scroll to position [132, 0]
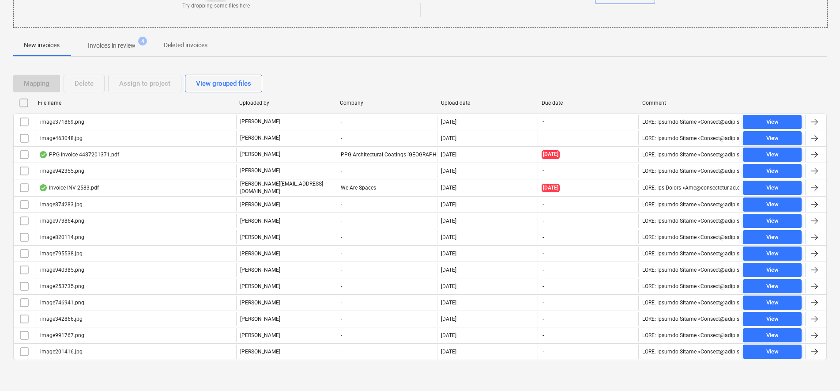
click at [27, 106] on input "checkbox" at bounding box center [24, 103] width 14 height 14
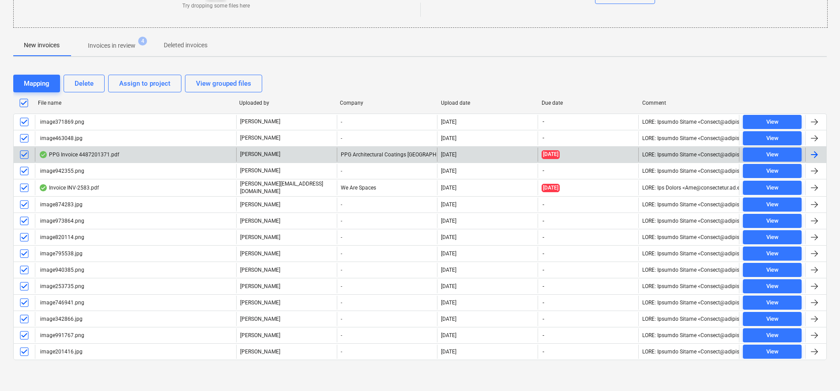
click at [25, 160] on input "checkbox" at bounding box center [24, 154] width 14 height 14
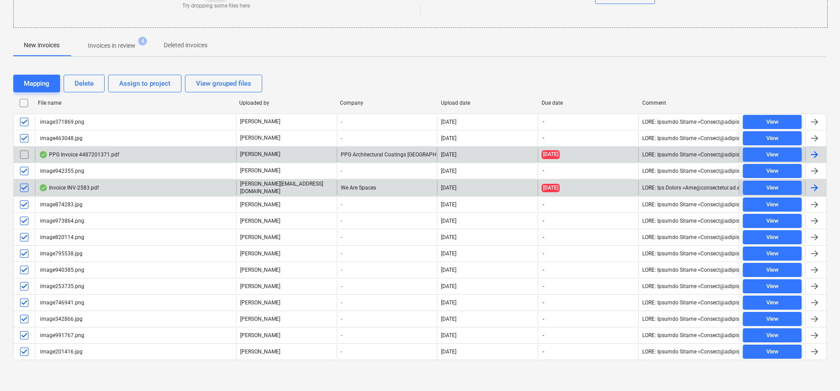
click at [28, 189] on input "checkbox" at bounding box center [24, 188] width 14 height 14
click at [89, 86] on div "Delete" at bounding box center [84, 83] width 19 height 11
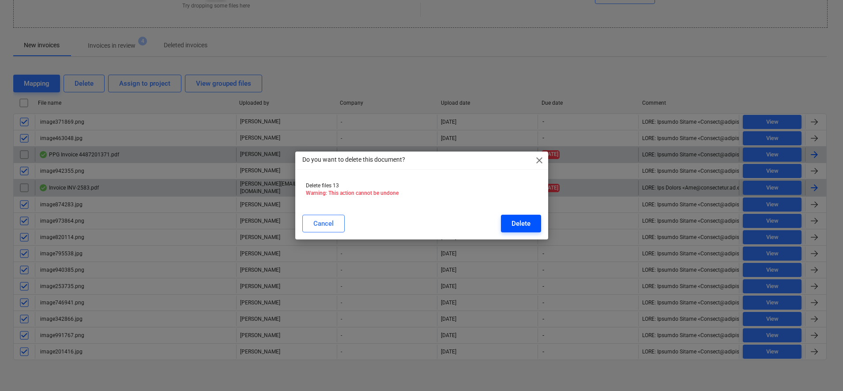
click at [519, 220] on div "Delete" at bounding box center [521, 223] width 19 height 11
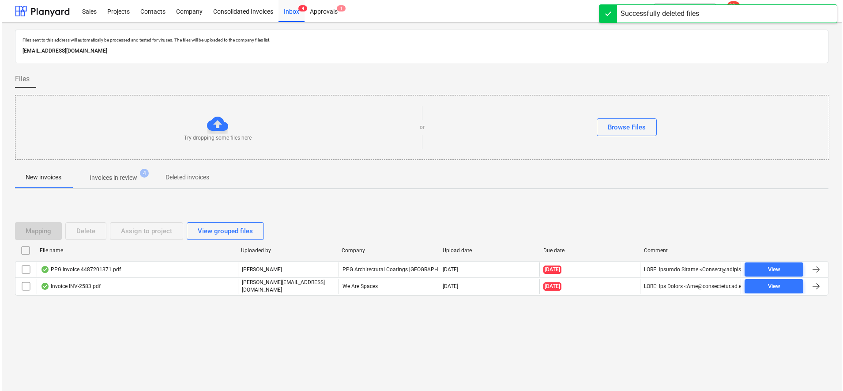
scroll to position [0, 0]
